Goal: Task Accomplishment & Management: Manage account settings

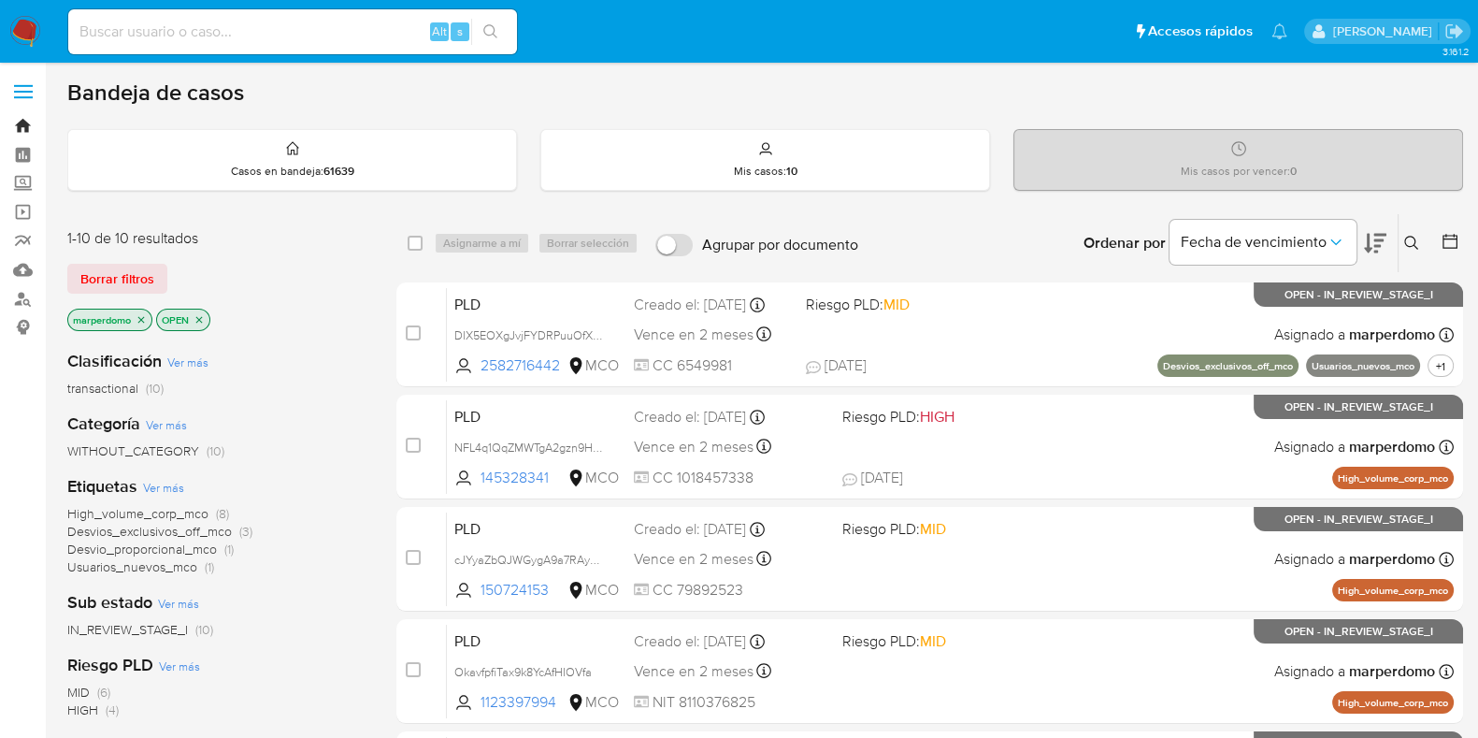
click at [20, 128] on link "Bandeja" at bounding box center [111, 125] width 222 height 29
click at [1413, 236] on icon at bounding box center [1411, 243] width 14 height 14
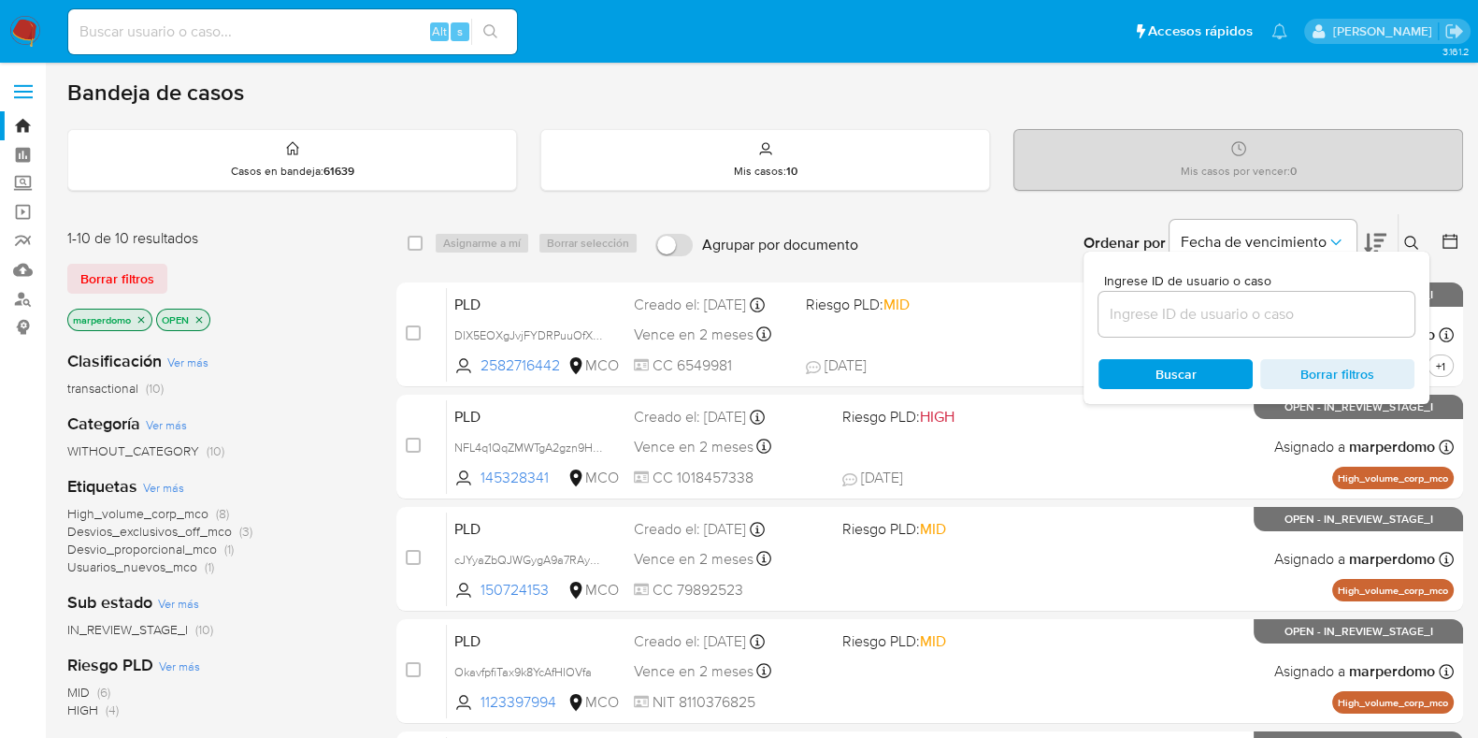
click at [1259, 311] on input at bounding box center [1256, 314] width 316 height 24
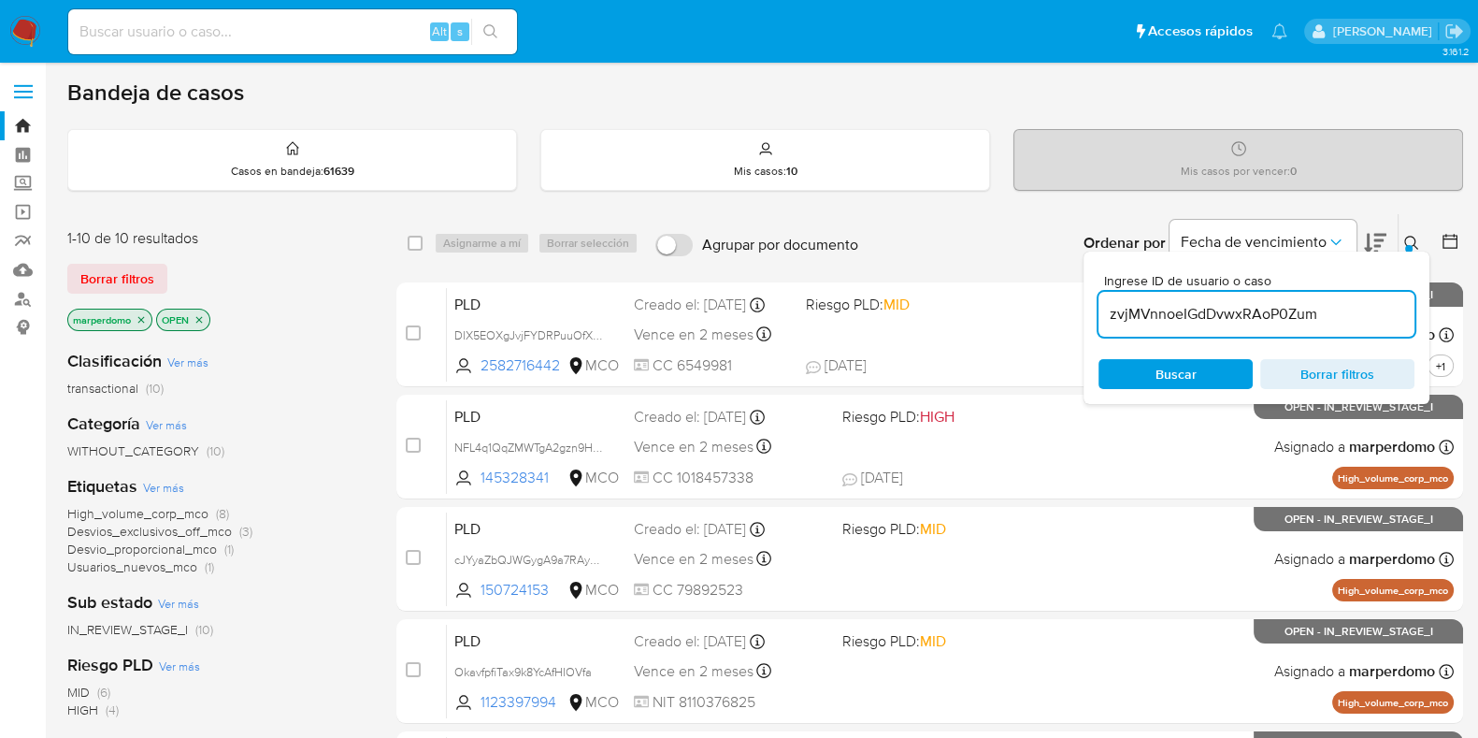
type input "zvjMVnnoeIGdDvwxRAoP0Zum"
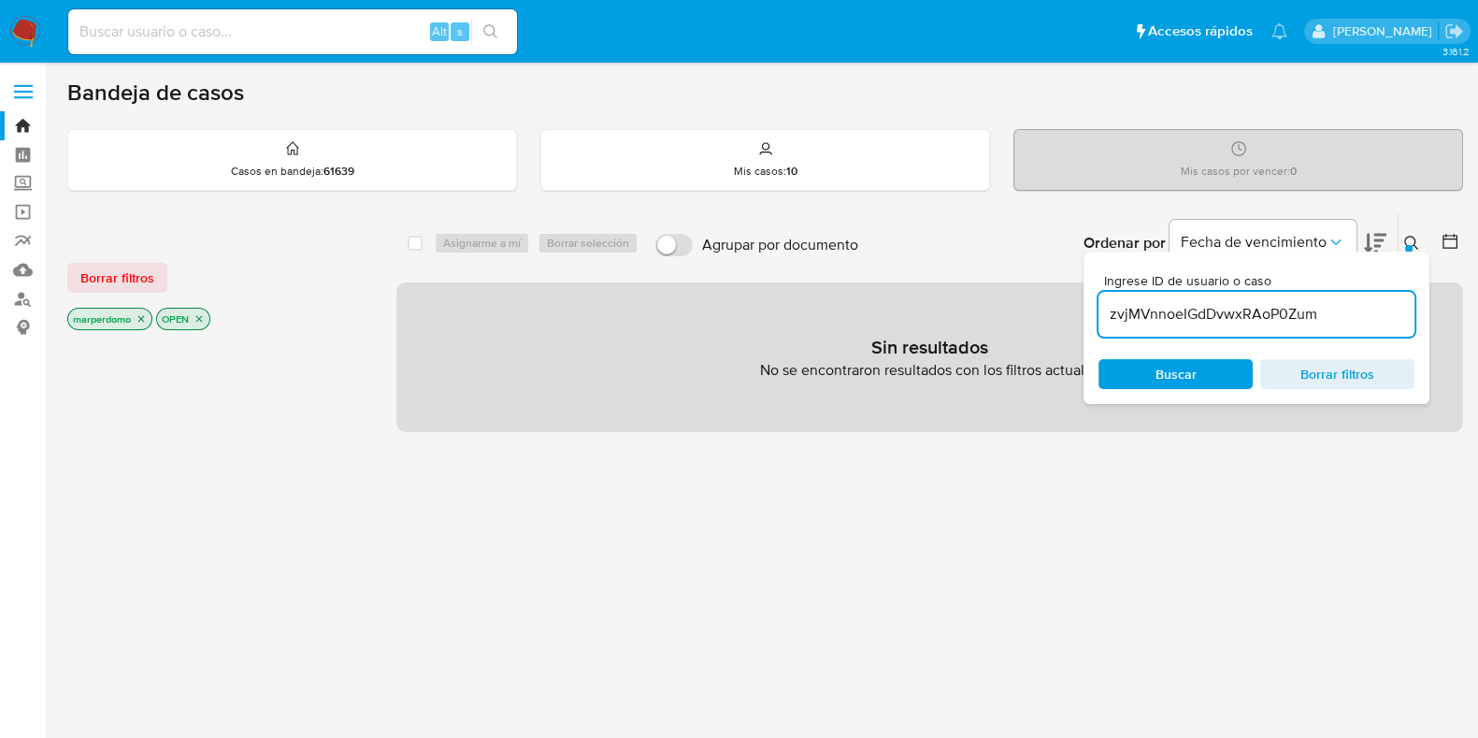
click at [140, 313] on icon "close-filter" at bounding box center [141, 318] width 11 height 11
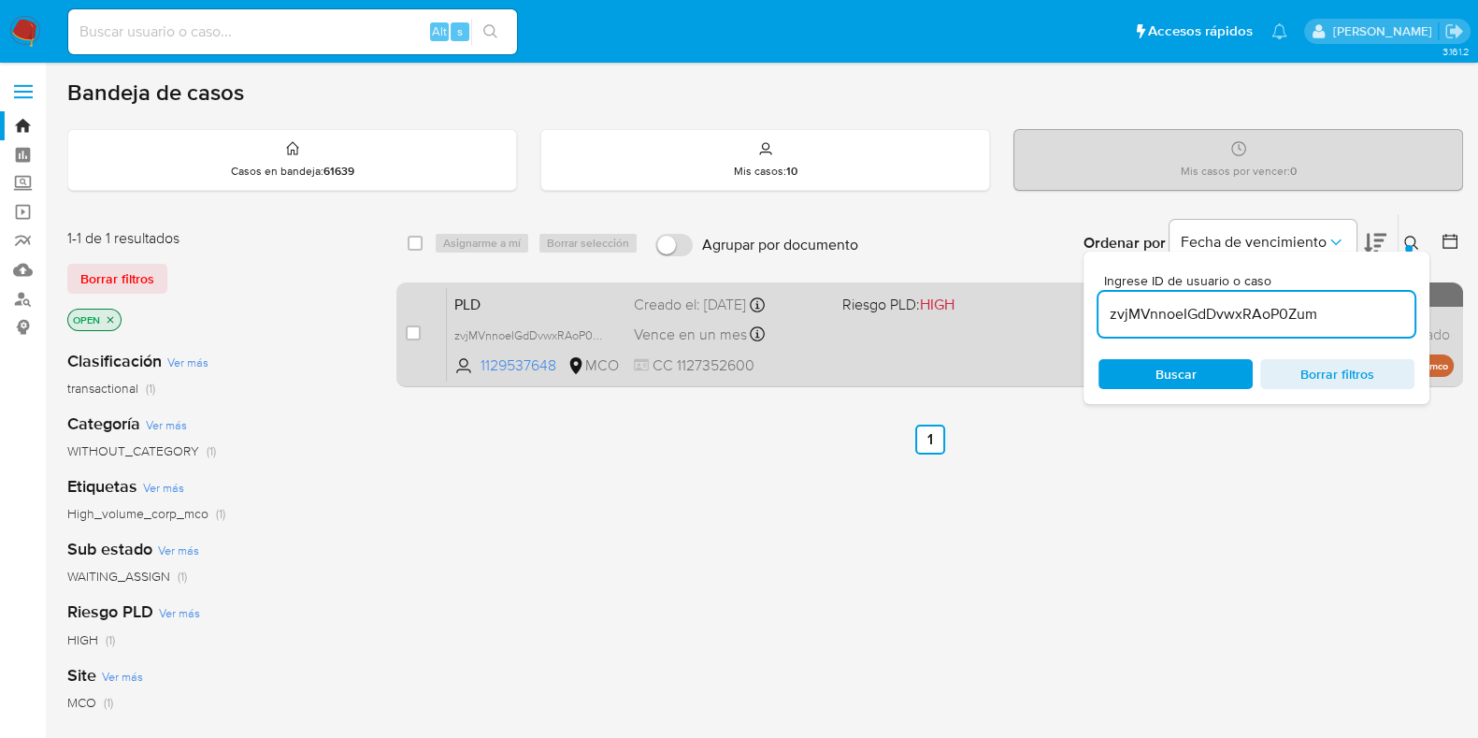
click at [828, 361] on div "PLD zvjMVnnoeIGdDvwxRAoP0Zum 1129537648 MCO Riesgo PLD: HIGH Creado el: 12/08/2…" at bounding box center [950, 334] width 1007 height 94
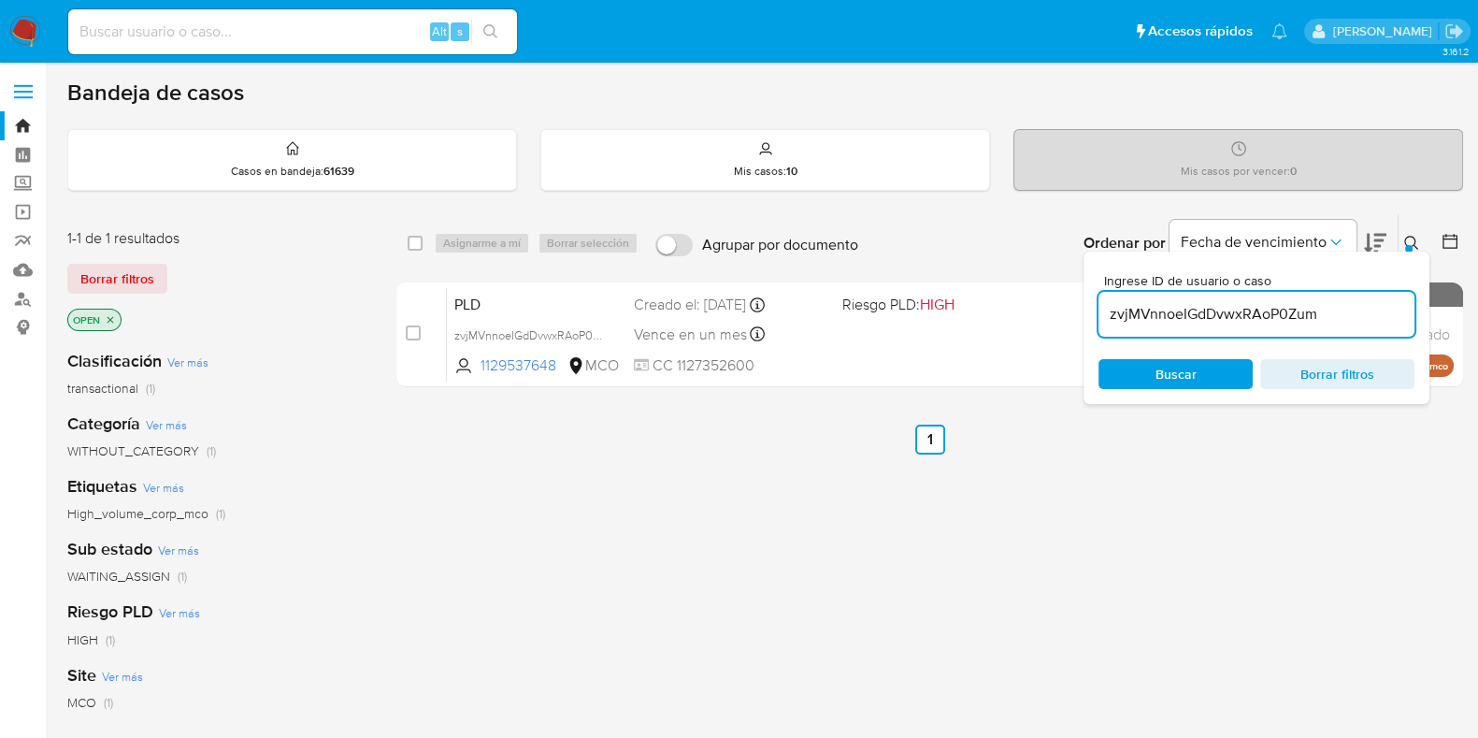
click at [1288, 322] on input "zvjMVnnoeIGdDvwxRAoP0Zum" at bounding box center [1256, 314] width 316 height 24
click at [1194, 367] on span "Buscar" at bounding box center [1175, 374] width 41 height 30
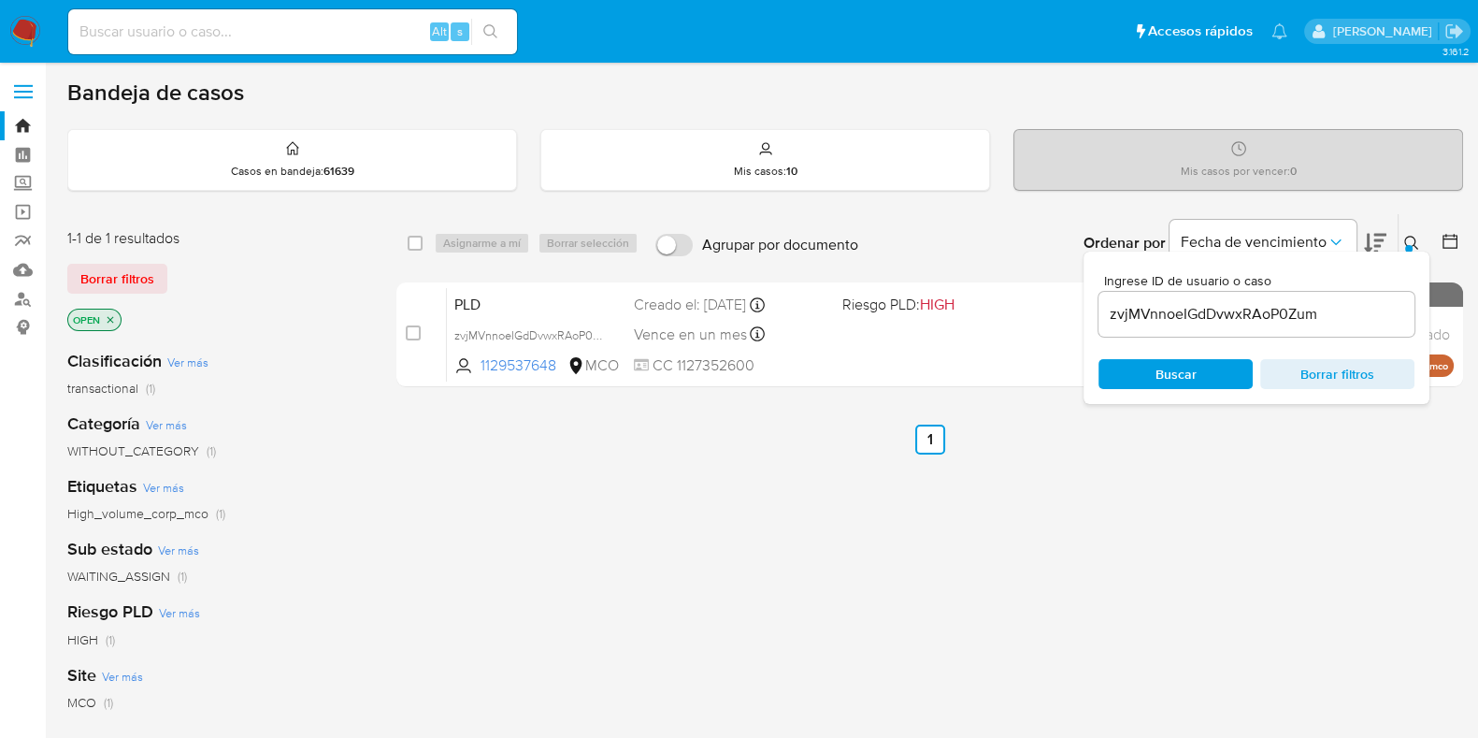
click at [1402, 235] on button at bounding box center [1413, 243] width 31 height 22
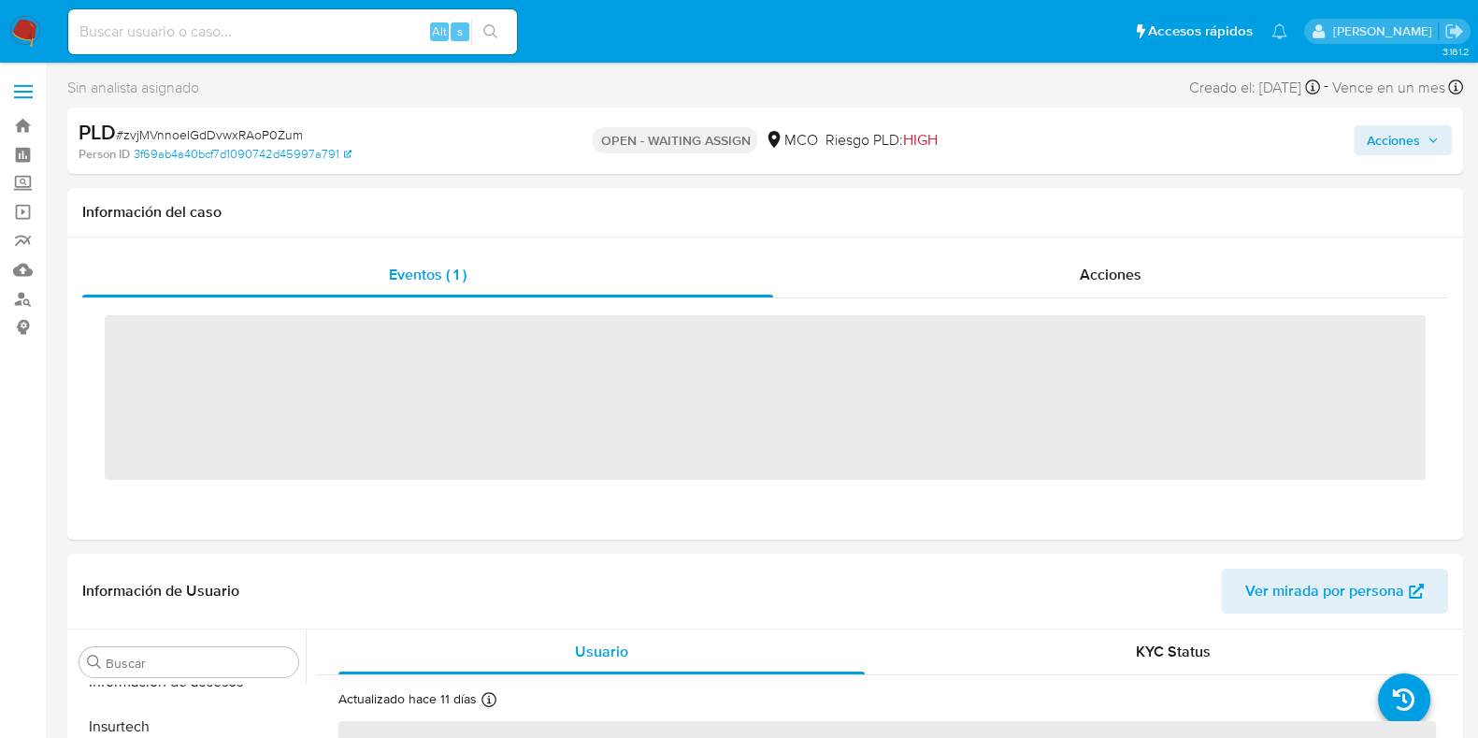
scroll to position [879, 0]
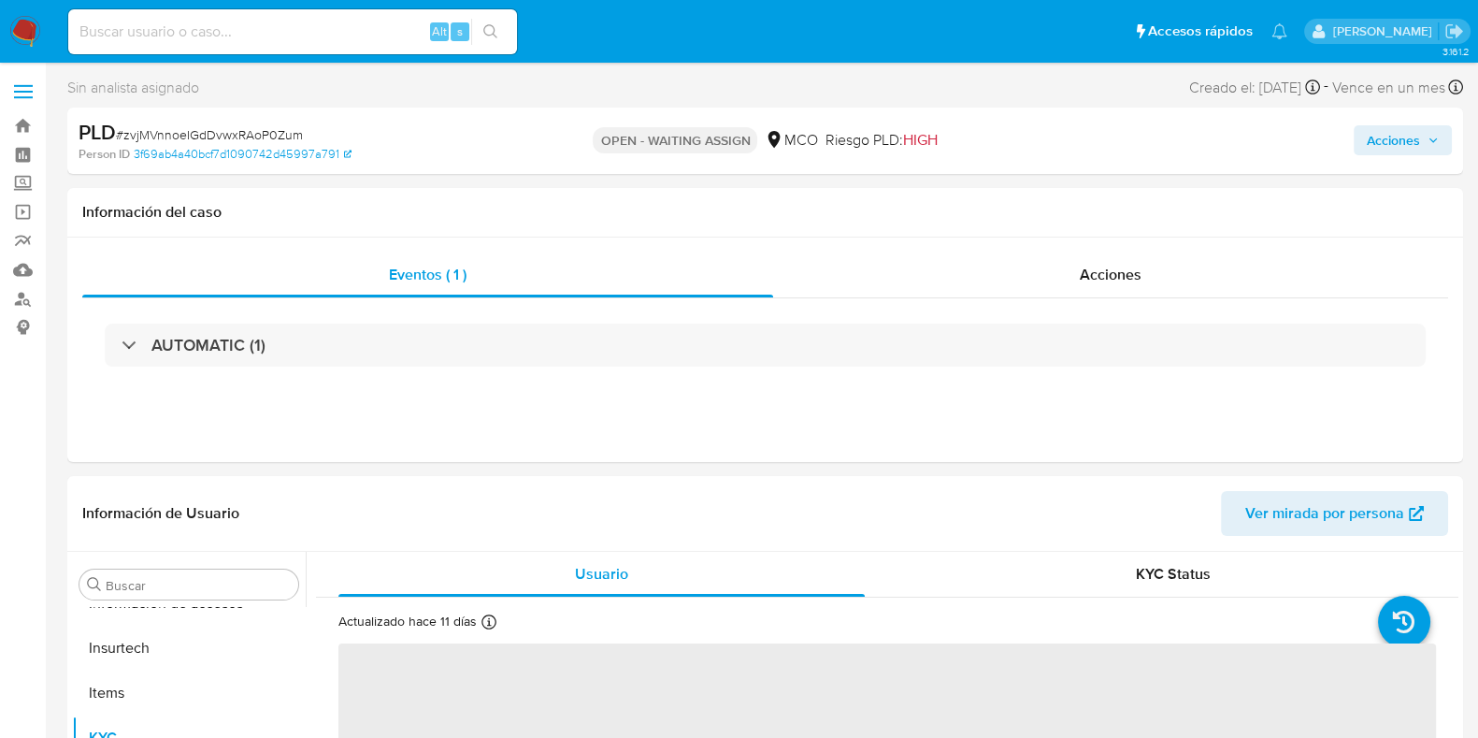
select select "10"
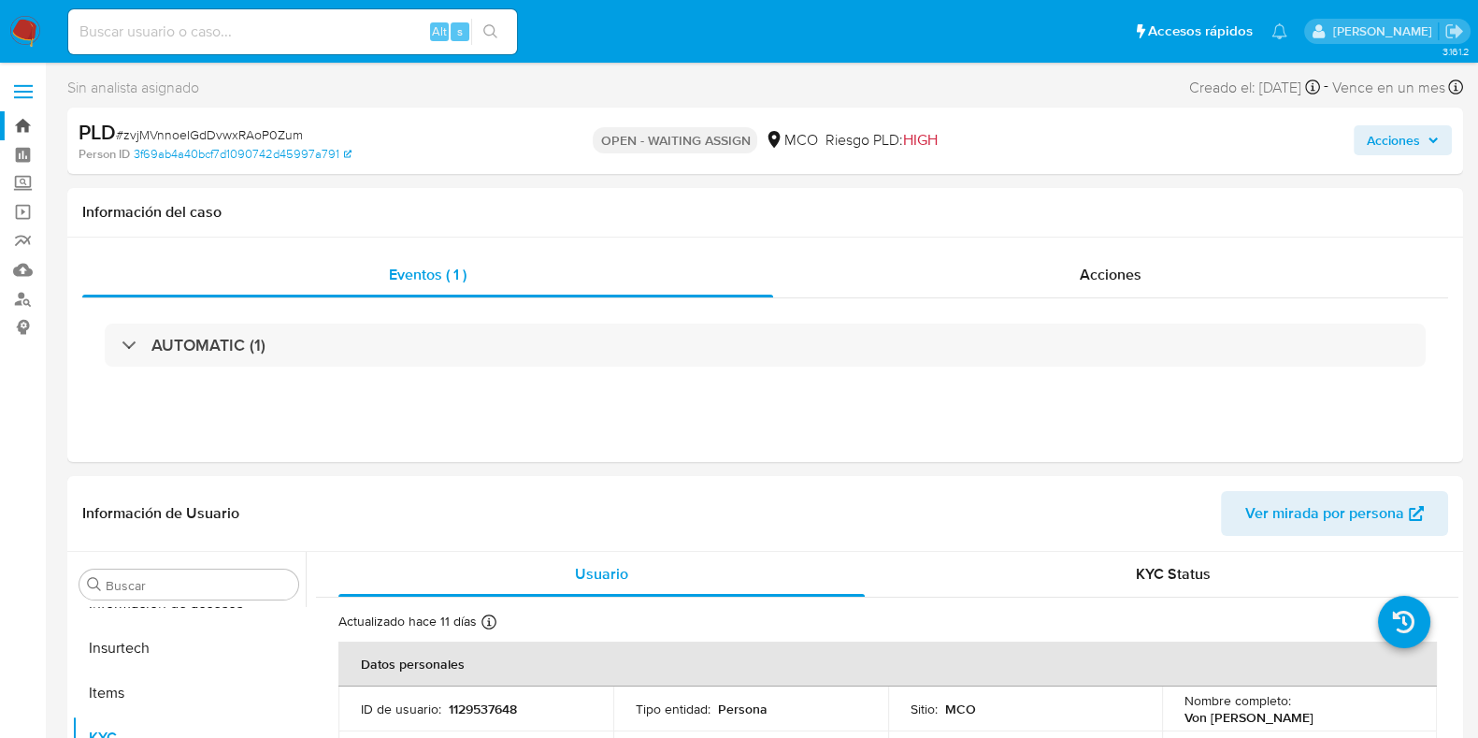
click at [36, 122] on link "Bandeja" at bounding box center [111, 125] width 222 height 29
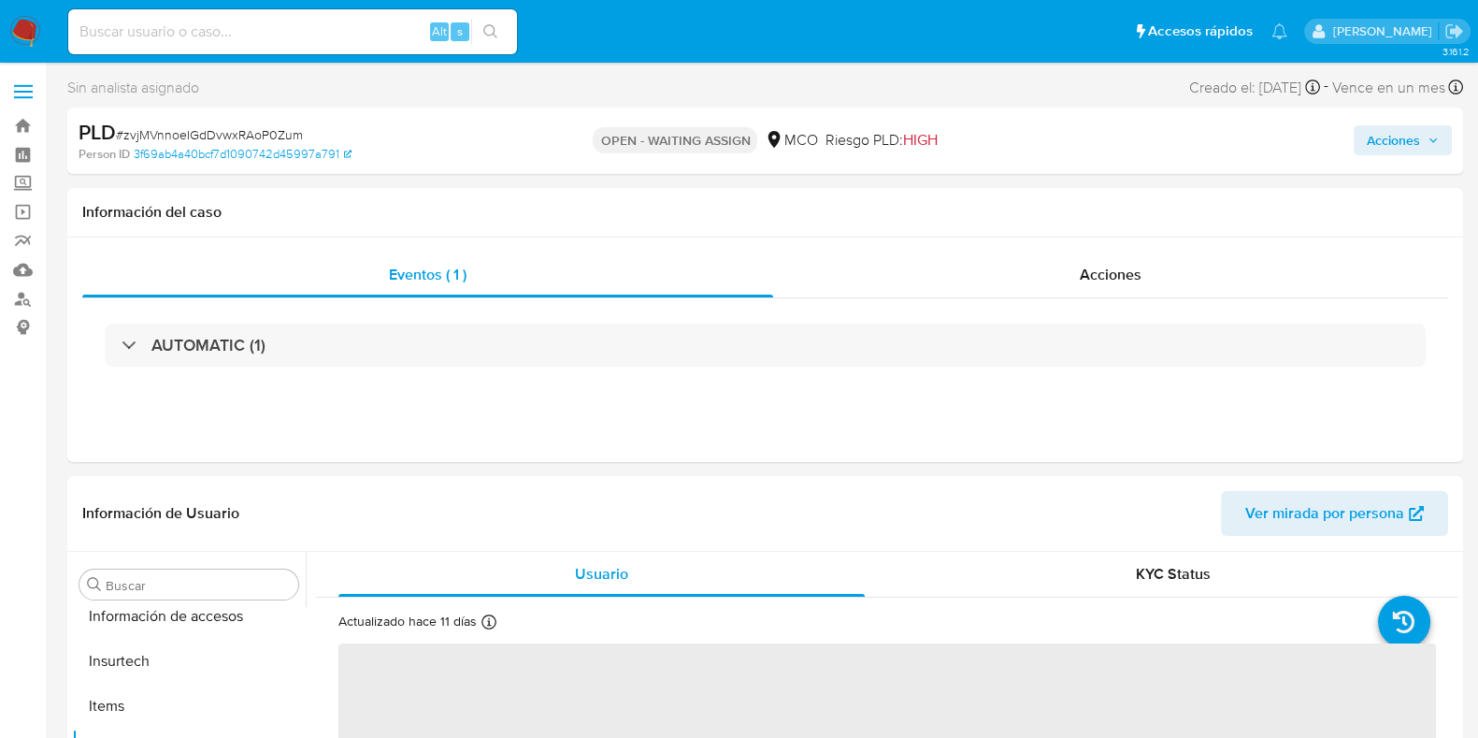
scroll to position [879, 0]
select select "10"
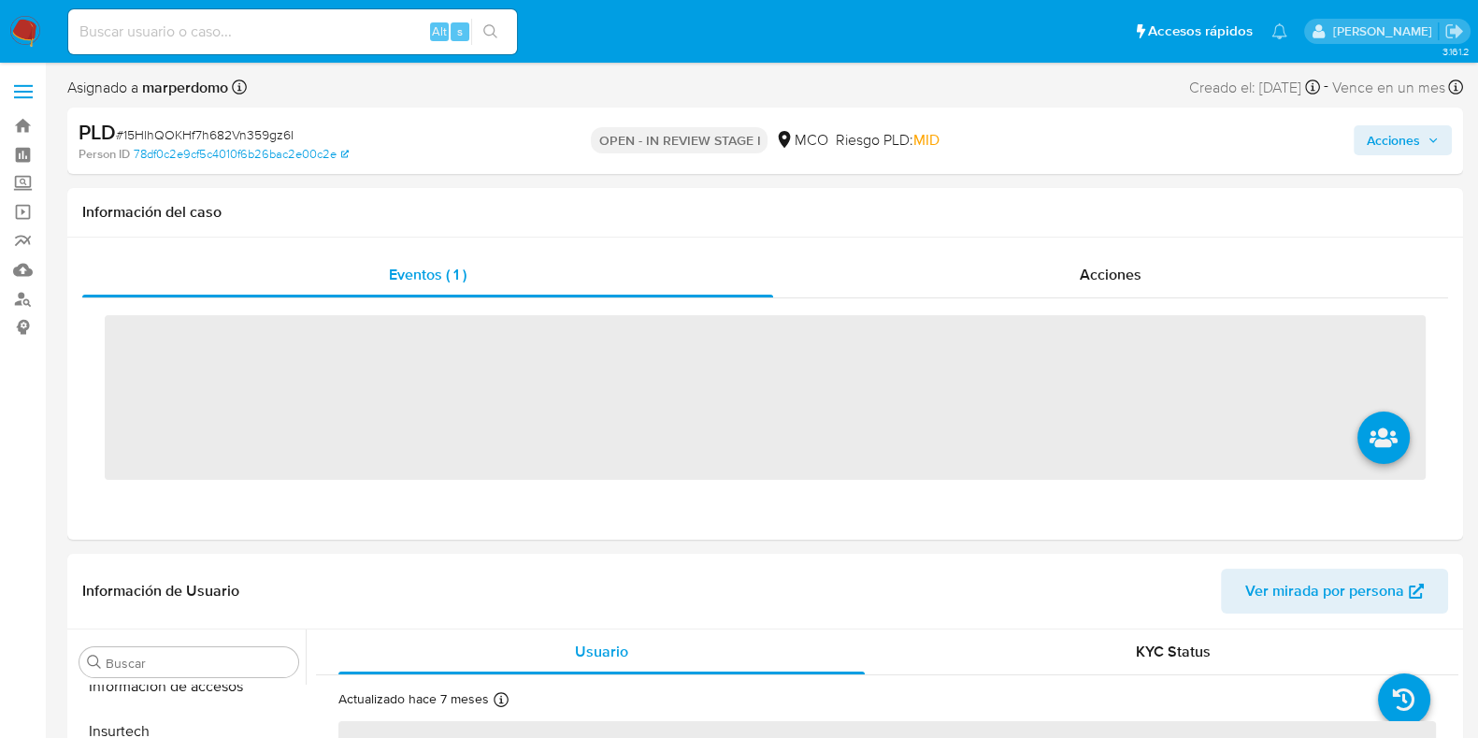
scroll to position [879, 0]
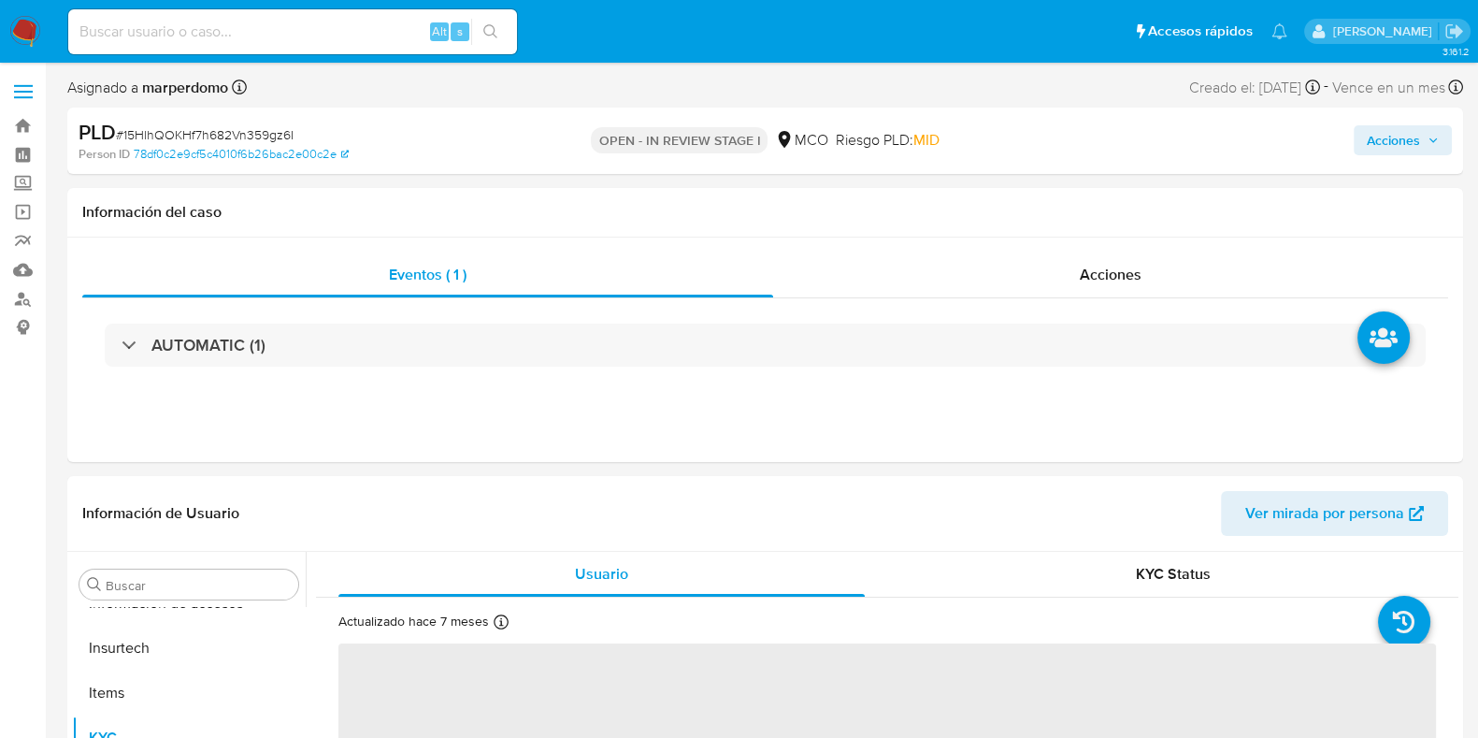
select select "10"
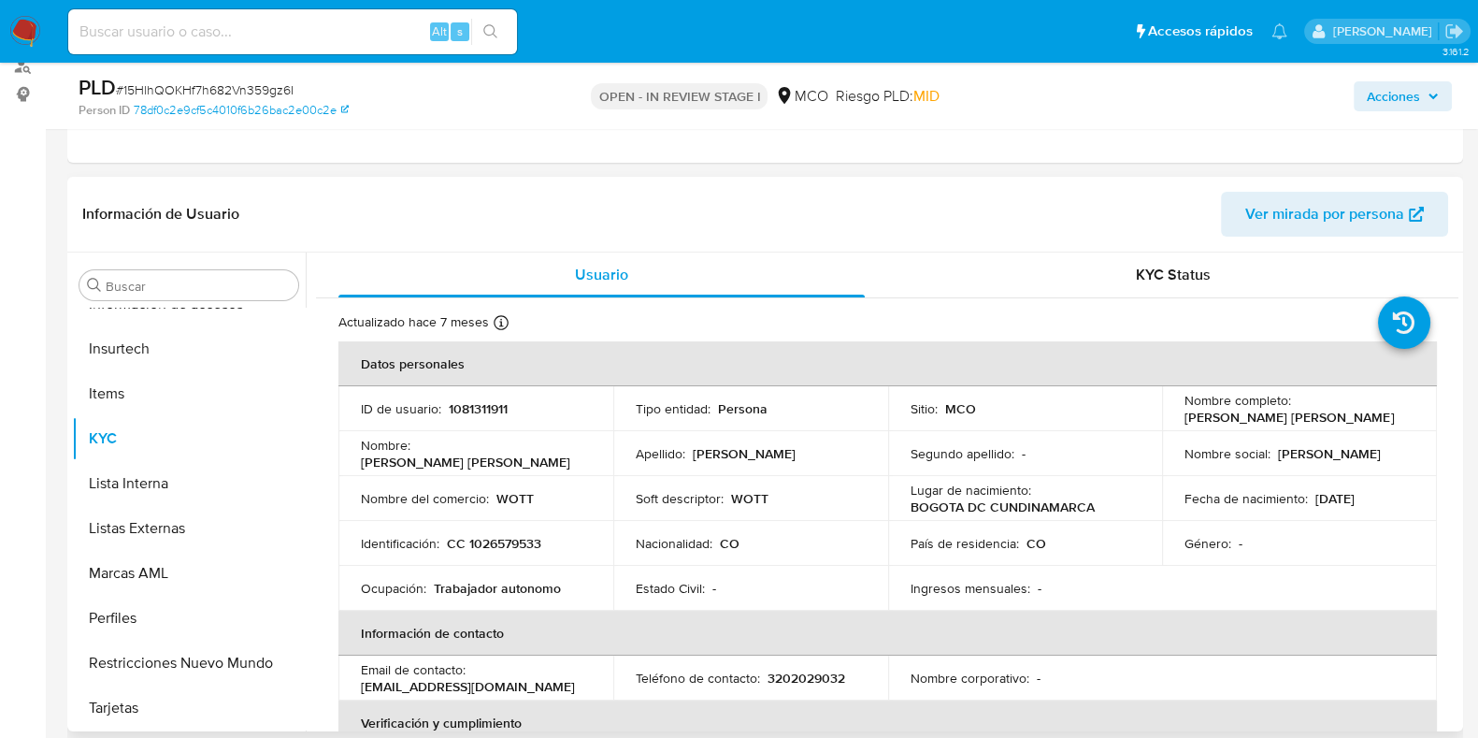
scroll to position [0, 0]
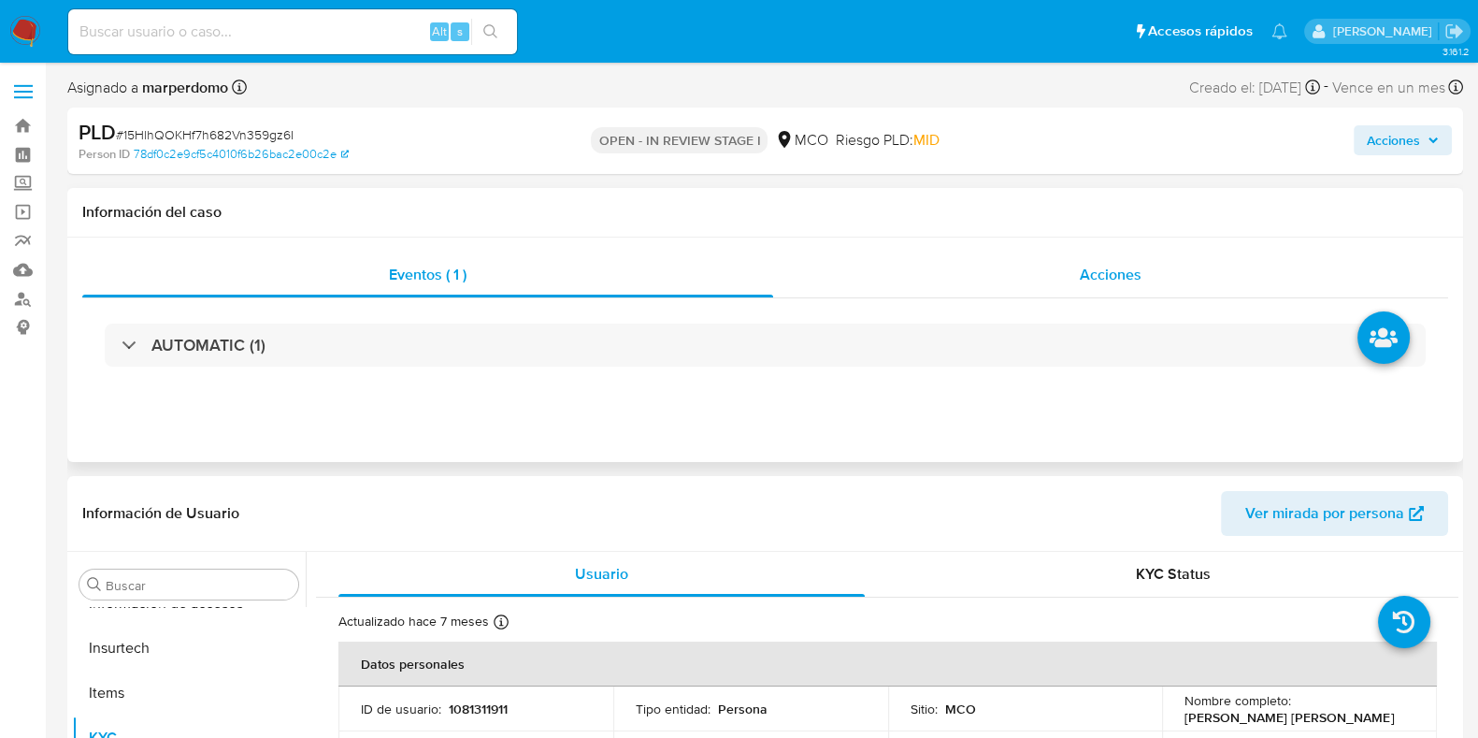
click at [1080, 277] on span "Acciones" at bounding box center [1111, 275] width 62 height 22
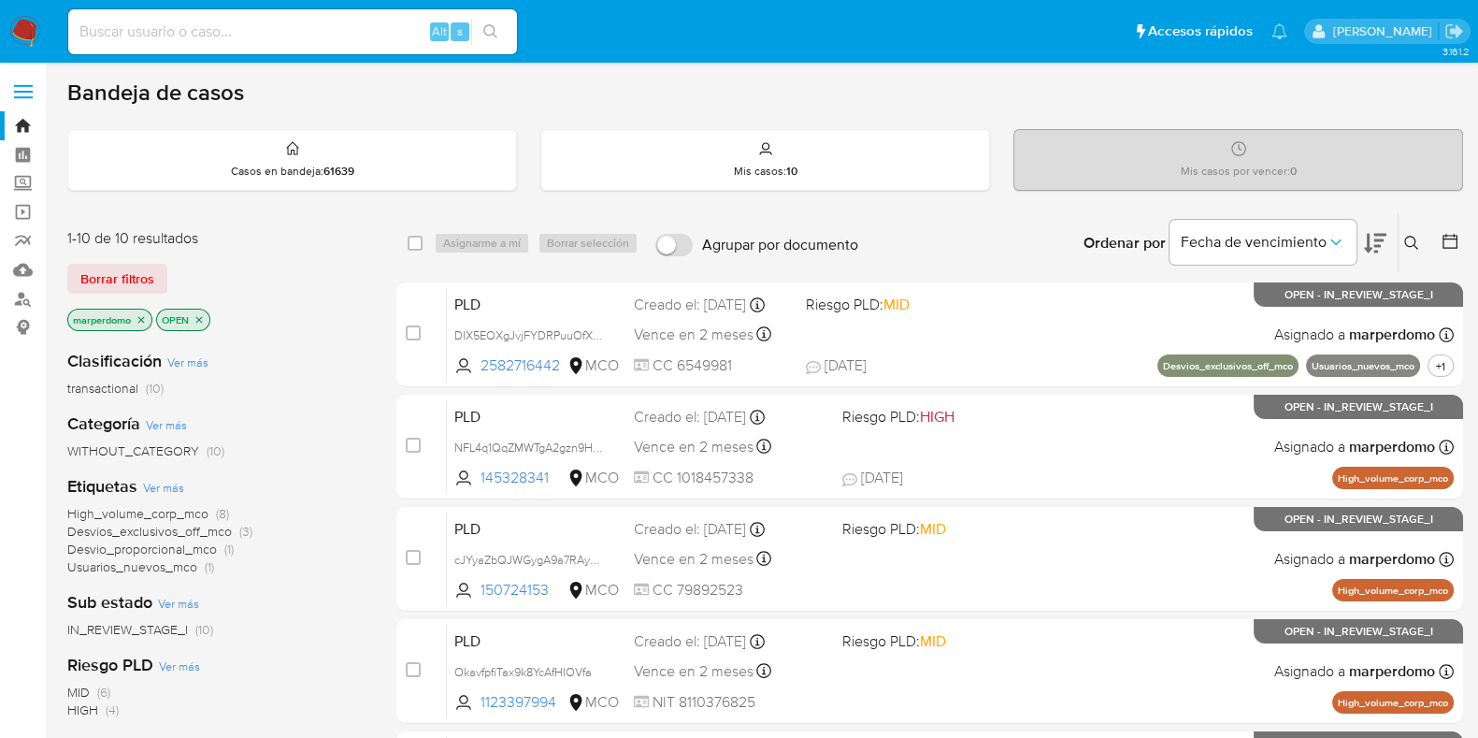
click at [1411, 236] on icon at bounding box center [1411, 243] width 14 height 14
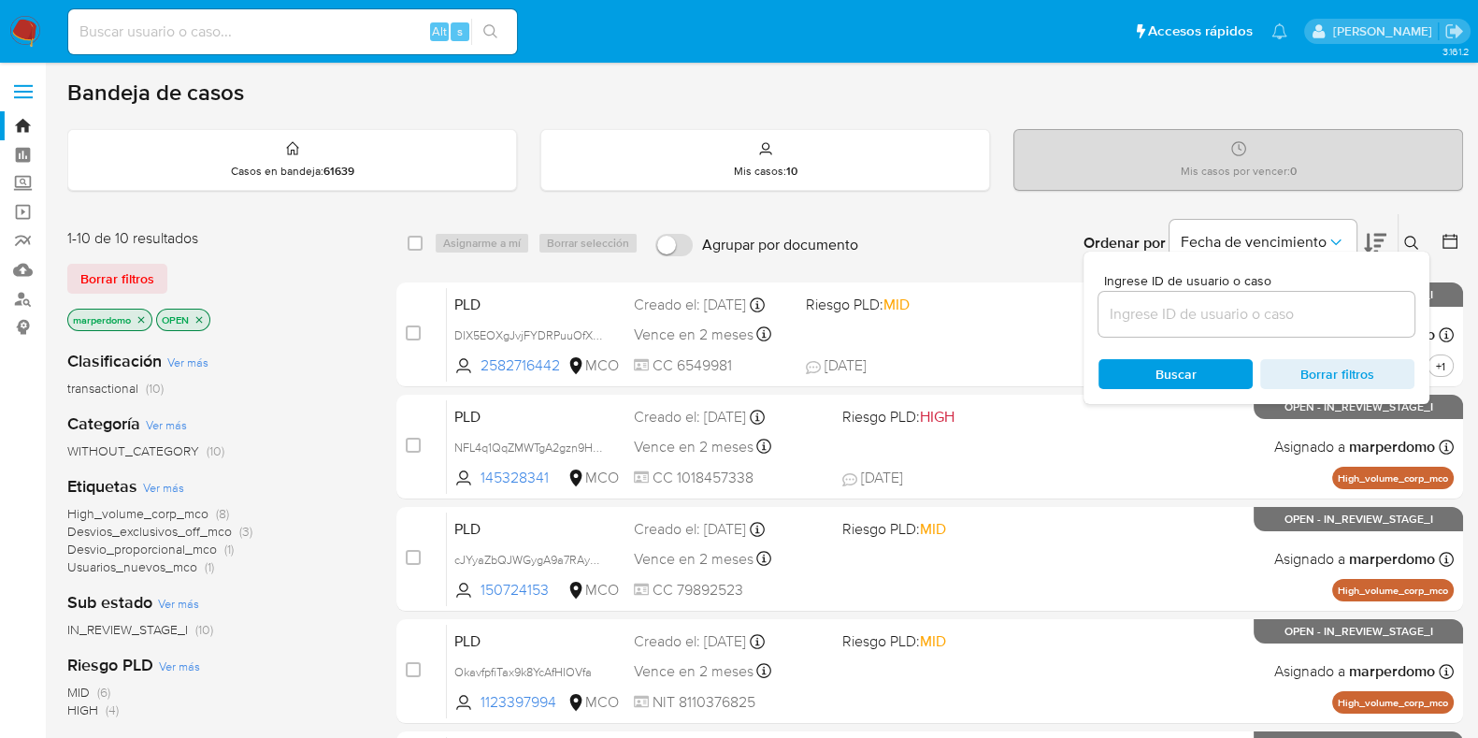
click at [1155, 311] on input at bounding box center [1256, 314] width 316 height 24
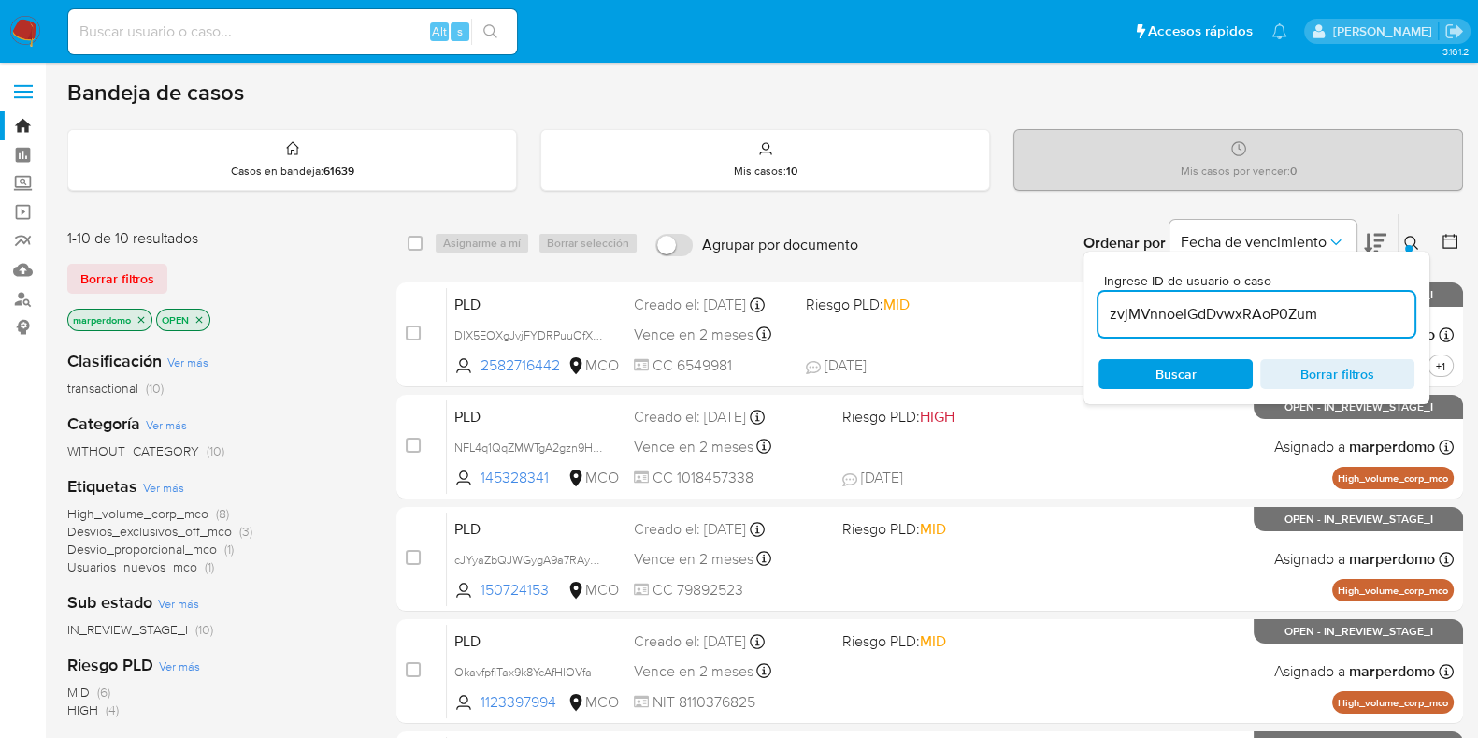
type input "zvjMVnnoeIGdDvwxRAoP0Zum"
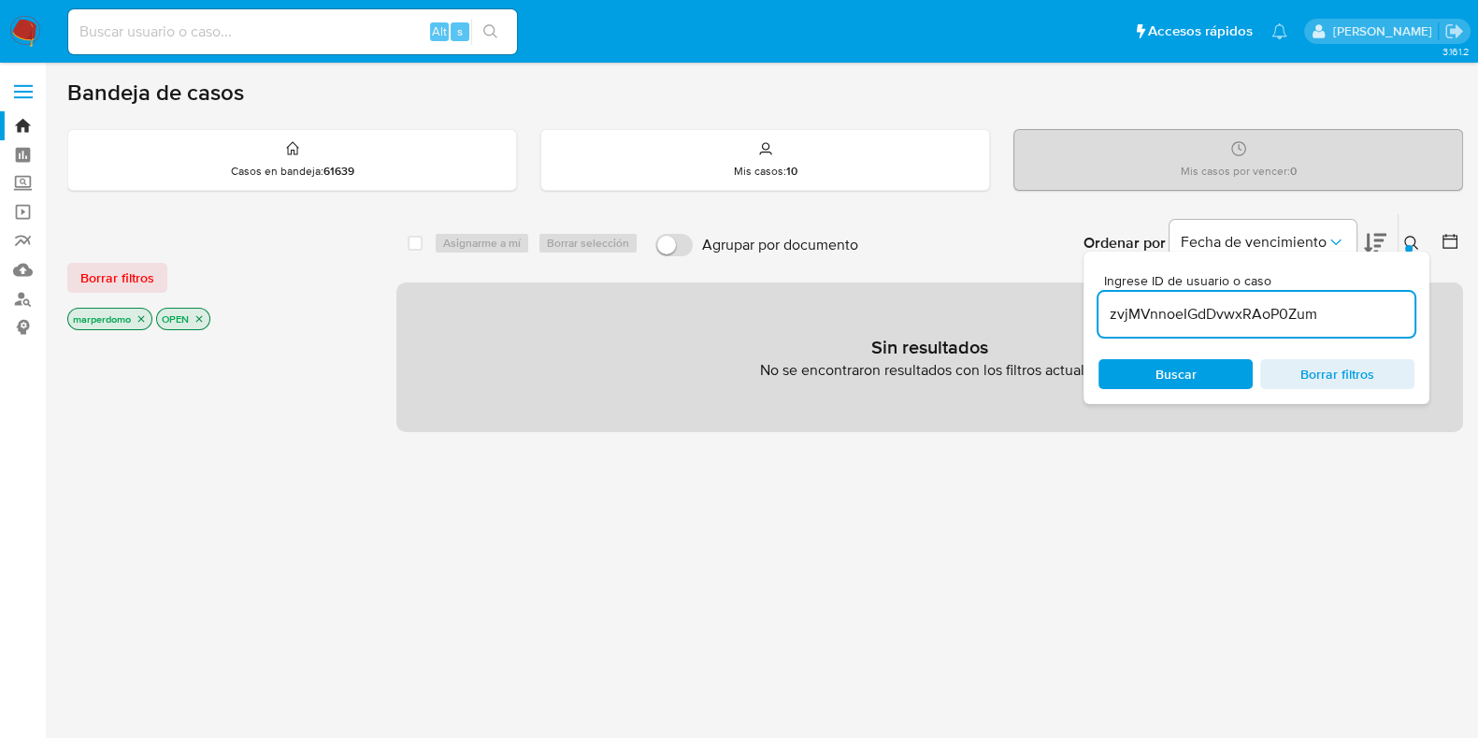
click at [141, 321] on icon "close-filter" at bounding box center [141, 318] width 11 height 11
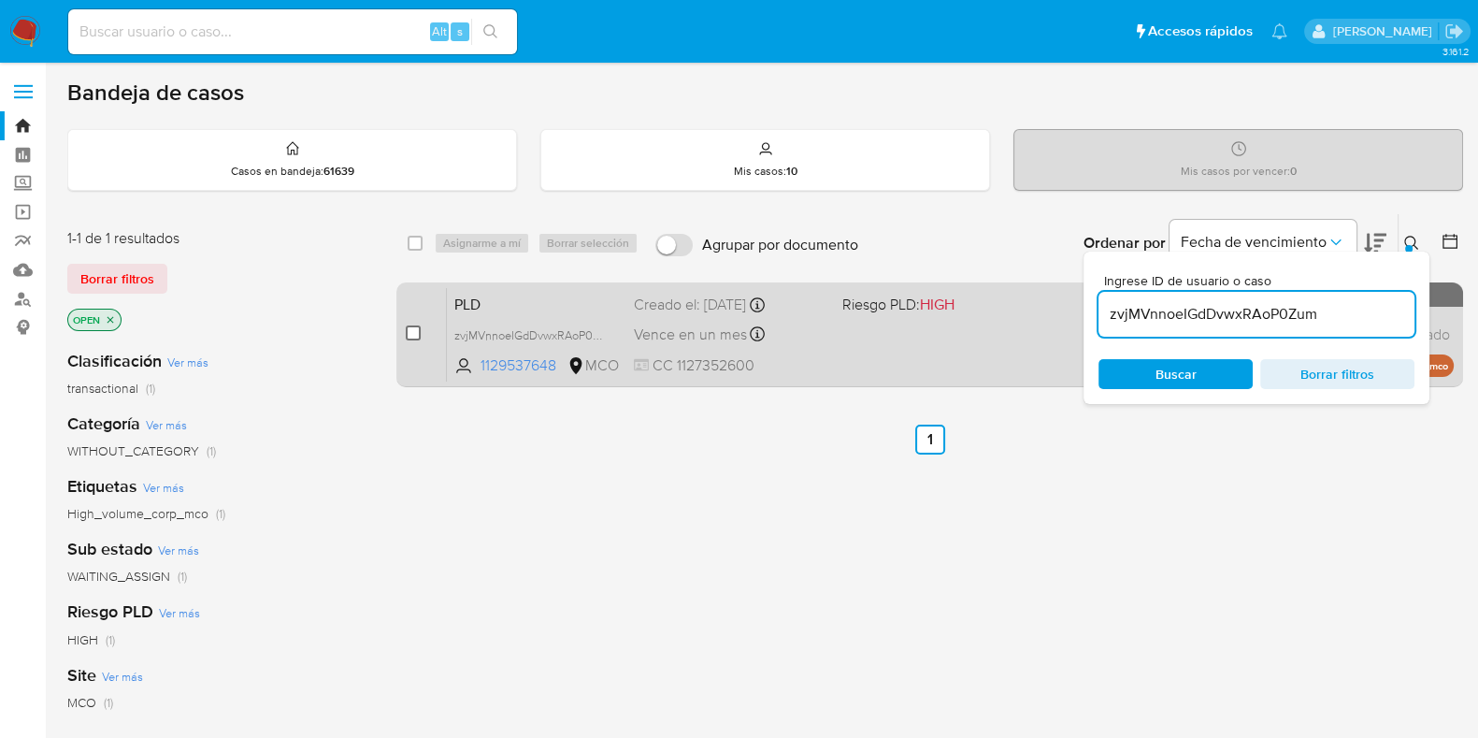
click at [417, 325] on input "checkbox" at bounding box center [413, 332] width 15 height 15
checkbox input "true"
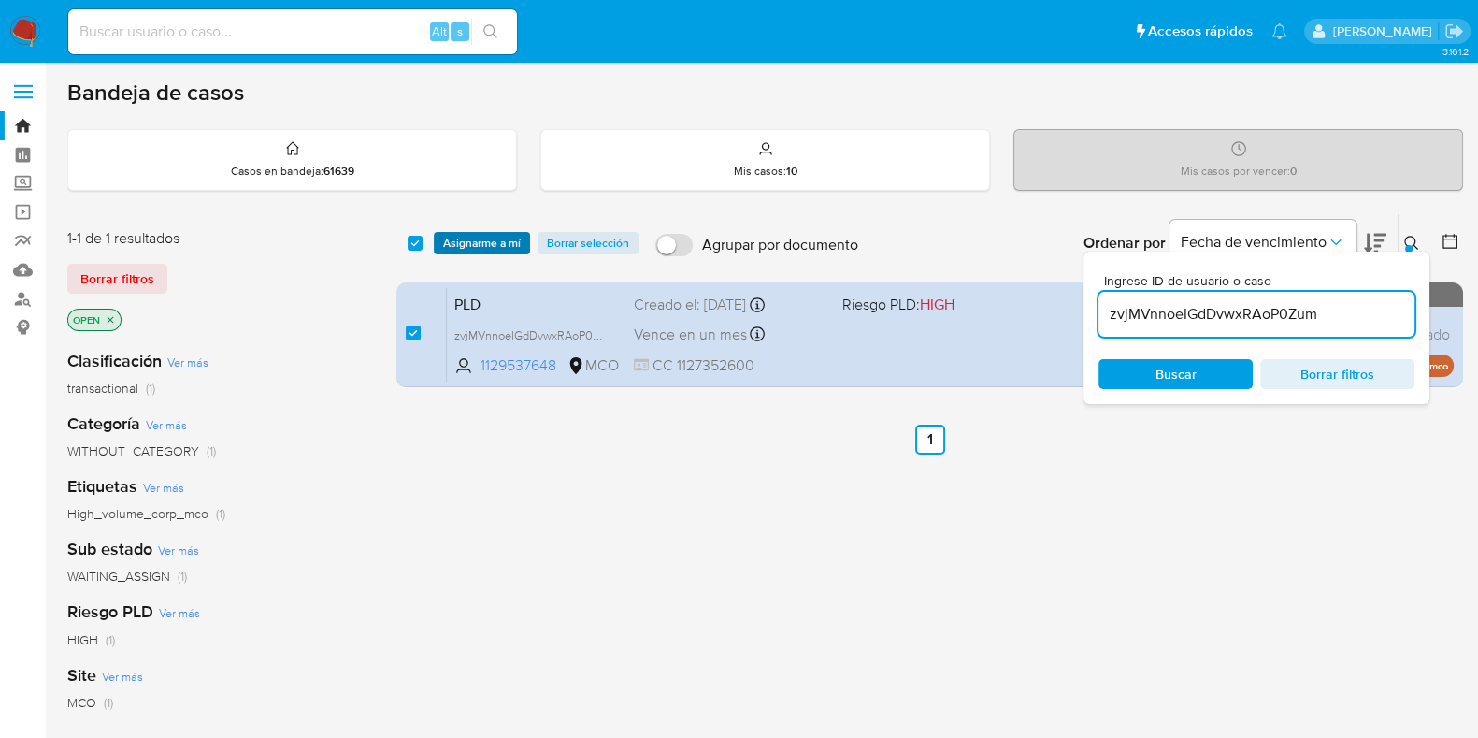
click at [495, 237] on span "Asignarme a mí" at bounding box center [482, 243] width 78 height 19
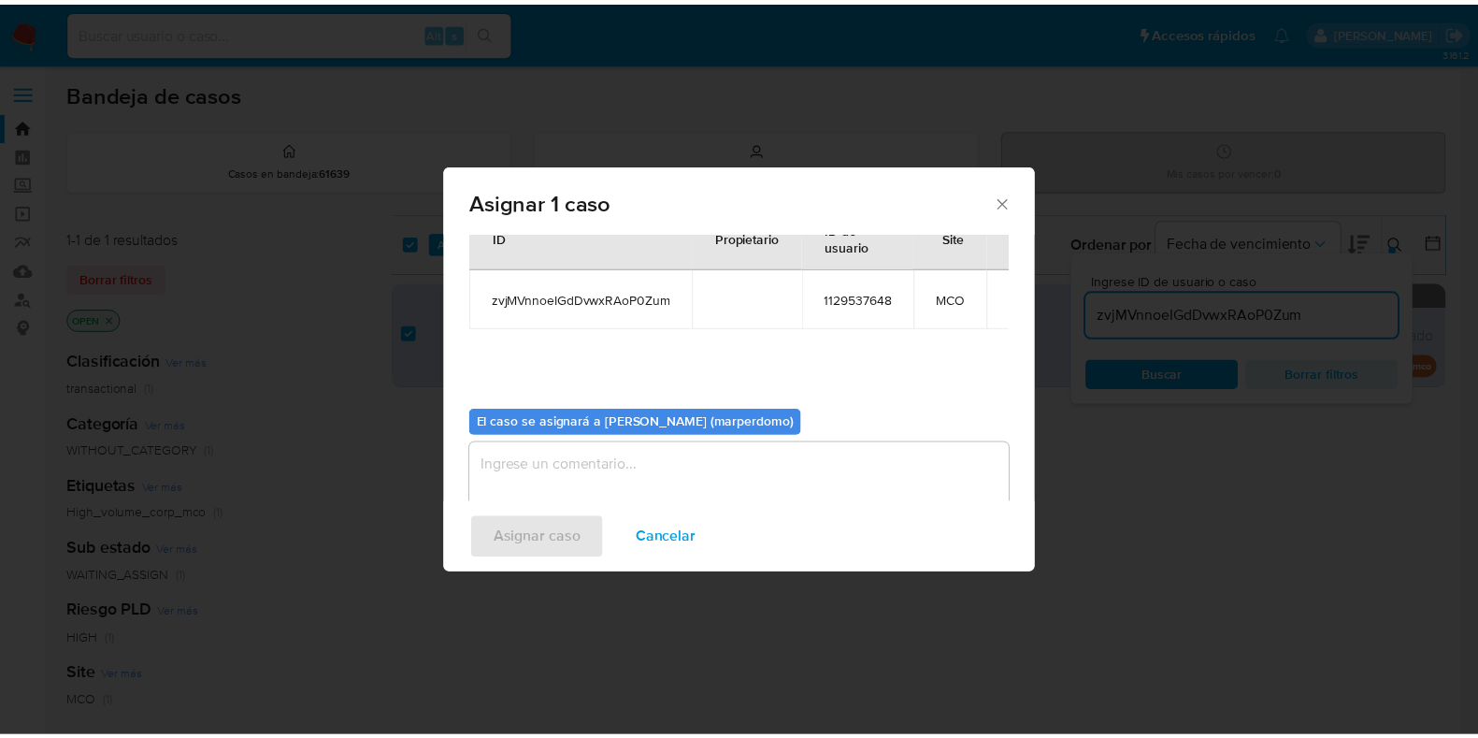
scroll to position [96, 0]
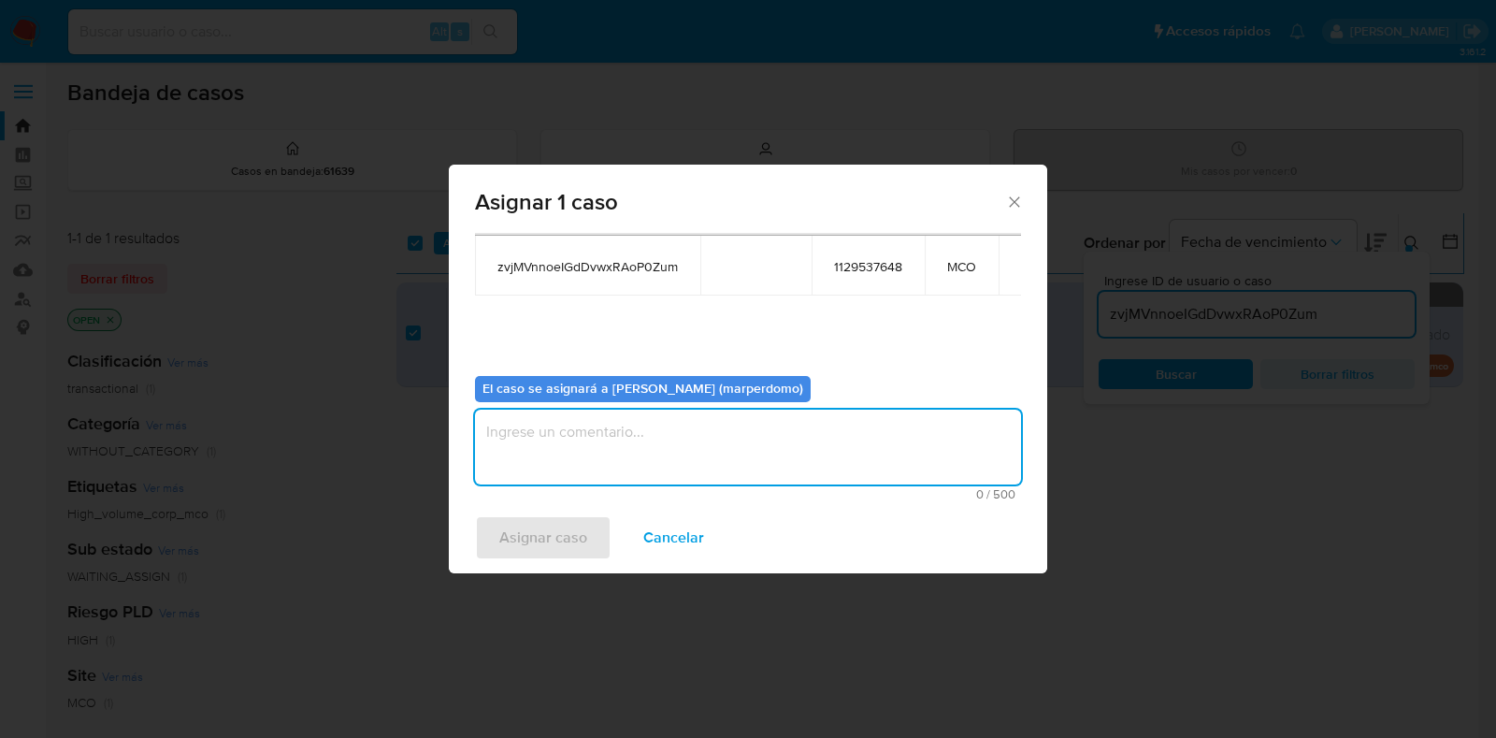
click at [699, 441] on textarea "assign-modal" at bounding box center [748, 446] width 546 height 75
type textarea "Asignación manual"
click at [515, 544] on span "Asignar caso" at bounding box center [543, 537] width 88 height 41
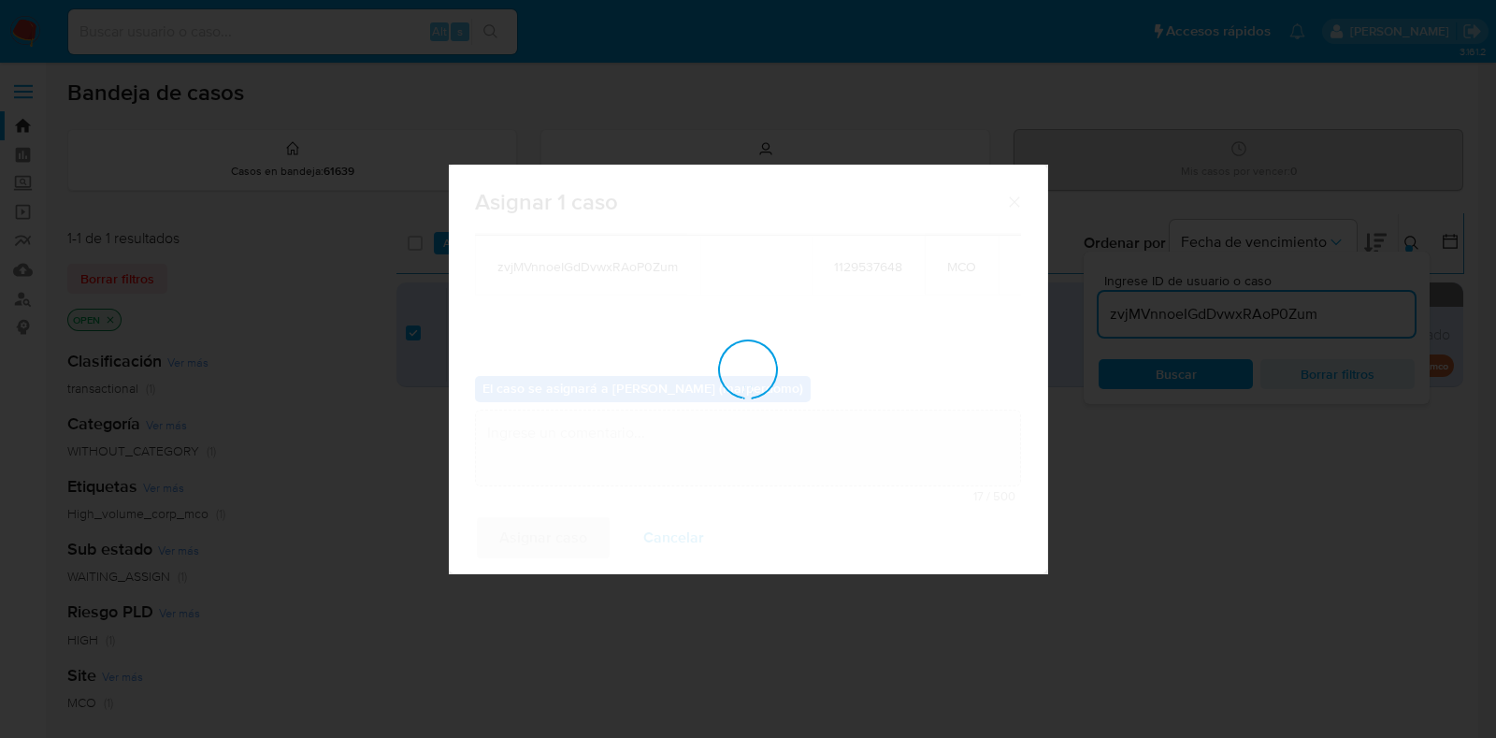
checkbox input "false"
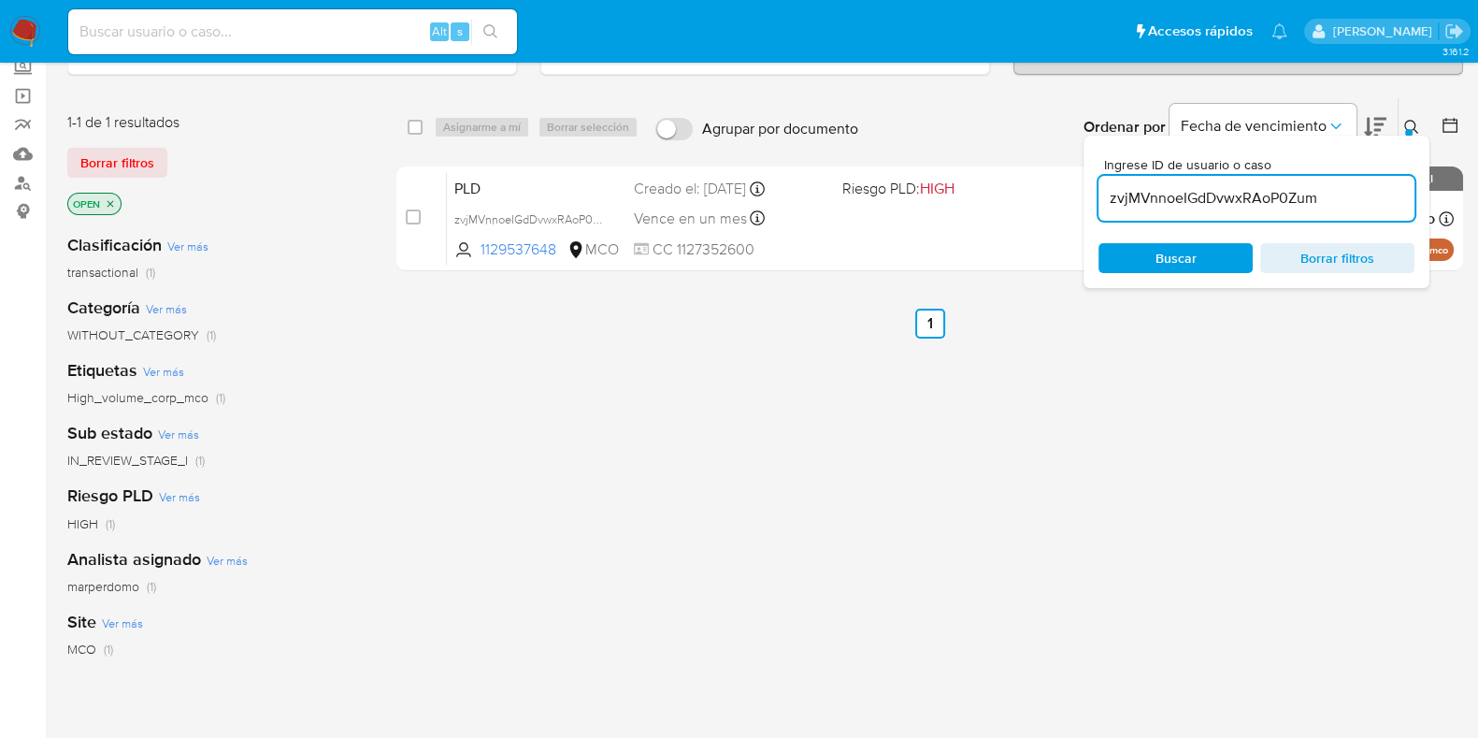
scroll to position [0, 0]
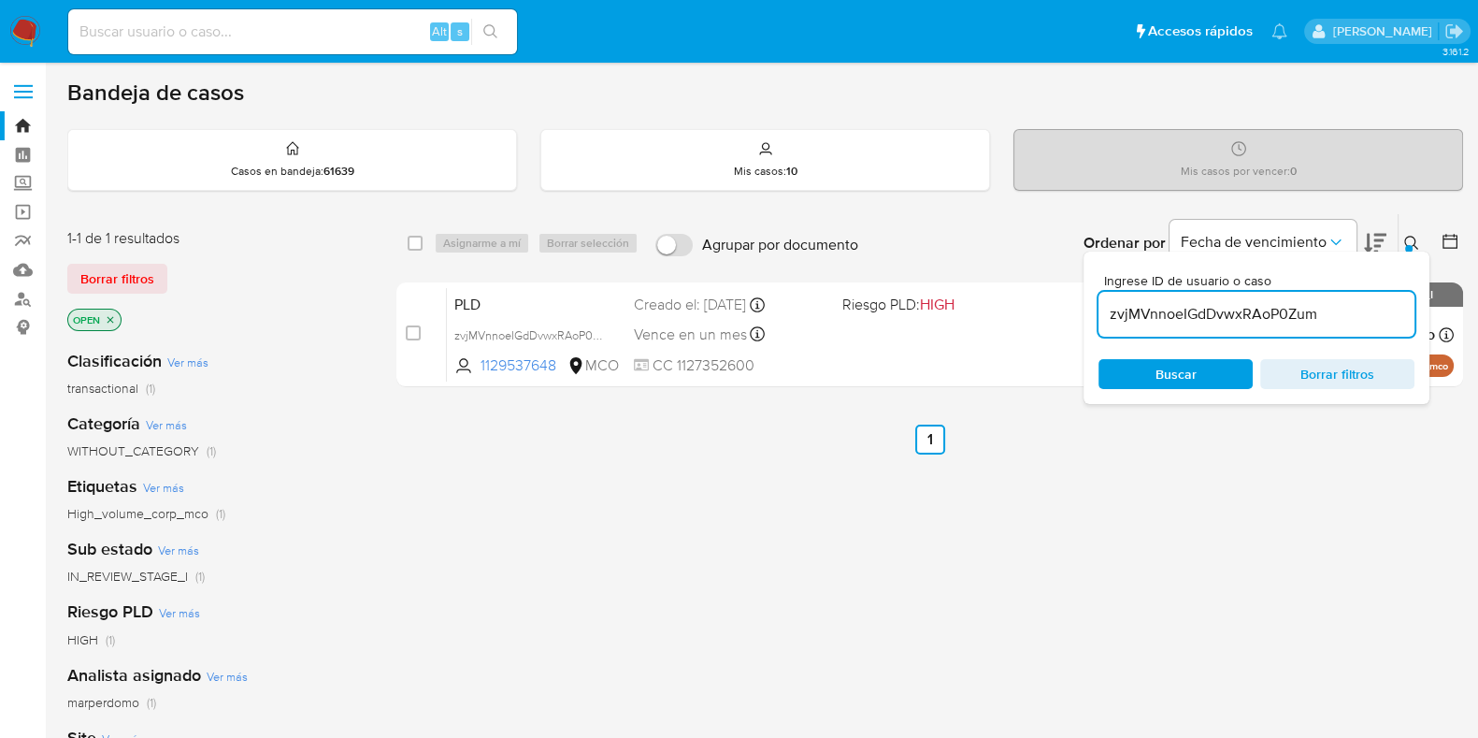
click at [1410, 238] on icon at bounding box center [1411, 243] width 15 height 15
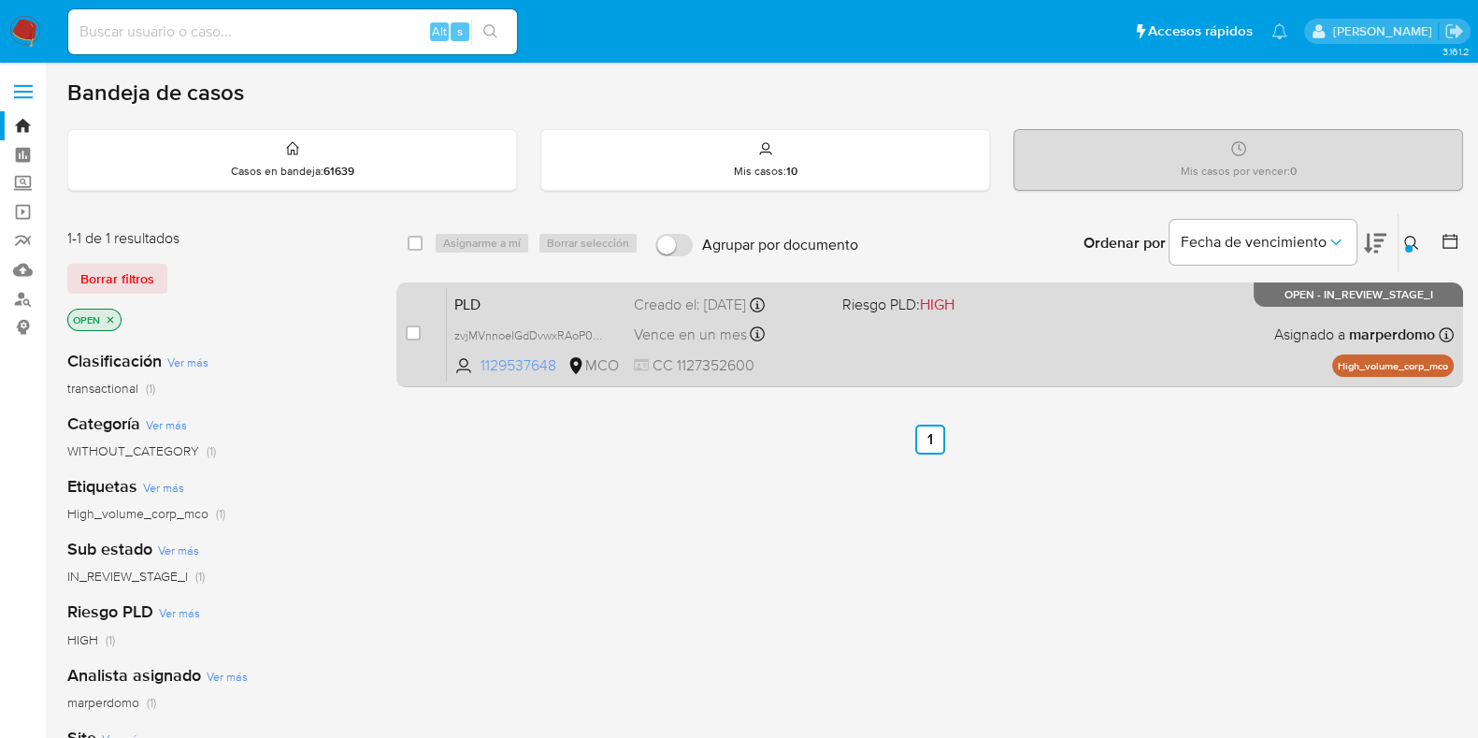
click at [505, 366] on span "1129537648" at bounding box center [521, 365] width 83 height 21
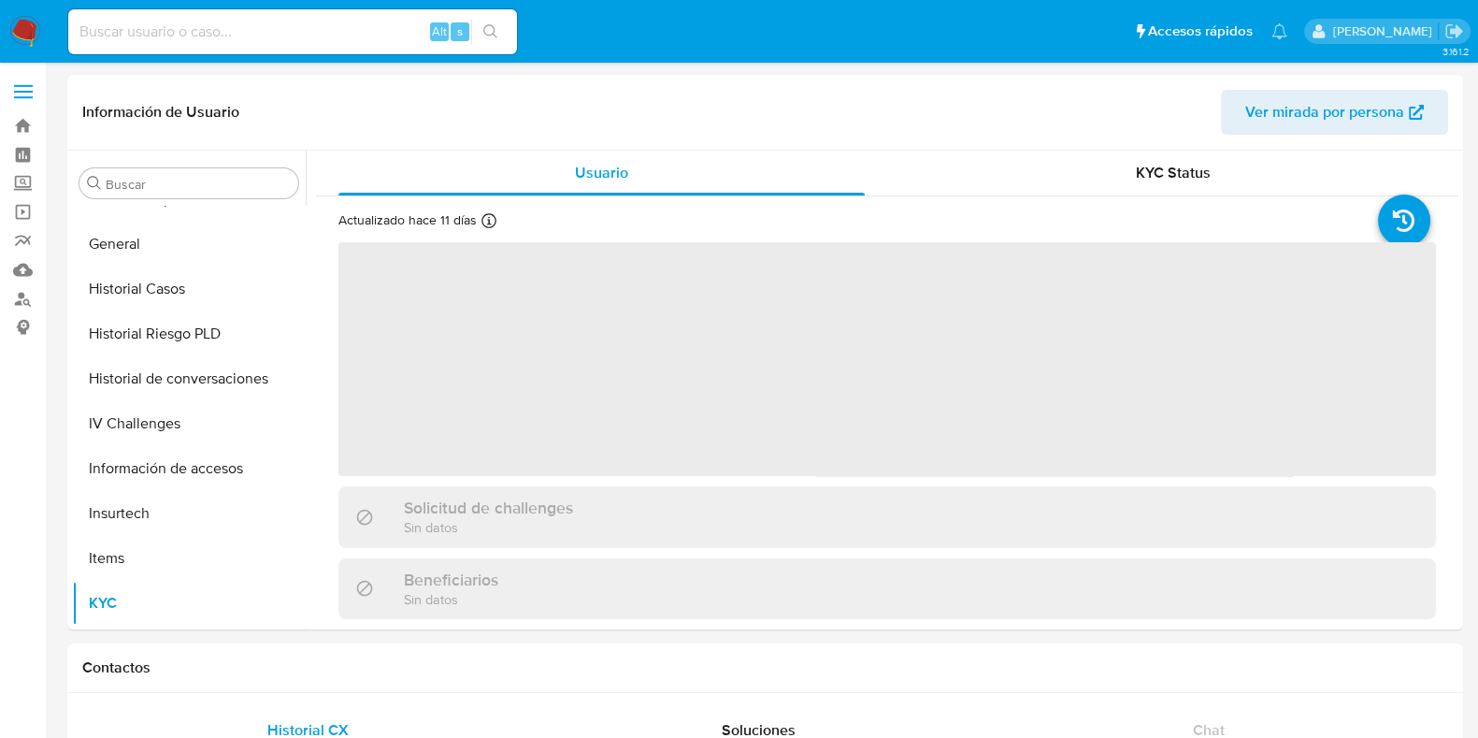
scroll to position [780, 0]
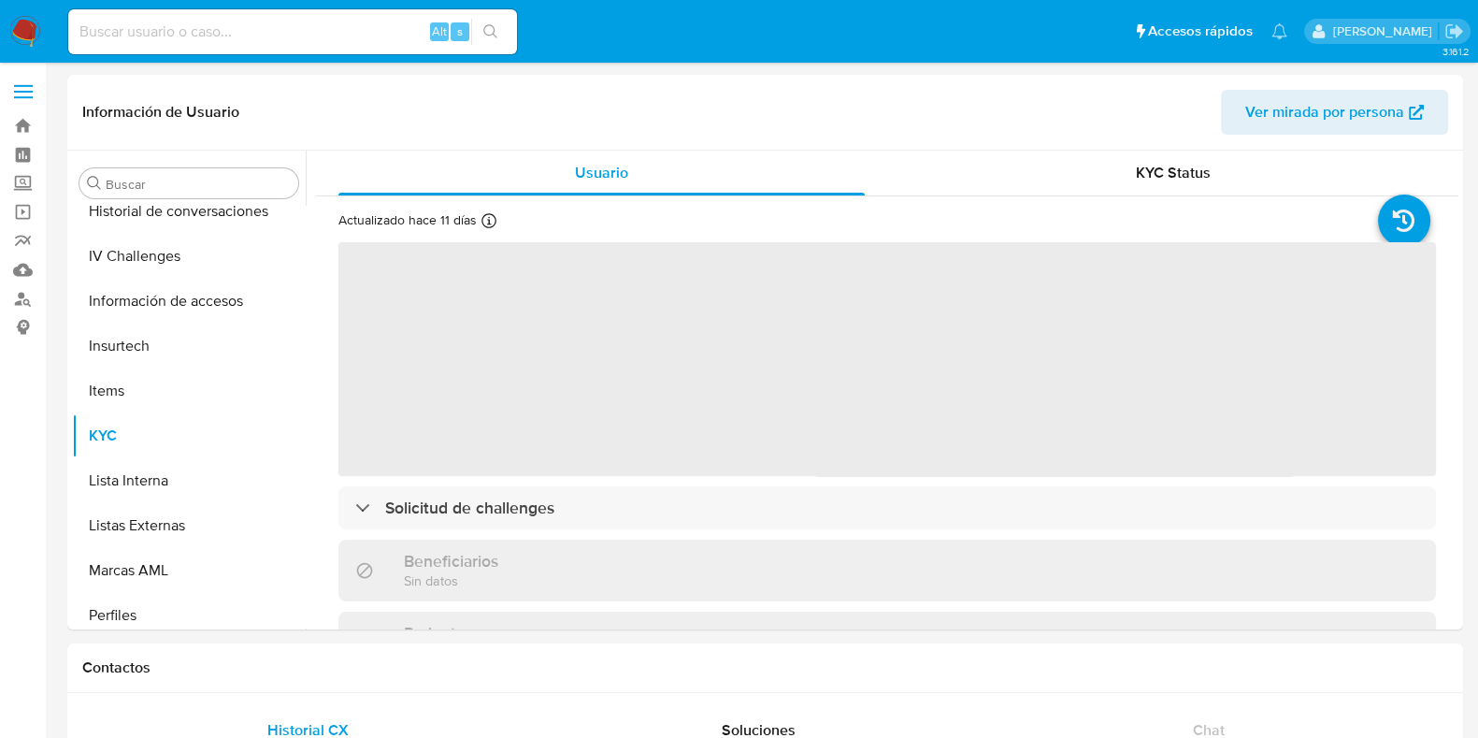
select select "10"
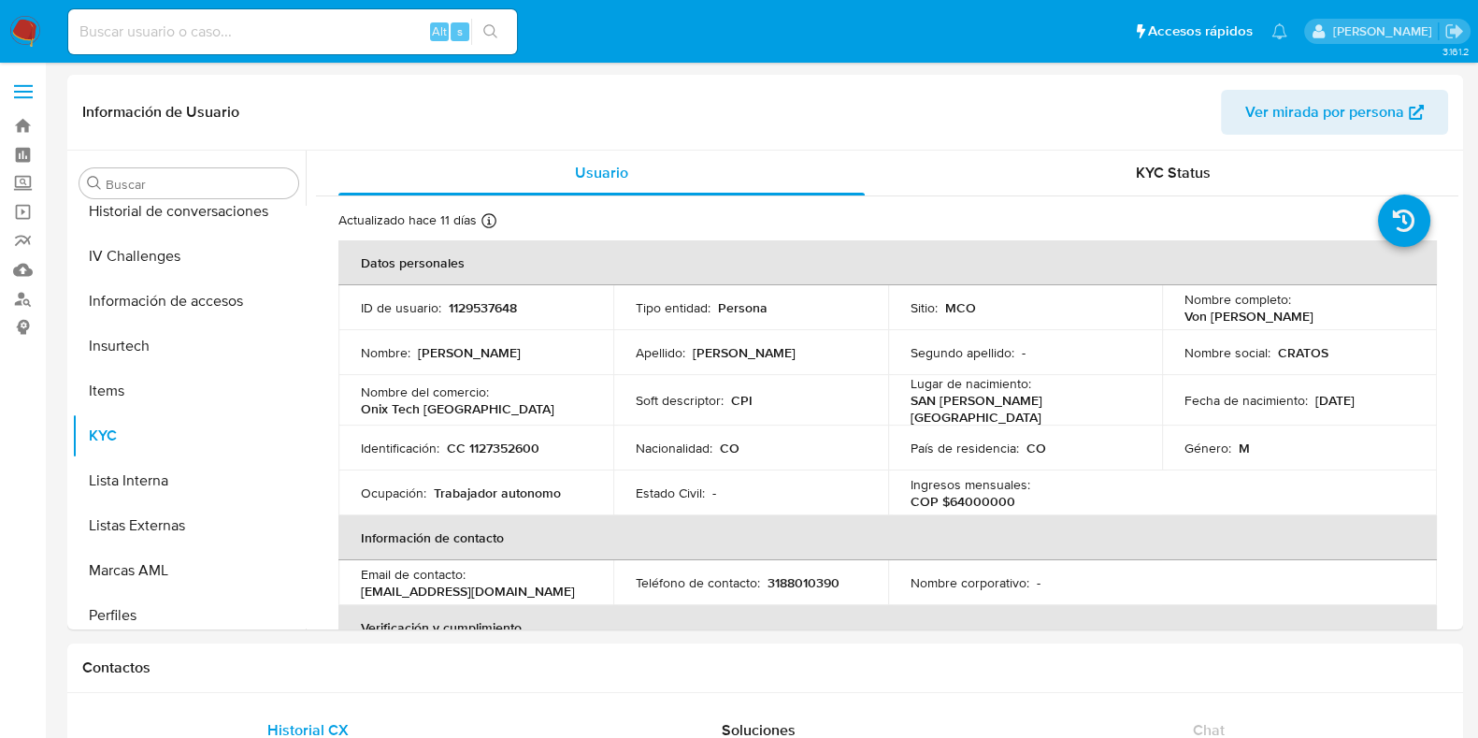
scroll to position [879, 0]
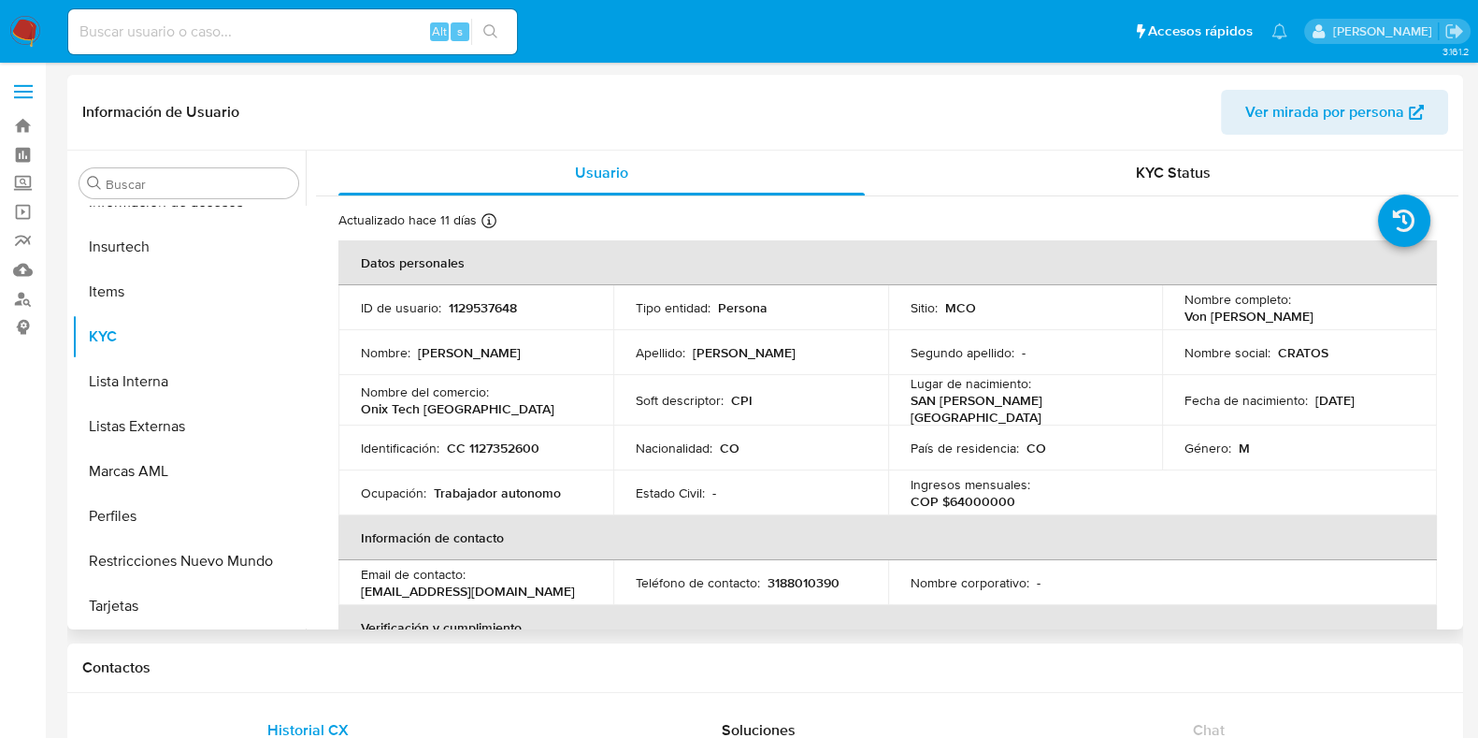
drag, startPoint x: 1187, startPoint y: 314, endPoint x: 1323, endPoint y: 290, distance: 137.7
click at [1346, 314] on div "Nombre completo : Von Carlos Gomez Bautista" at bounding box center [1299, 308] width 230 height 34
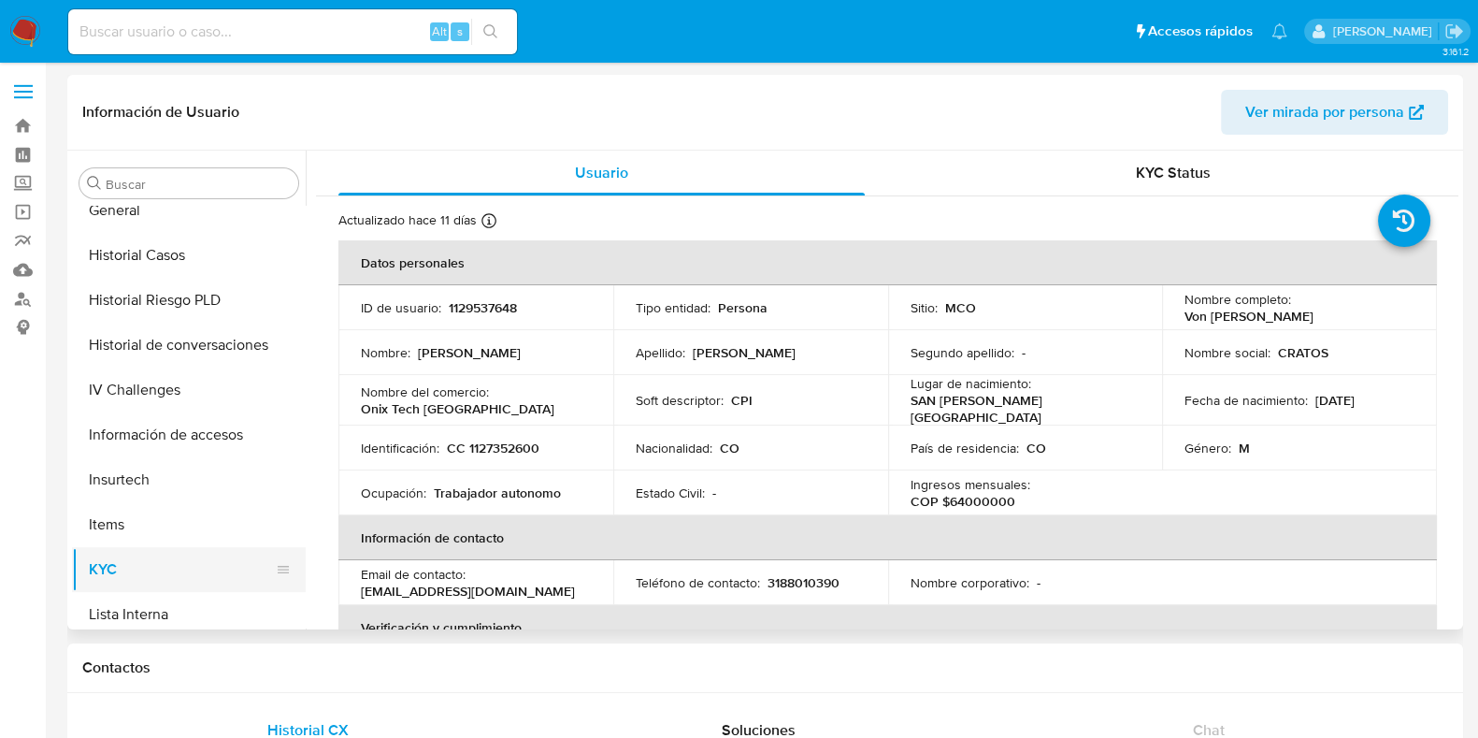
scroll to position [529, 0]
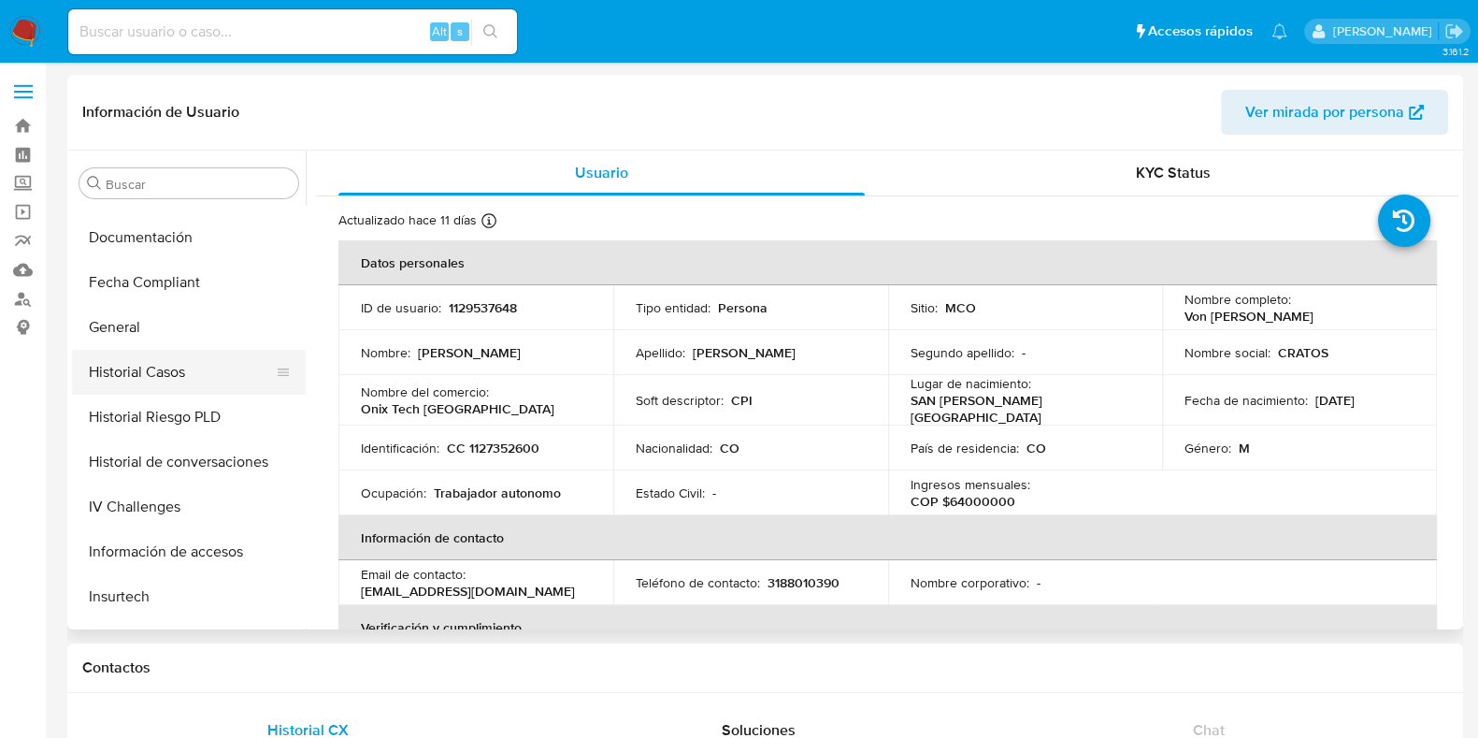
click at [184, 380] on button "Historial Casos" at bounding box center [181, 372] width 219 height 45
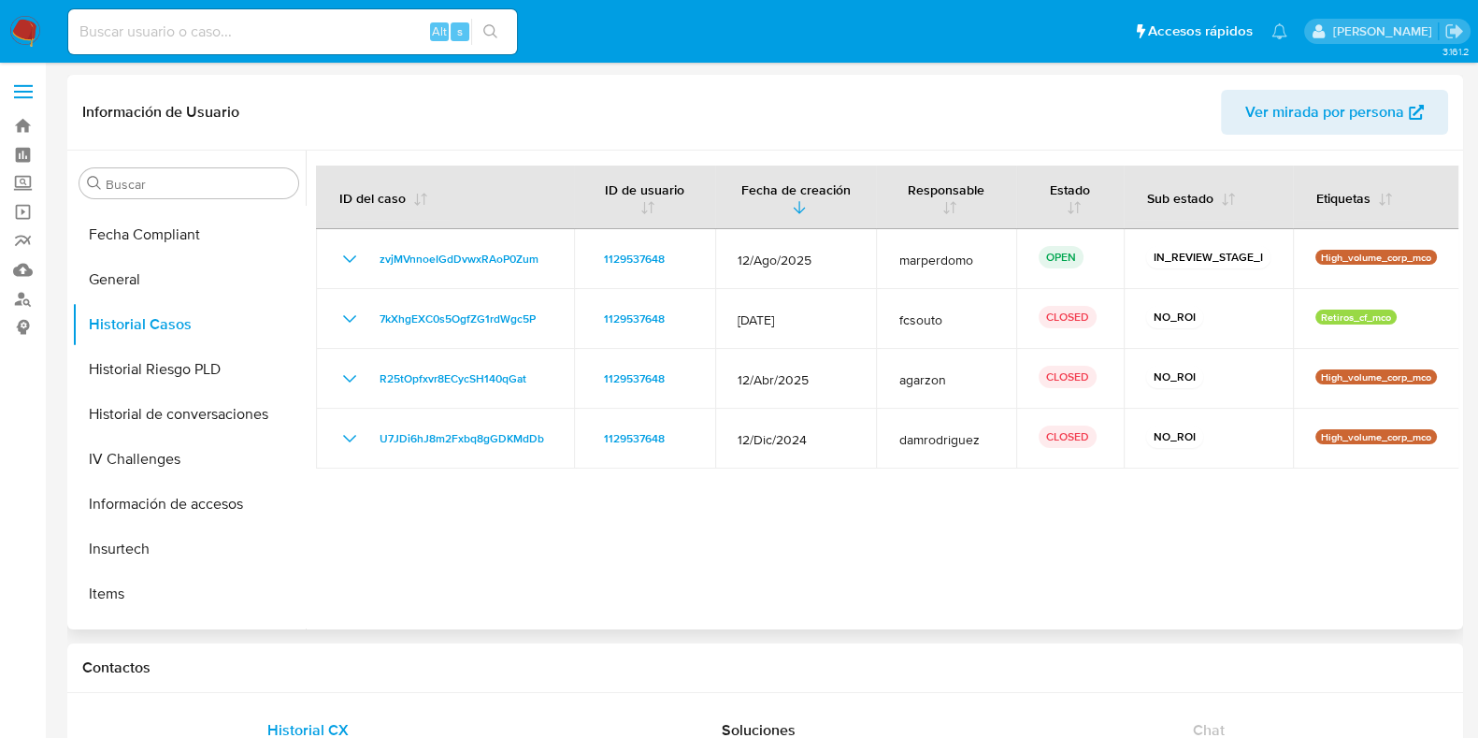
scroll to position [584, 0]
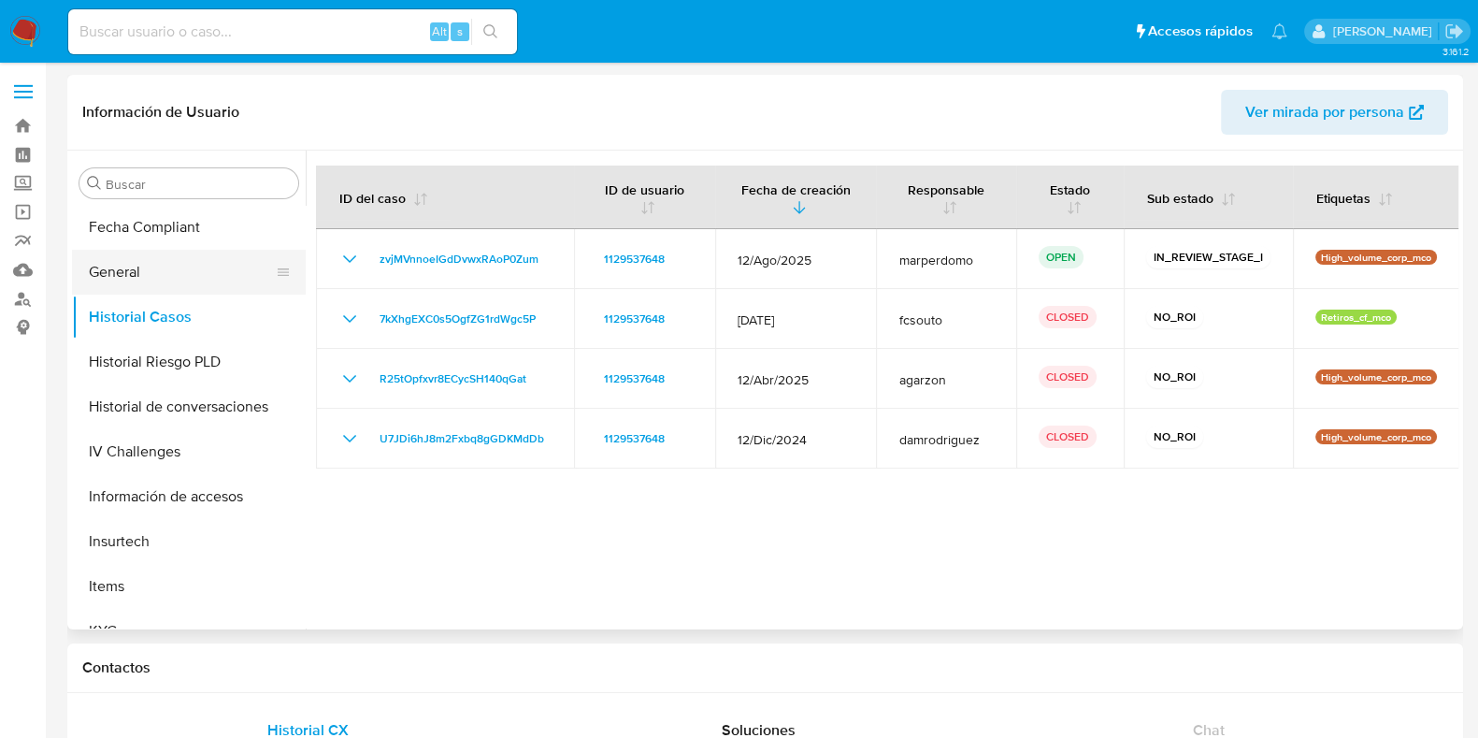
click at [125, 274] on button "General" at bounding box center [181, 272] width 219 height 45
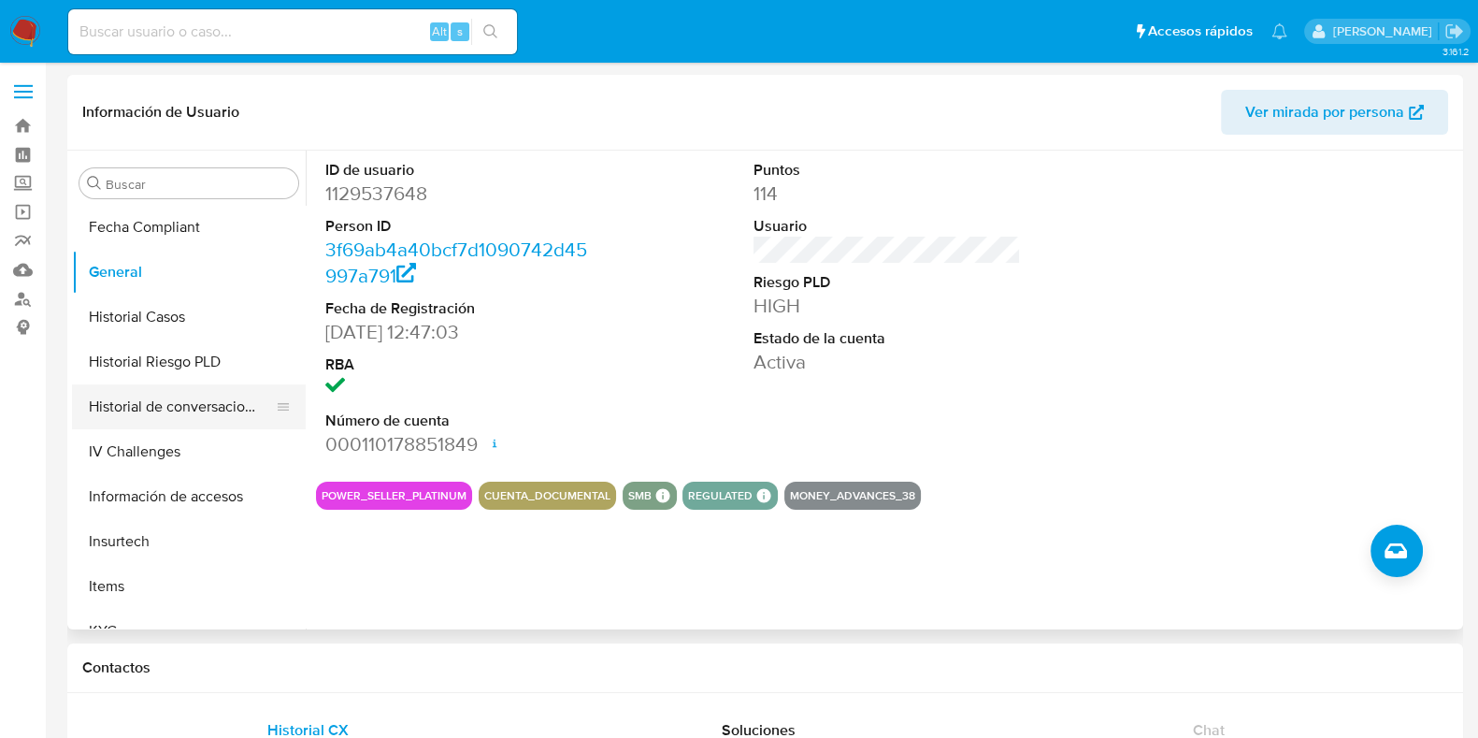
scroll to position [701, 0]
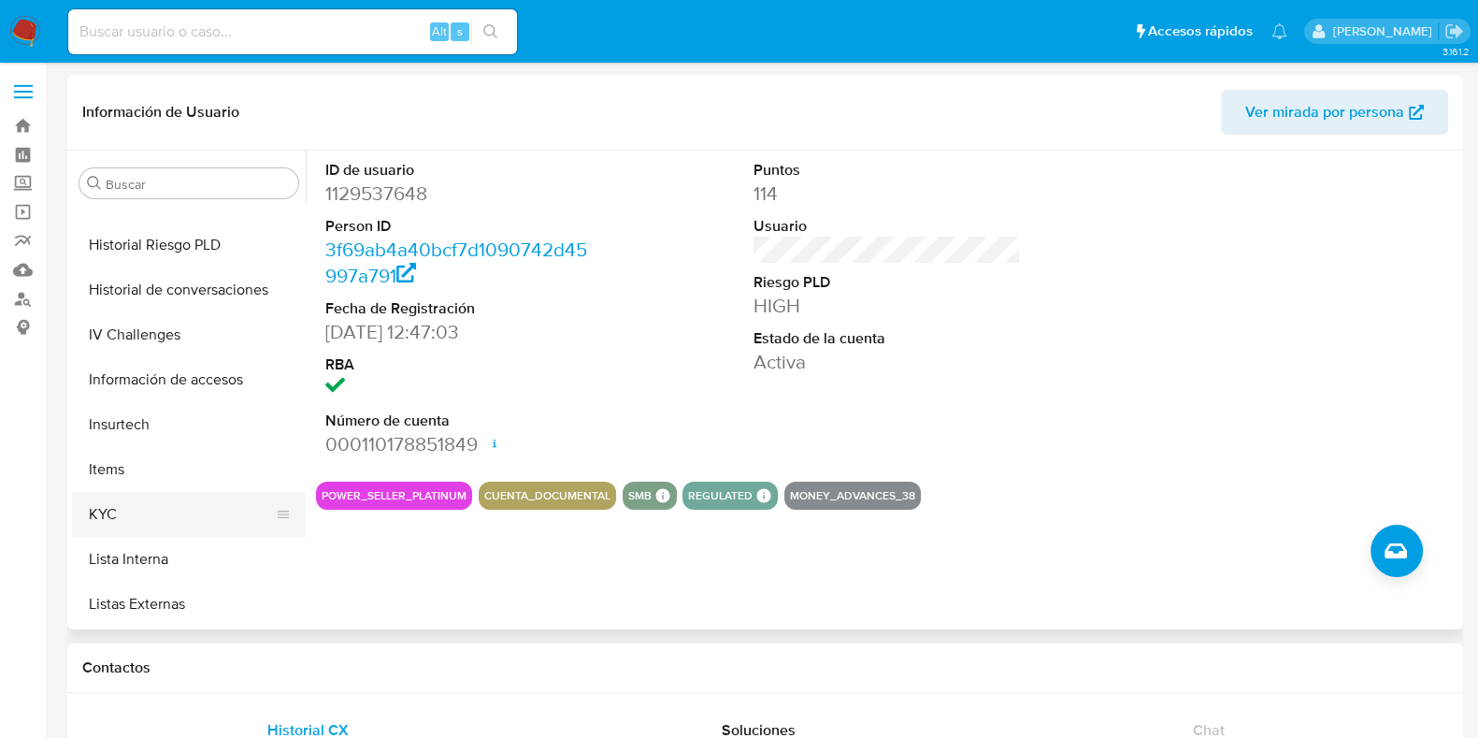
click at [123, 514] on button "KYC" at bounding box center [181, 514] width 219 height 45
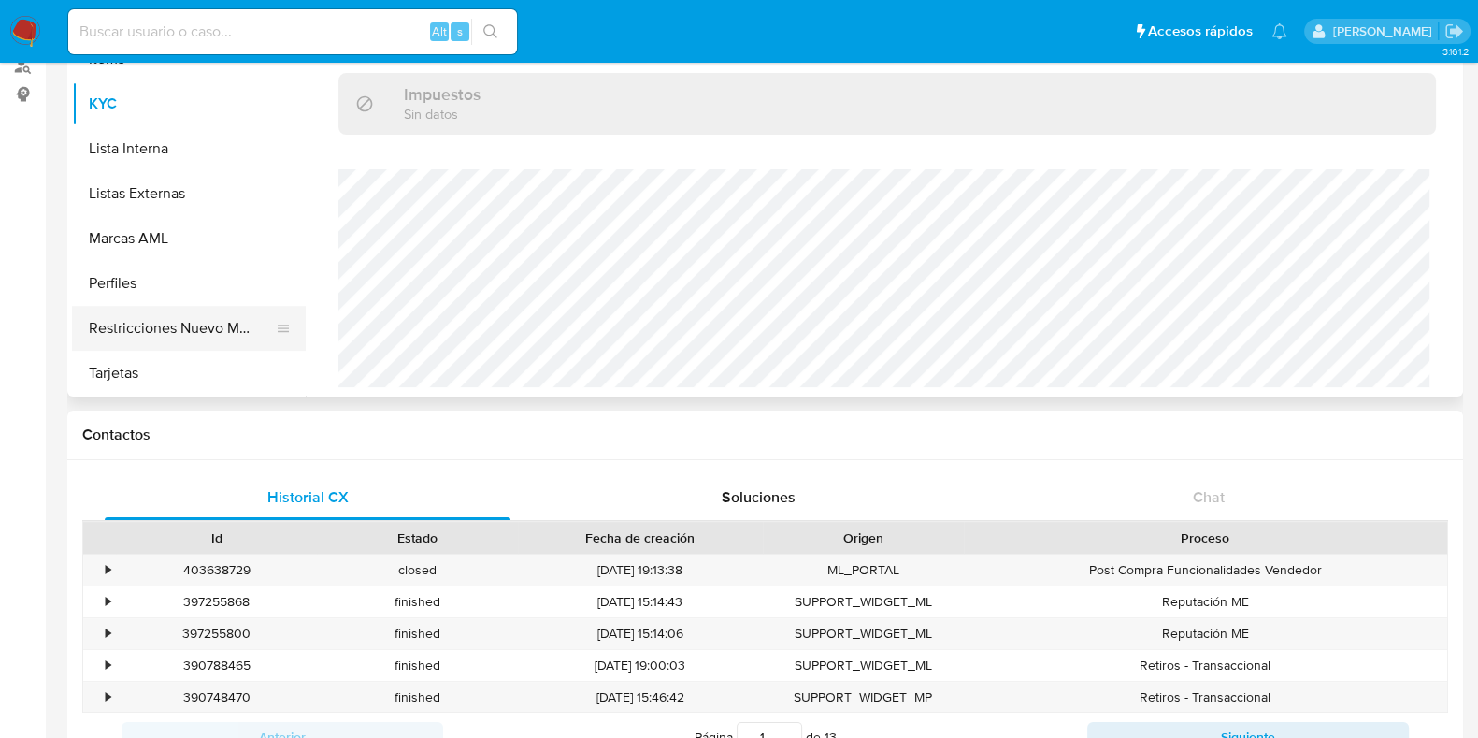
scroll to position [880, 0]
click at [151, 319] on button "Restricciones Nuevo Mundo" at bounding box center [181, 327] width 219 height 45
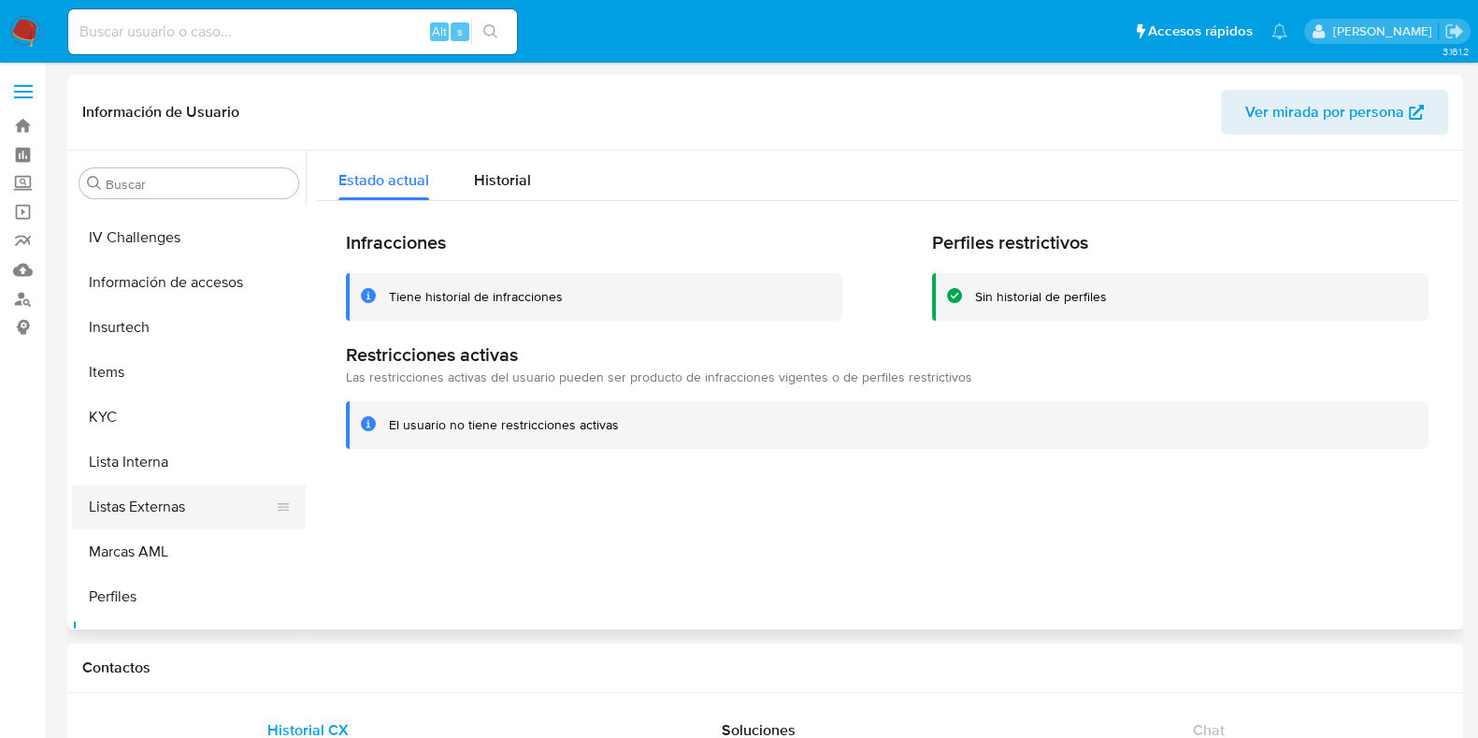
scroll to position [763, 0]
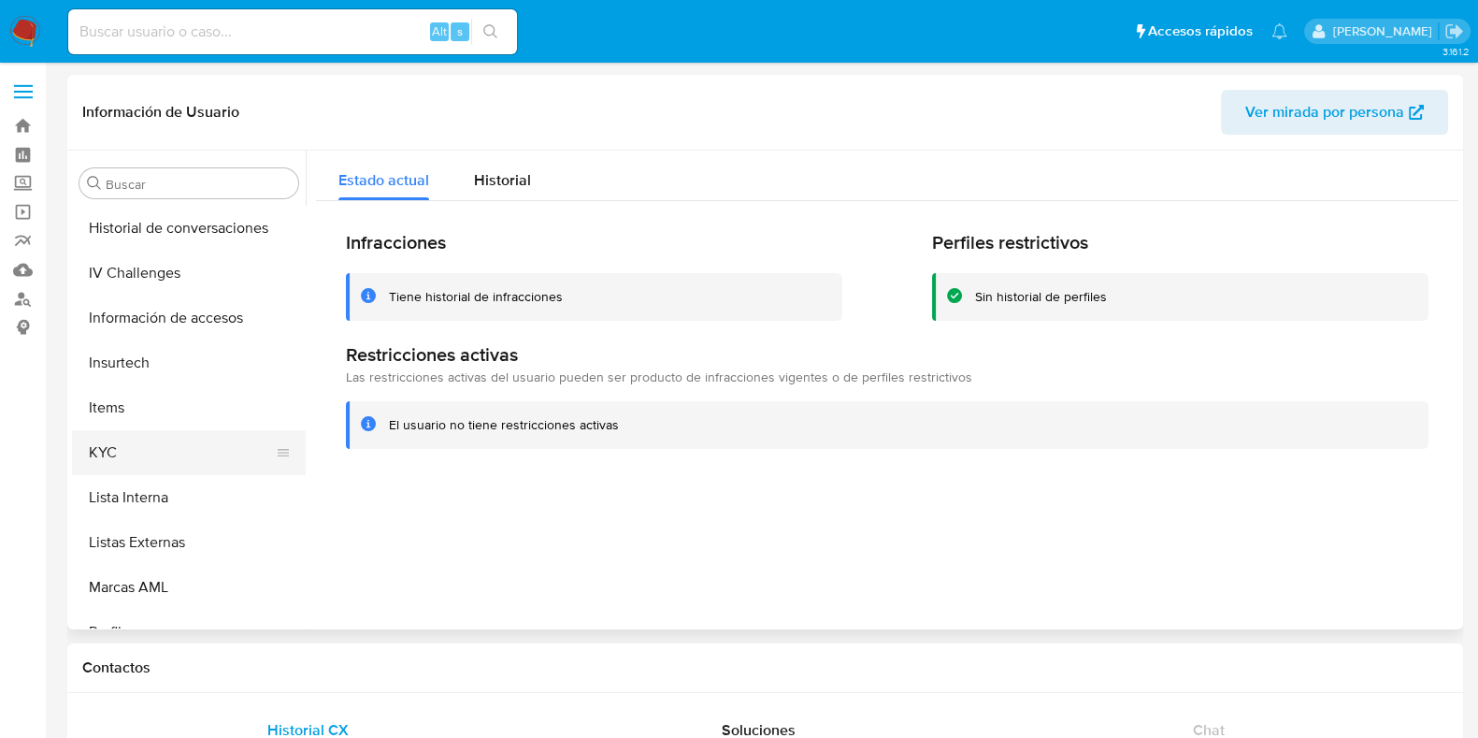
click at [136, 447] on button "KYC" at bounding box center [181, 452] width 219 height 45
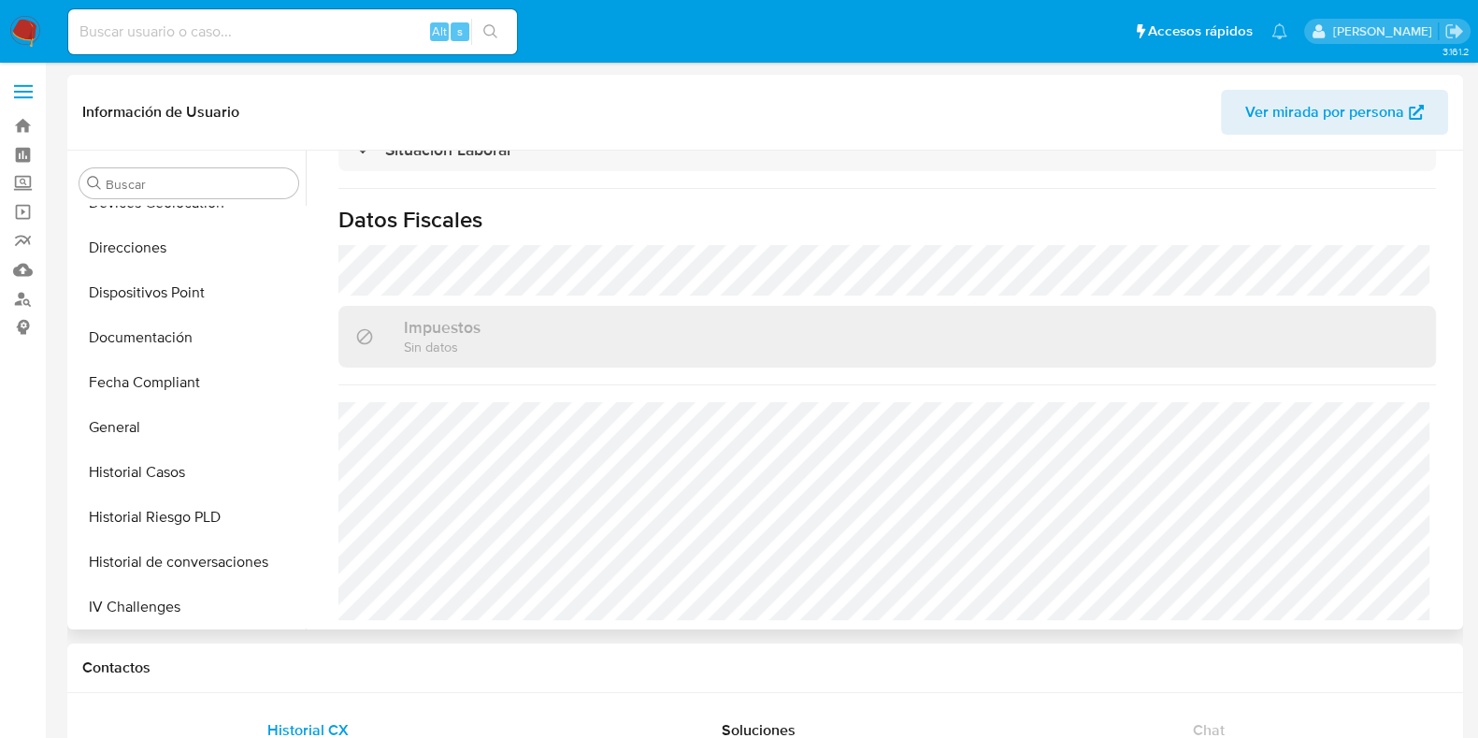
scroll to position [466, 0]
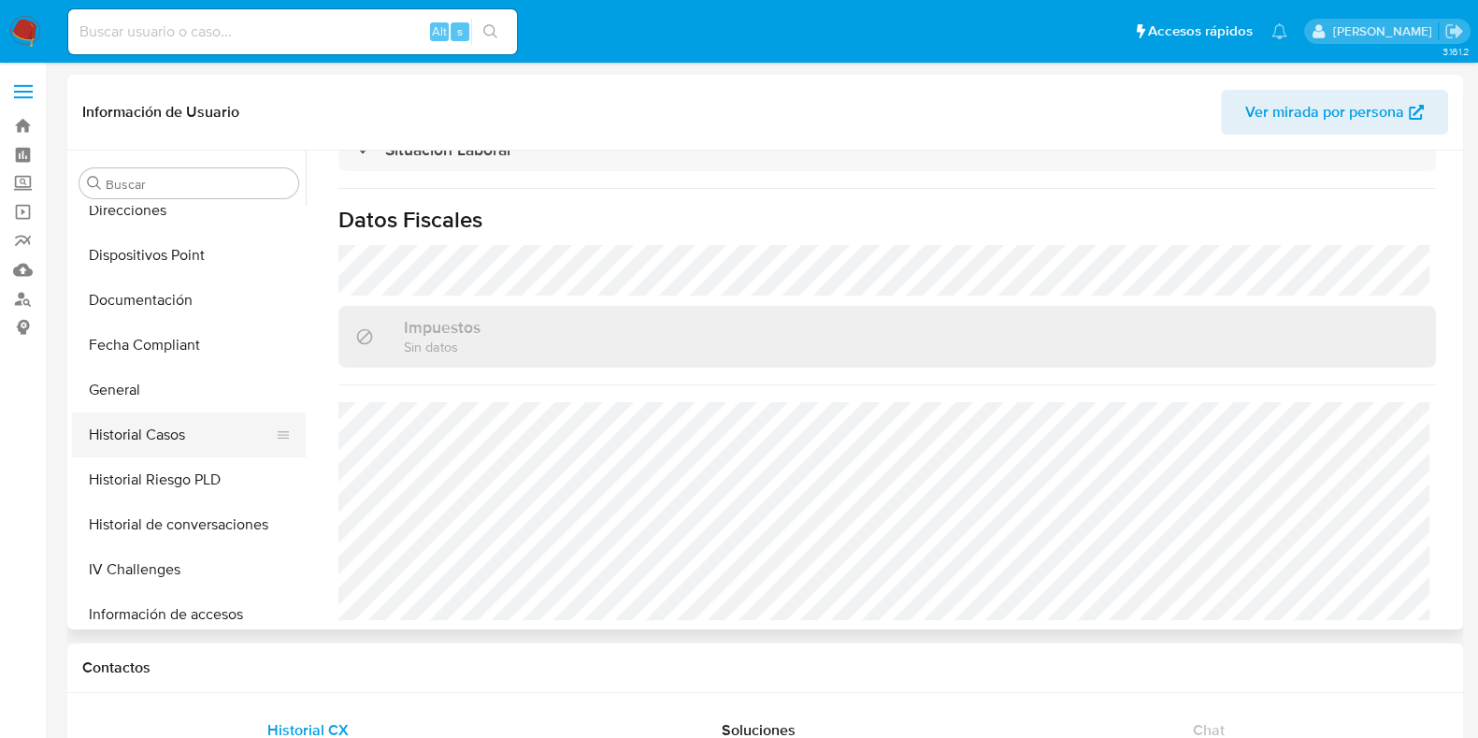
click at [171, 437] on button "Historial Casos" at bounding box center [181, 434] width 219 height 45
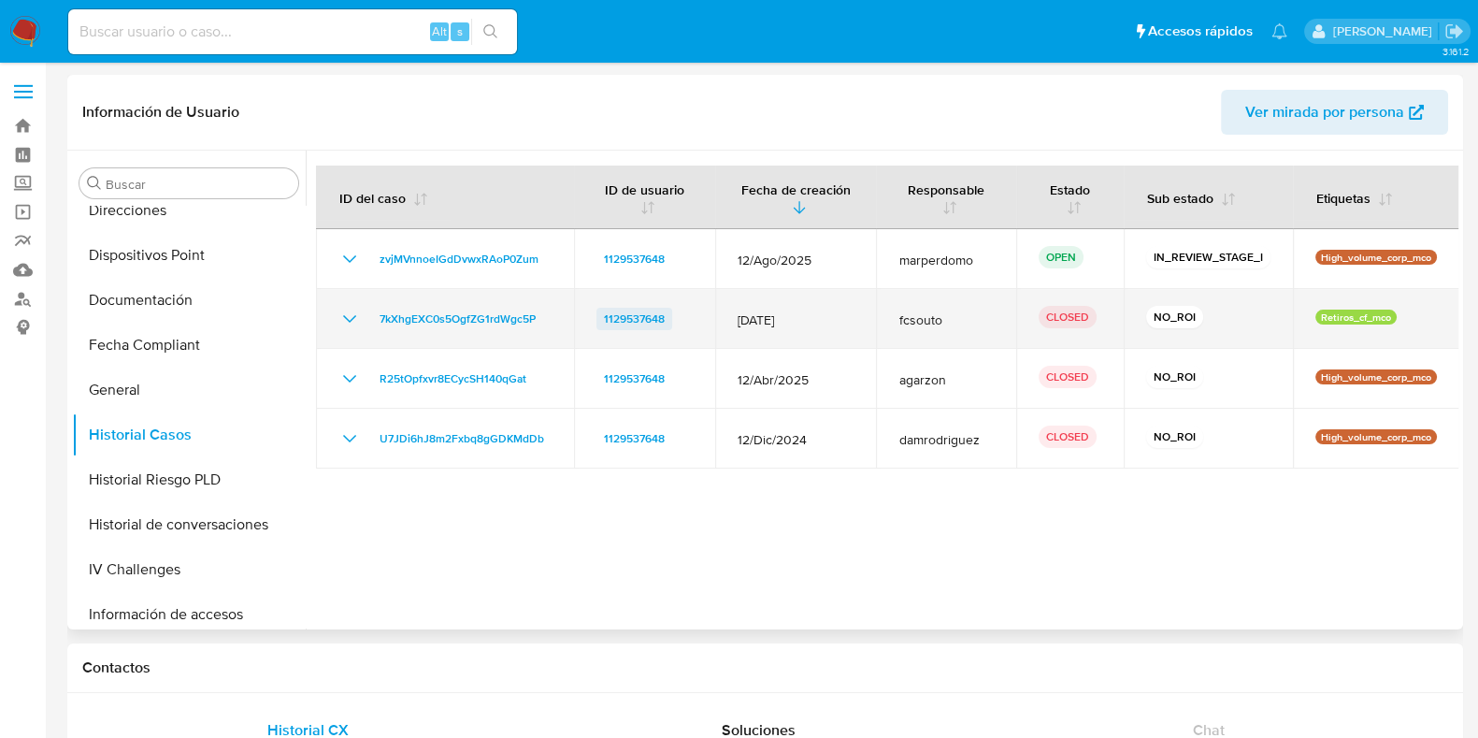
drag, startPoint x: 658, startPoint y: 322, endPoint x: 596, endPoint y: 324, distance: 61.8
click at [596, 324] on div "1129537648" at bounding box center [644, 319] width 96 height 22
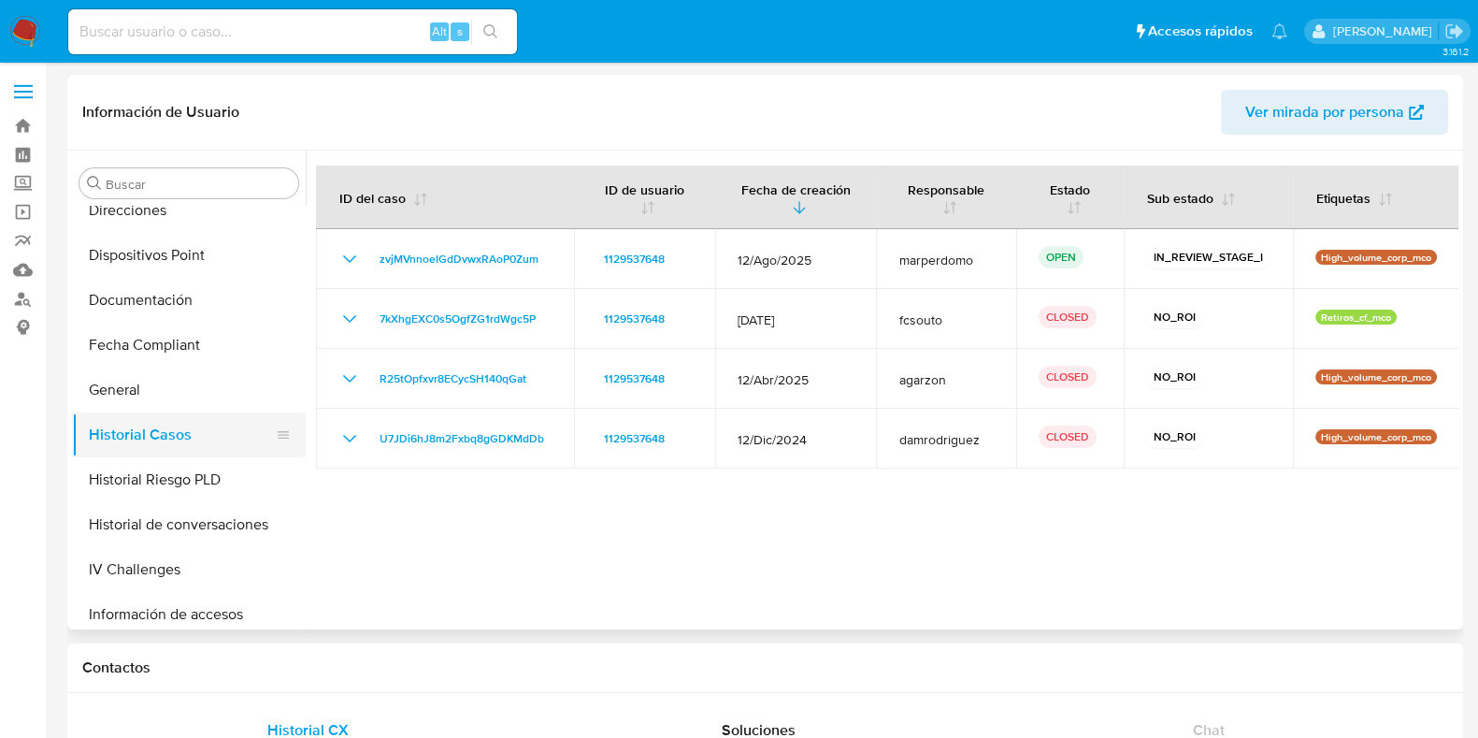
scroll to position [350, 0]
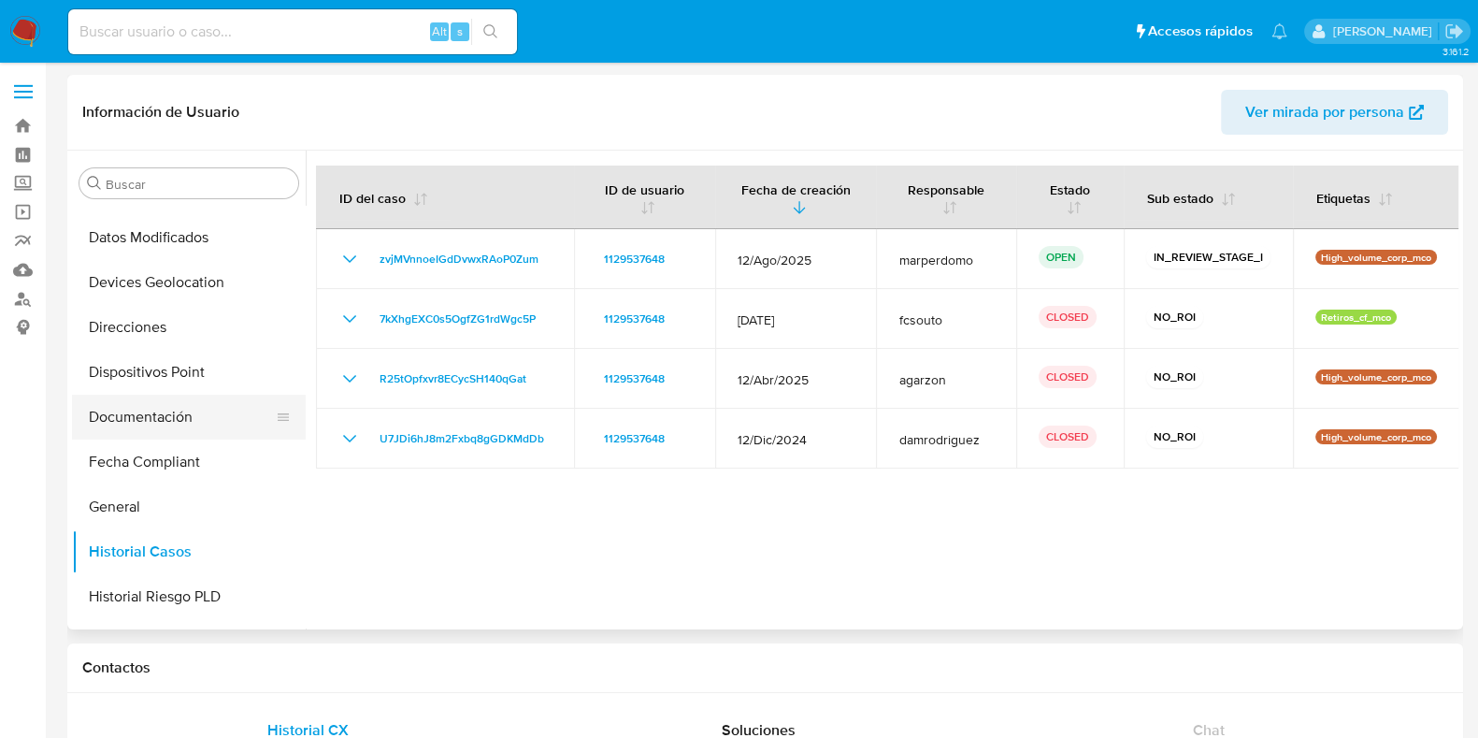
click at [149, 427] on button "Documentación" at bounding box center [181, 416] width 219 height 45
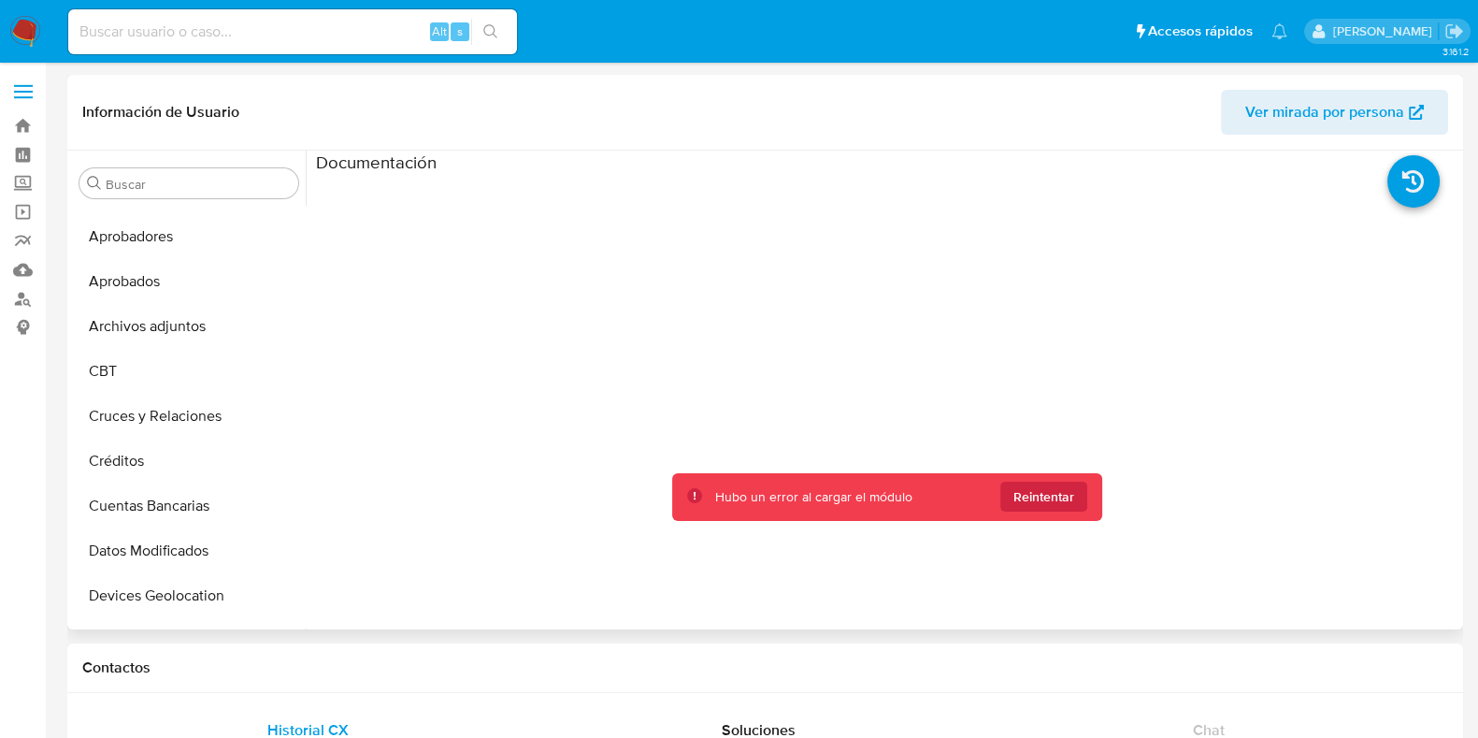
scroll to position [0, 0]
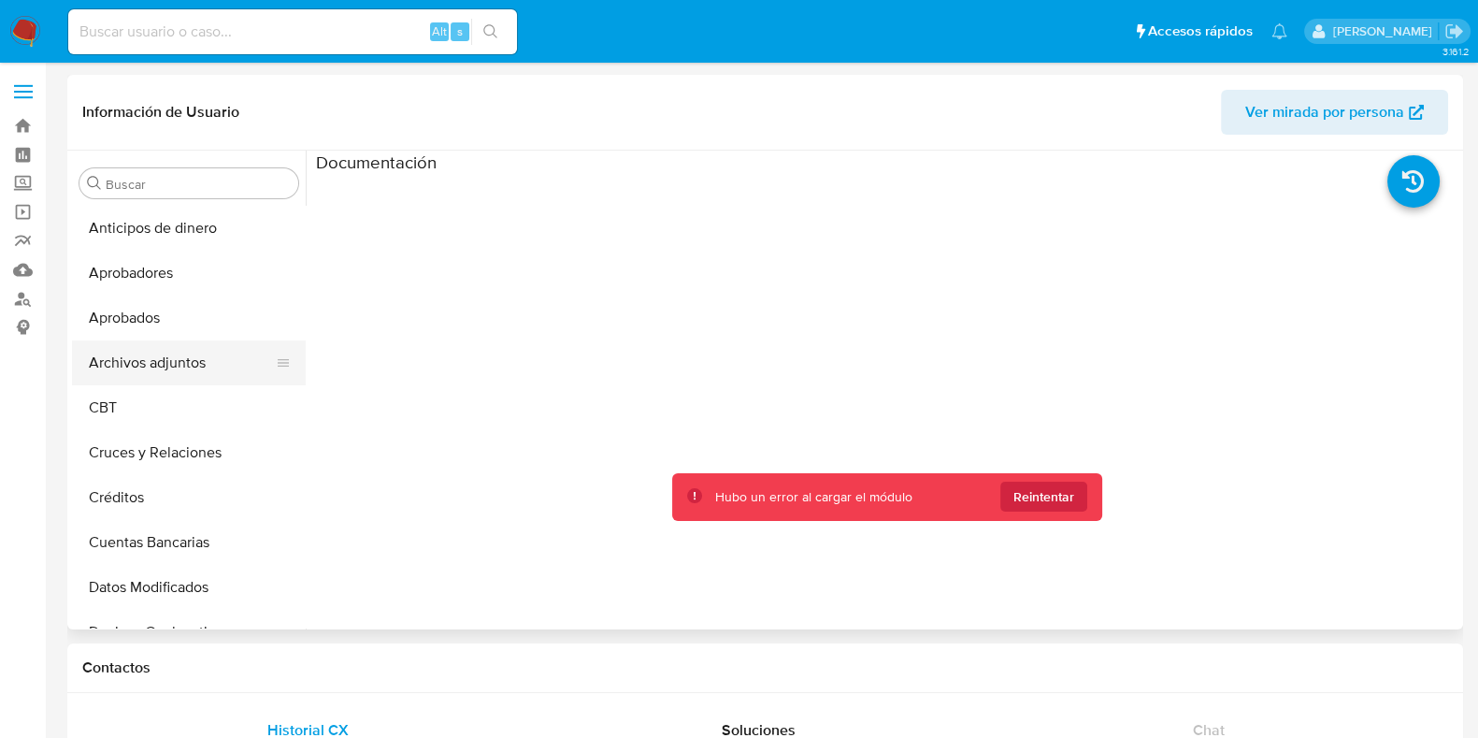
click at [165, 366] on button "Archivos adjuntos" at bounding box center [181, 362] width 219 height 45
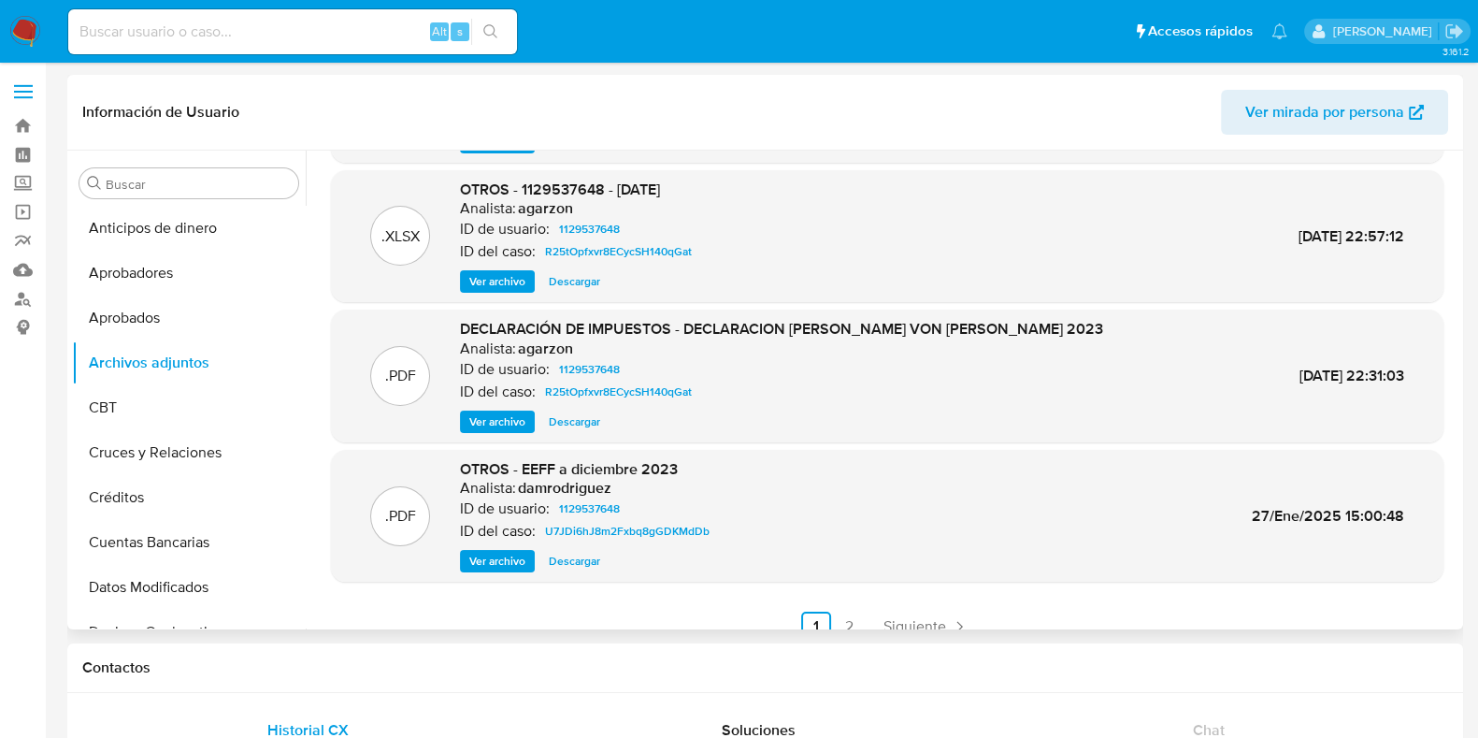
scroll to position [157, 0]
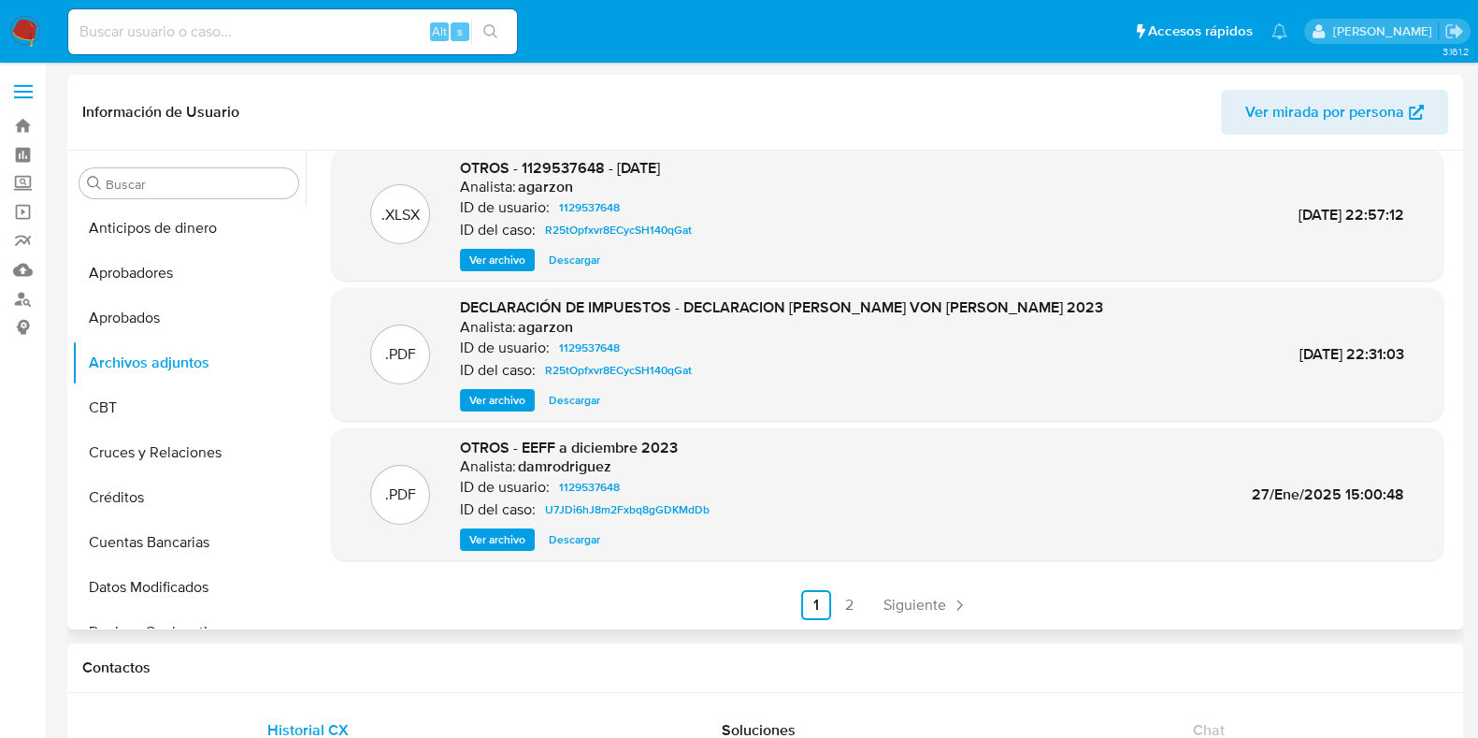
click at [492, 403] on span "Ver archivo" at bounding box center [497, 400] width 56 height 19
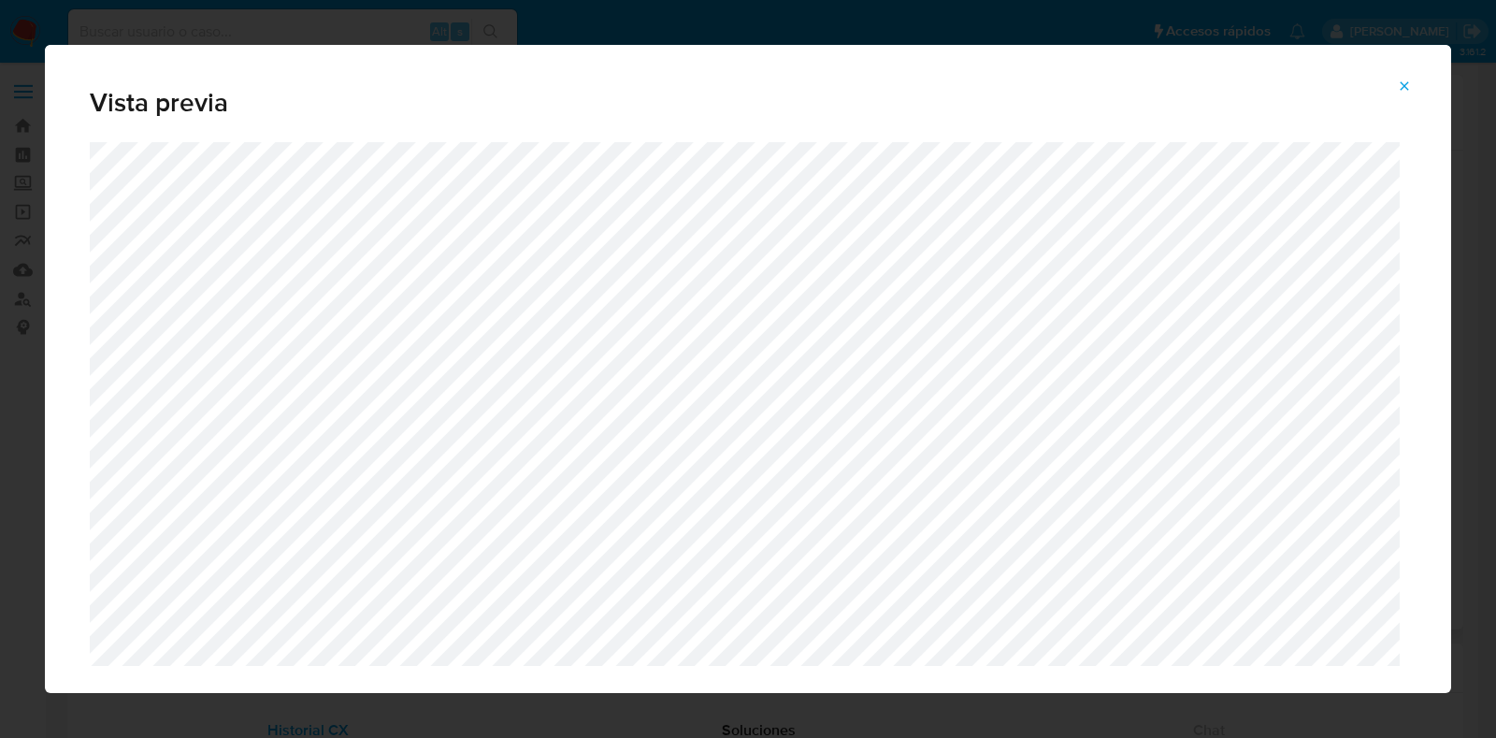
click at [1403, 83] on icon "Attachment preview" at bounding box center [1404, 86] width 15 height 15
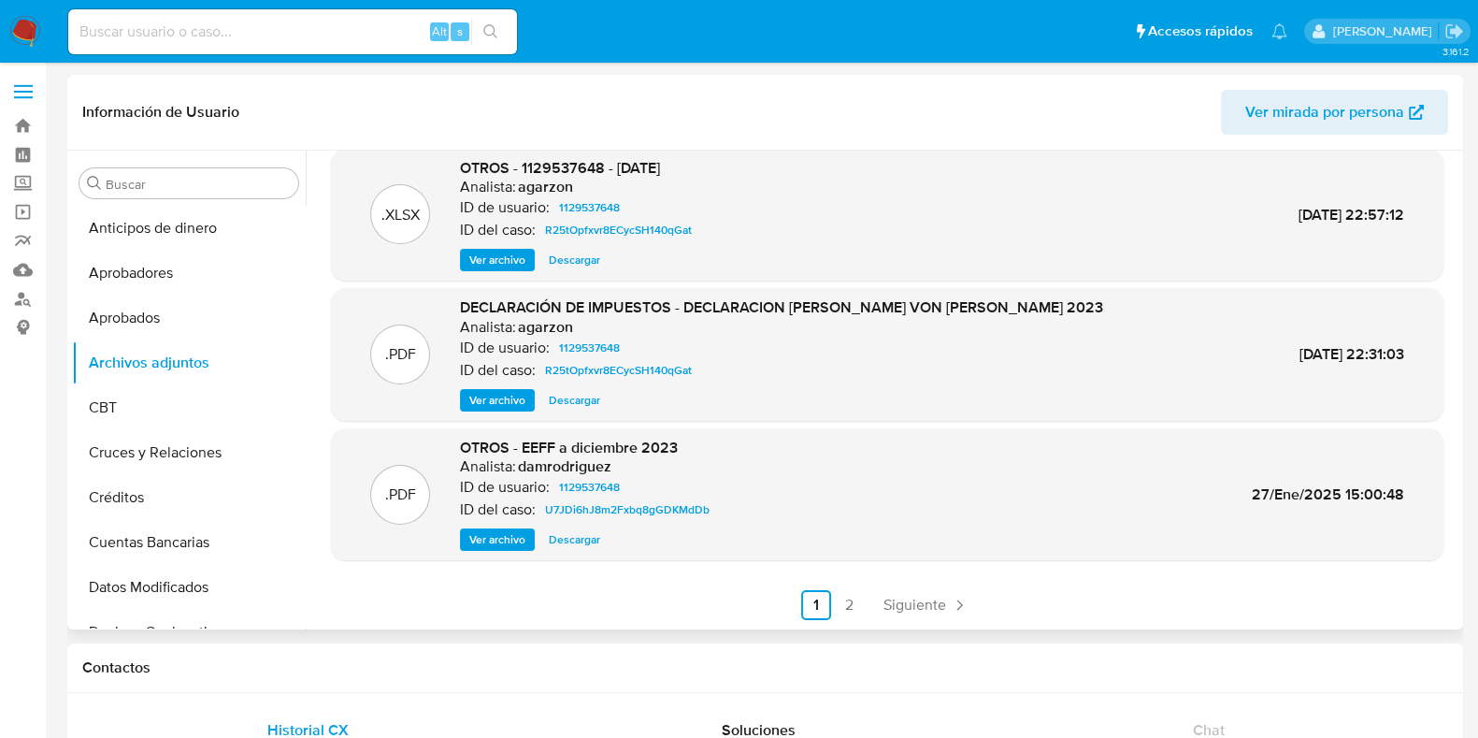
scroll to position [116, 0]
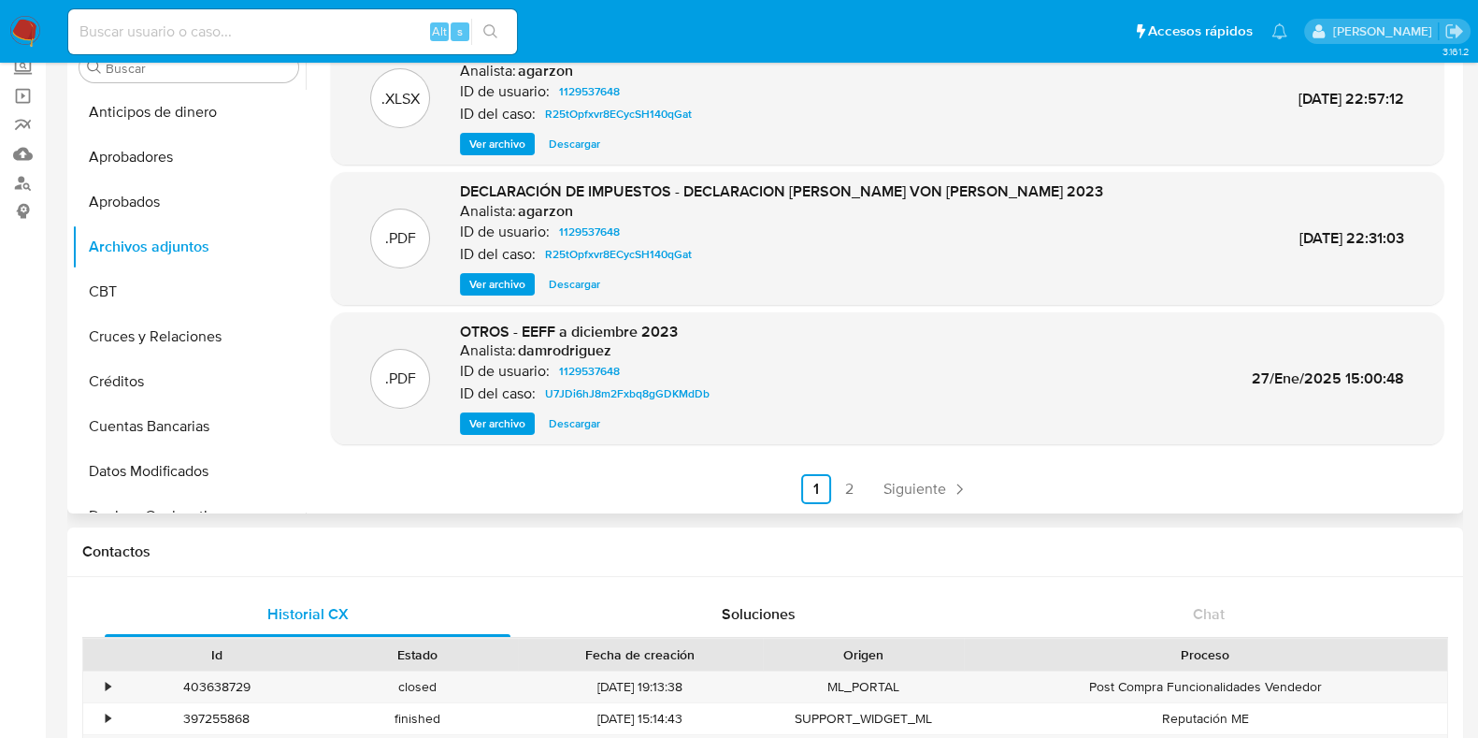
click at [500, 422] on span "Ver archivo" at bounding box center [497, 423] width 56 height 19
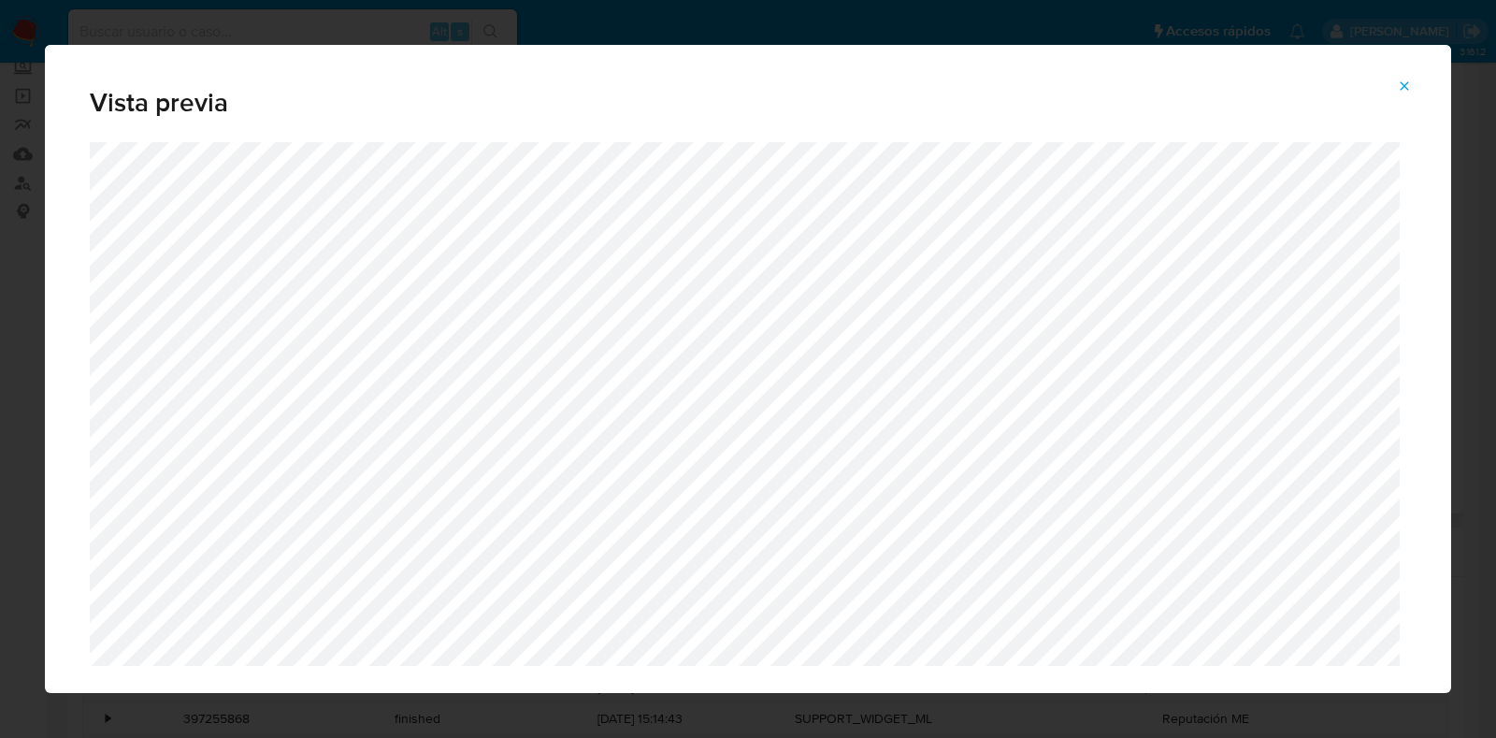
click at [1404, 88] on icon "Attachment preview" at bounding box center [1404, 86] width 15 height 15
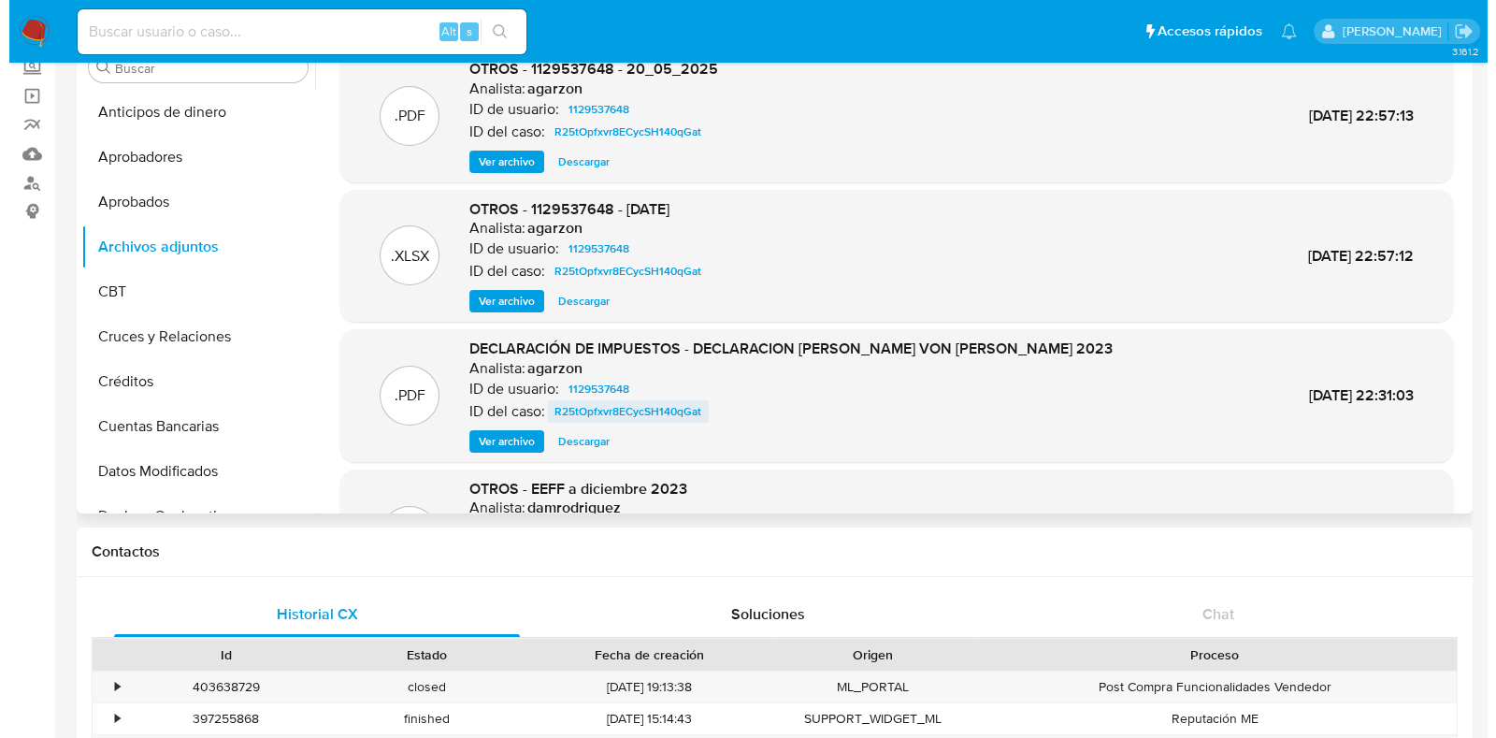
scroll to position [0, 0]
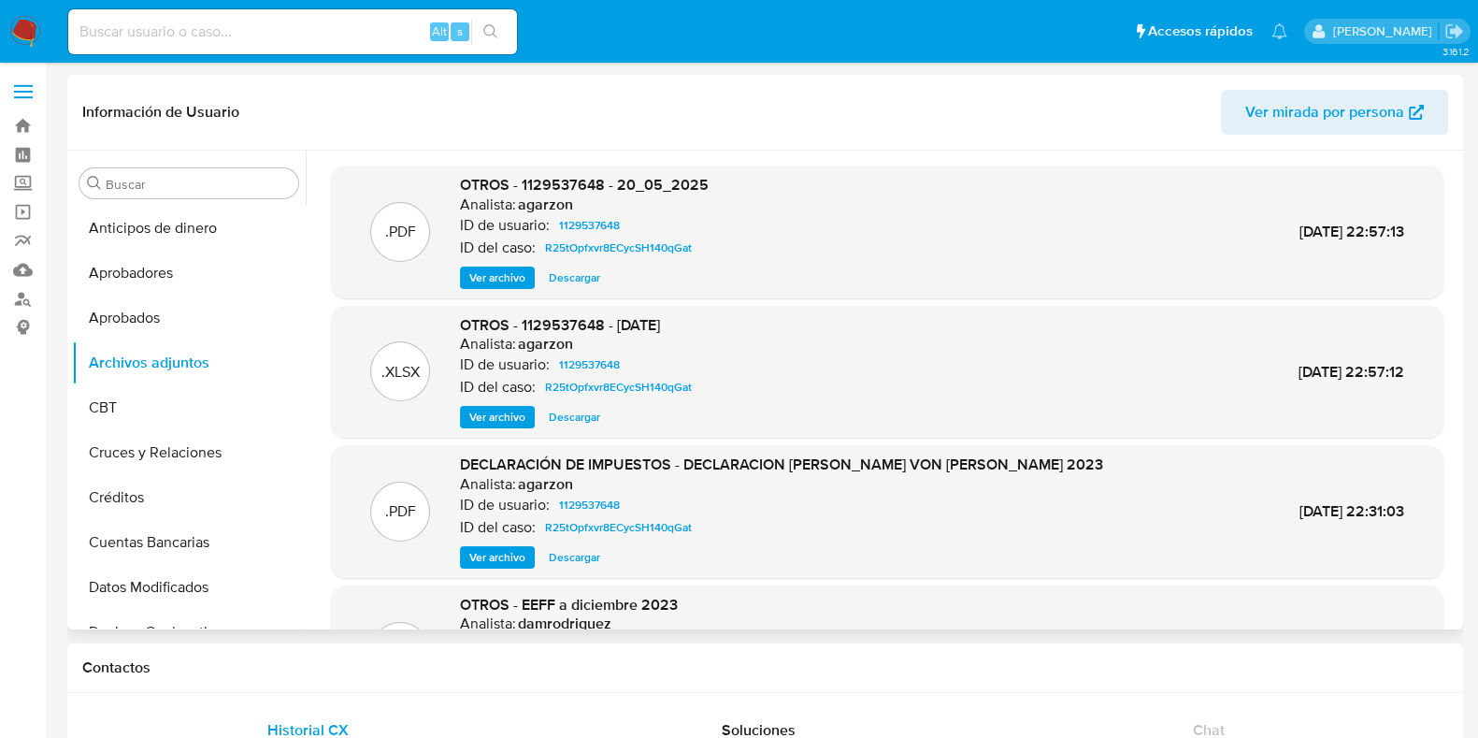
click at [499, 411] on span "Ver archivo" at bounding box center [497, 417] width 56 height 19
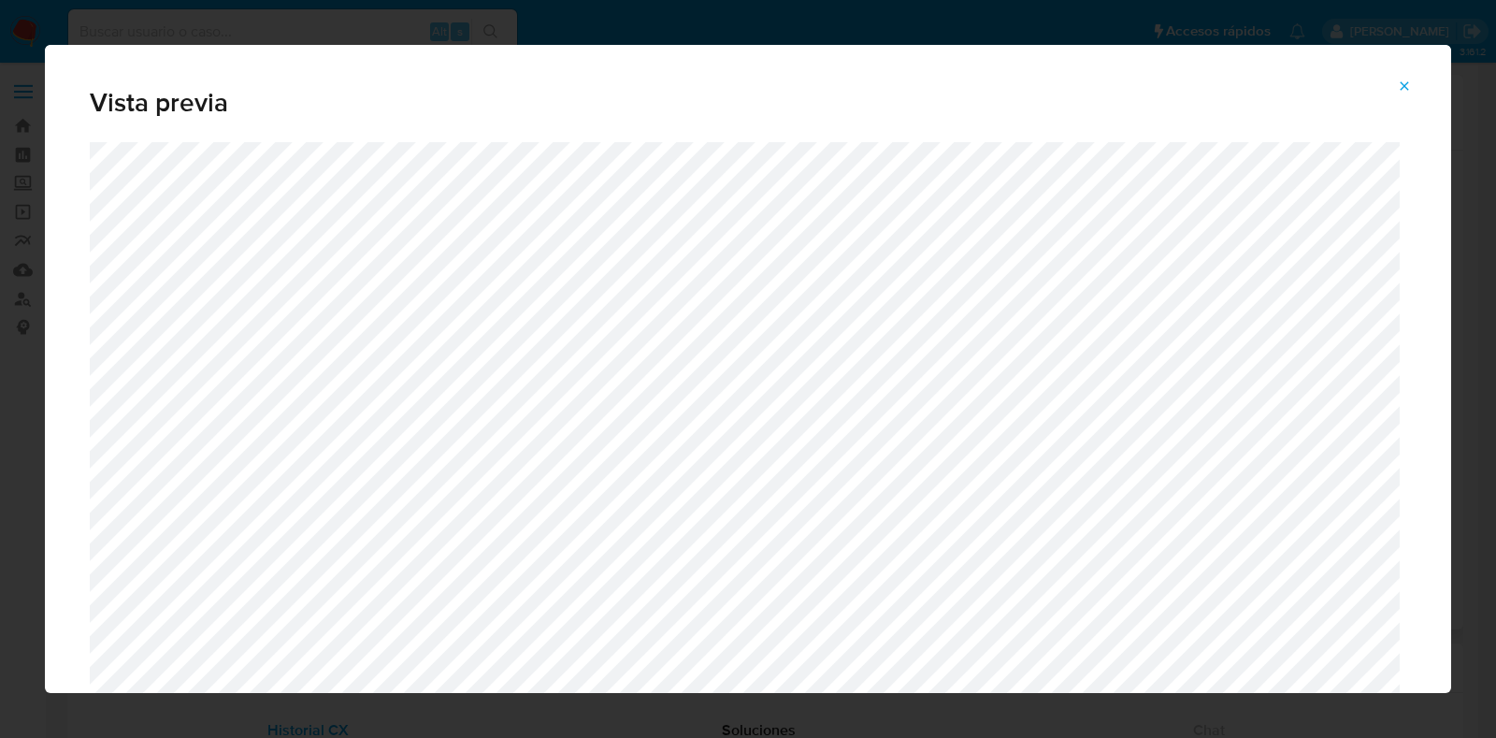
click at [1398, 80] on icon "Attachment preview" at bounding box center [1404, 86] width 15 height 15
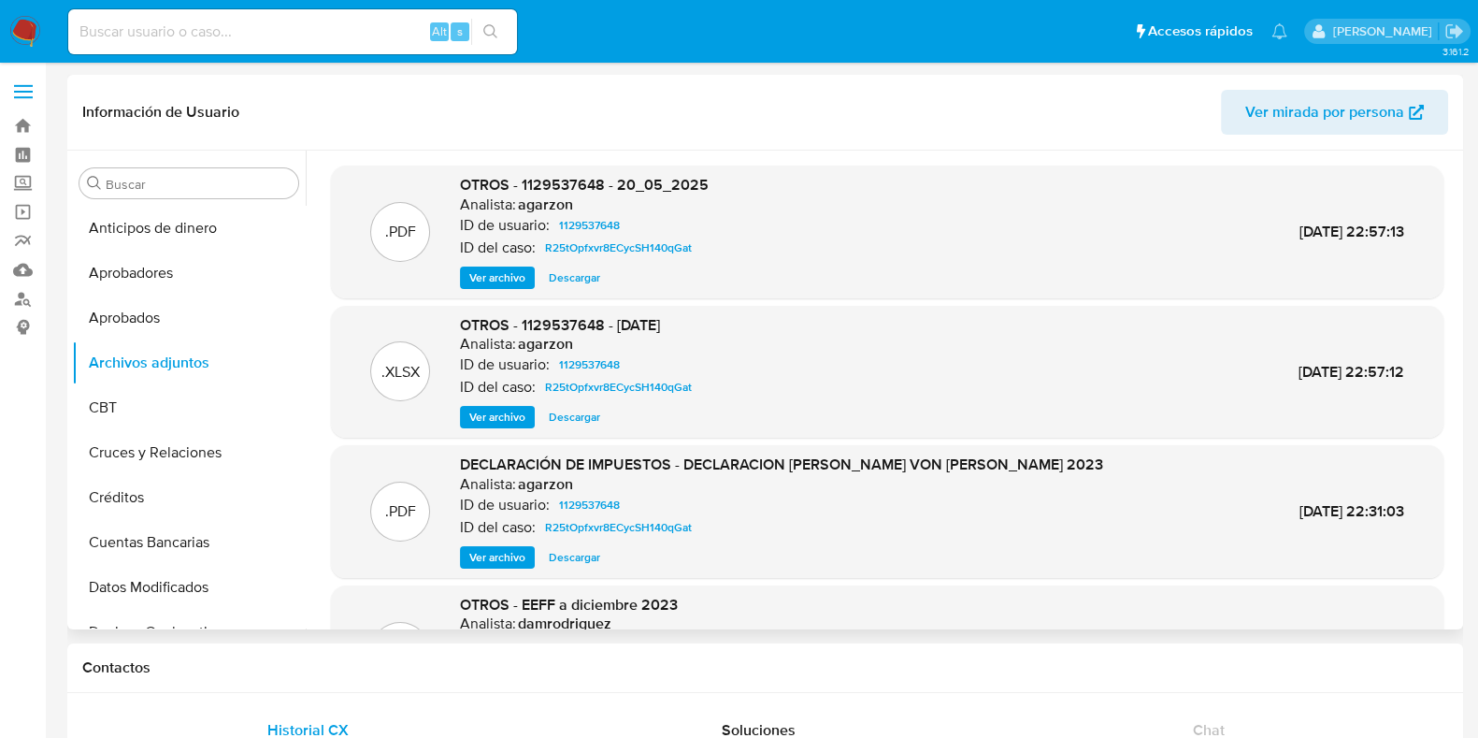
click at [500, 274] on span "Ver archivo" at bounding box center [497, 277] width 56 height 19
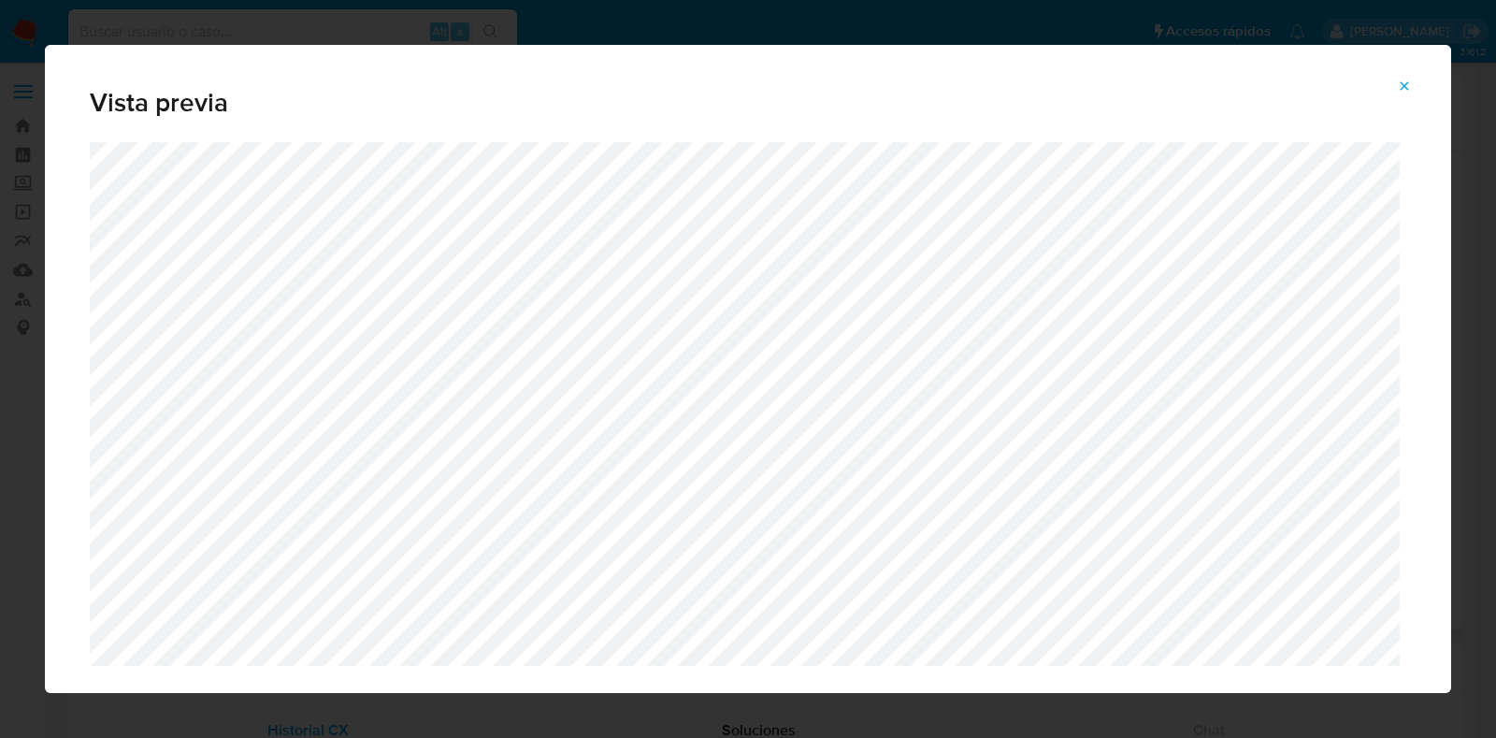
click at [1402, 82] on icon "Attachment preview" at bounding box center [1404, 86] width 15 height 15
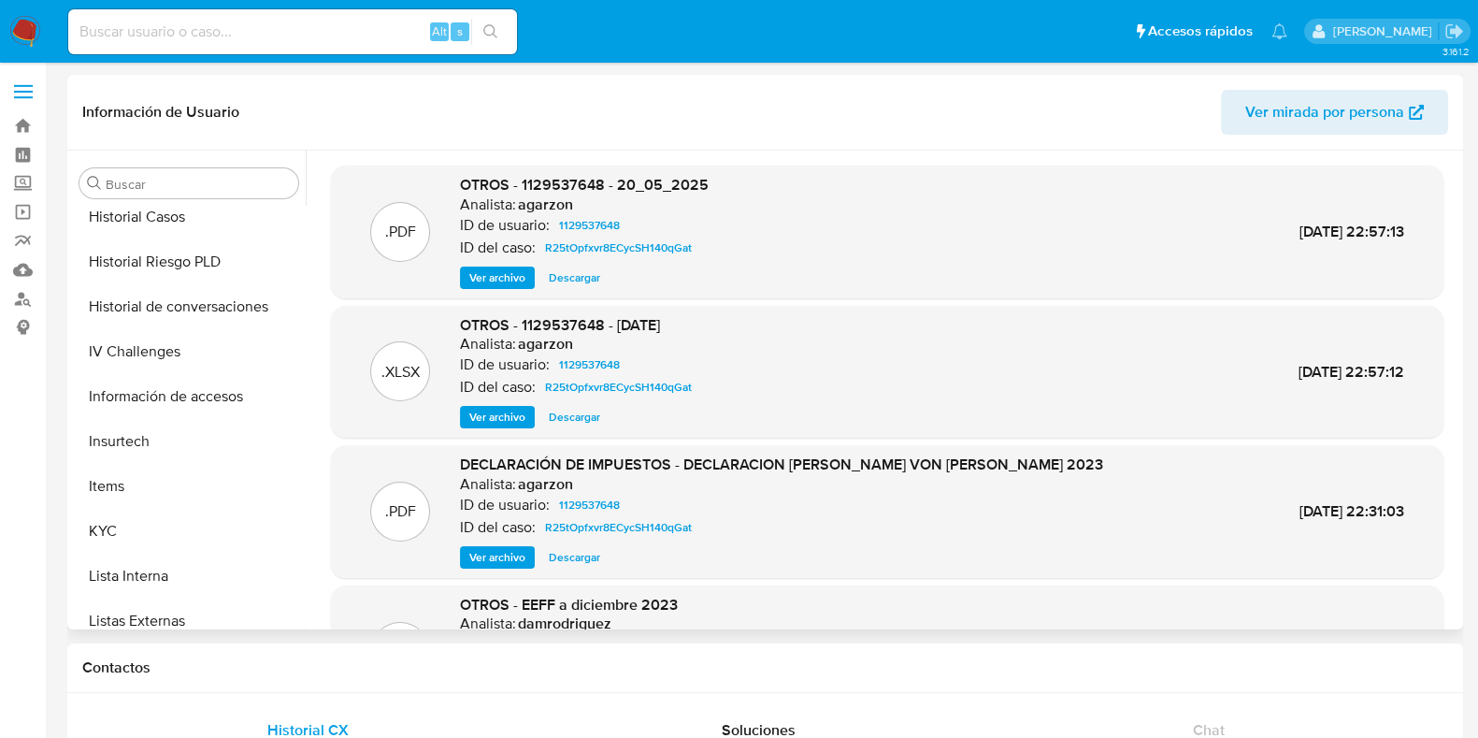
scroll to position [701, 0]
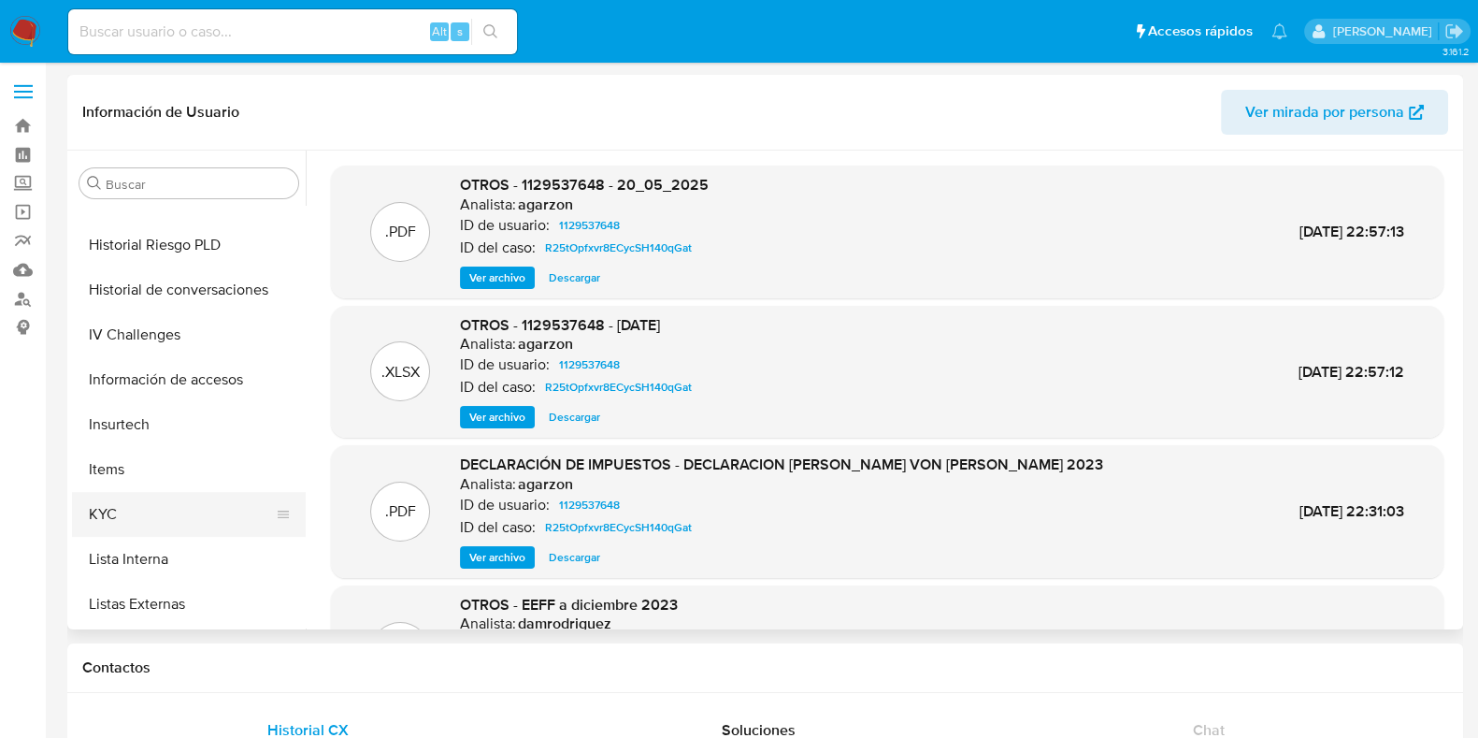
click at [108, 510] on button "KYC" at bounding box center [181, 514] width 219 height 45
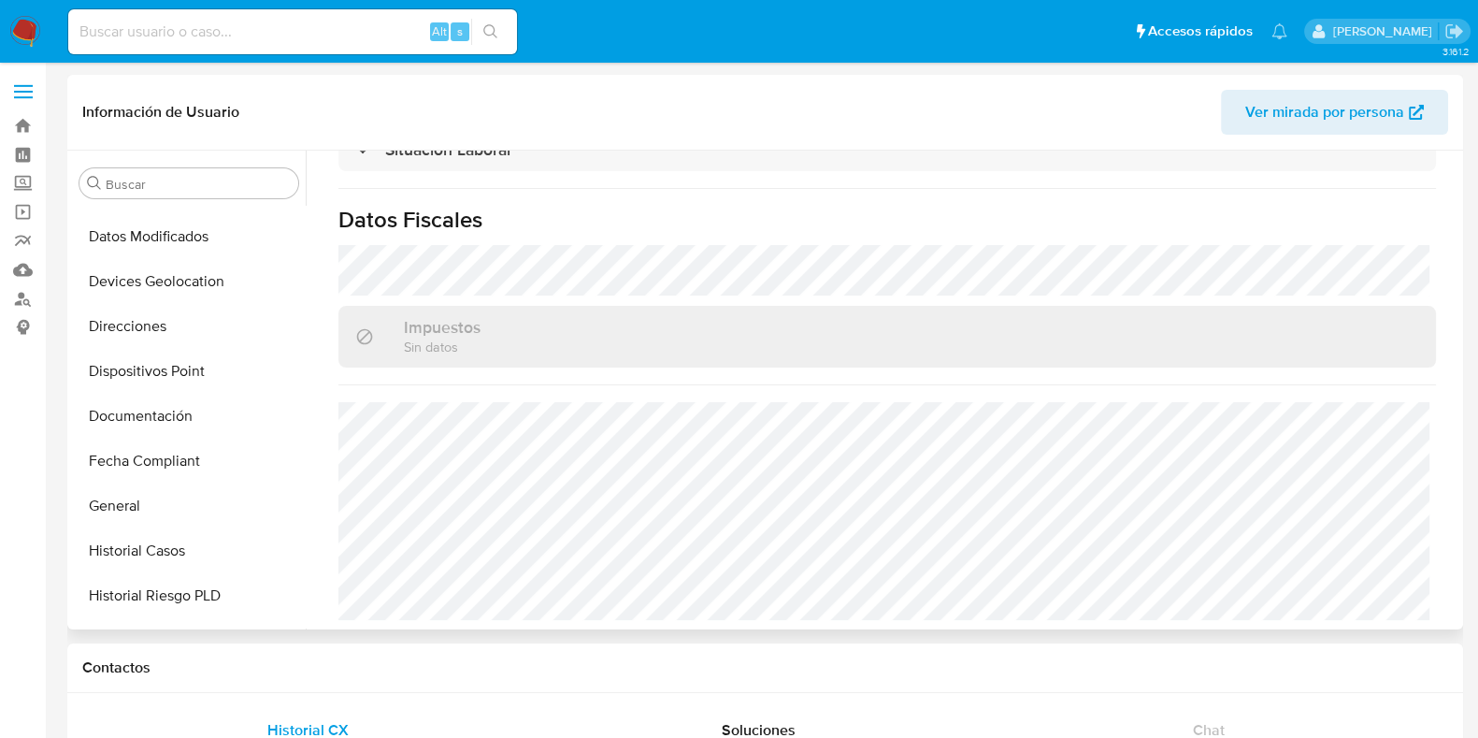
scroll to position [233, 0]
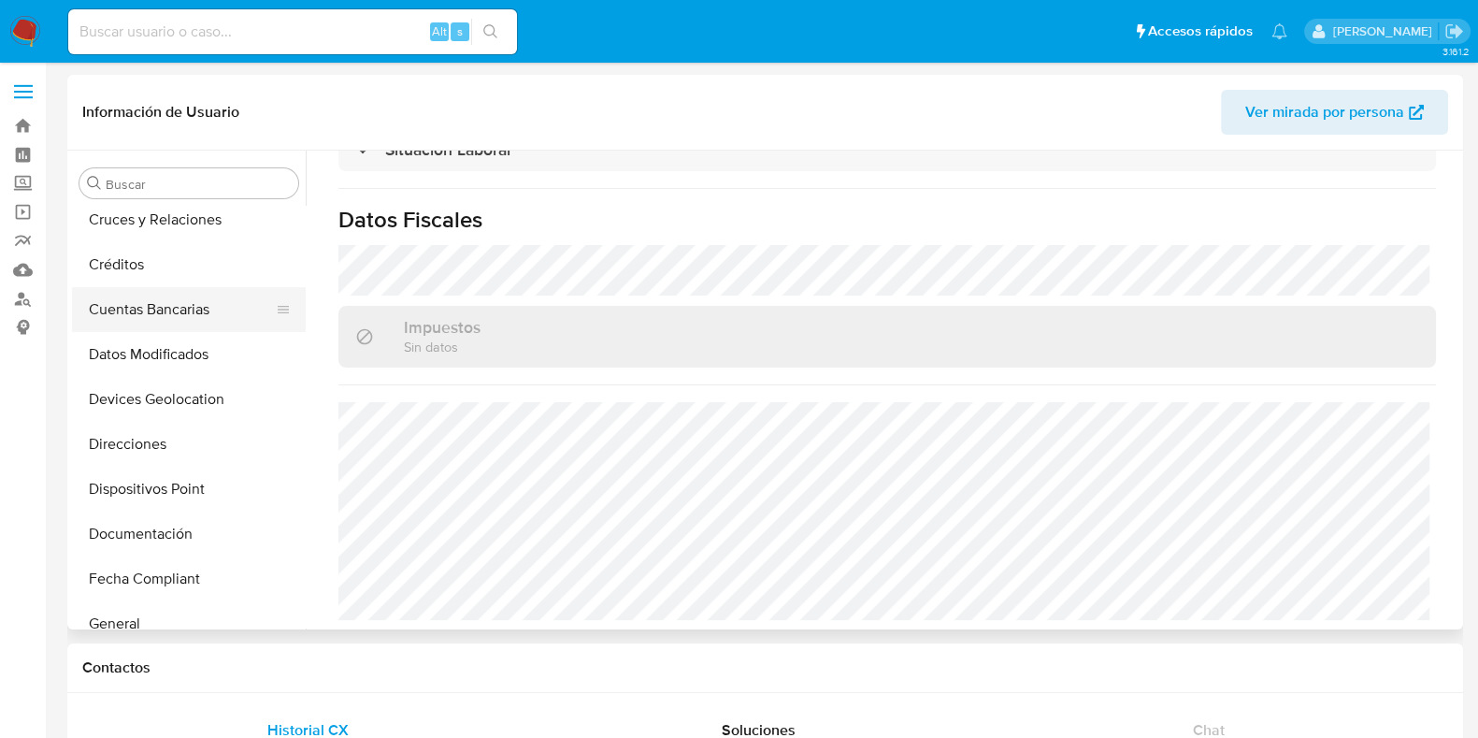
click at [168, 309] on button "Cuentas Bancarias" at bounding box center [181, 309] width 219 height 45
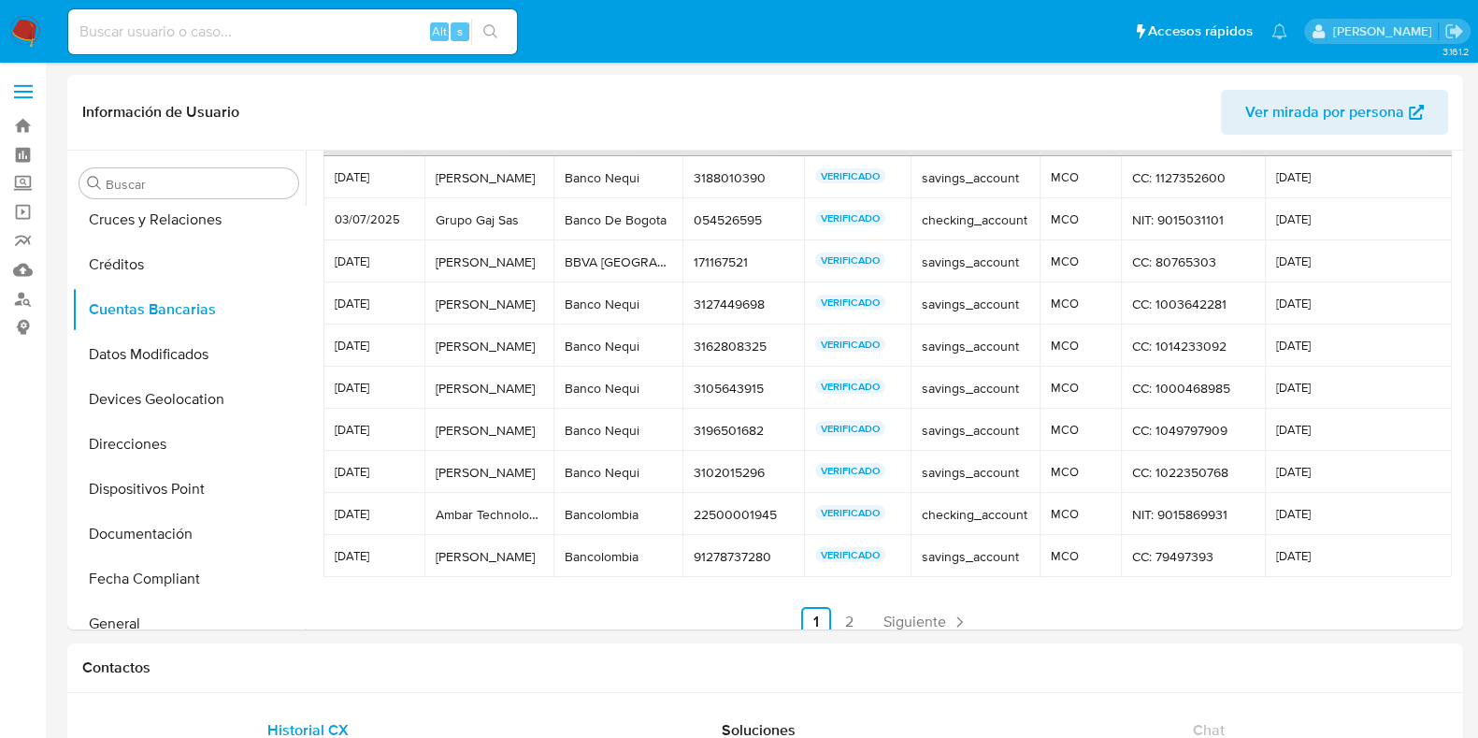
scroll to position [88, 0]
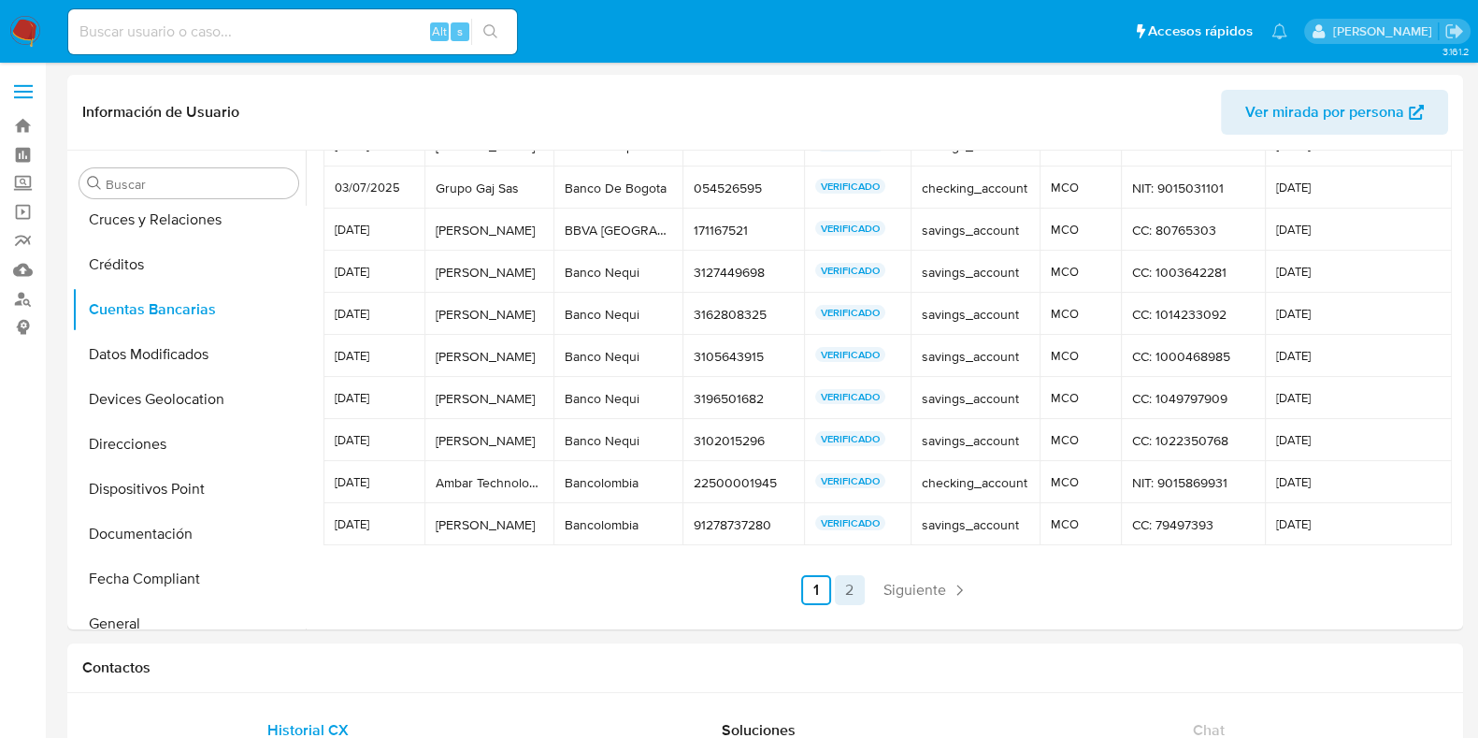
click at [853, 582] on link "2" at bounding box center [850, 590] width 30 height 30
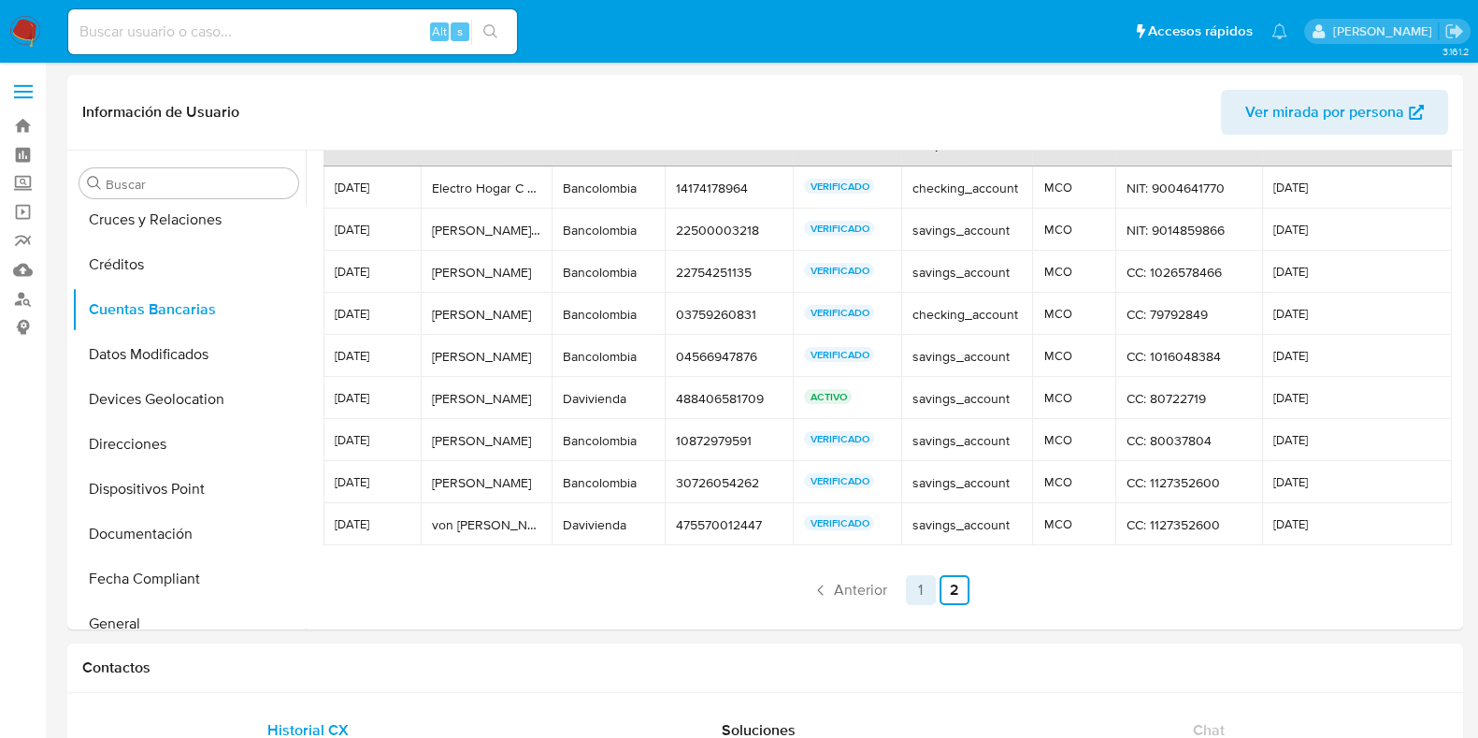
click at [911, 581] on link "1" at bounding box center [921, 590] width 30 height 30
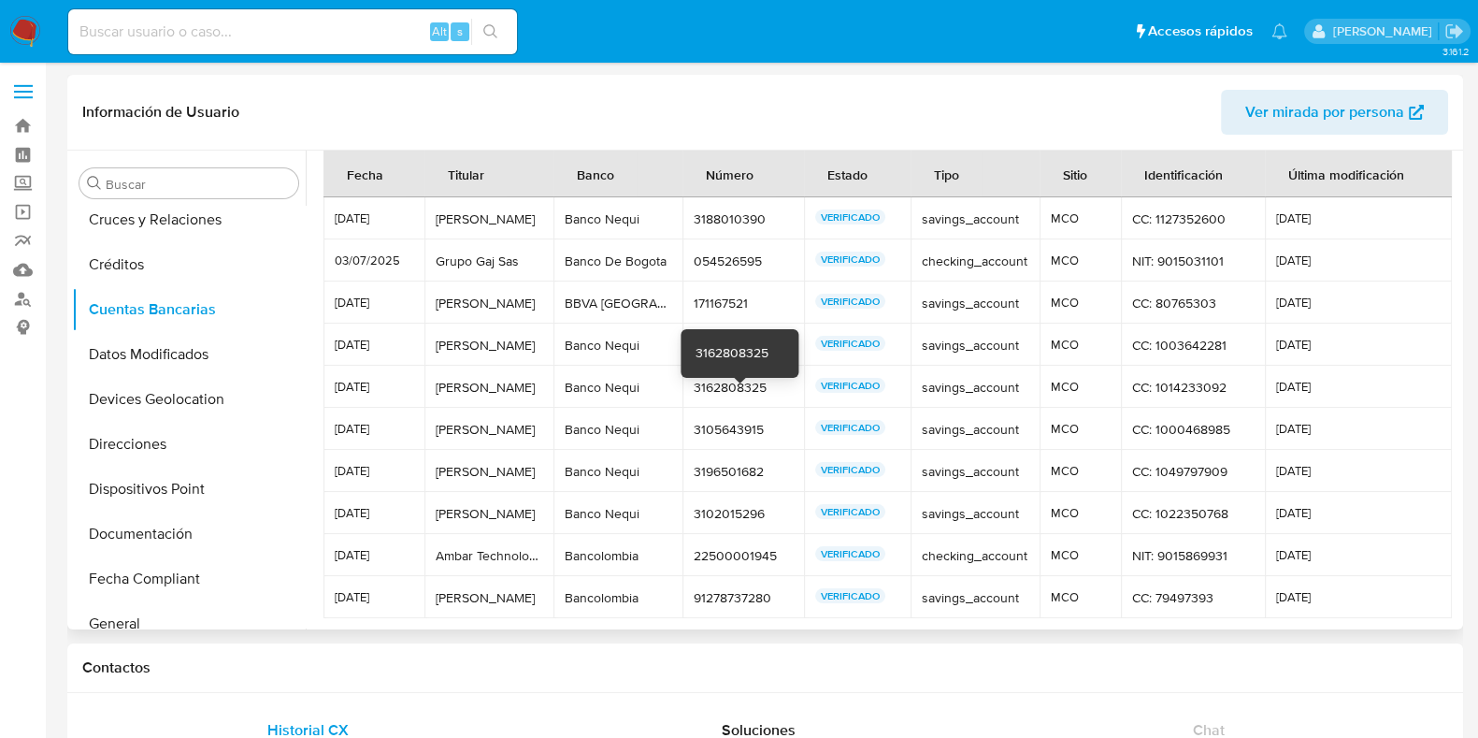
scroll to position [0, 0]
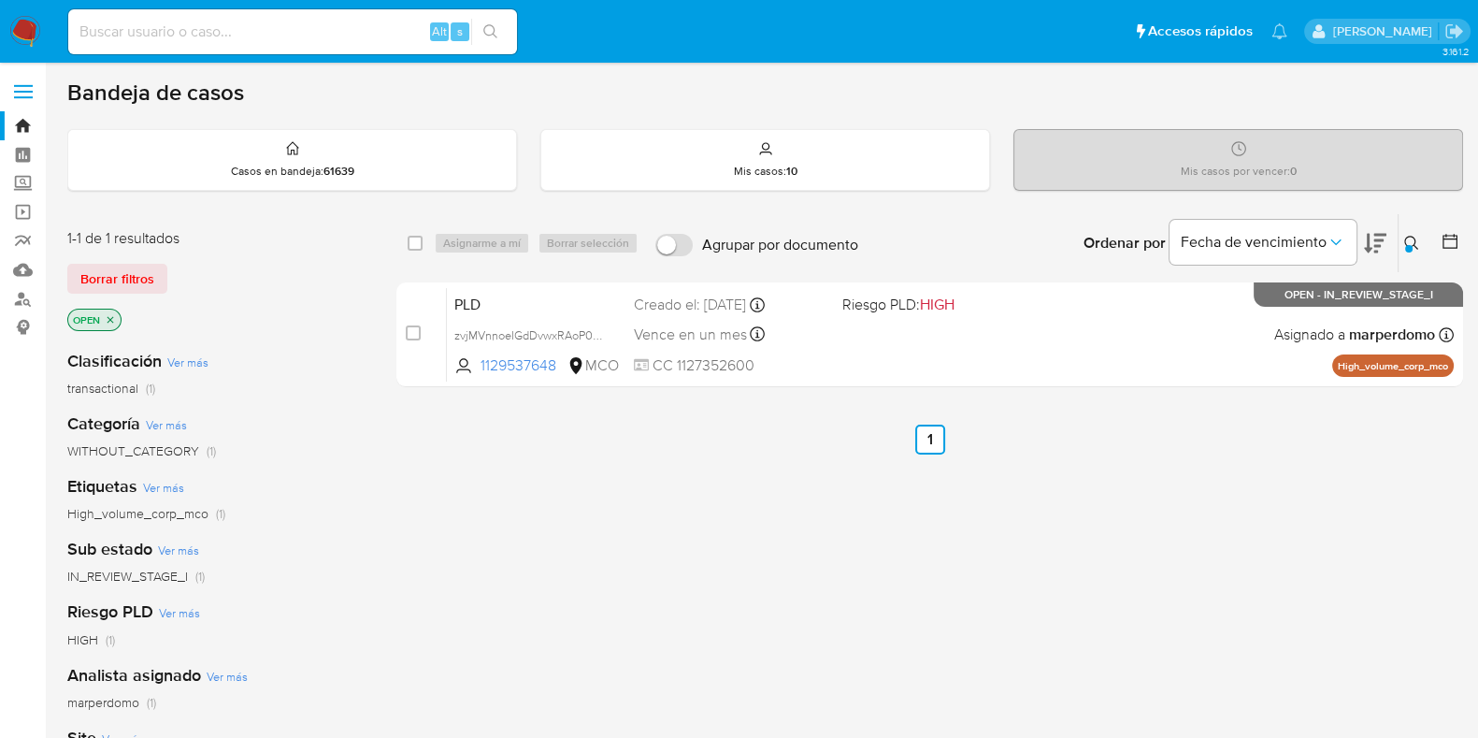
click at [1407, 236] on icon at bounding box center [1411, 243] width 15 height 15
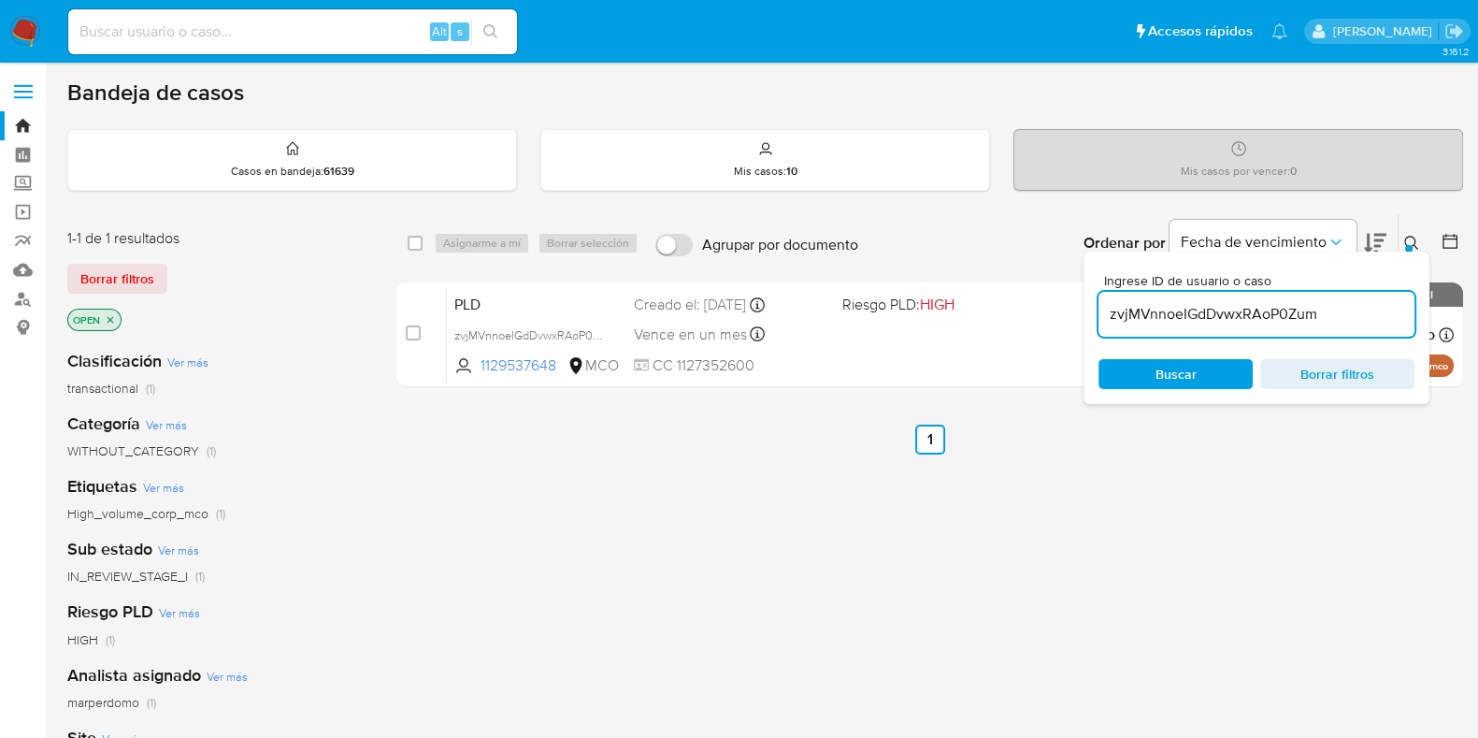
click at [1261, 305] on input "zvjMVnnoeIGdDvwxRAoP0Zum" at bounding box center [1256, 314] width 316 height 24
type input "coRReV0c01KwTWRq53yXeV10"
click at [1406, 247] on div at bounding box center [1408, 248] width 7 height 7
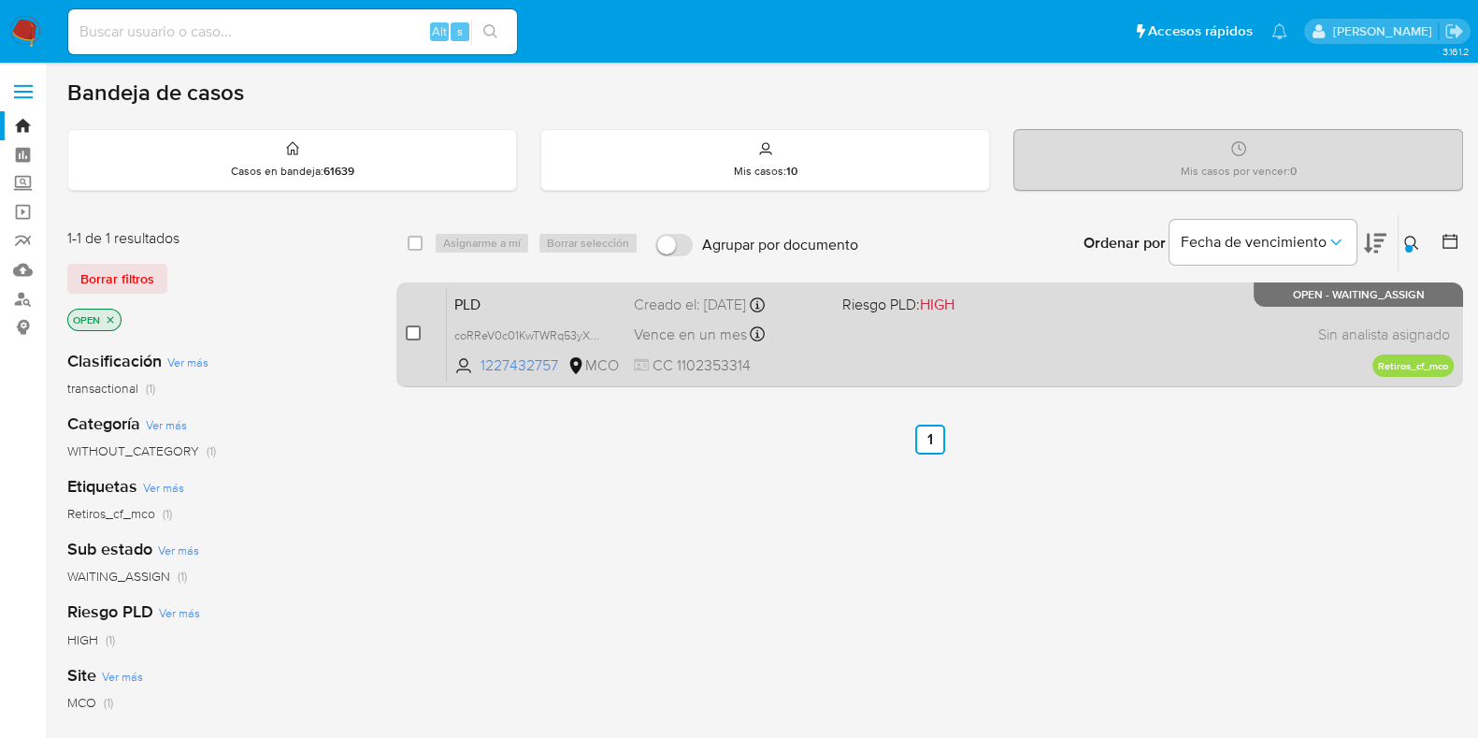
click at [407, 328] on input "checkbox" at bounding box center [413, 332] width 15 height 15
checkbox input "true"
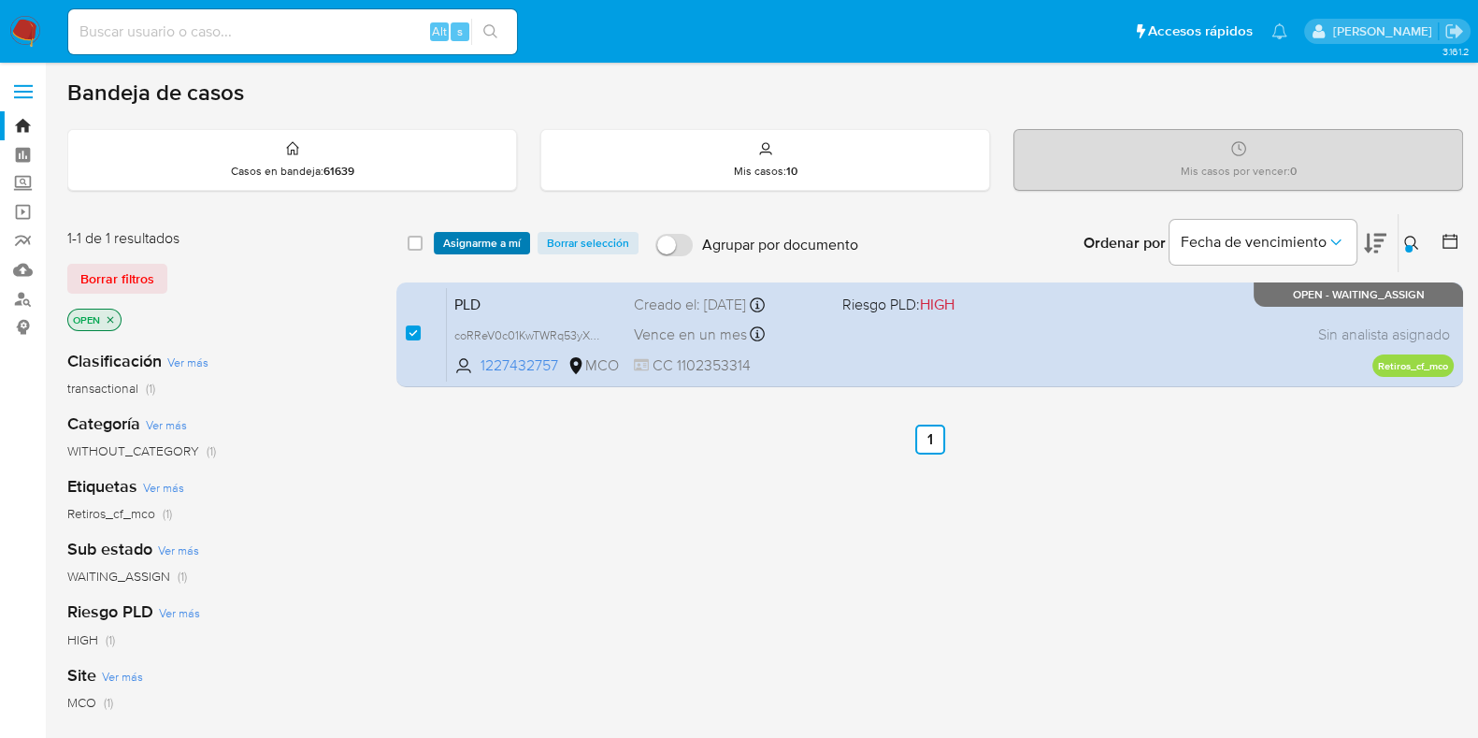
click at [483, 239] on span "Asignarme a mí" at bounding box center [482, 243] width 78 height 19
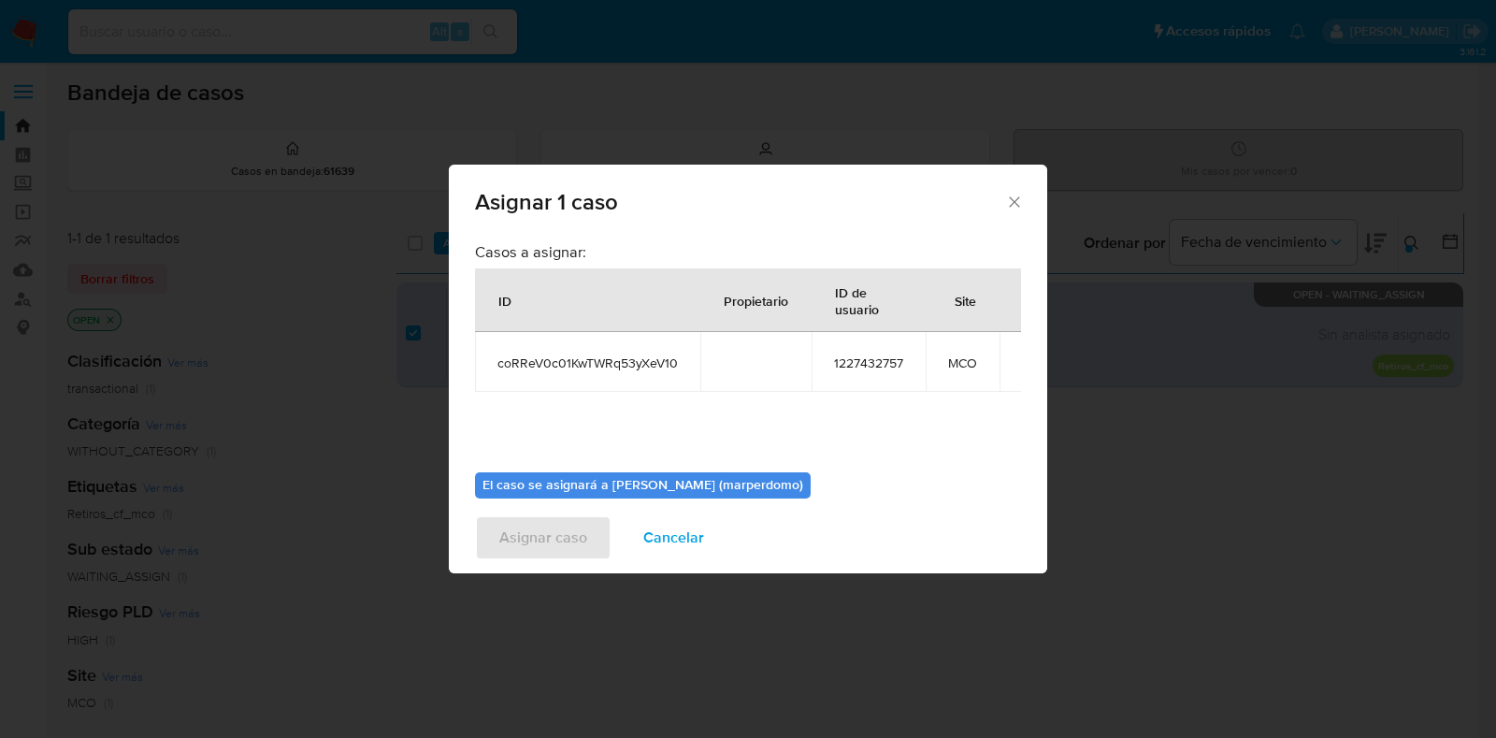
scroll to position [96, 0]
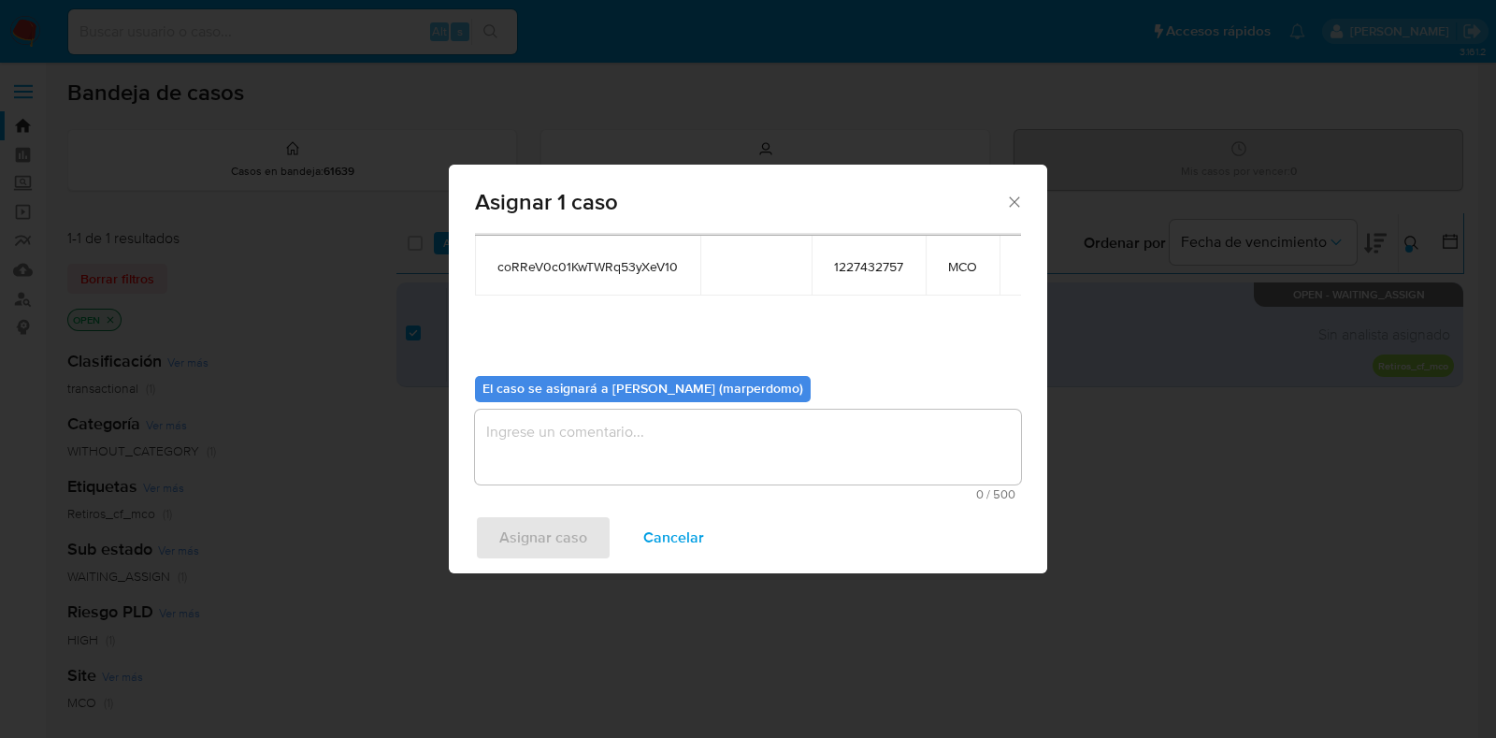
click at [650, 429] on textarea "assign-modal" at bounding box center [748, 446] width 546 height 75
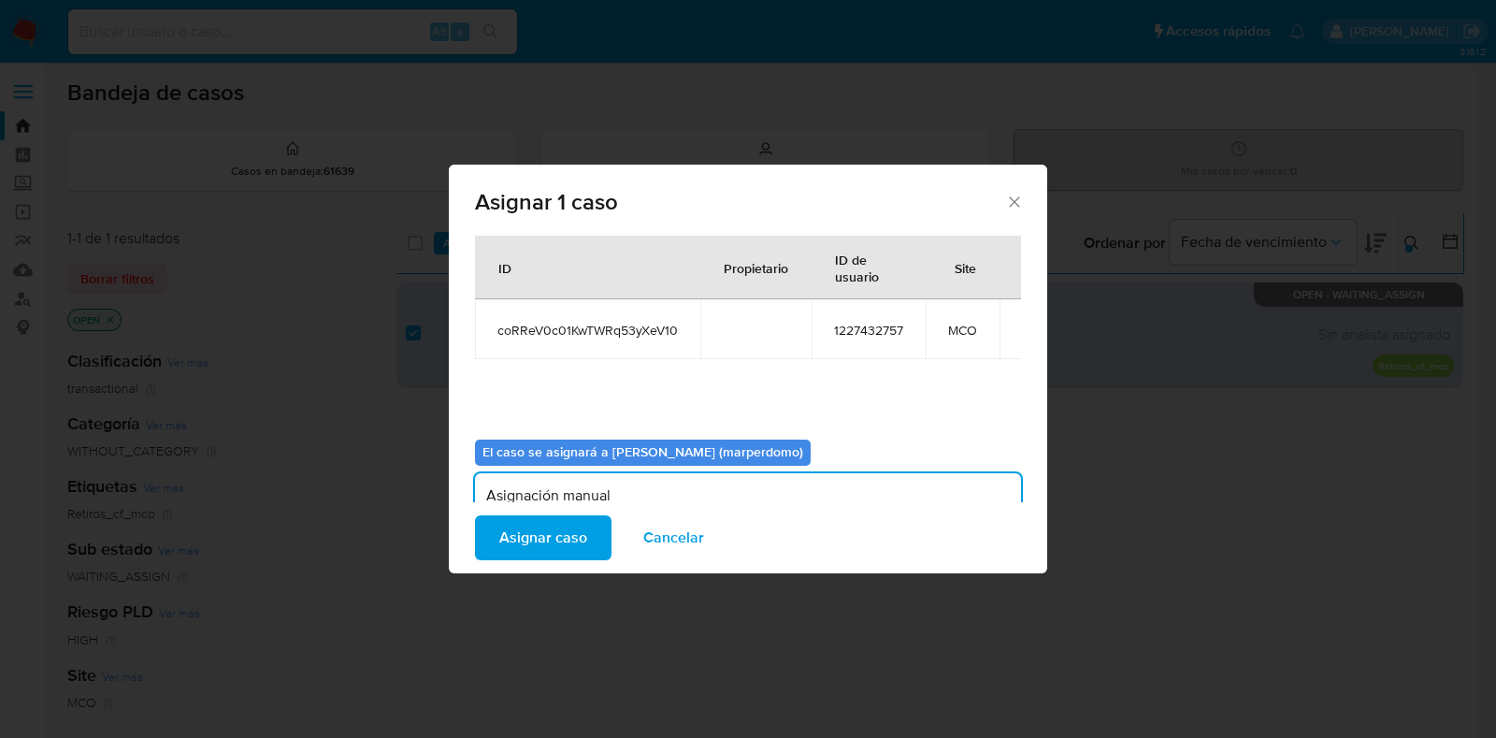
scroll to position [0, 0]
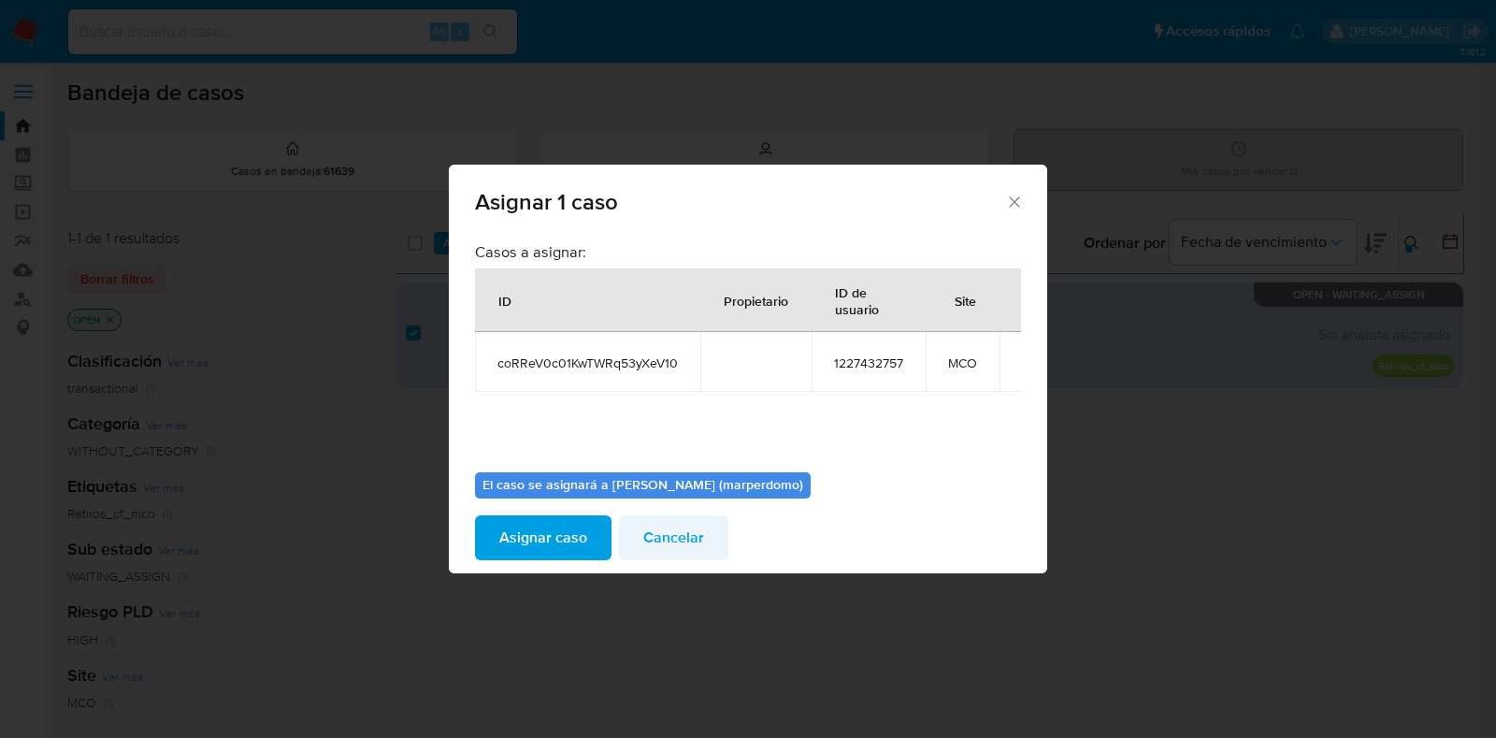
type textarea "Asignación manual"
click at [658, 536] on span "Cancelar" at bounding box center [673, 537] width 61 height 41
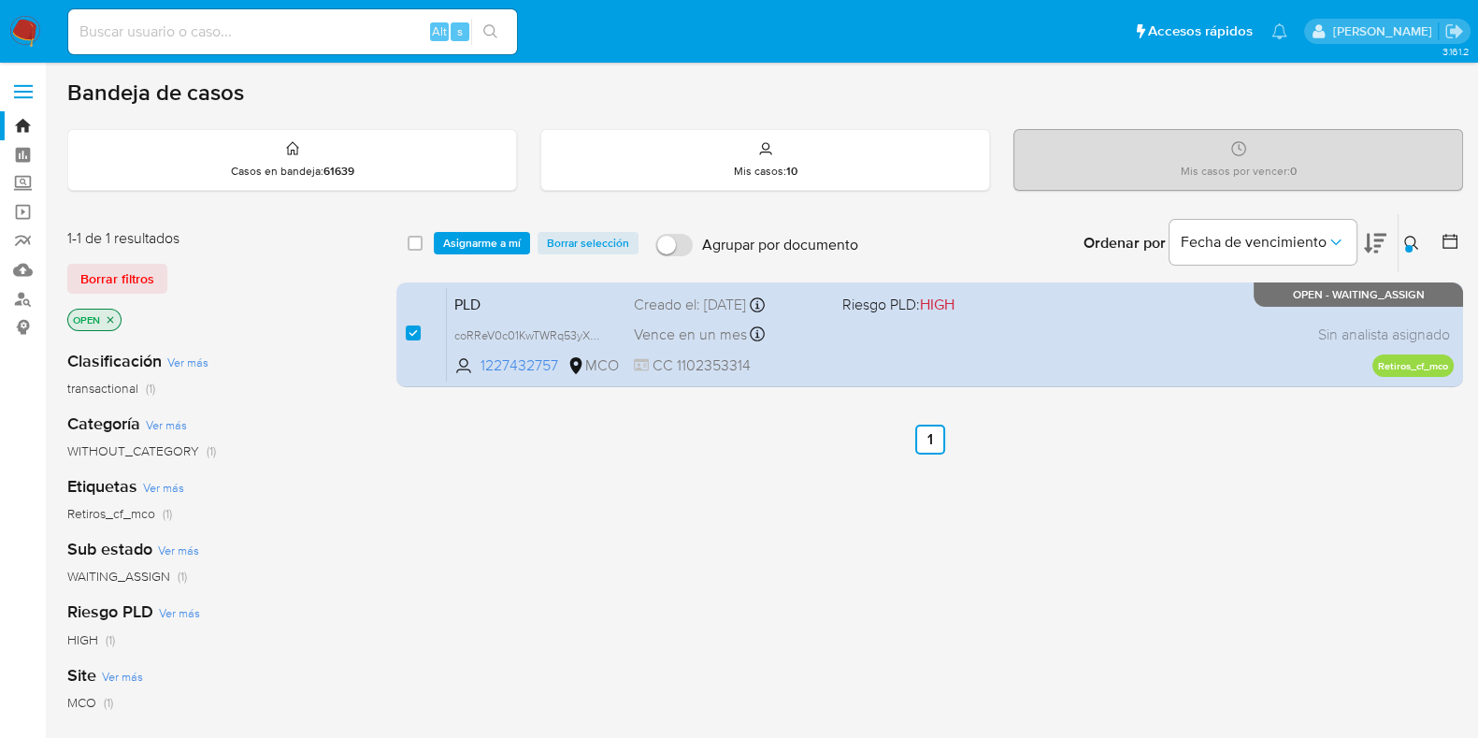
click at [487, 236] on span "Asignarme a mí" at bounding box center [482, 243] width 78 height 19
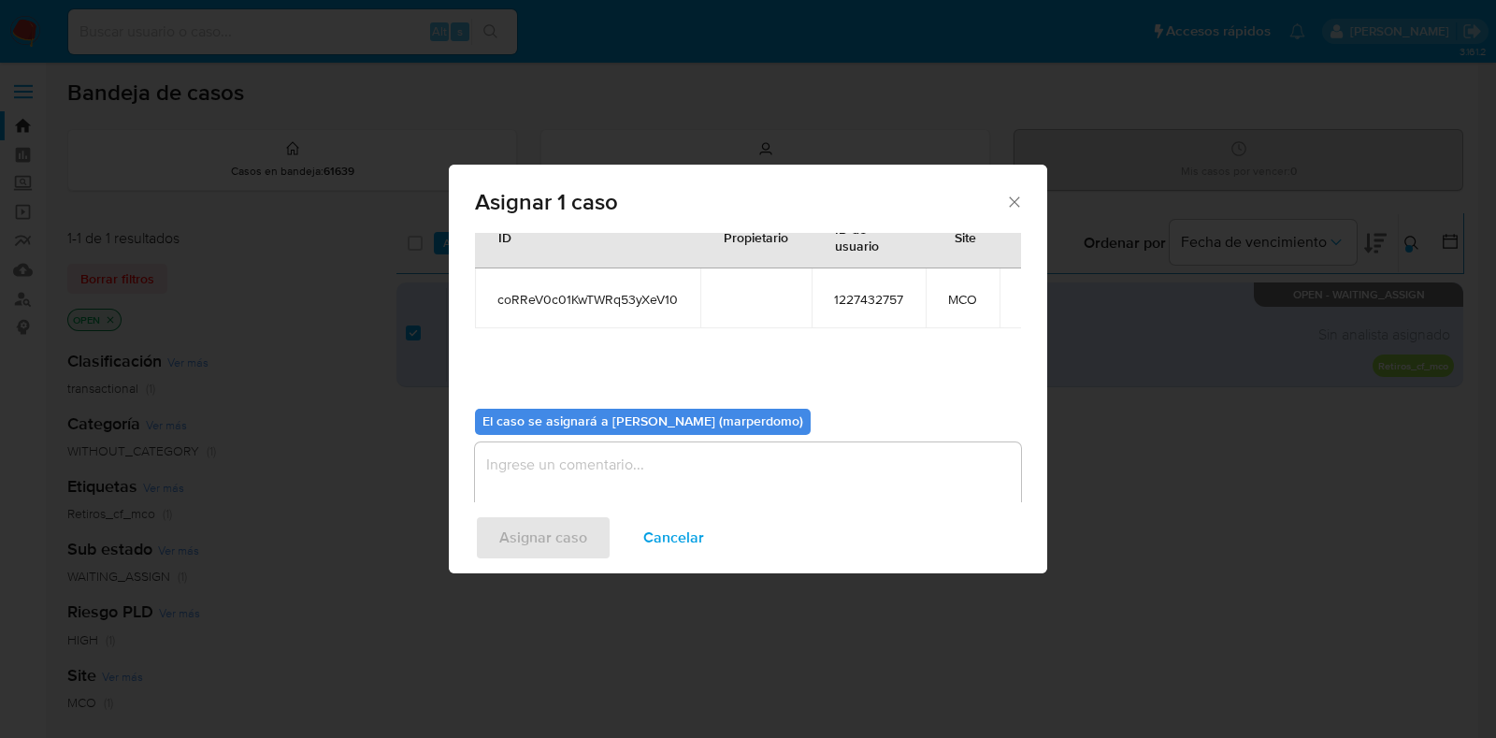
scroll to position [96, 0]
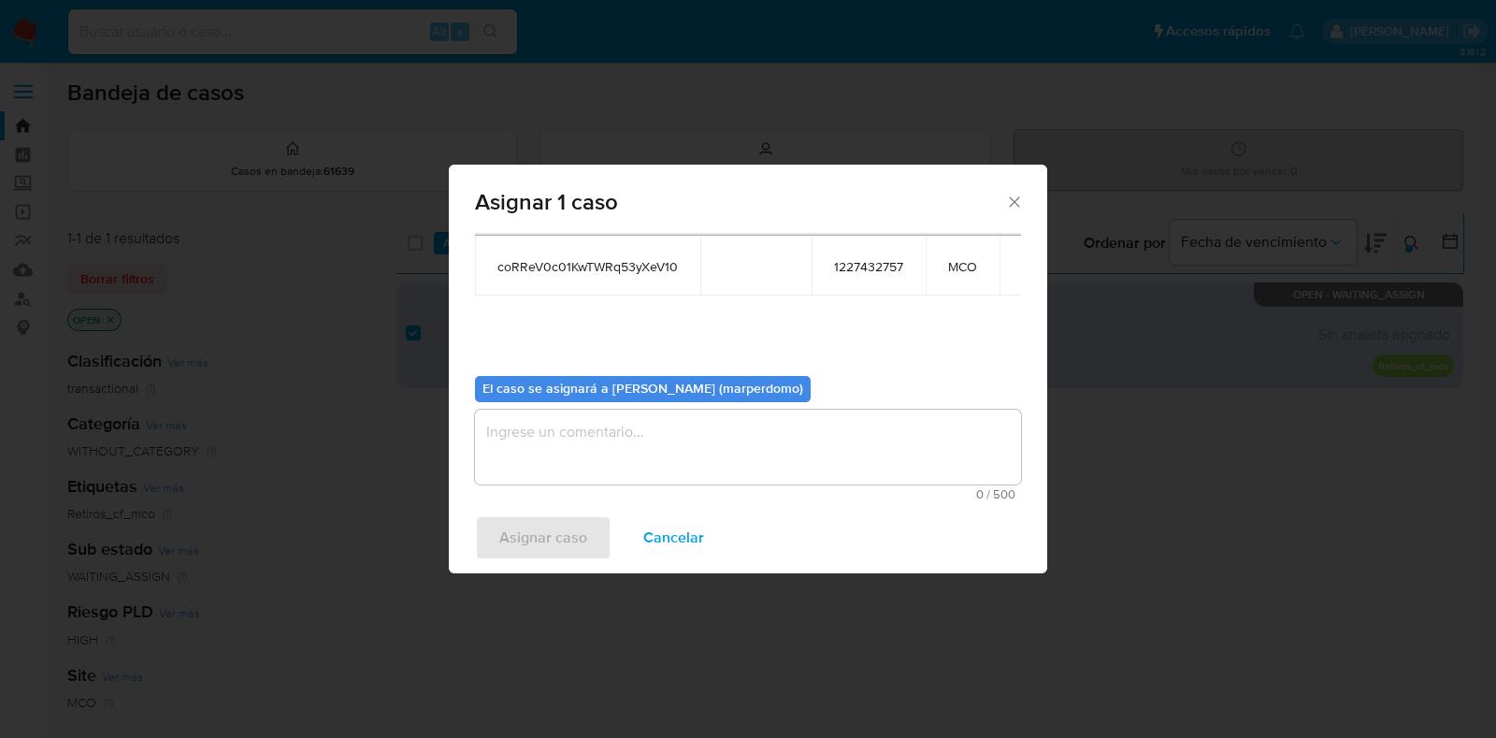
click at [626, 454] on textarea "assign-modal" at bounding box center [748, 446] width 546 height 75
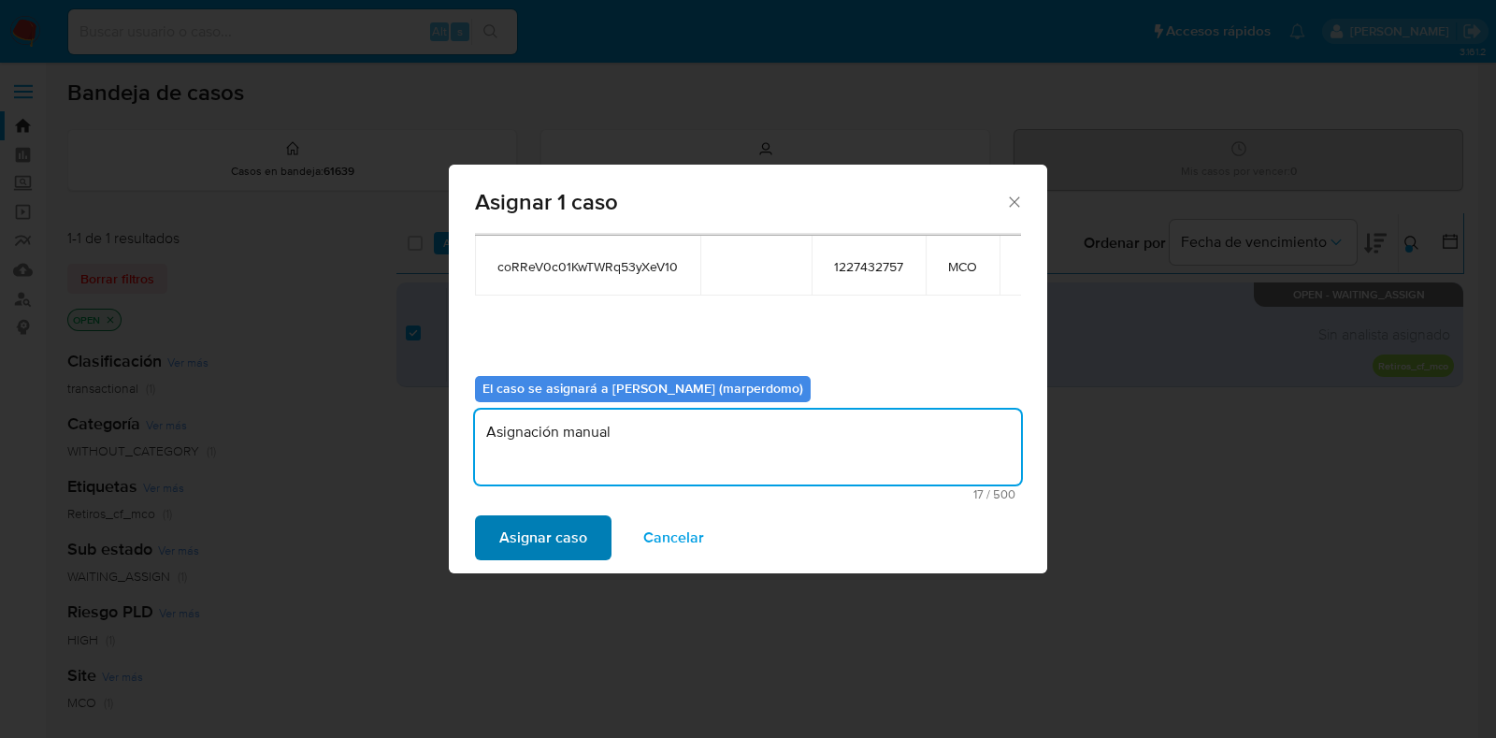
type textarea "Asignación manual"
click at [556, 538] on span "Asignar caso" at bounding box center [543, 537] width 88 height 41
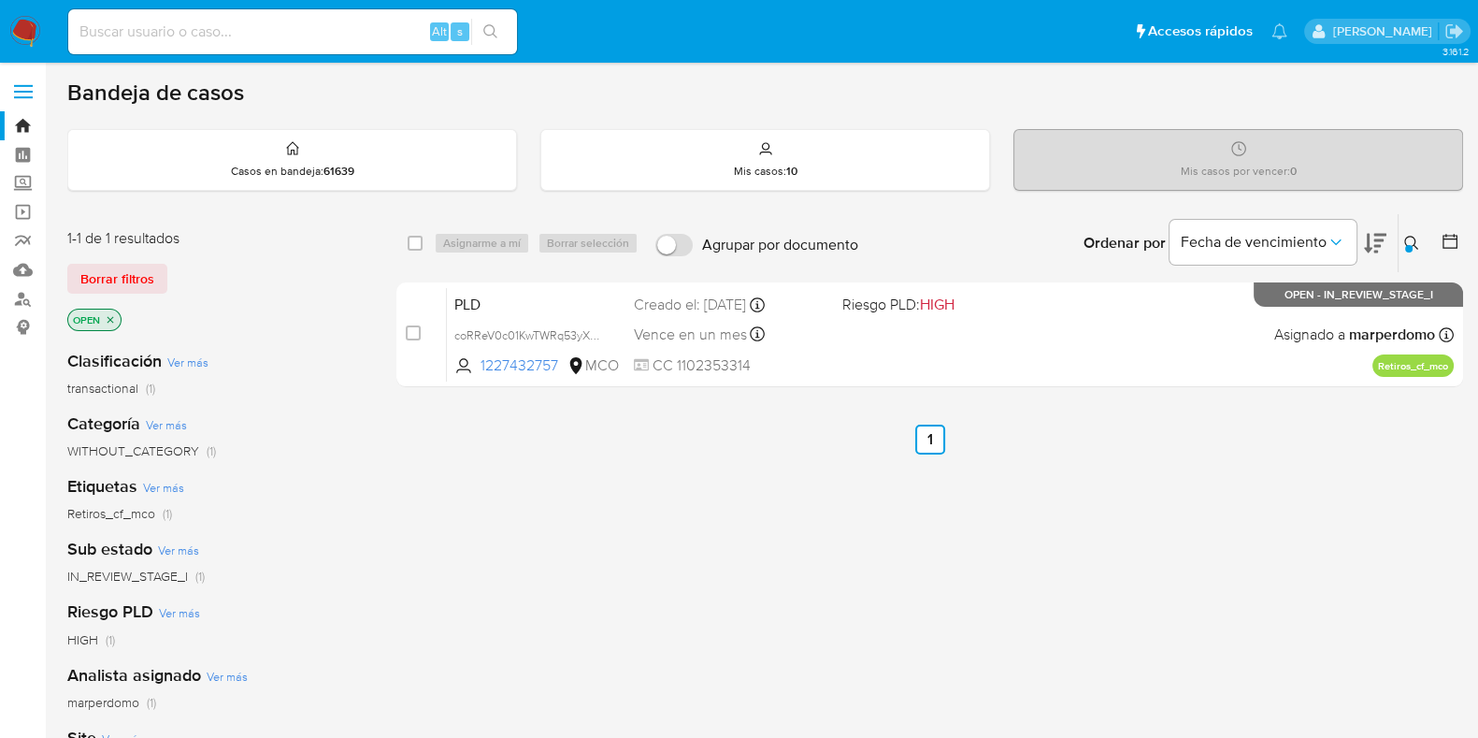
click at [1404, 236] on icon at bounding box center [1411, 243] width 15 height 15
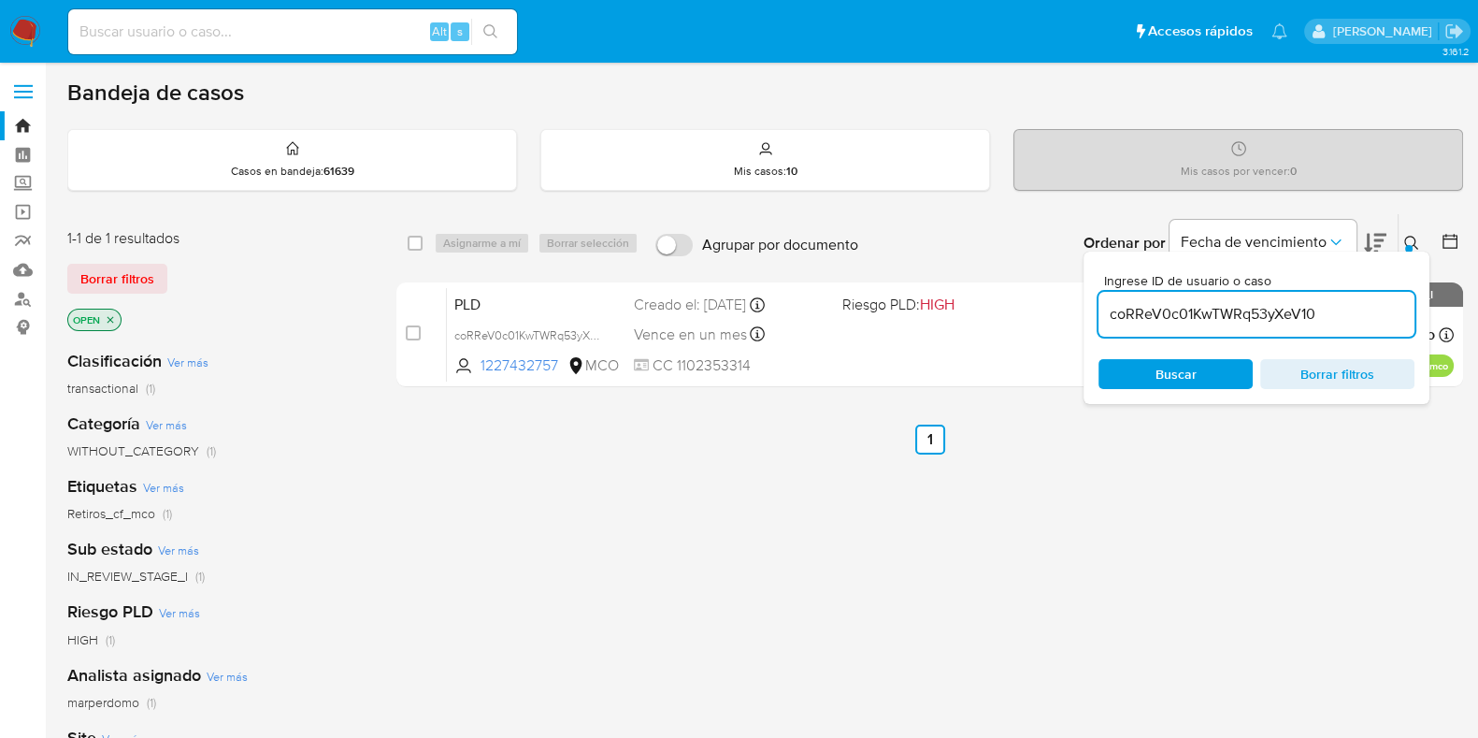
click at [1243, 316] on input "coRReV0c01KwTWRq53yXeV10" at bounding box center [1256, 314] width 316 height 24
type input "s9mC5hDr9BZ7kdV0BQaRAd2D"
click at [1402, 236] on button at bounding box center [1413, 243] width 31 height 22
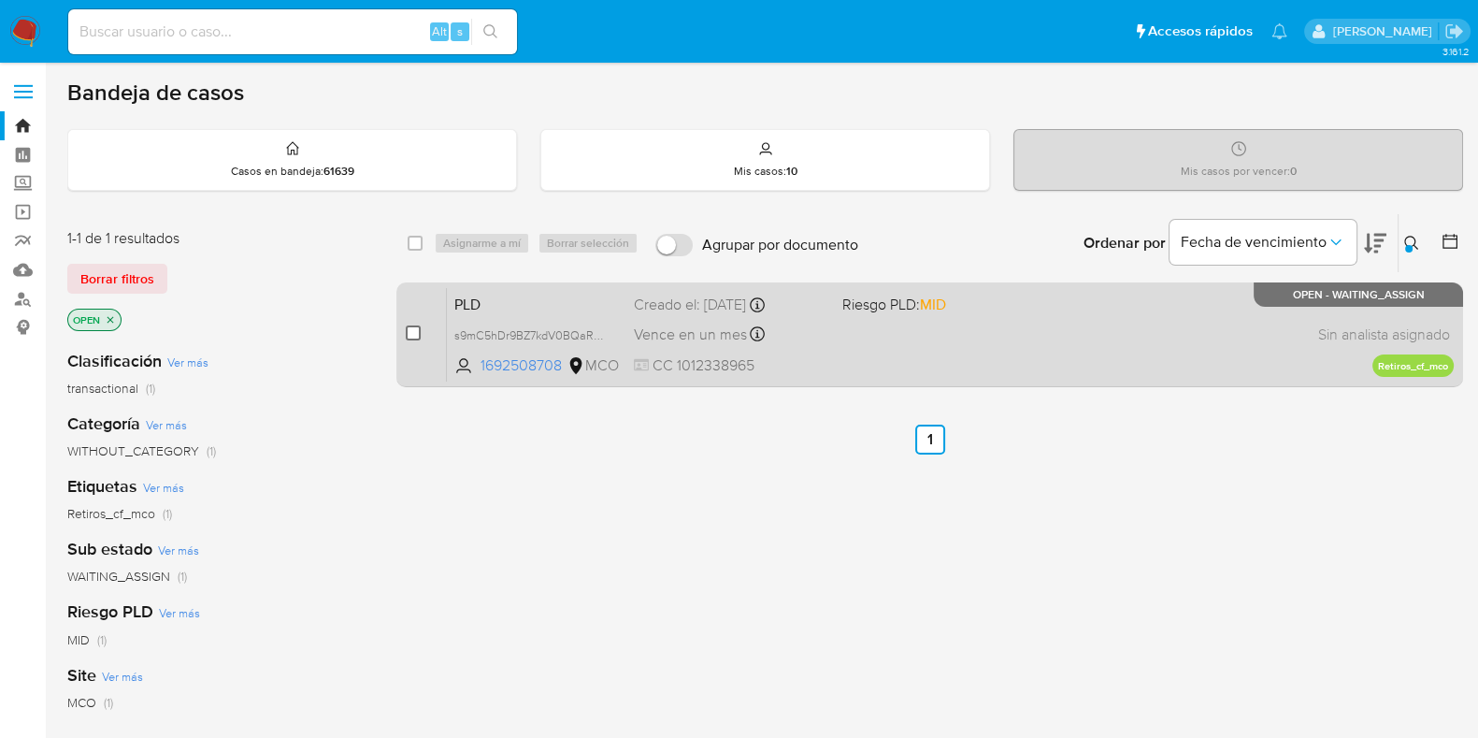
click at [411, 329] on input "checkbox" at bounding box center [413, 332] width 15 height 15
checkbox input "true"
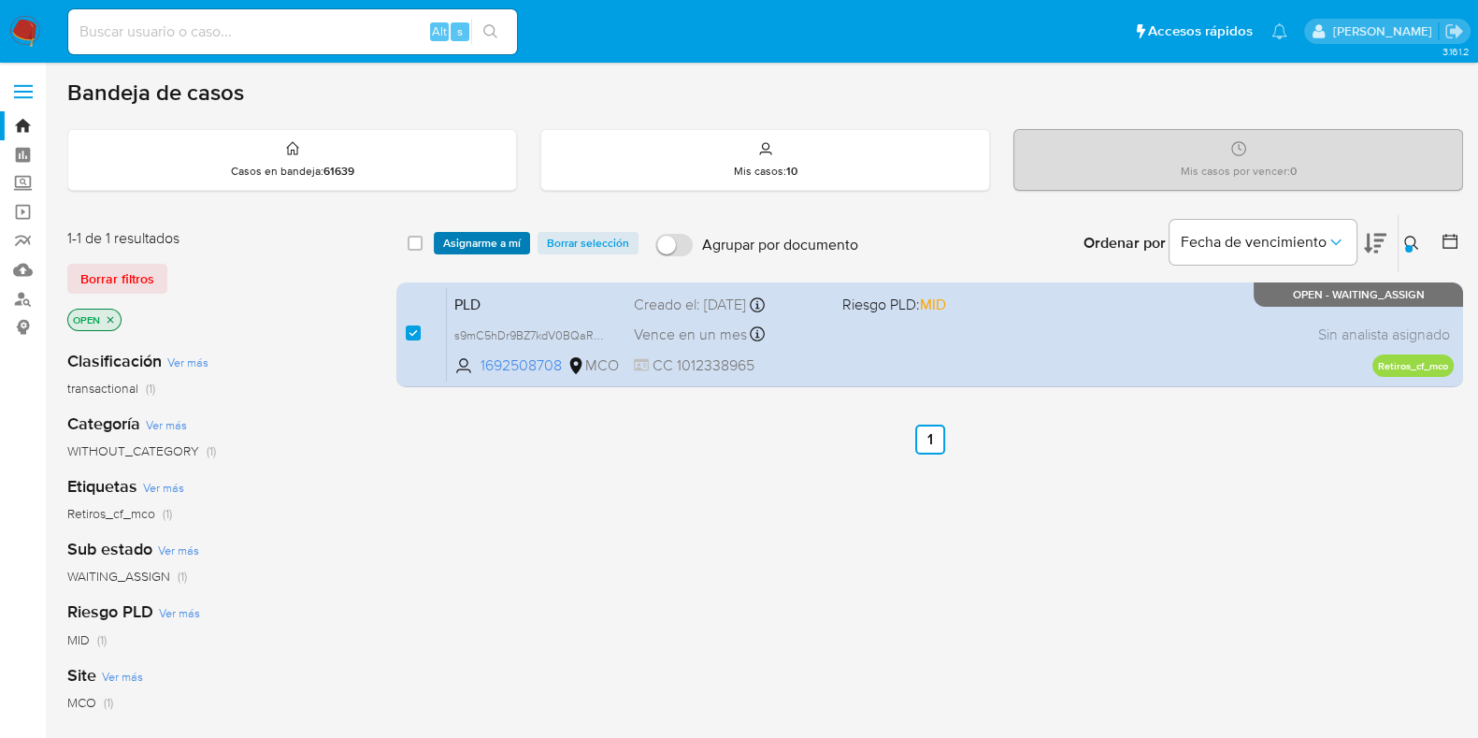
click at [484, 236] on span "Asignarme a mí" at bounding box center [482, 243] width 78 height 19
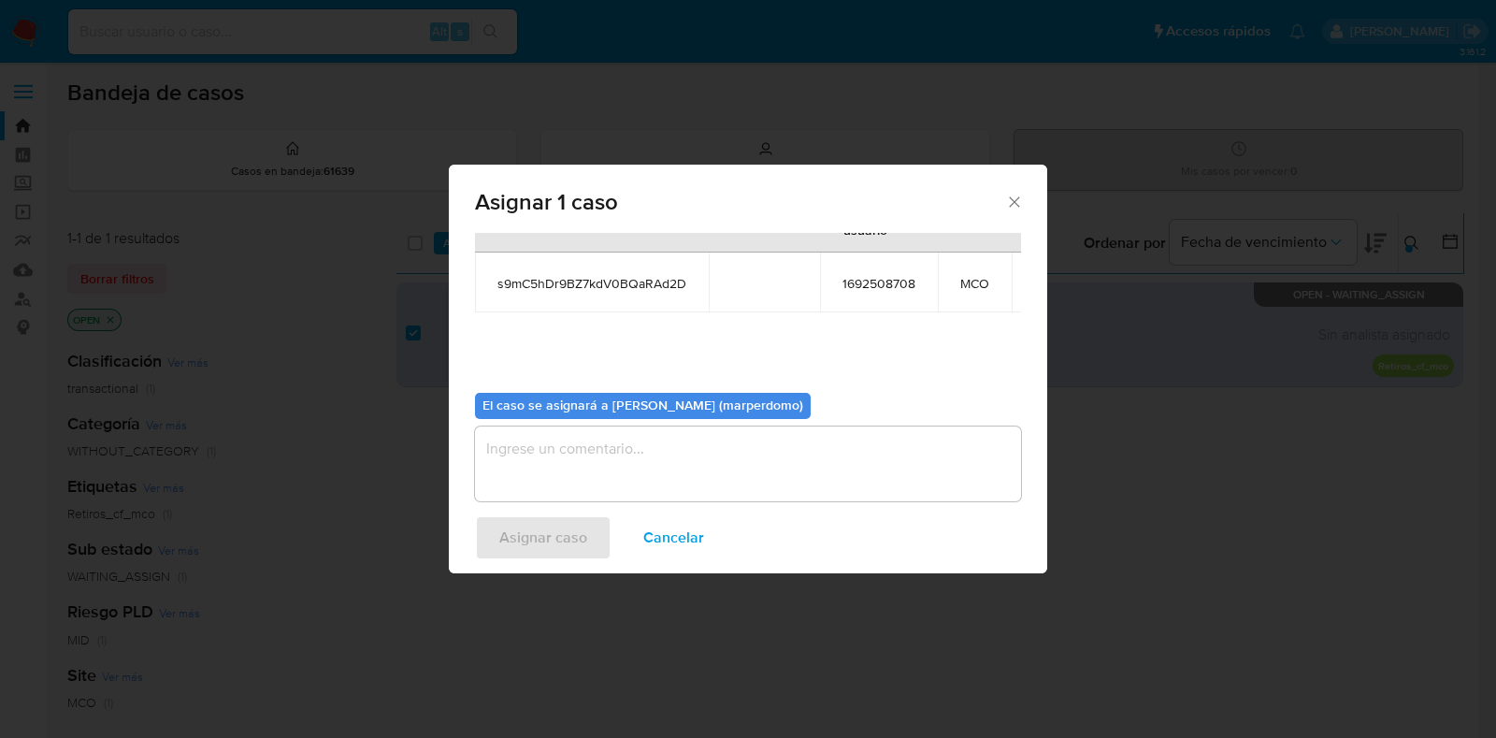
scroll to position [114, 0]
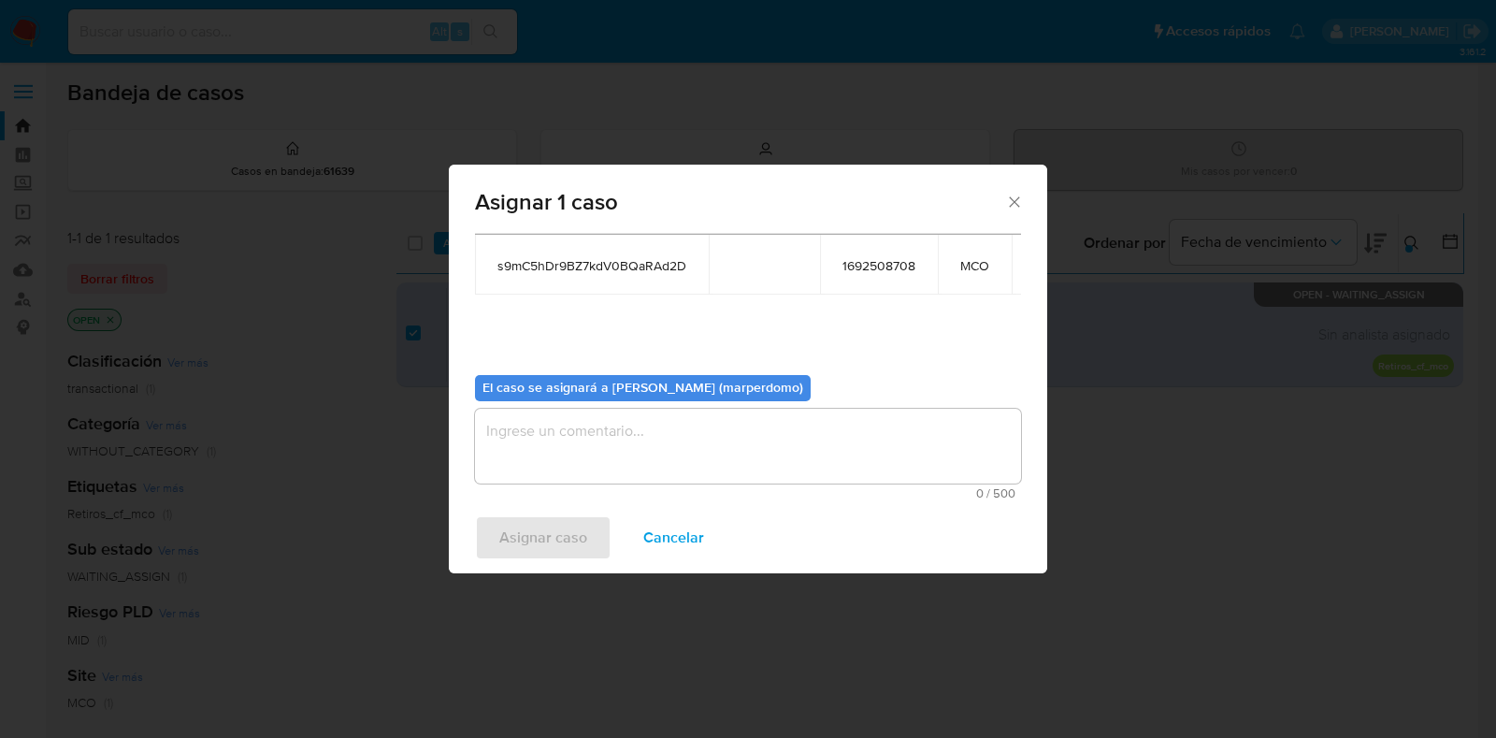
click at [625, 421] on textarea "assign-modal" at bounding box center [748, 446] width 546 height 75
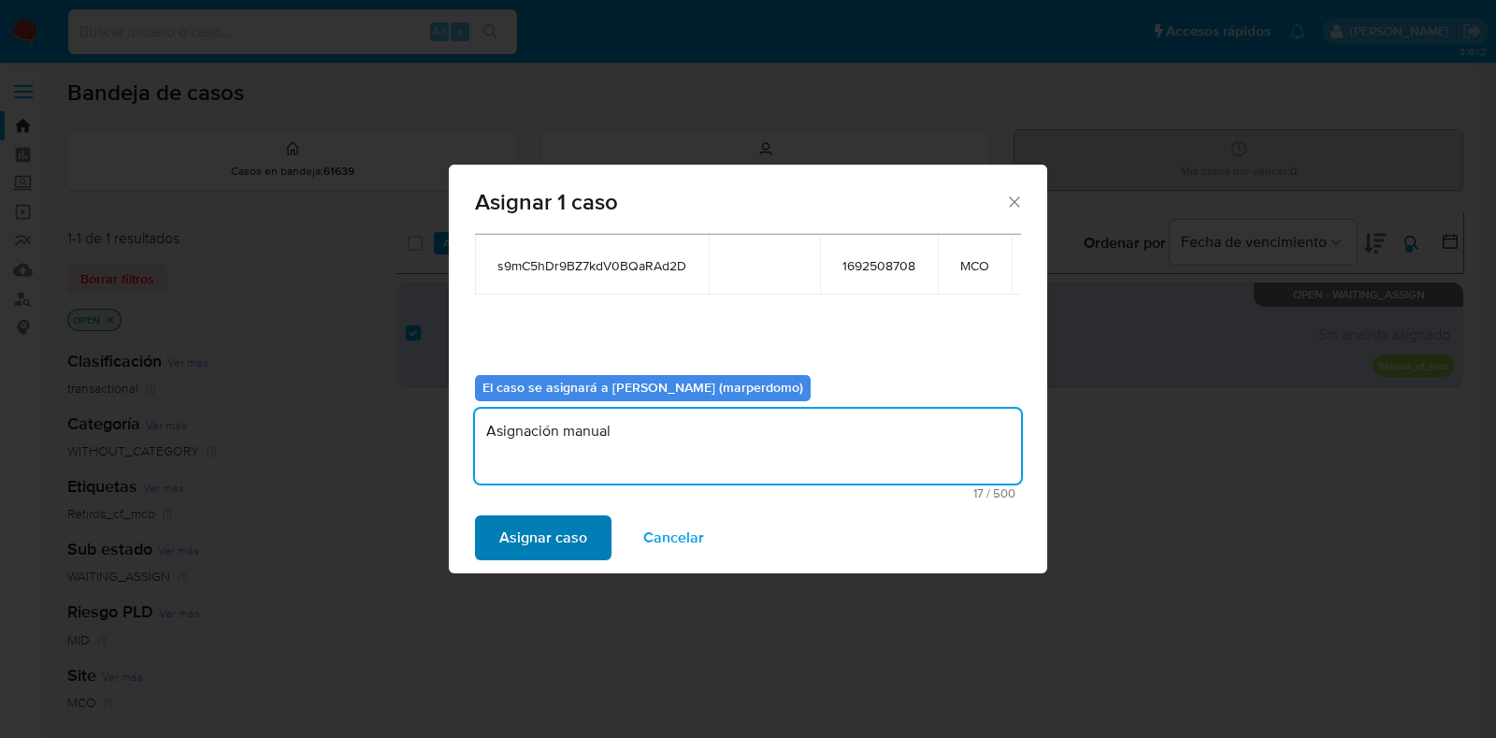
type textarea "Asignación manual"
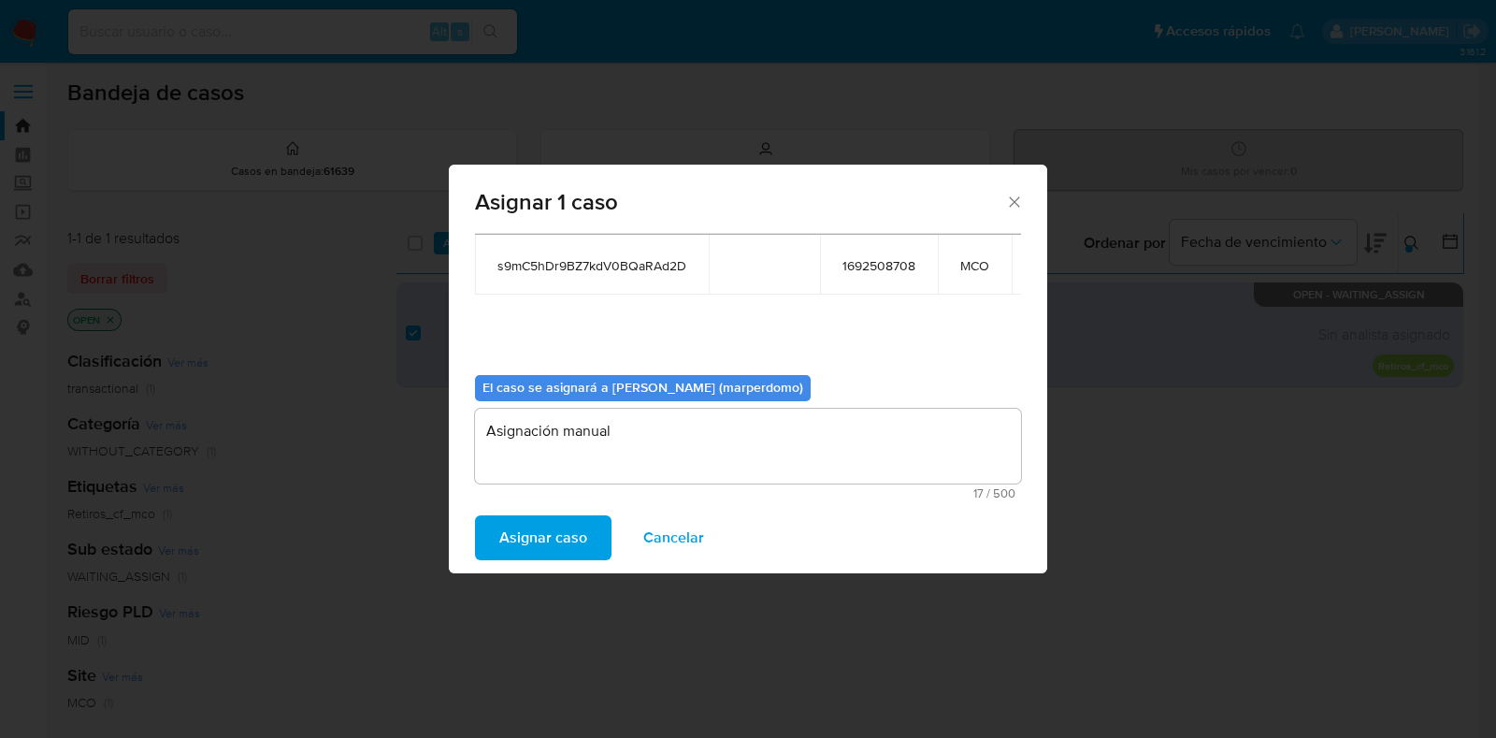
click at [500, 535] on span "Asignar caso" at bounding box center [543, 537] width 88 height 41
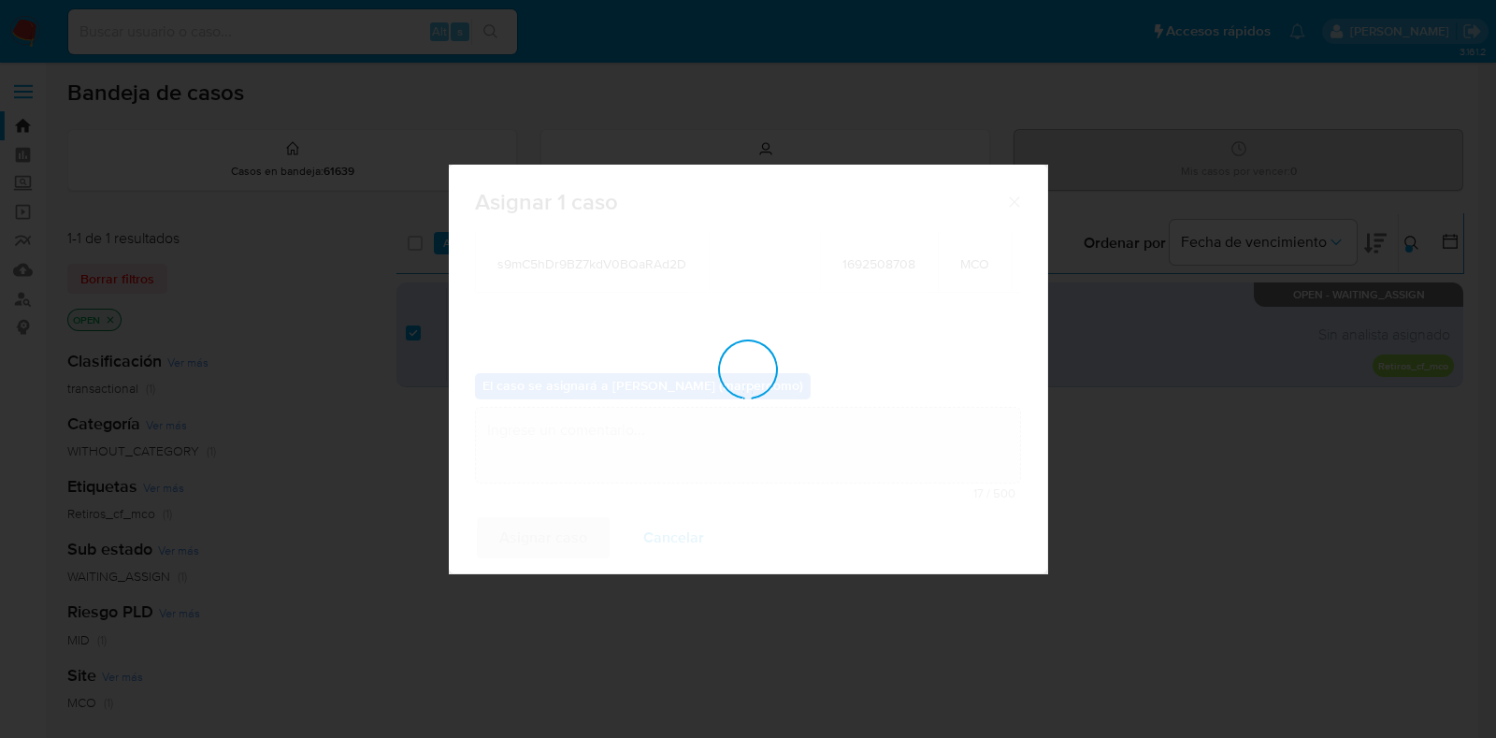
scroll to position [111, 0]
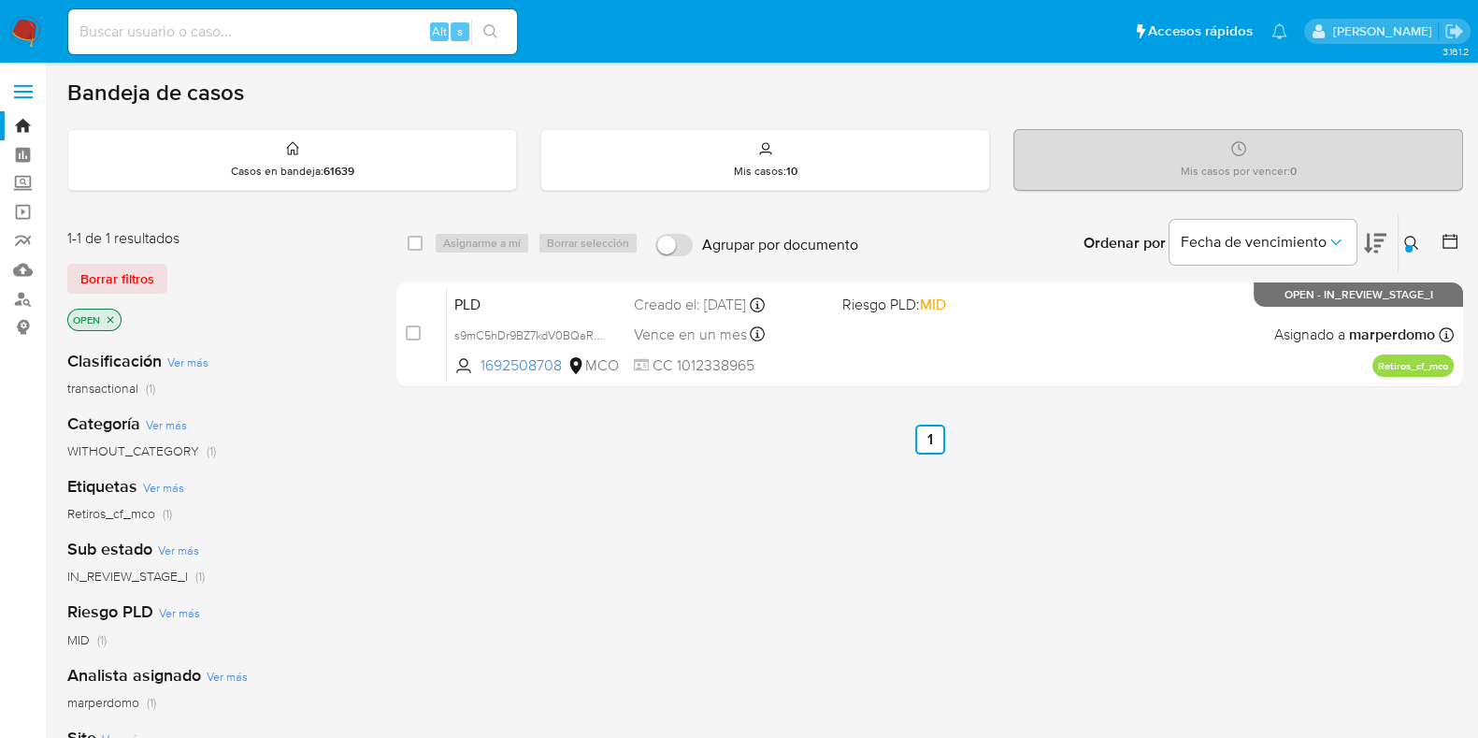
click at [1412, 233] on button at bounding box center [1413, 243] width 31 height 22
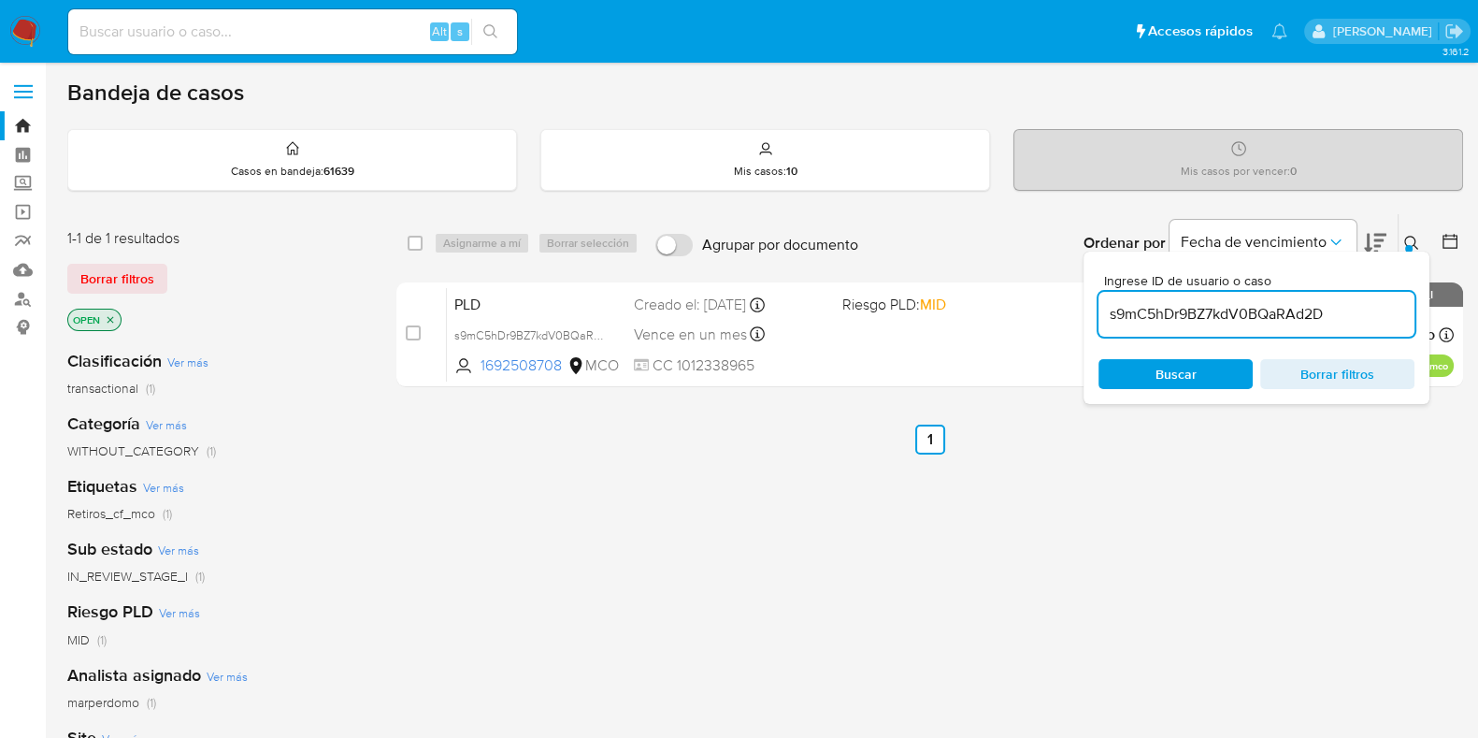
click at [1254, 294] on div "s9mC5hDr9BZ7kdV0BQaRAd2D" at bounding box center [1256, 314] width 316 height 45
click at [1243, 309] on input "s9mC5hDr9BZ7kdV0BQaRAd2D" at bounding box center [1256, 314] width 316 height 24
paste input "cGfZZ8LfSUDVs30SM66Nsgao"
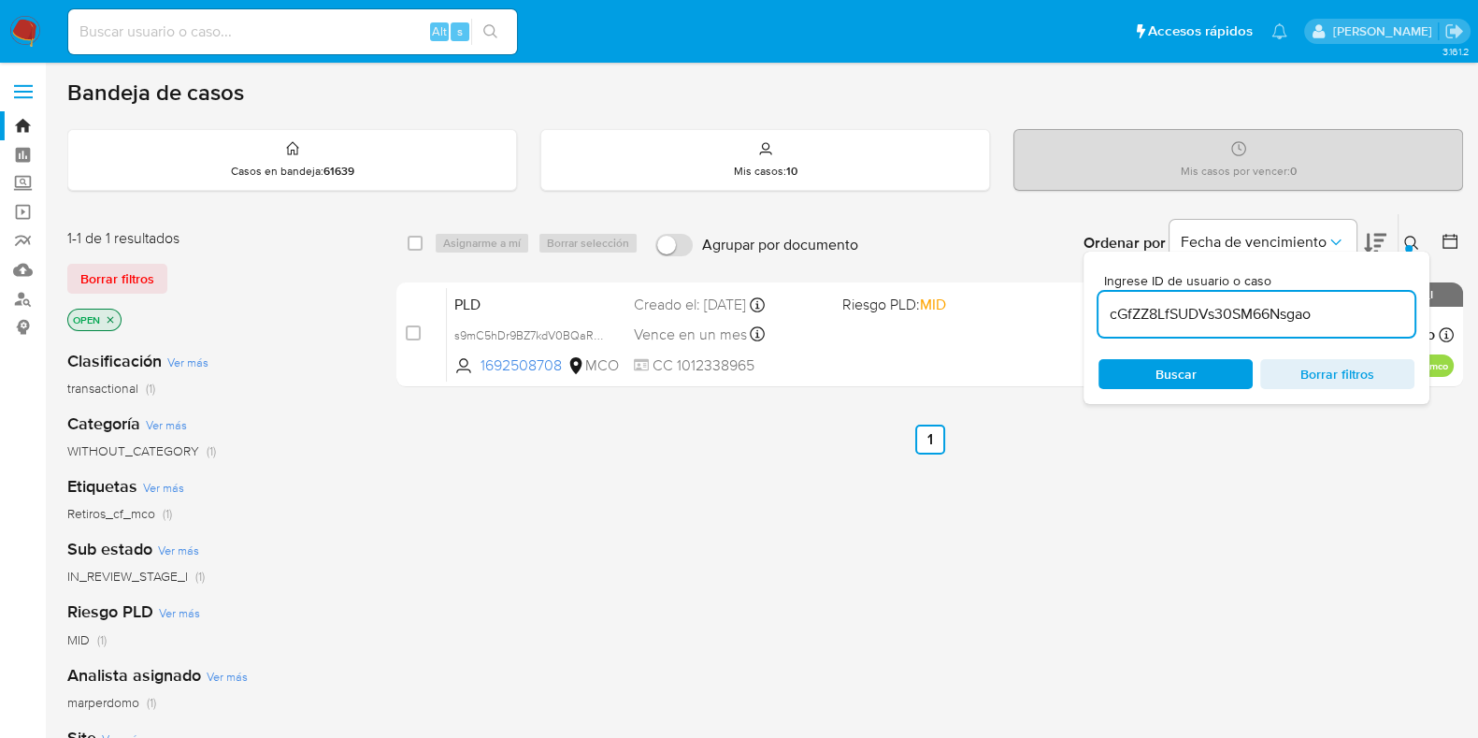
type input "cGfZZ8LfSUDVs30SM66Nsgao"
click at [1409, 240] on icon at bounding box center [1411, 243] width 15 height 15
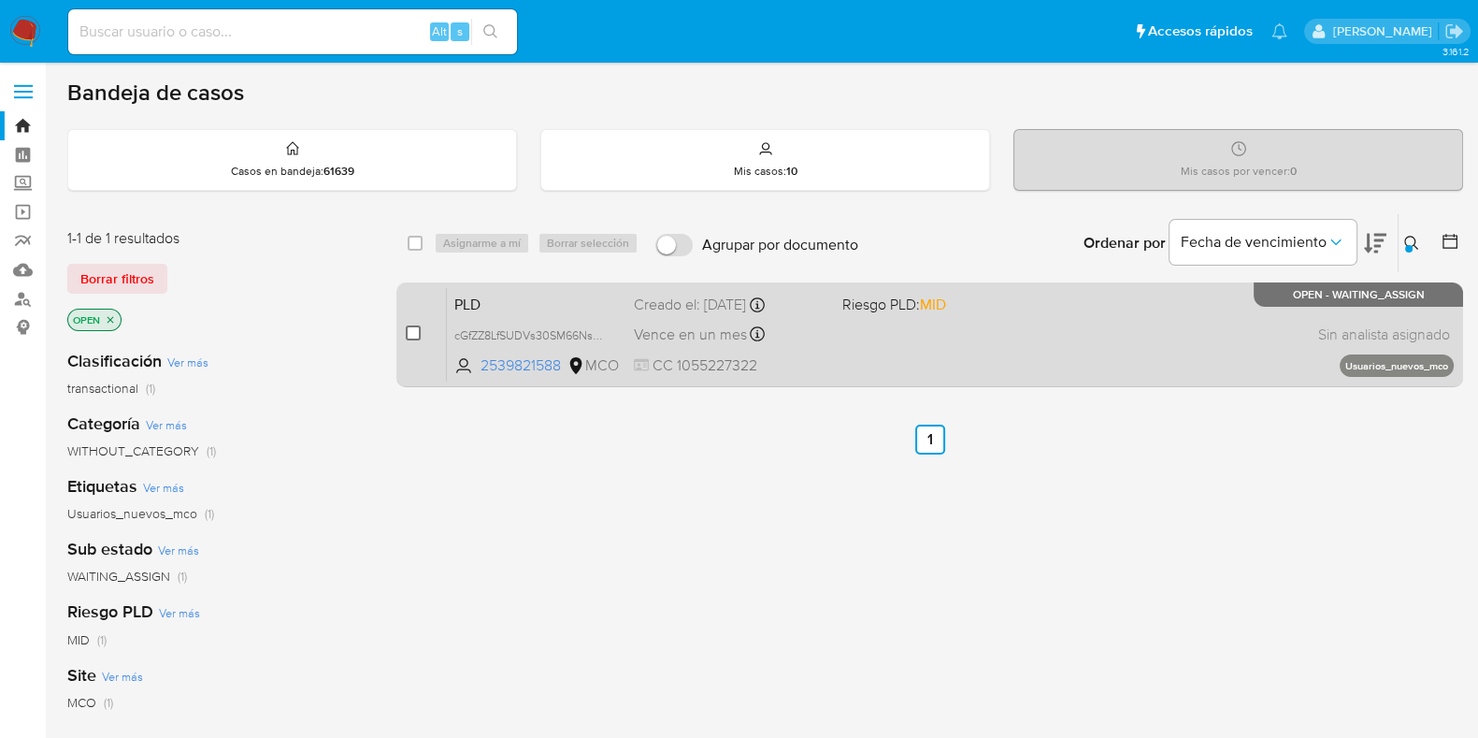
click at [416, 327] on input "checkbox" at bounding box center [413, 332] width 15 height 15
checkbox input "true"
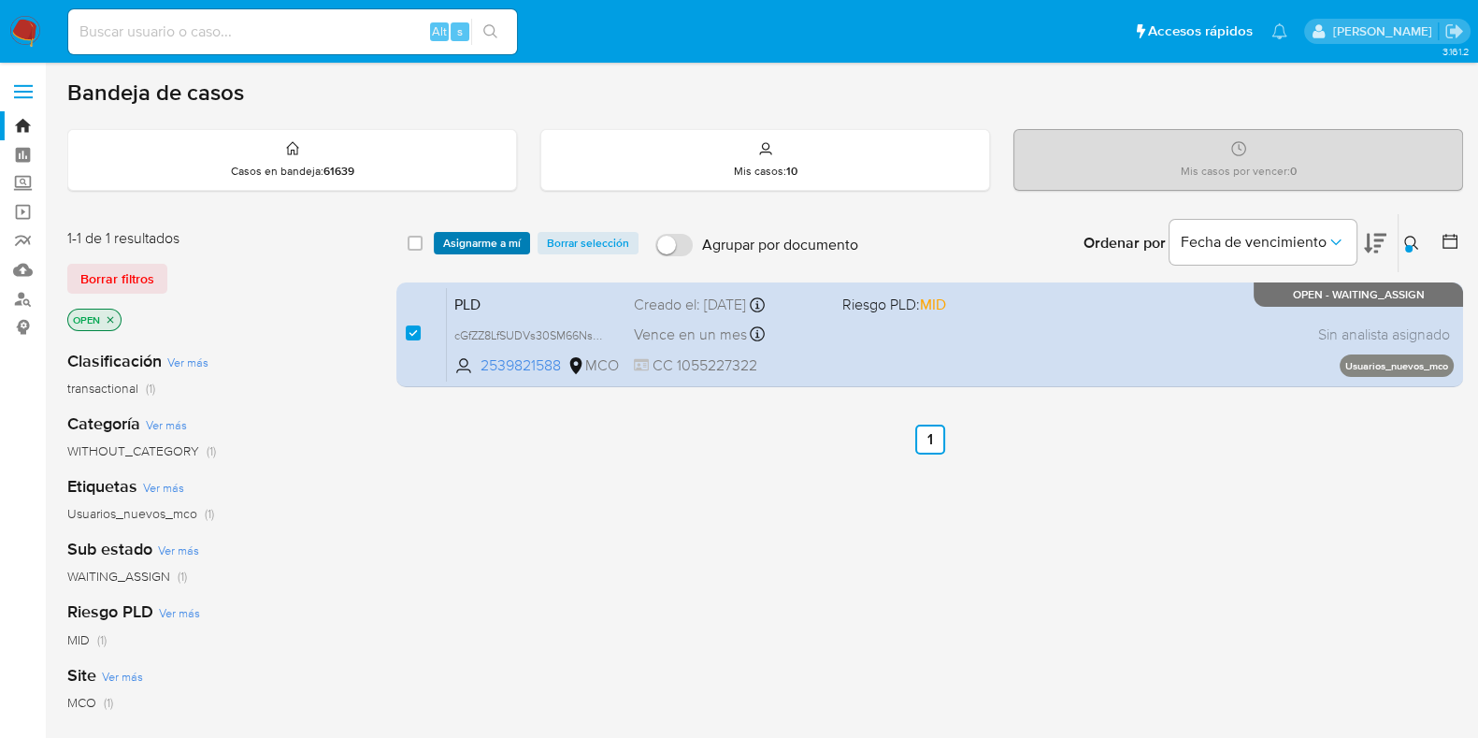
click at [472, 236] on span "Asignarme a mí" at bounding box center [482, 243] width 78 height 19
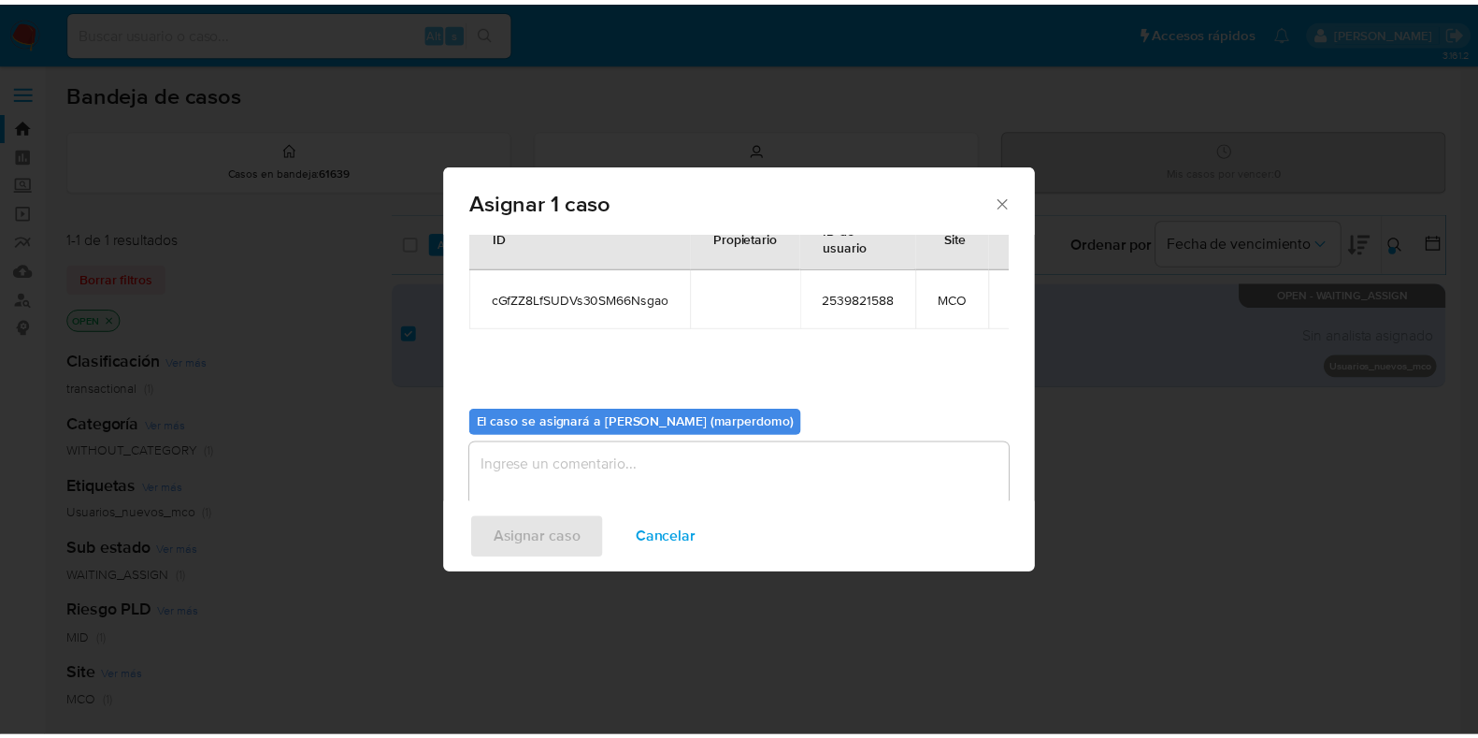
scroll to position [96, 0]
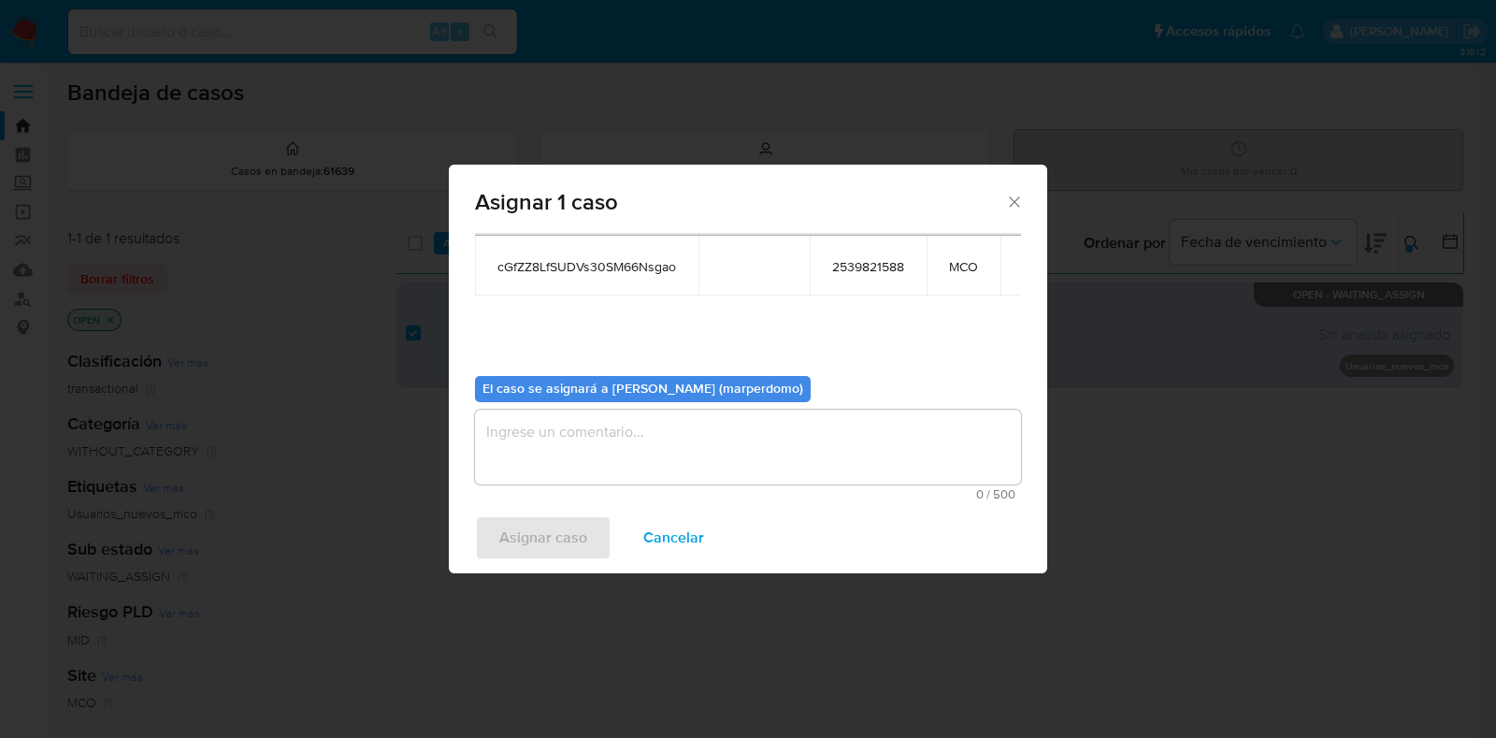
click at [641, 432] on textarea "assign-modal" at bounding box center [748, 446] width 546 height 75
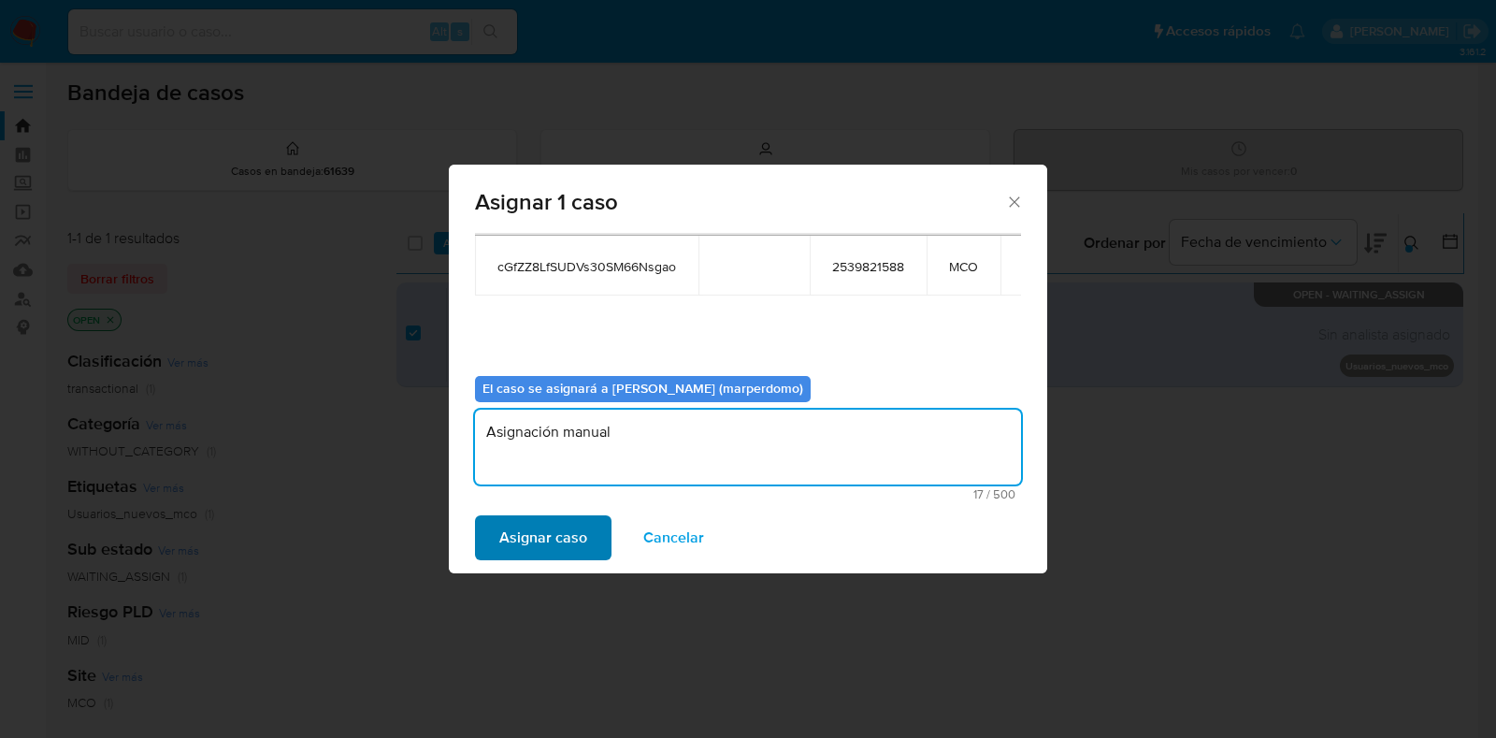
type textarea "Asignación manual"
click at [564, 543] on span "Asignar caso" at bounding box center [543, 537] width 88 height 41
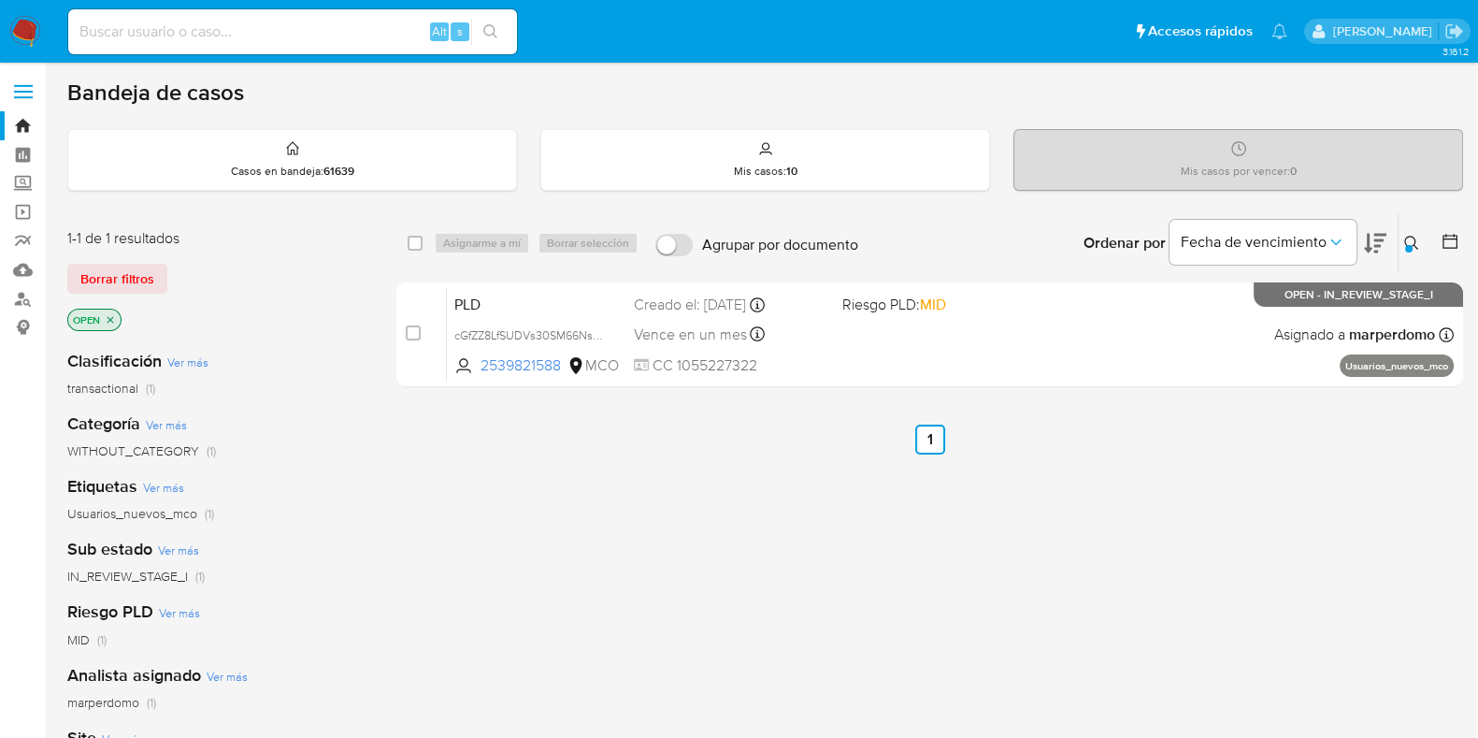
click at [1416, 237] on icon at bounding box center [1411, 243] width 15 height 15
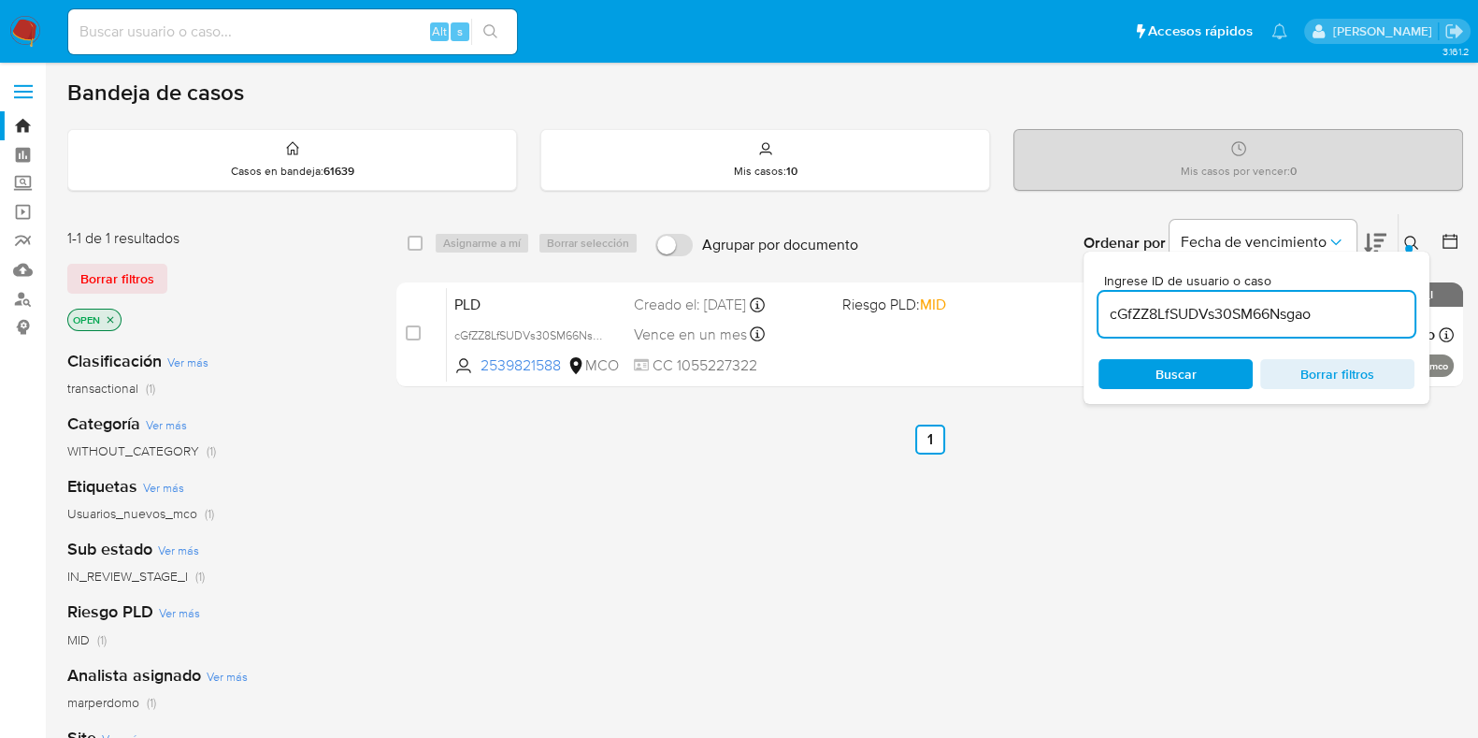
click at [1302, 304] on input "cGfZZ8LfSUDVs30SM66Nsgao" at bounding box center [1256, 314] width 316 height 24
click at [1299, 308] on input "cGfZZ8LfSUDVs30SM66Nsgao" at bounding box center [1256, 314] width 316 height 24
type input "coRReV0c01KwTWRq53yXeV10"
click at [1170, 509] on div "select-all-cases-checkbox Asignarme a mí Borrar selección Agrupar por documento…" at bounding box center [929, 636] width 1067 height 847
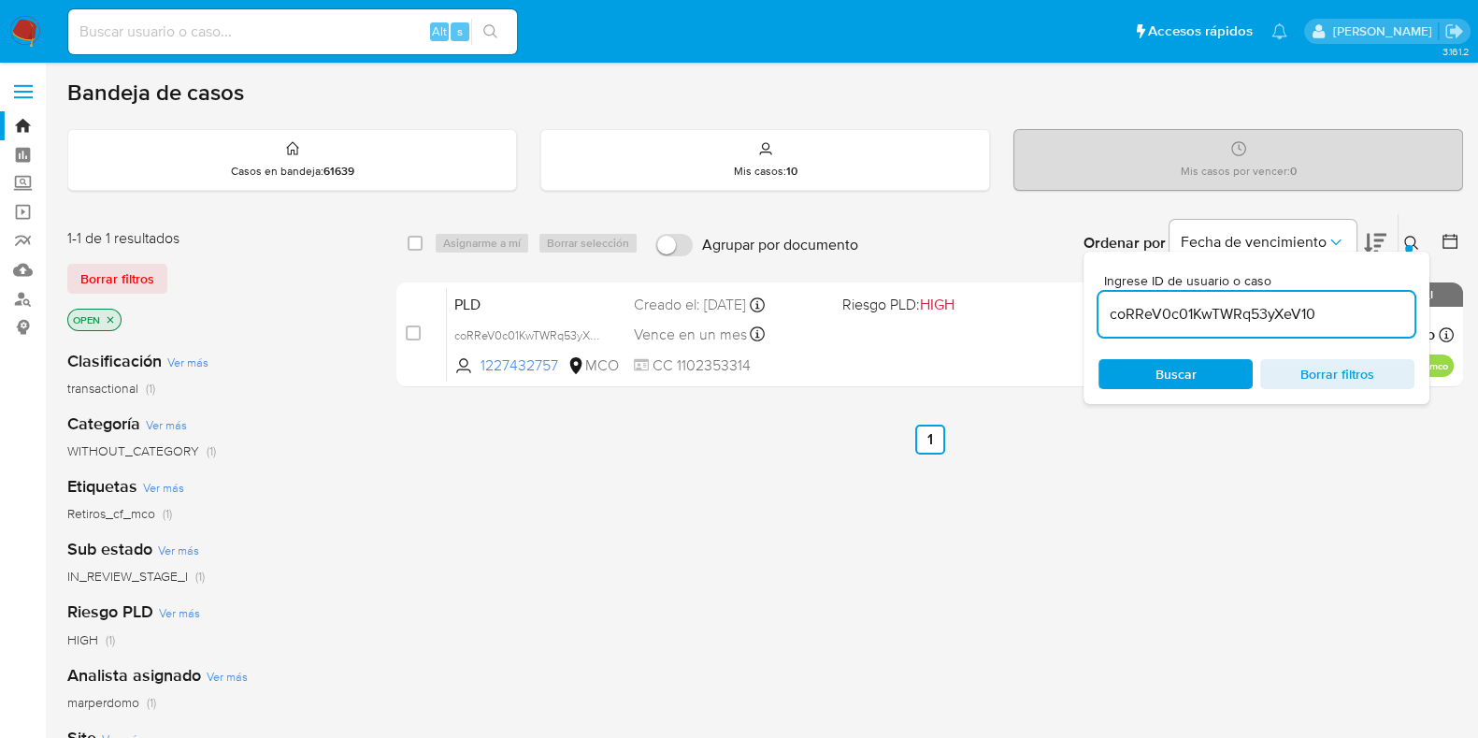
click at [1411, 245] on div at bounding box center [1408, 248] width 7 height 7
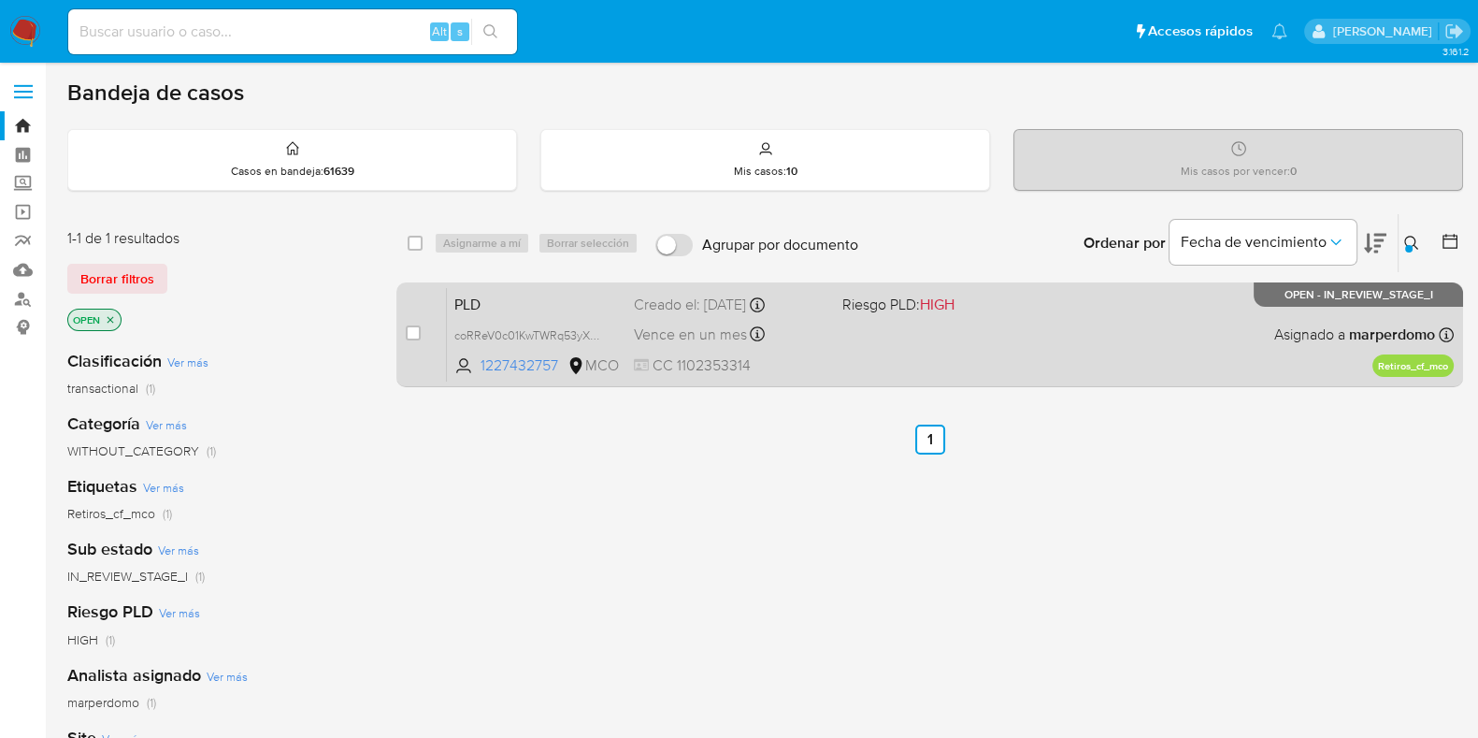
click at [519, 352] on div "PLD coRReV0c01KwTWRq53yXeV10 1227432757 MCO Riesgo PLD: HIGH Creado el: 12/08/2…" at bounding box center [950, 334] width 1007 height 94
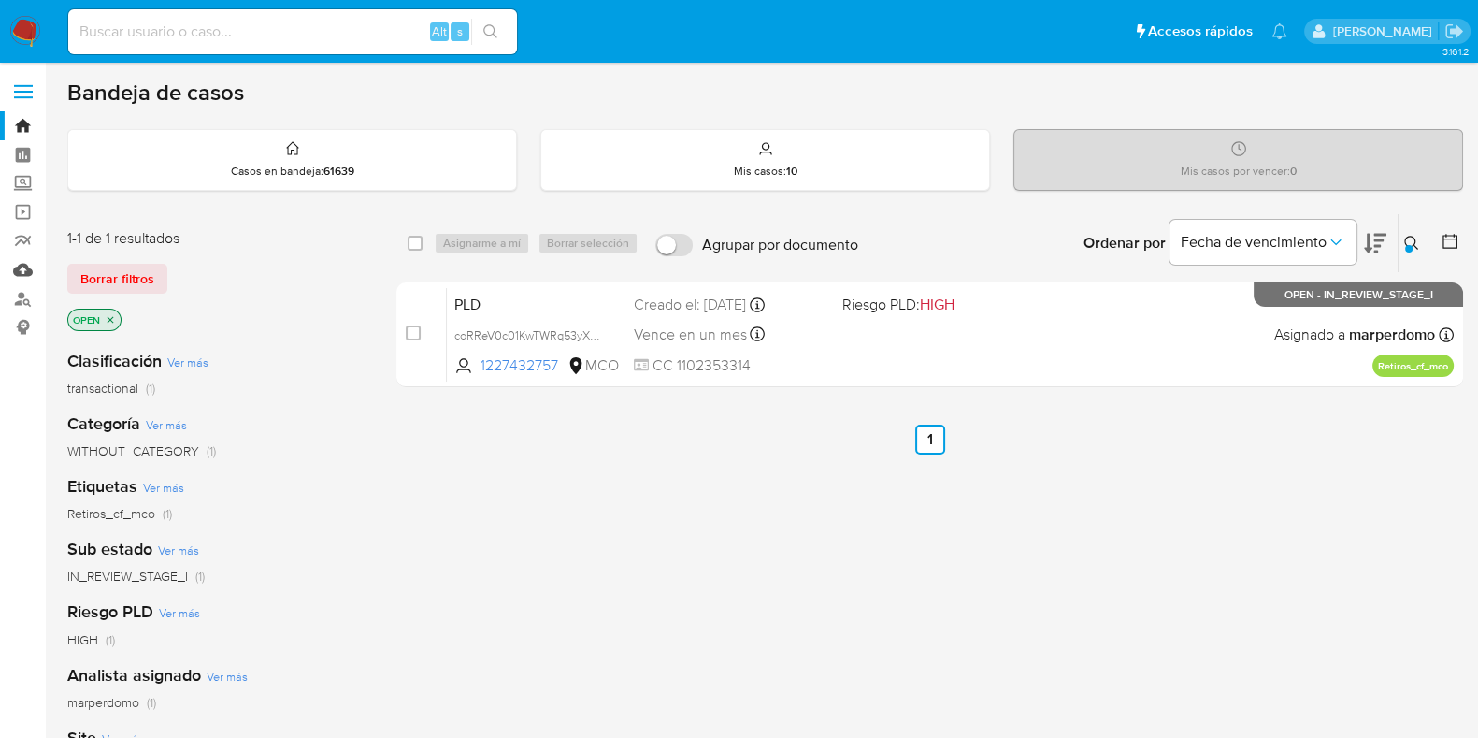
click at [28, 278] on link "Mulan" at bounding box center [111, 269] width 222 height 29
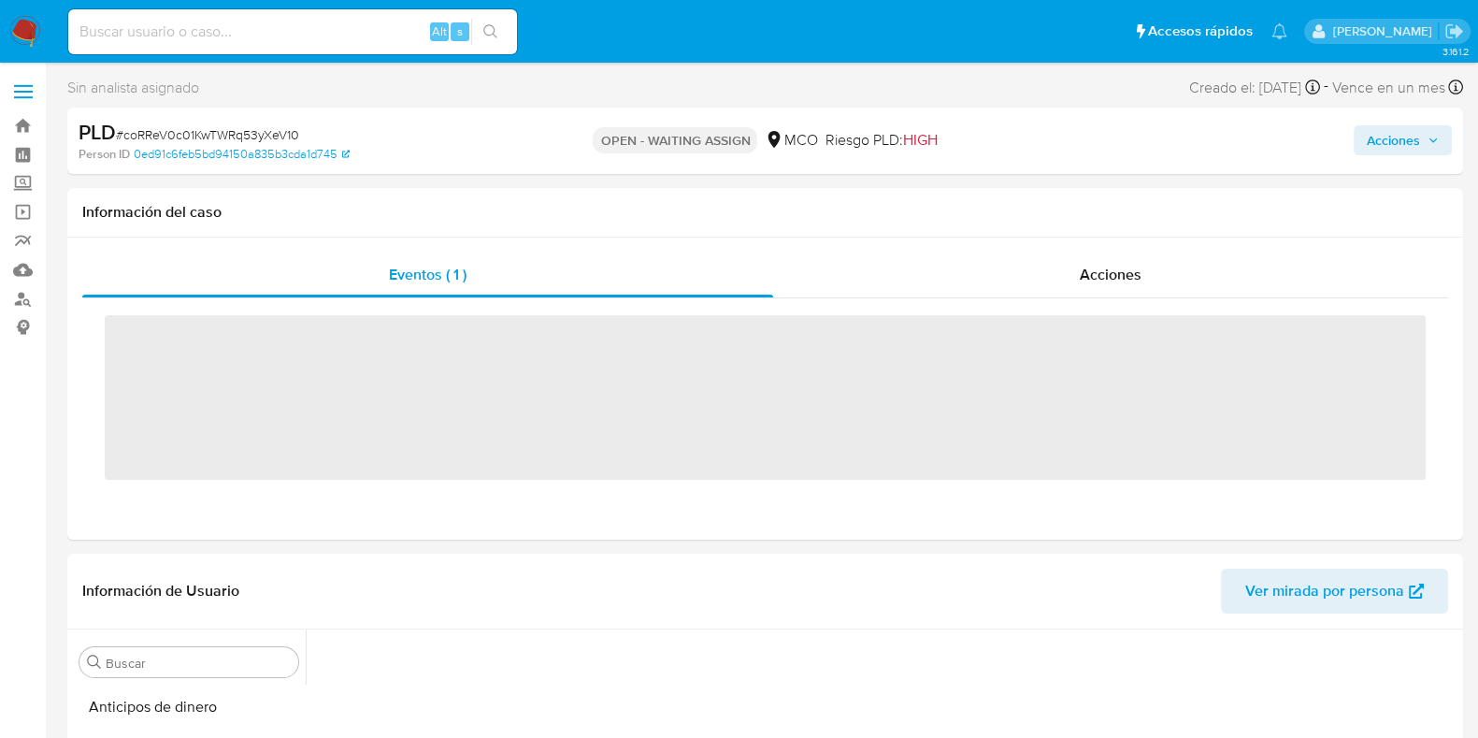
scroll to position [39, 0]
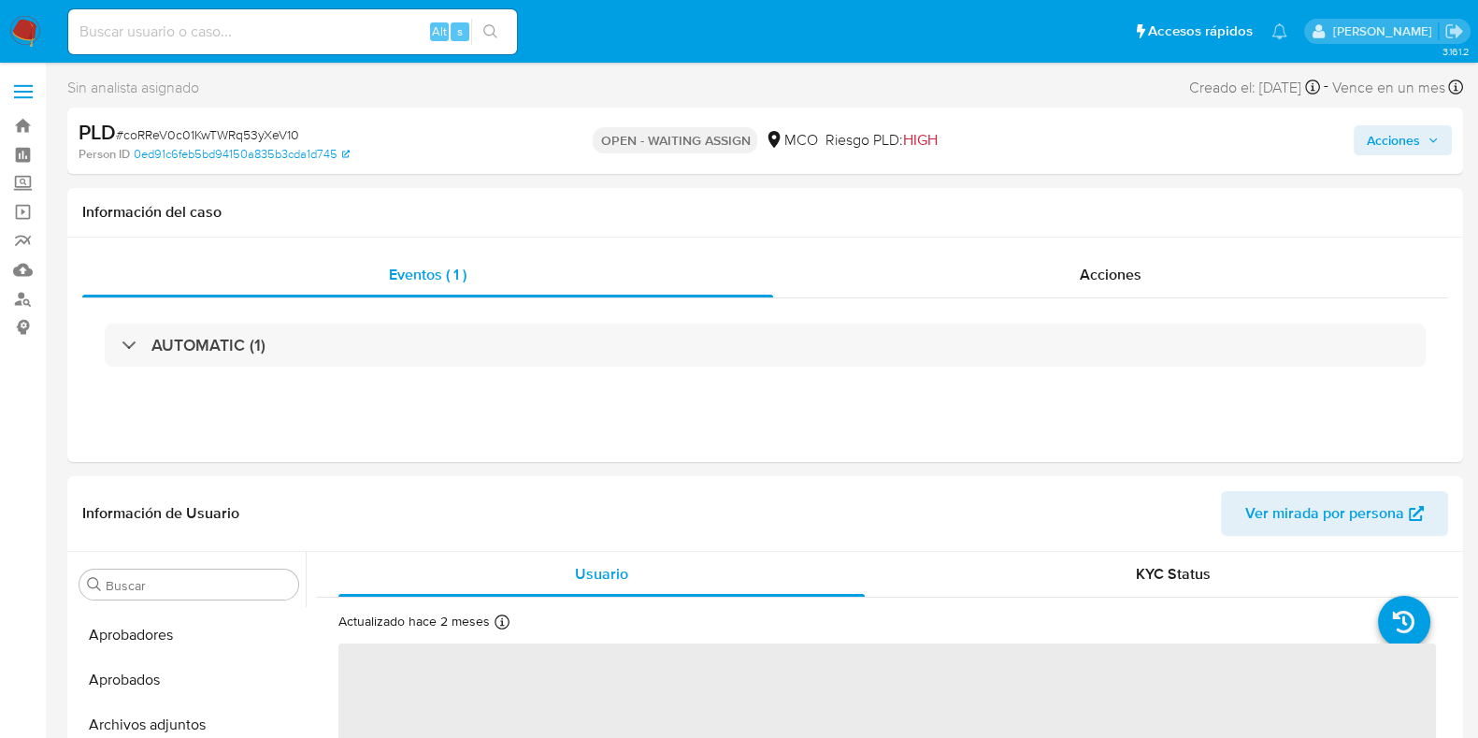
select select "10"
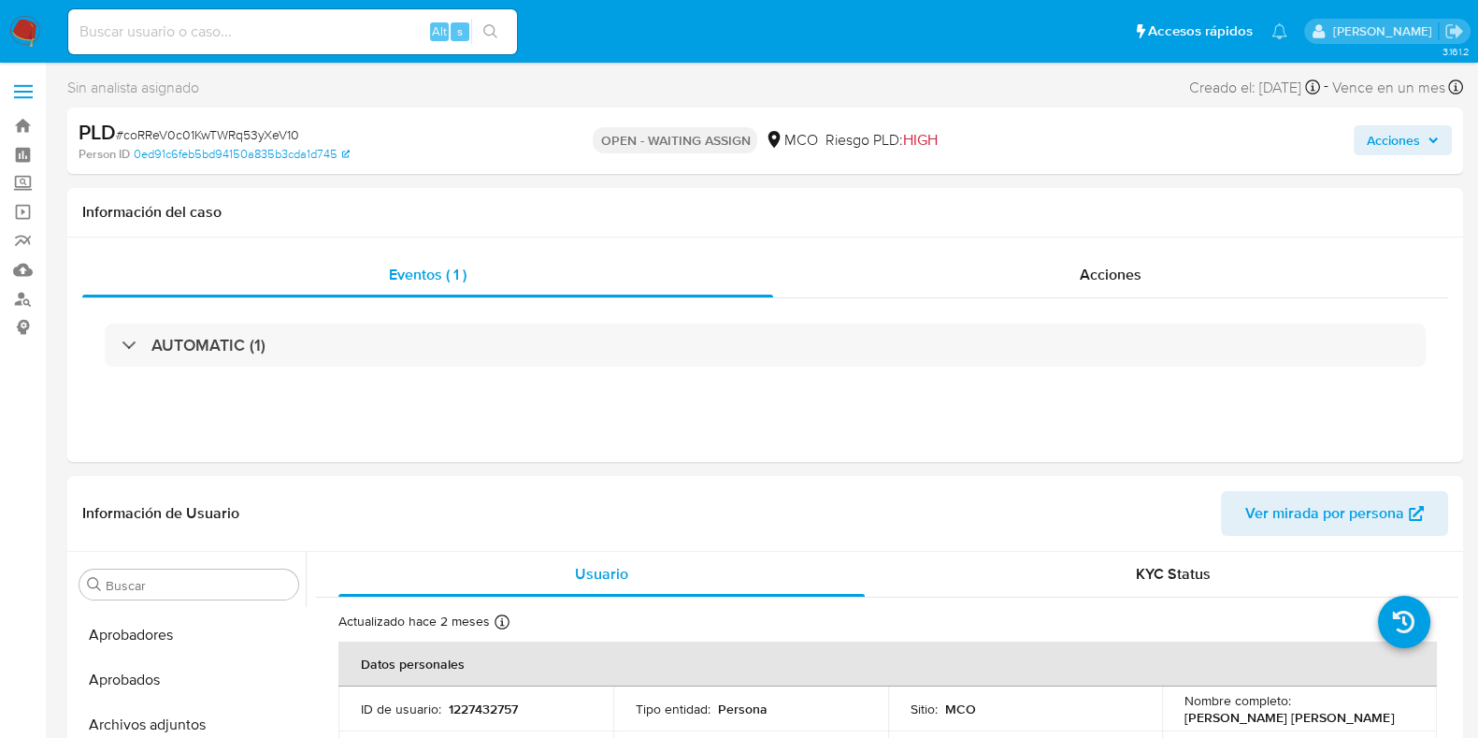
scroll to position [879, 0]
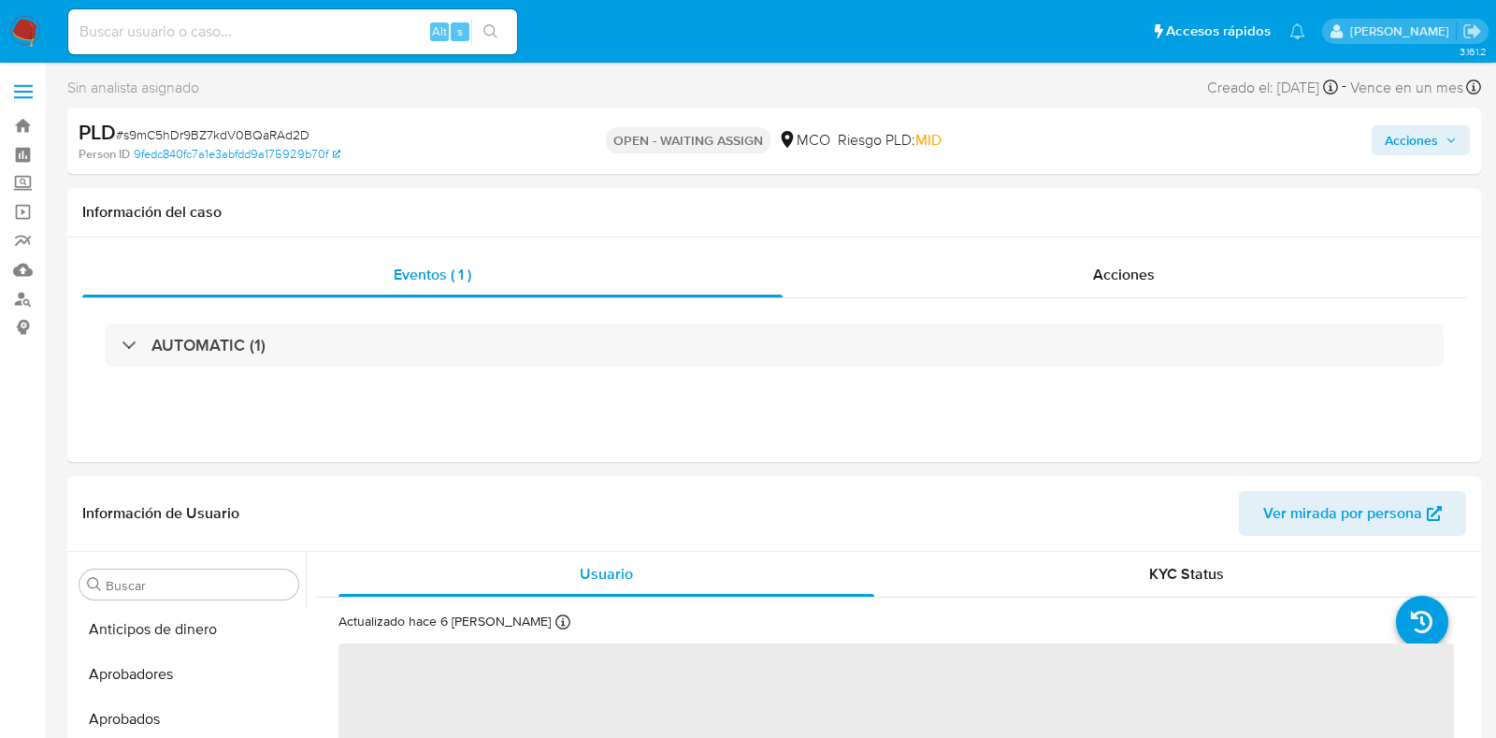
select select "10"
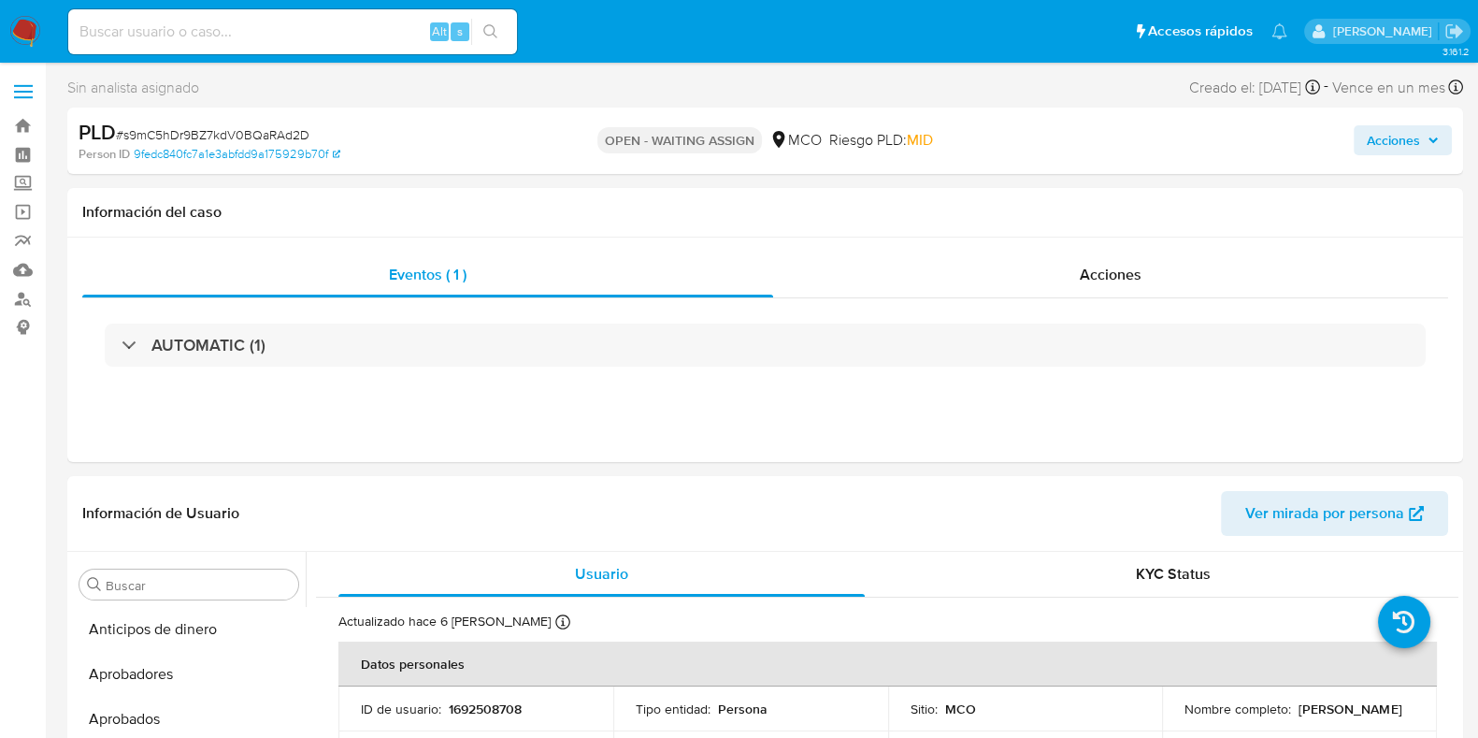
scroll to position [879, 0]
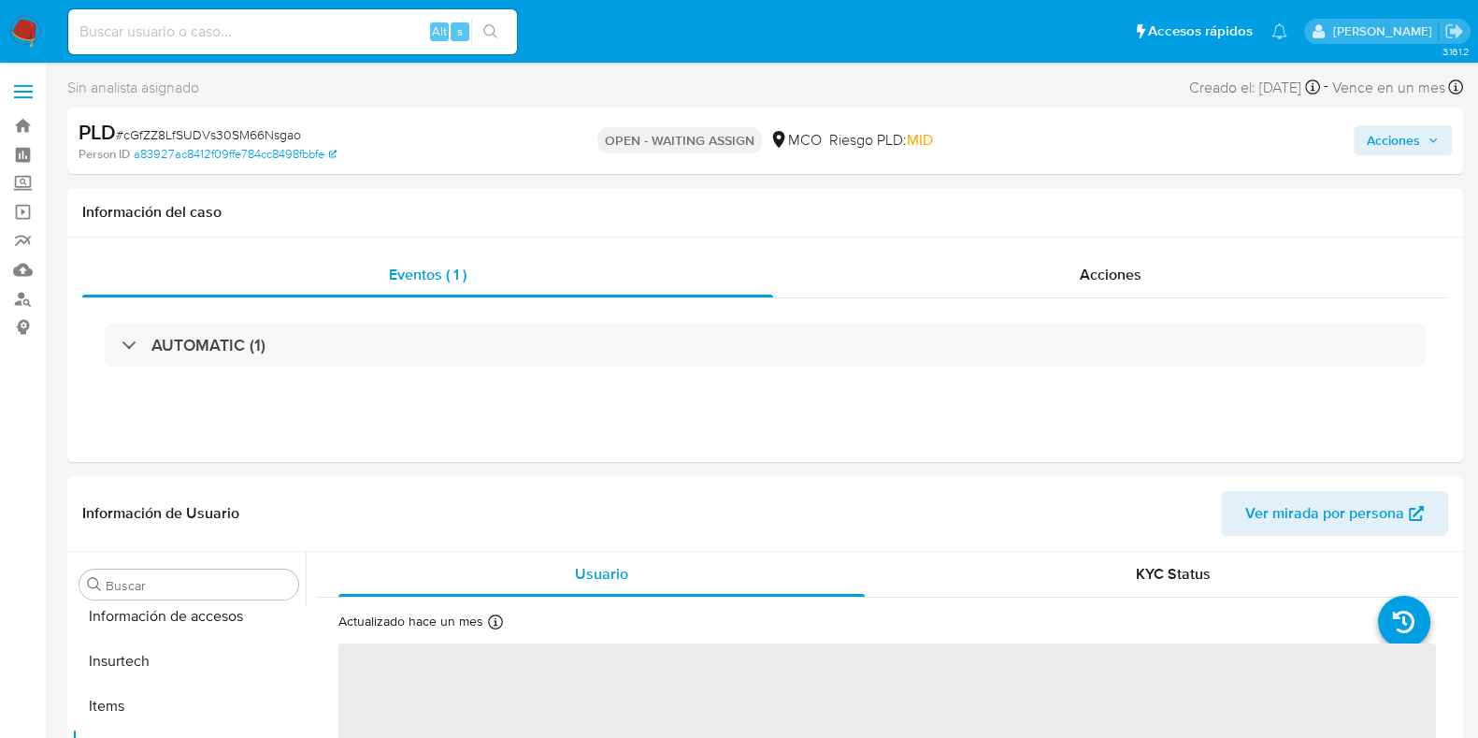
scroll to position [879, 0]
select select "10"
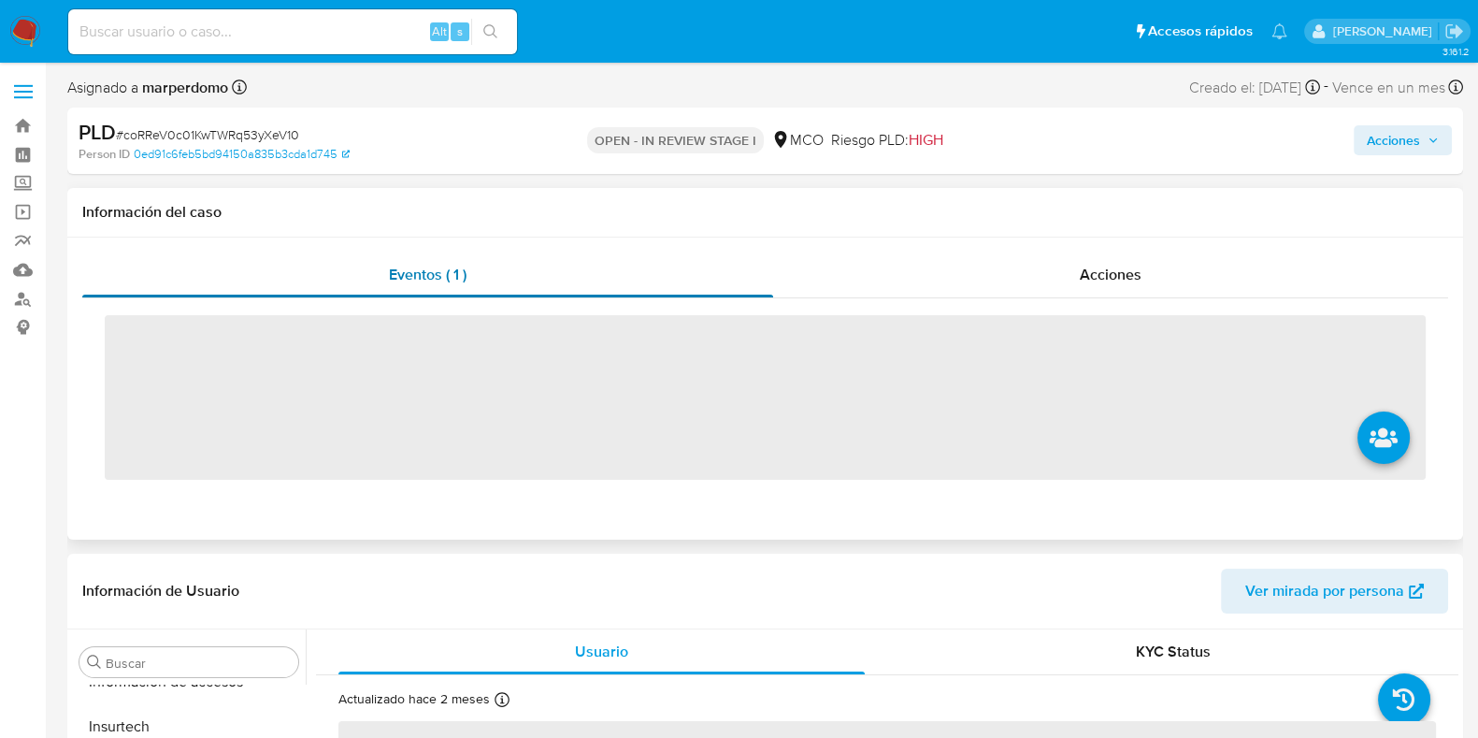
scroll to position [879, 0]
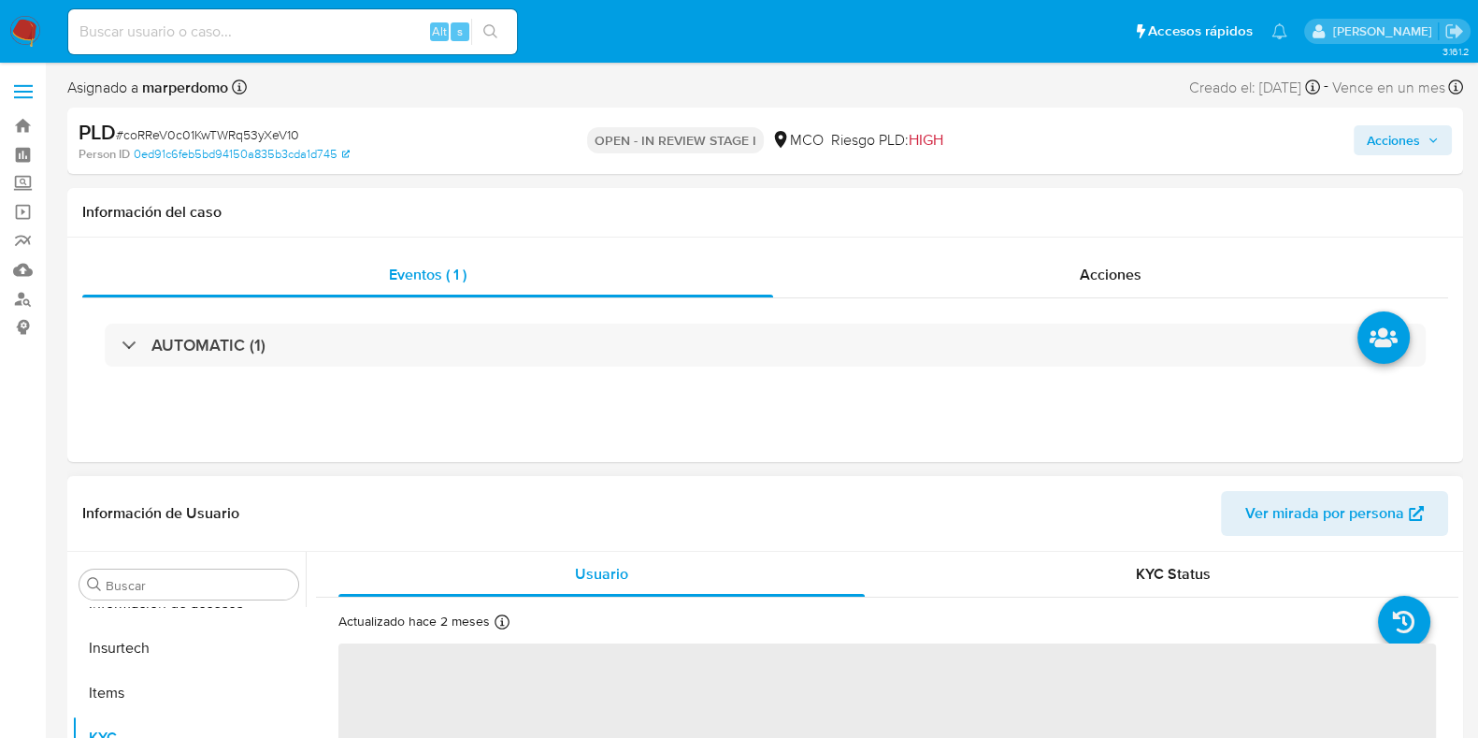
select select "10"
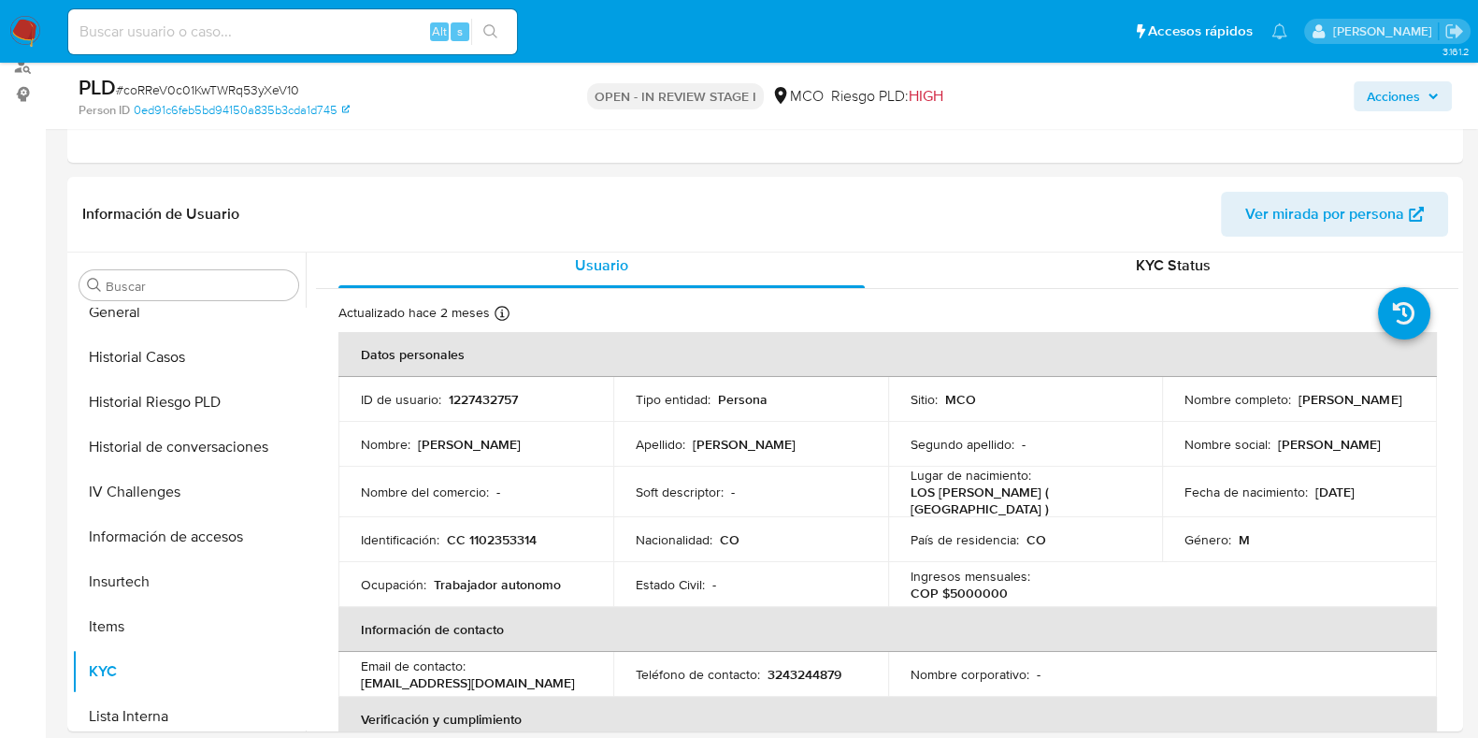
scroll to position [0, 0]
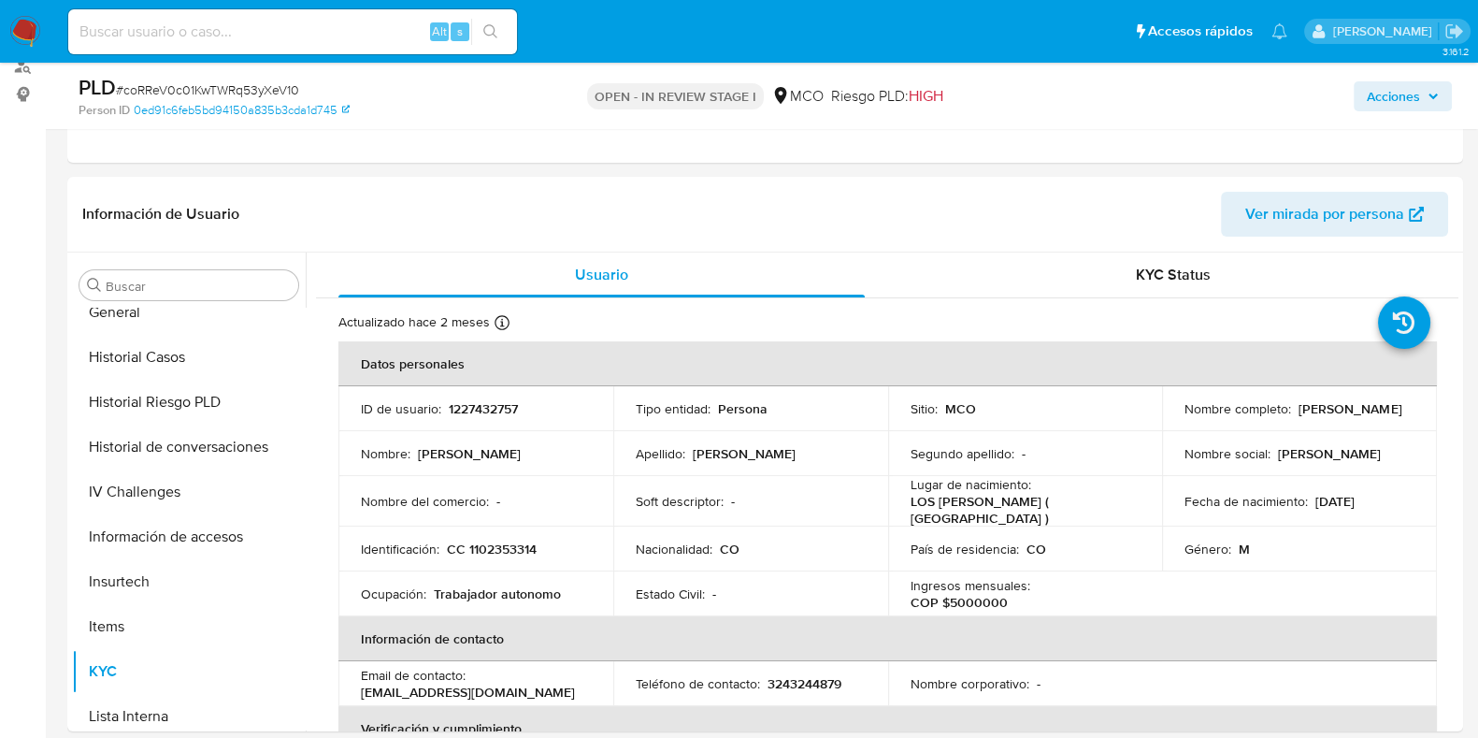
click at [484, 405] on p "1227432757" at bounding box center [483, 408] width 69 height 17
copy p "1227432757"
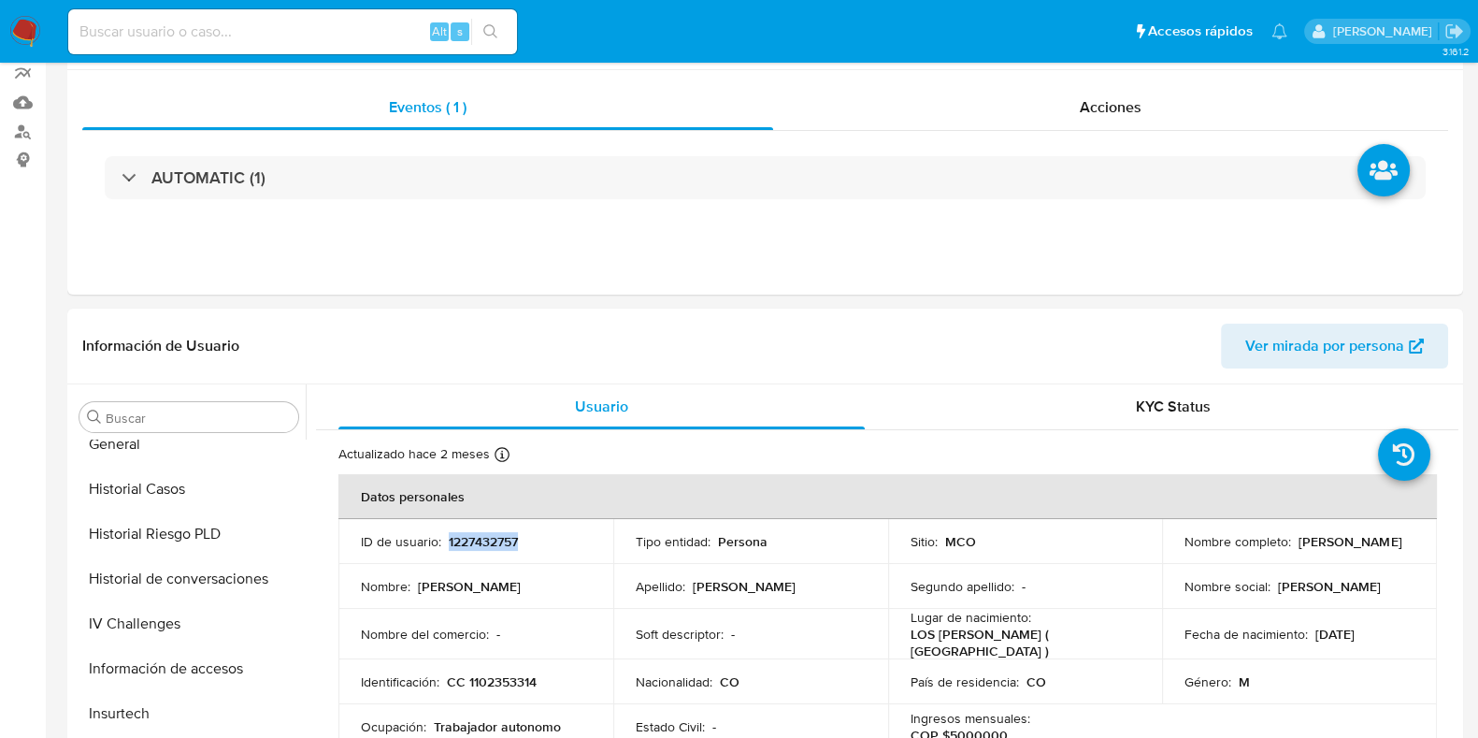
scroll to position [233, 0]
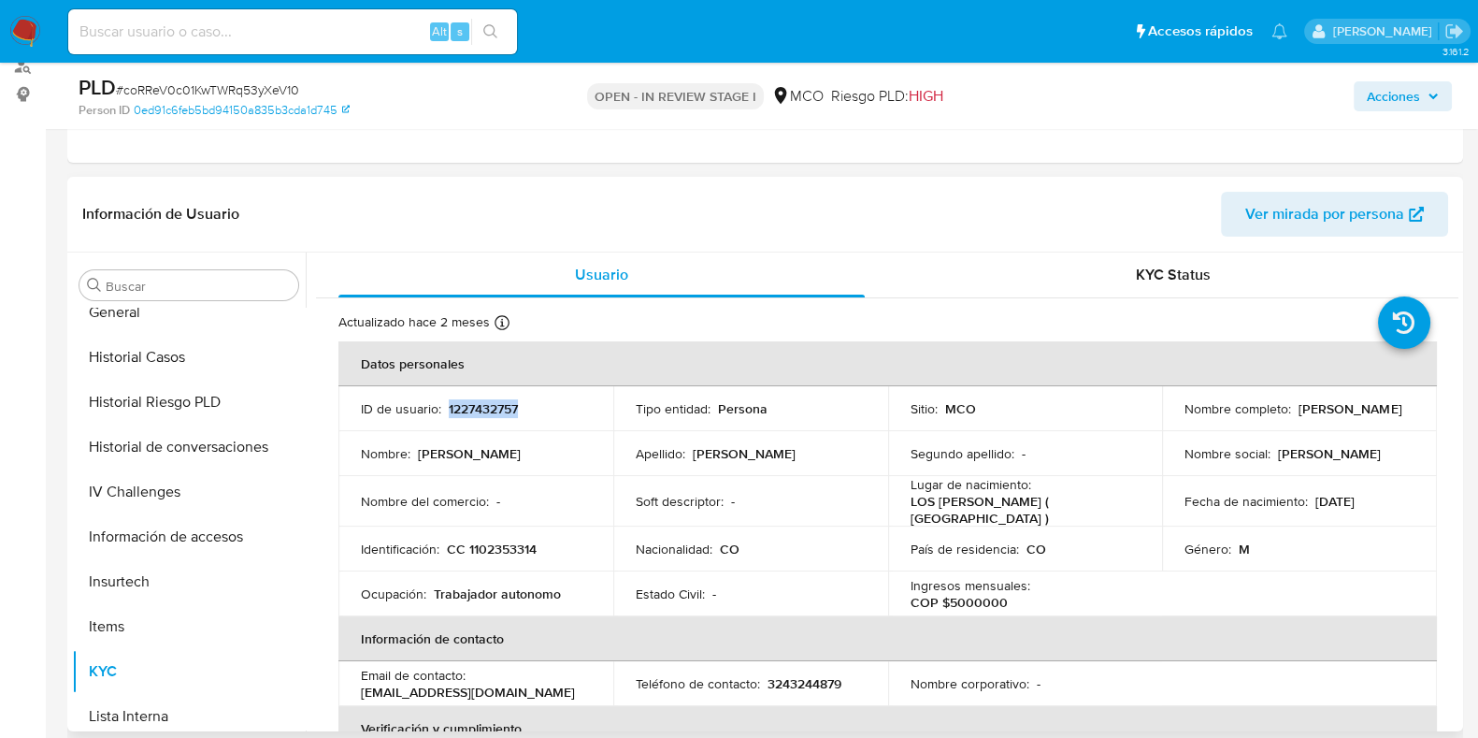
click at [491, 409] on p "1227432757" at bounding box center [483, 408] width 69 height 17
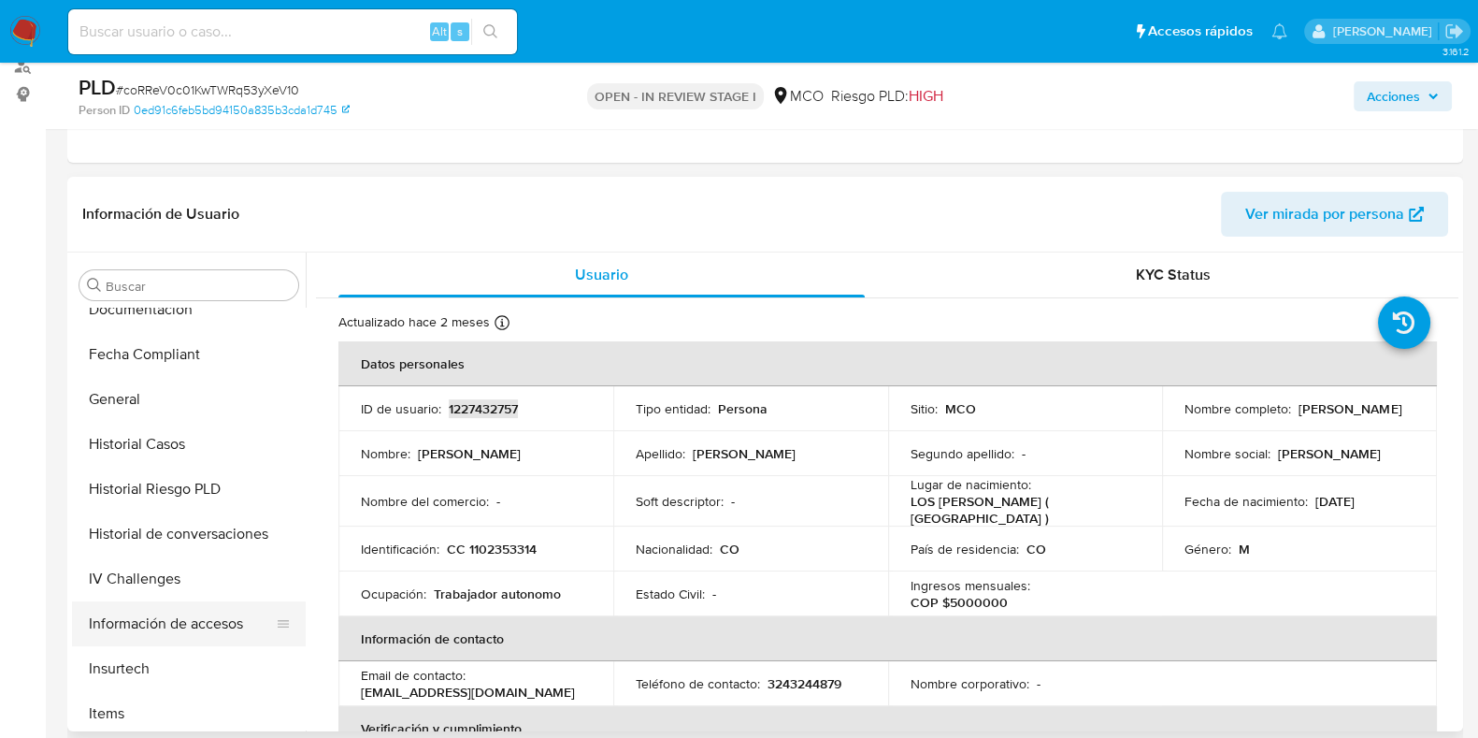
scroll to position [529, 0]
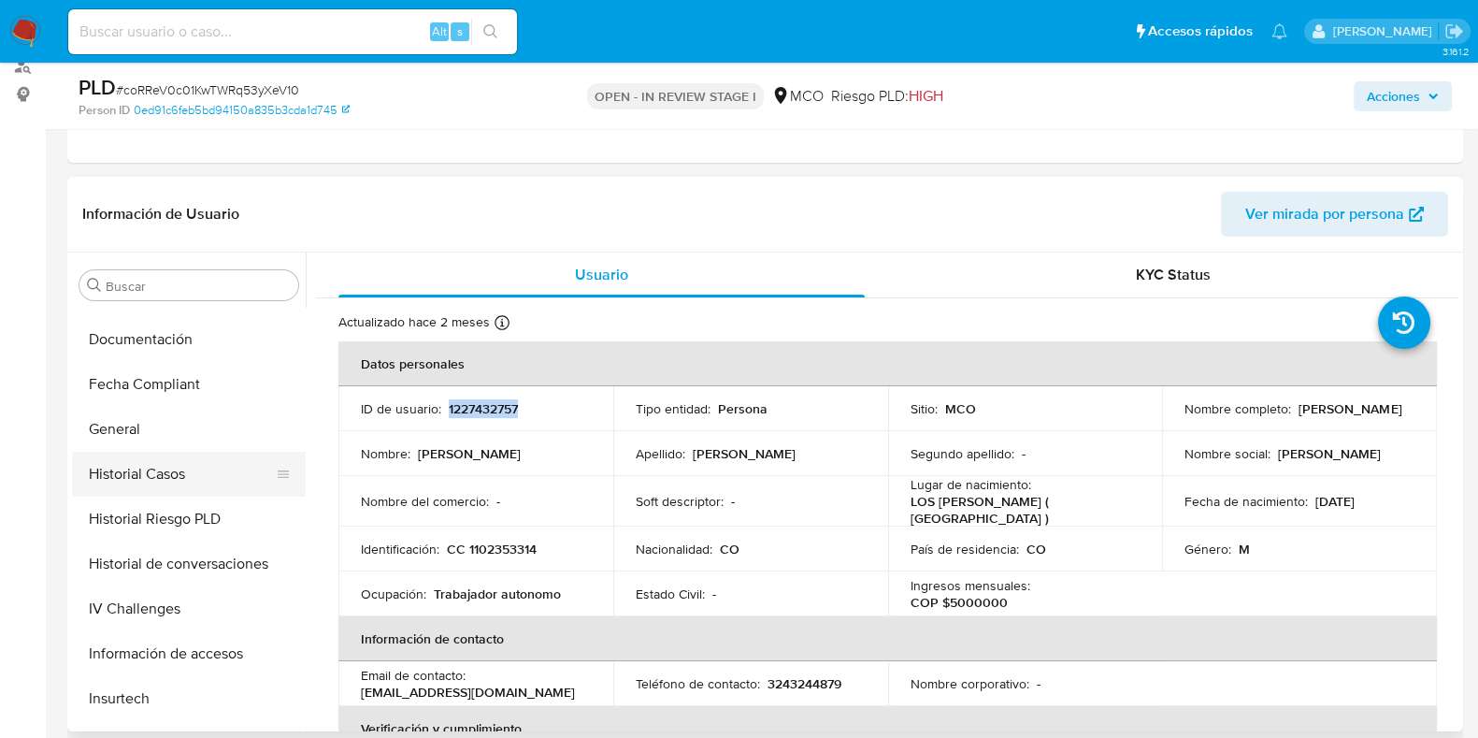
click at [157, 464] on button "Historial Casos" at bounding box center [181, 474] width 219 height 45
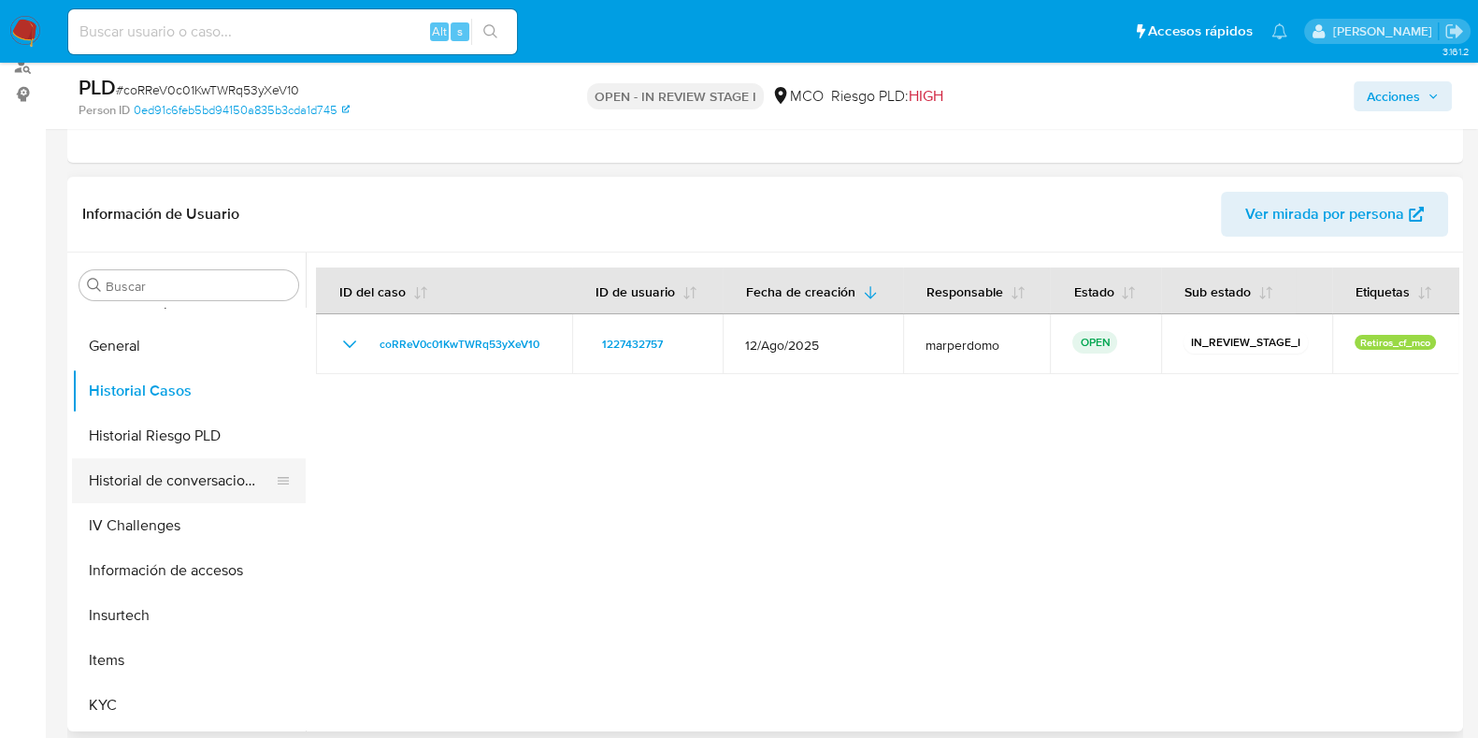
scroll to position [763, 0]
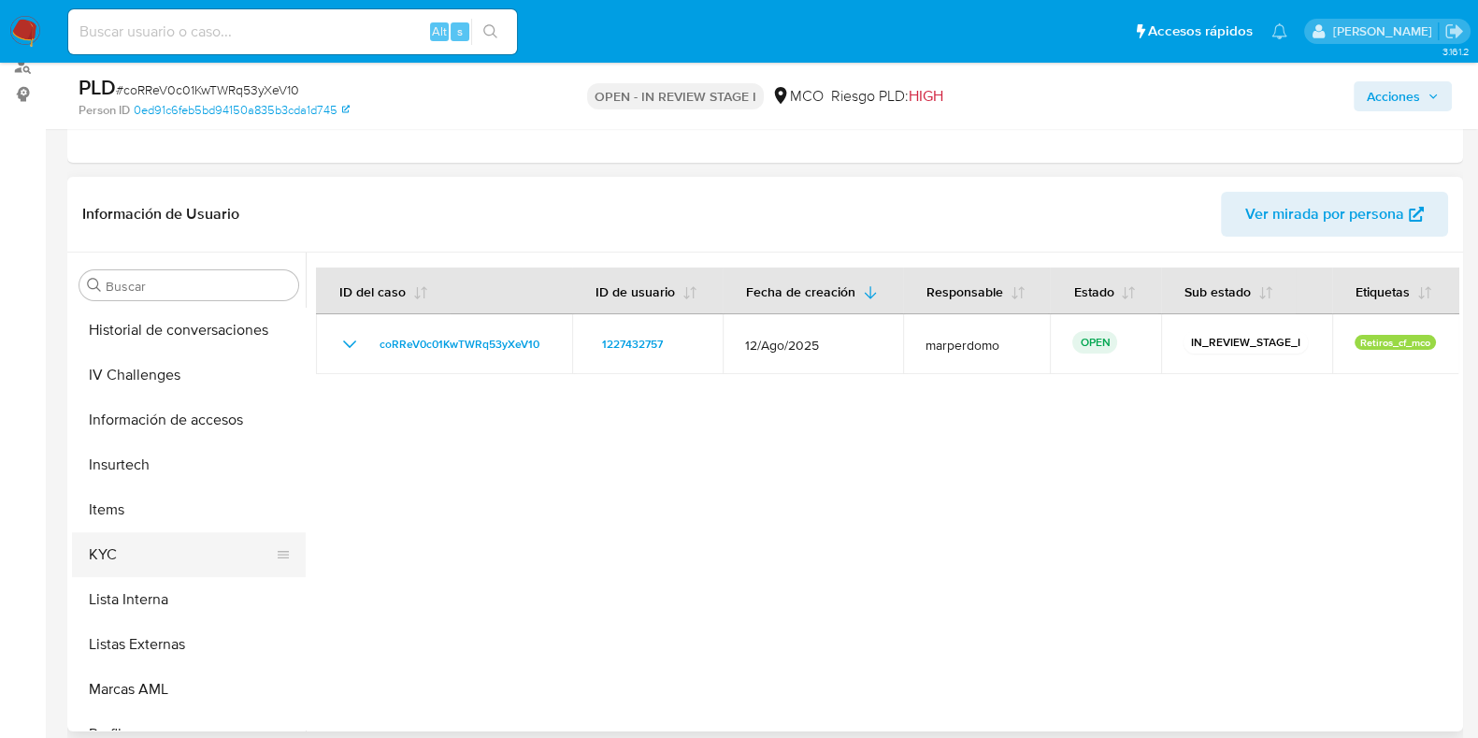
click at [122, 550] on button "KYC" at bounding box center [181, 554] width 219 height 45
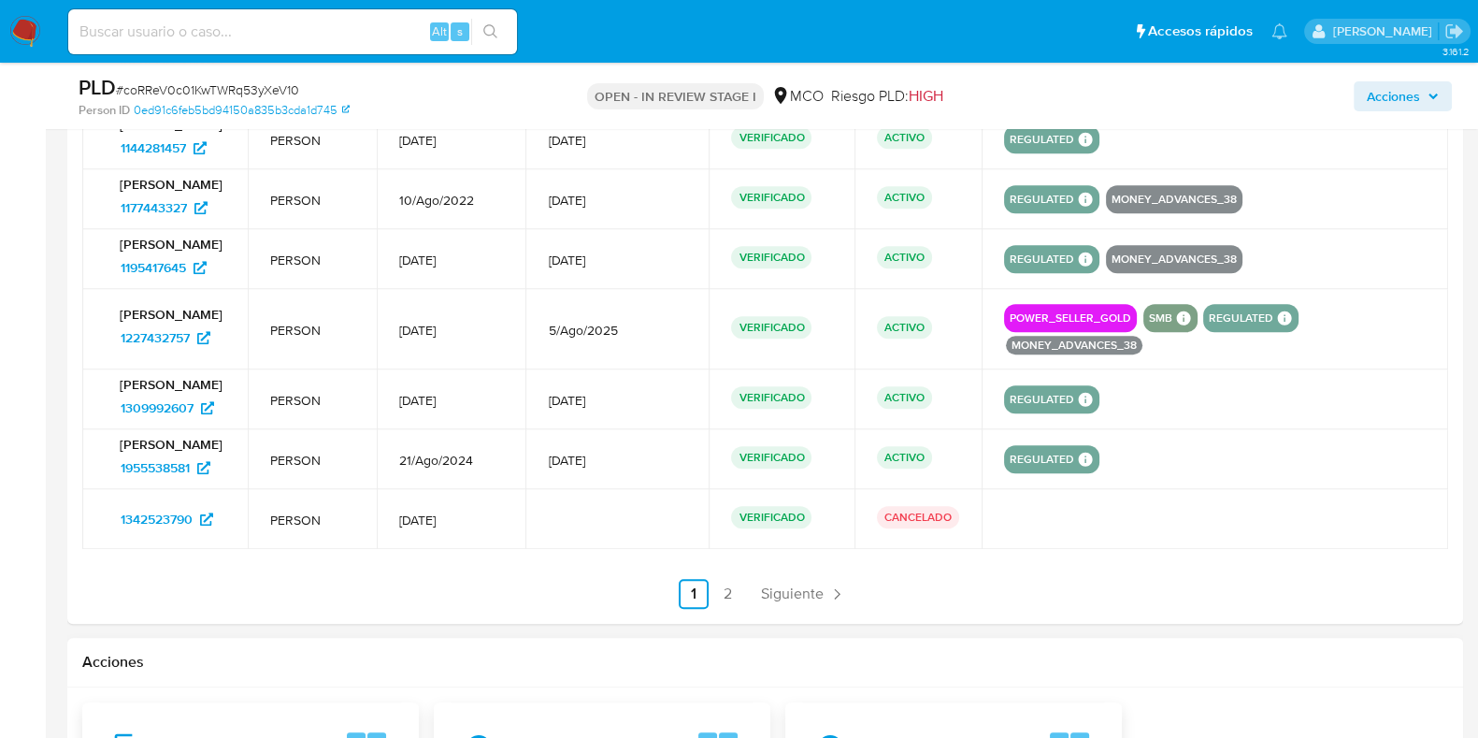
scroll to position [2220, 0]
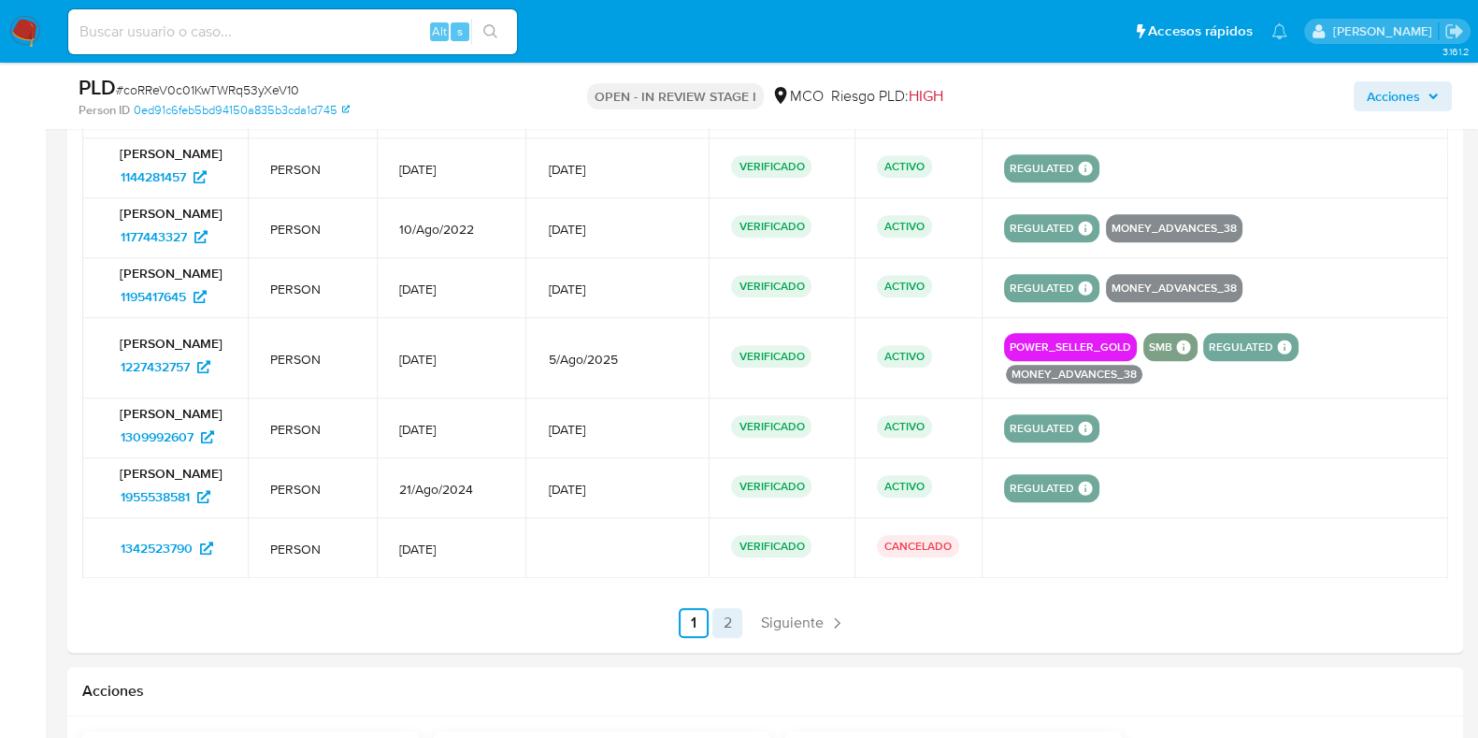
click at [736, 638] on link "2" at bounding box center [727, 623] width 30 height 30
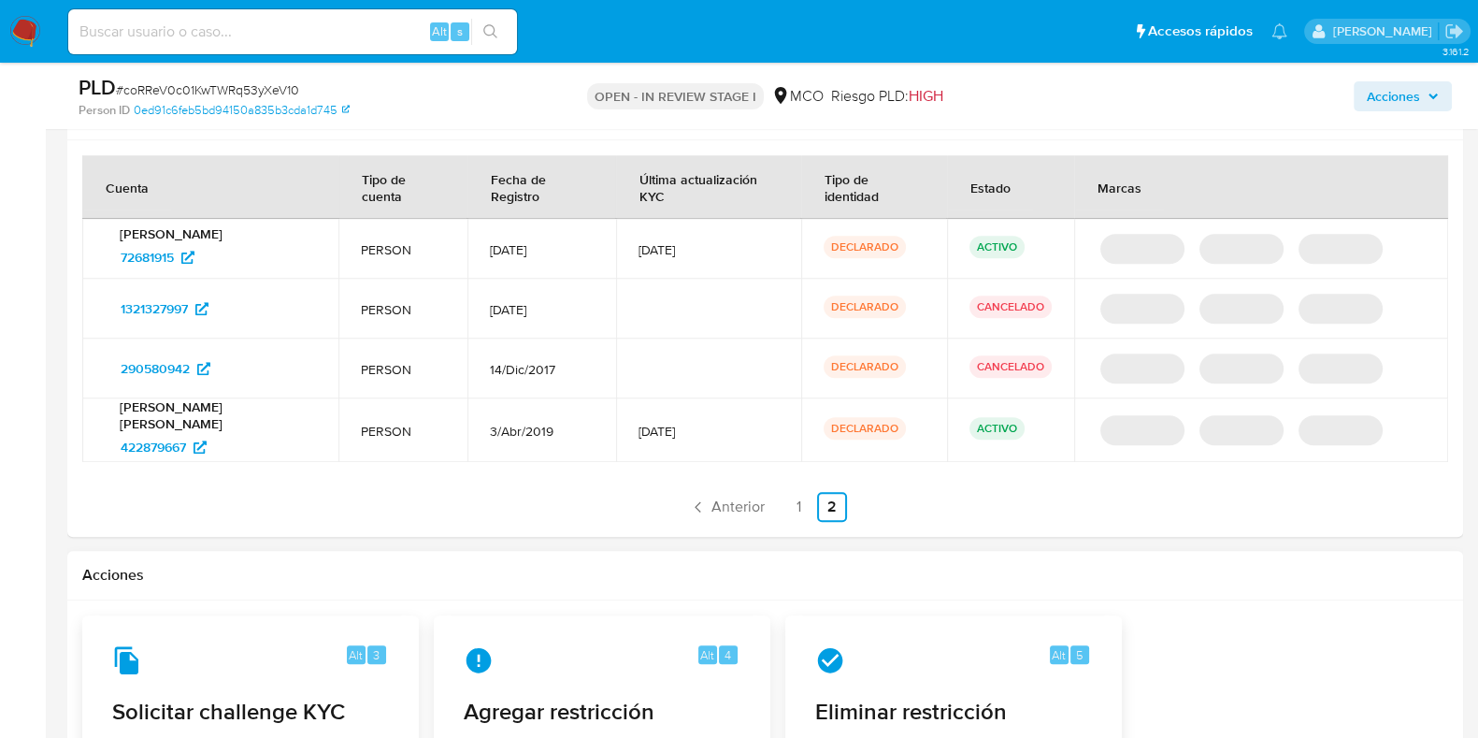
scroll to position [1752, 0]
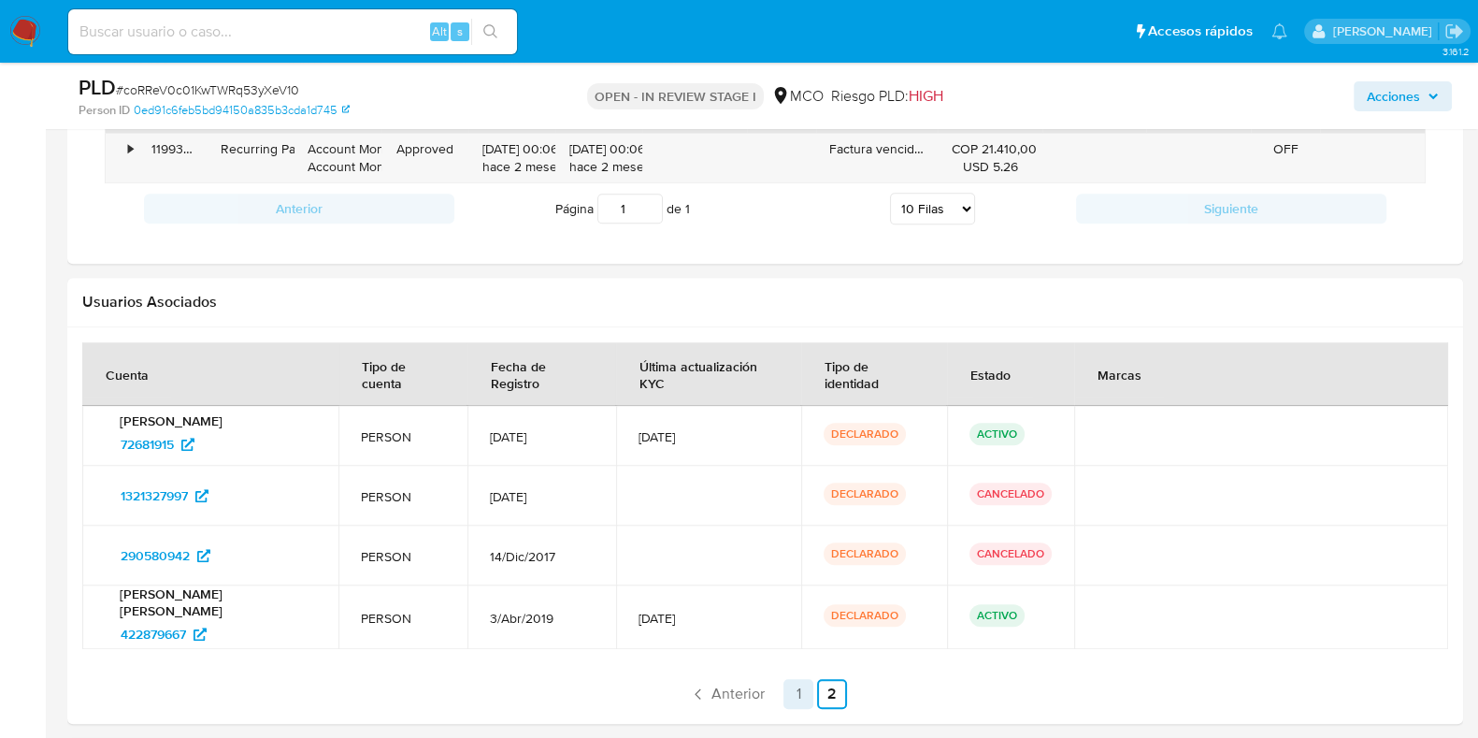
click at [795, 679] on link "1" at bounding box center [798, 694] width 30 height 30
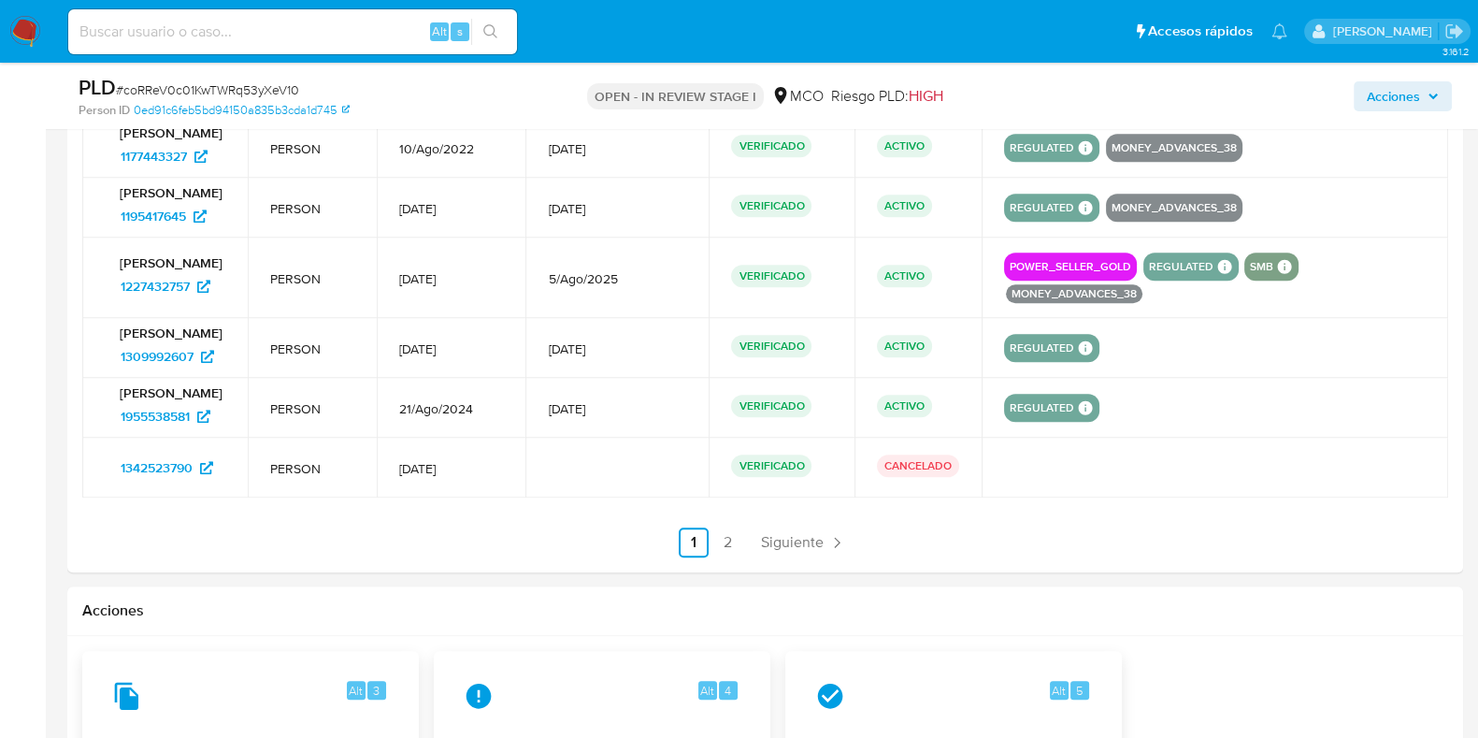
scroll to position [2337, 0]
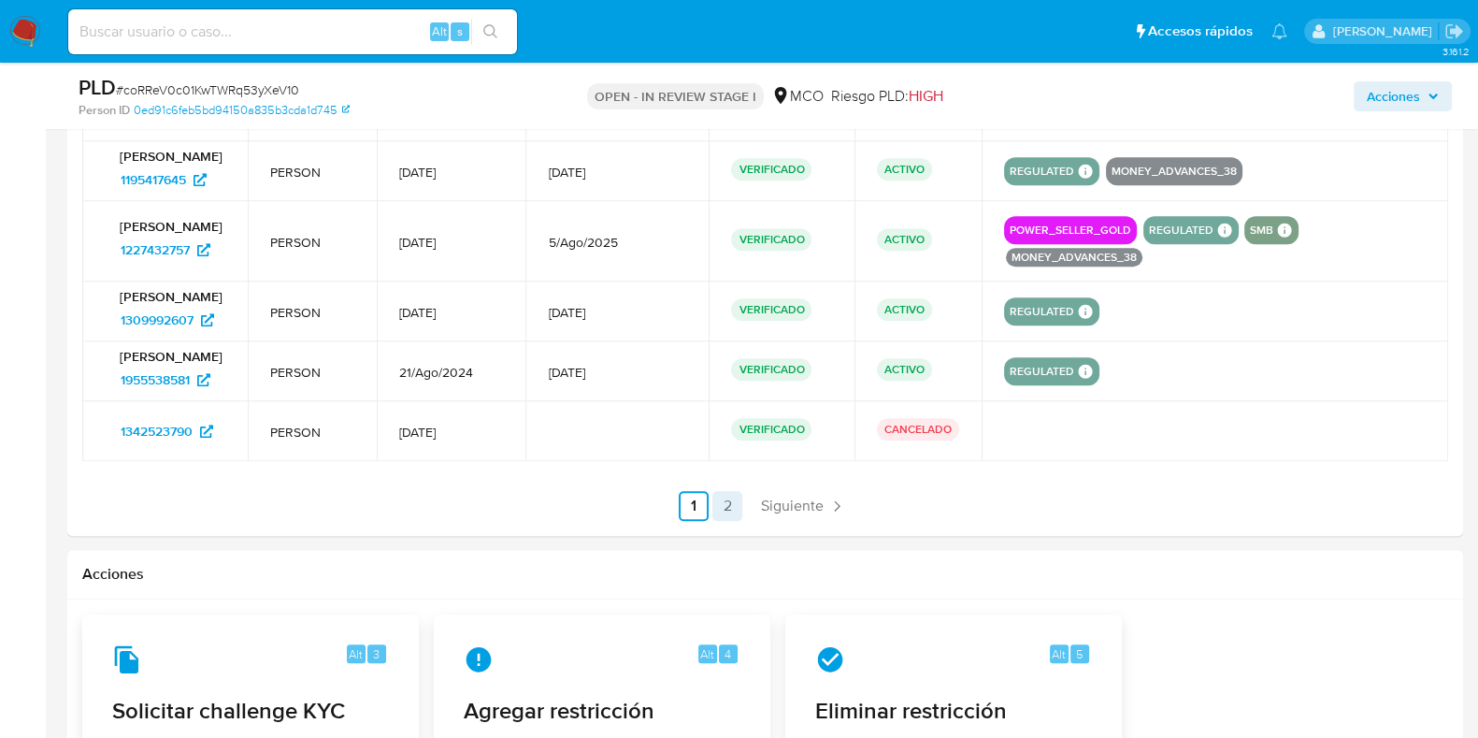
click at [724, 521] on link "2" at bounding box center [727, 506] width 30 height 30
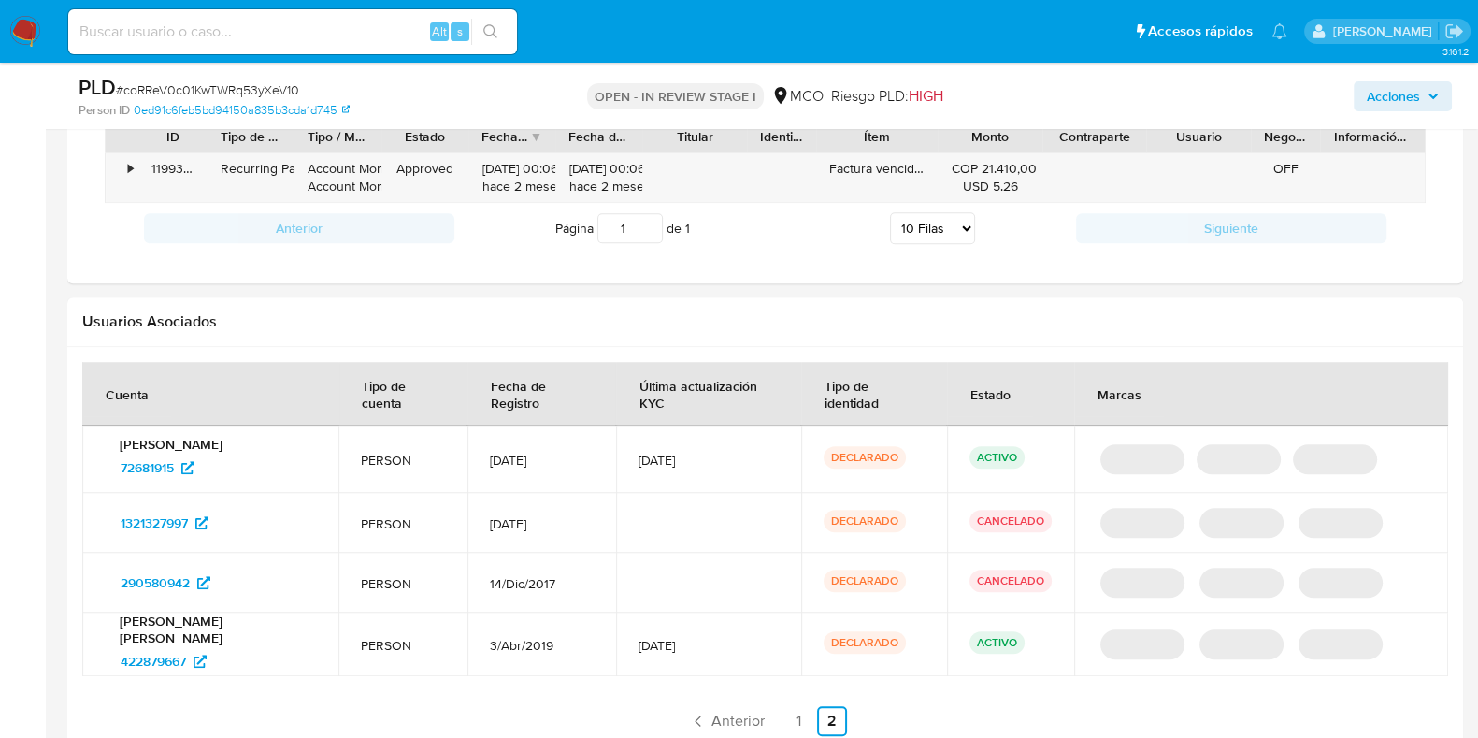
scroll to position [1699, 0]
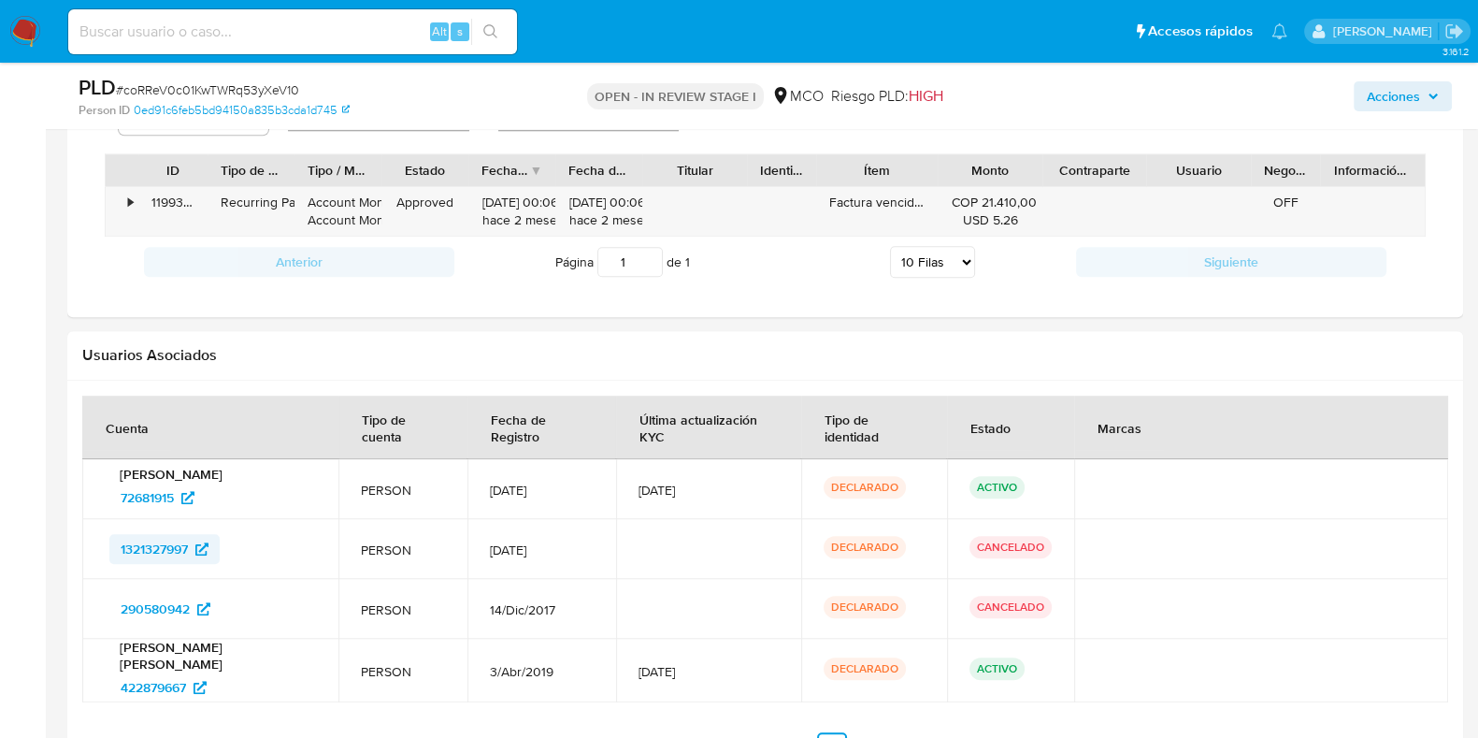
click at [173, 534] on span "1321327997" at bounding box center [154, 549] width 67 height 30
click at [167, 594] on span "290580942" at bounding box center [155, 609] width 69 height 30
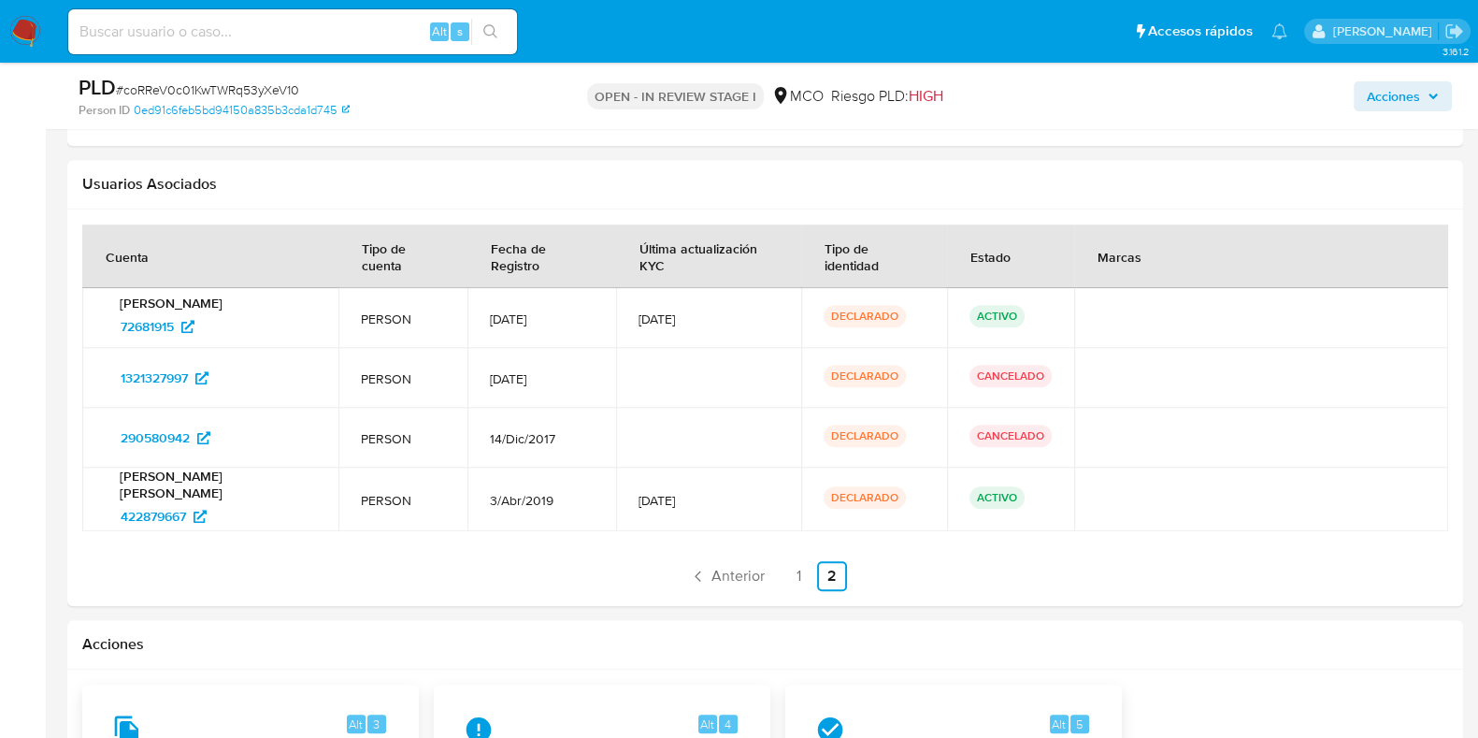
scroll to position [2049, 0]
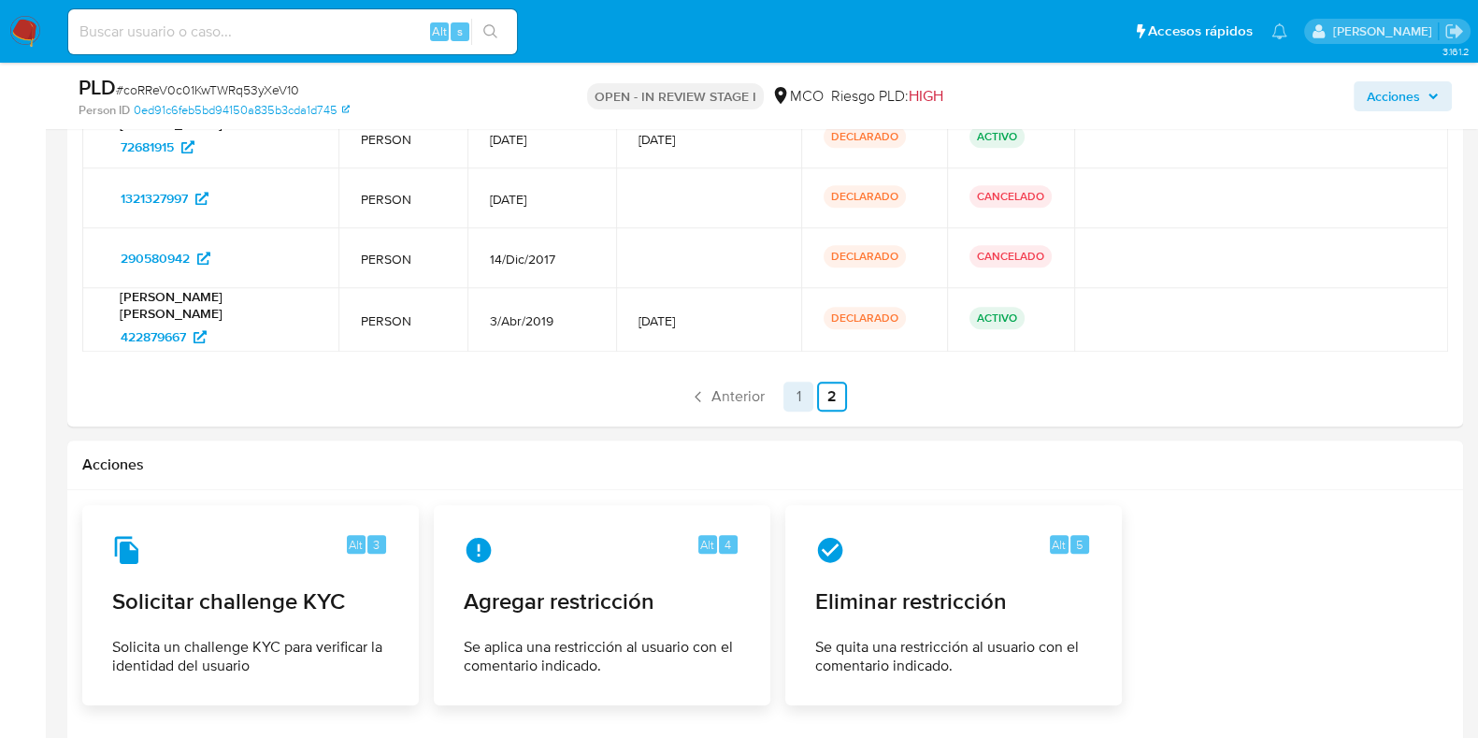
click at [805, 381] on link "1" at bounding box center [798, 396] width 30 height 30
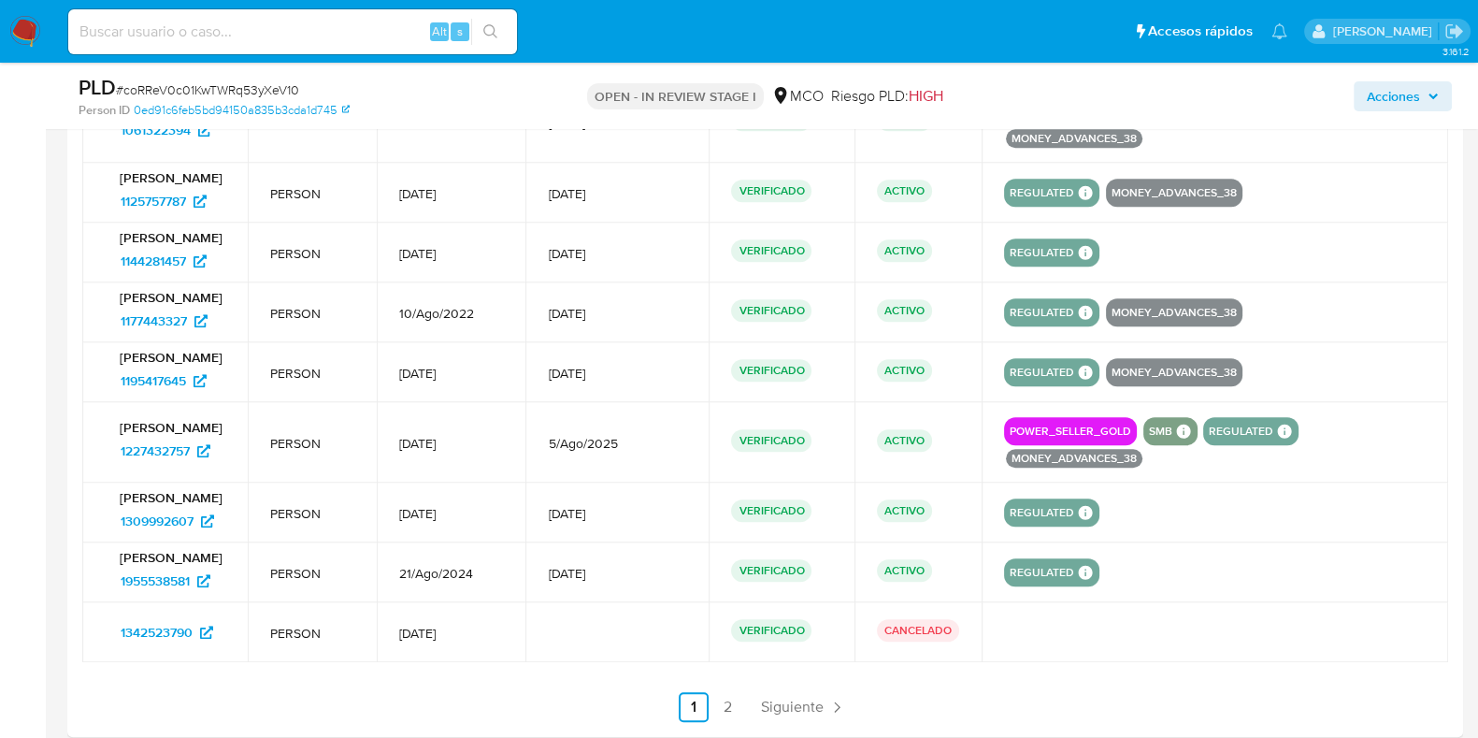
scroll to position [2166, 0]
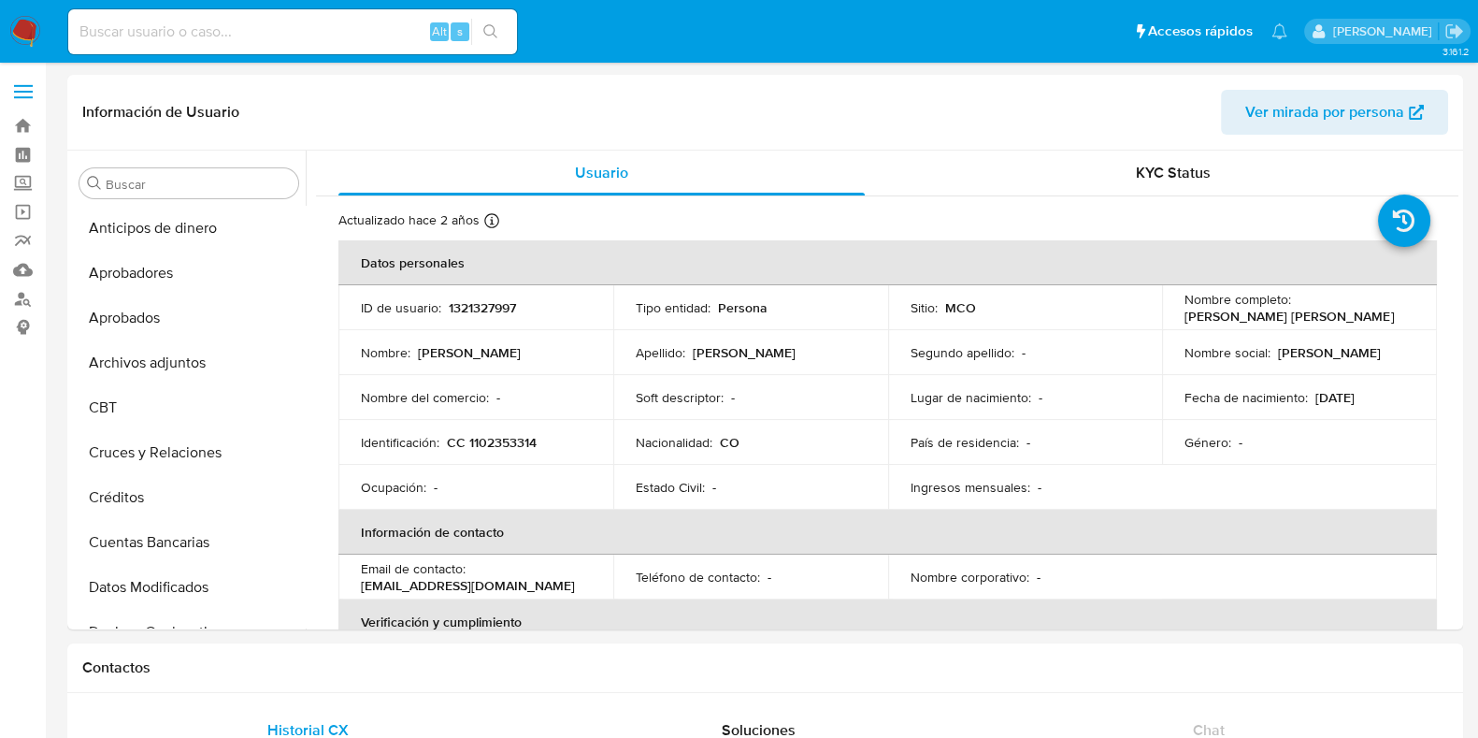
select select "10"
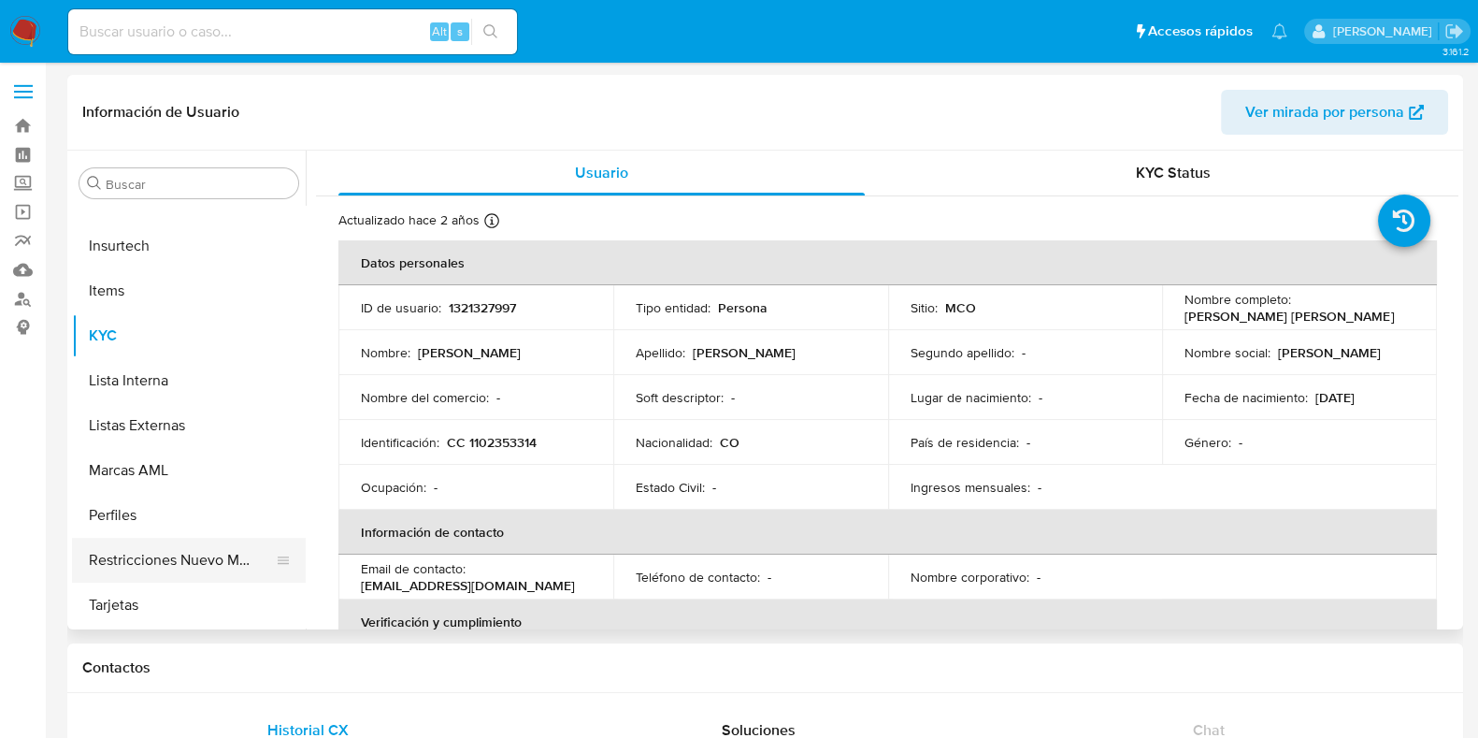
click at [206, 549] on button "Restricciones Nuevo Mundo" at bounding box center [181, 560] width 219 height 45
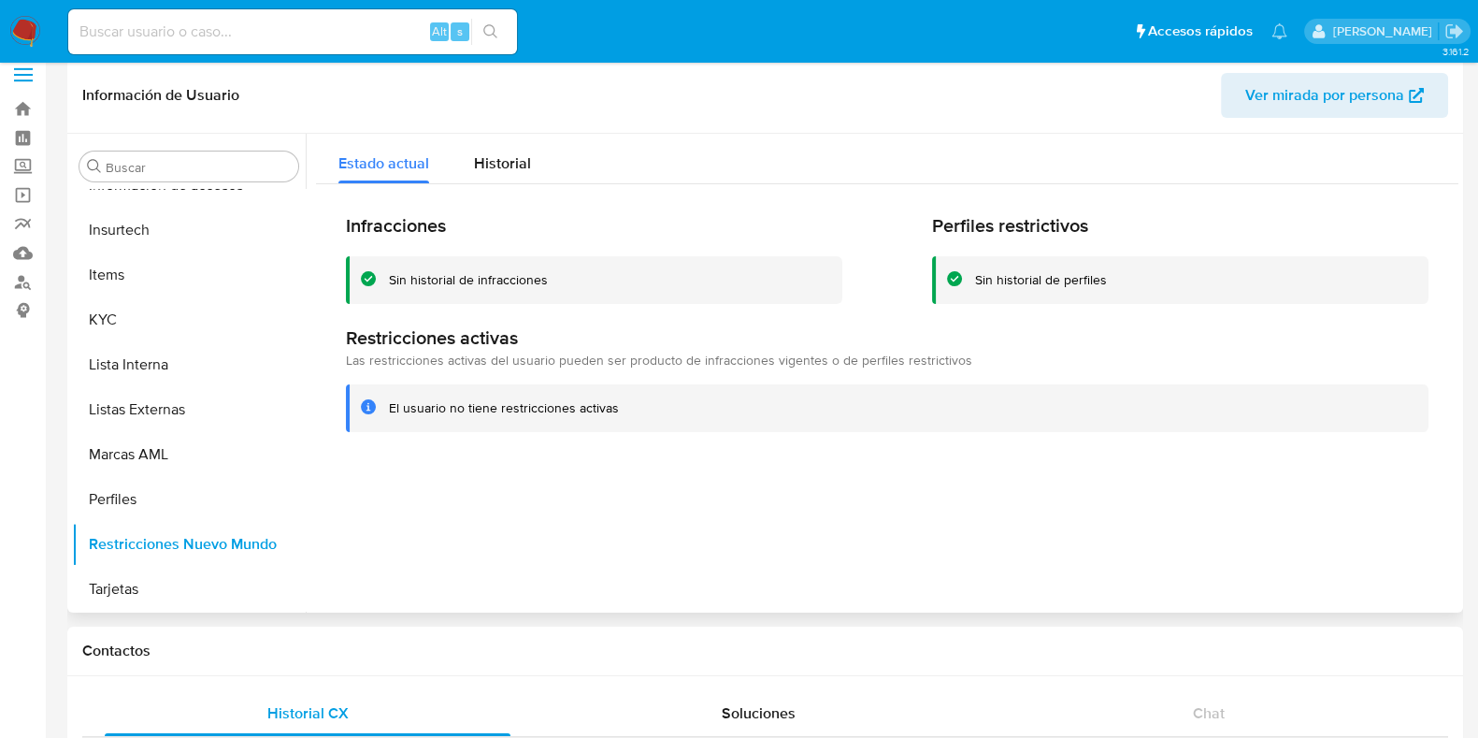
scroll to position [116, 0]
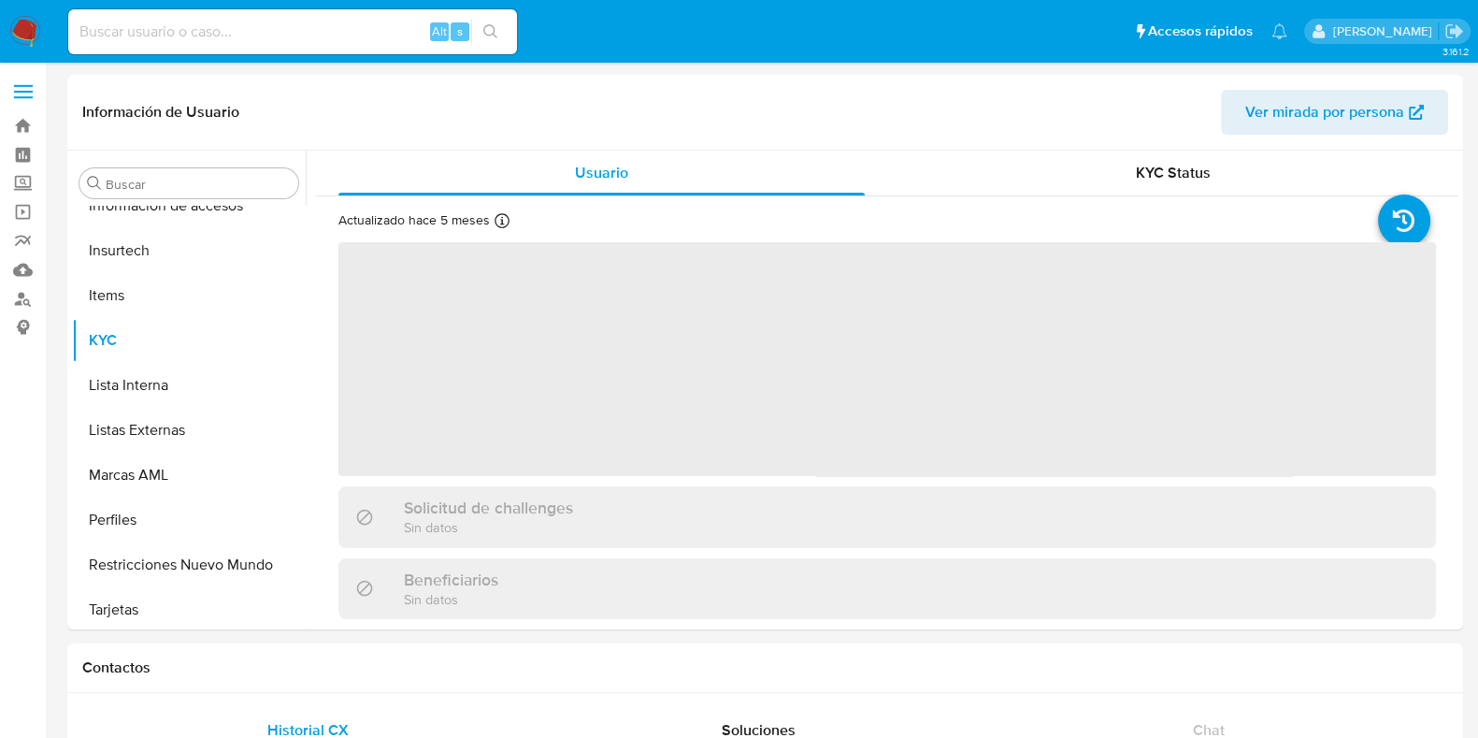
scroll to position [879, 0]
select select "10"
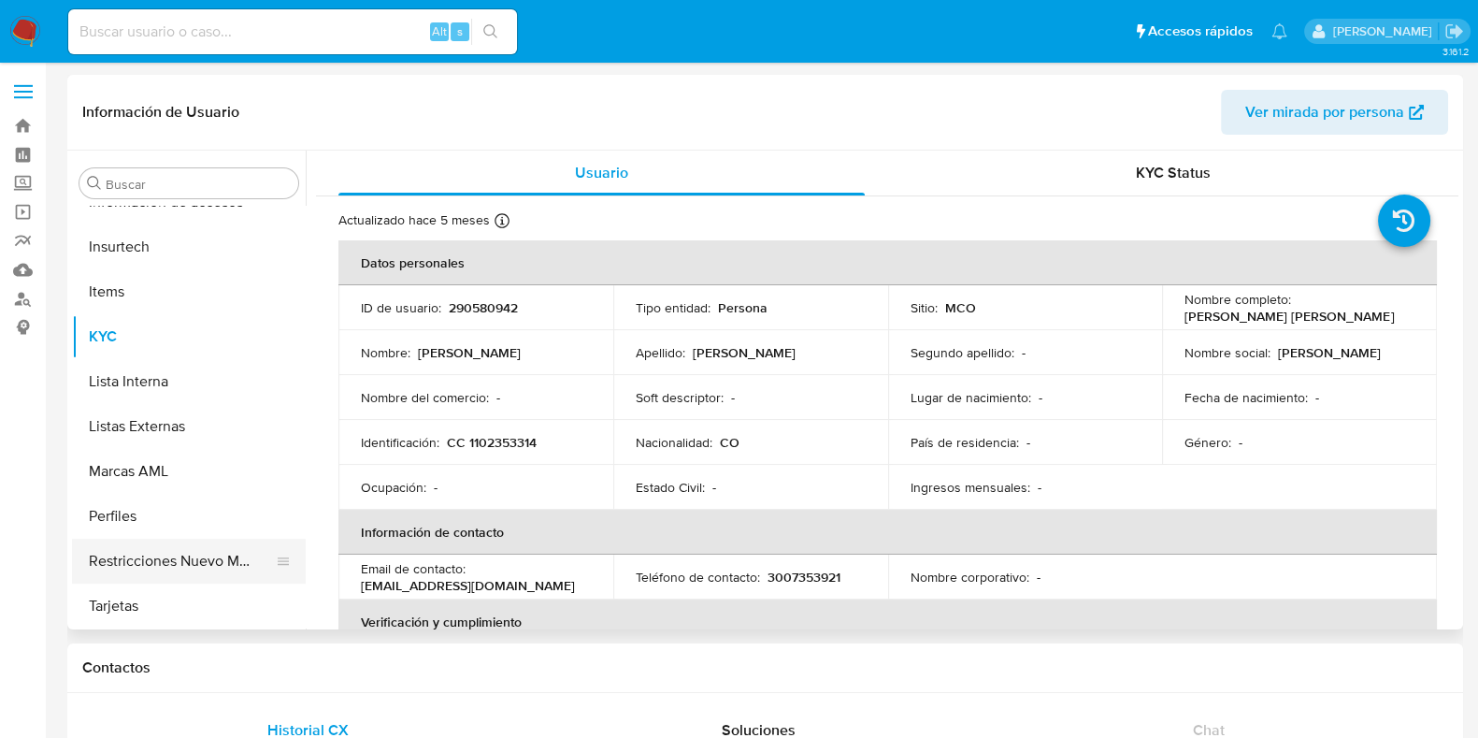
click at [193, 558] on button "Restricciones Nuevo Mundo" at bounding box center [181, 560] width 219 height 45
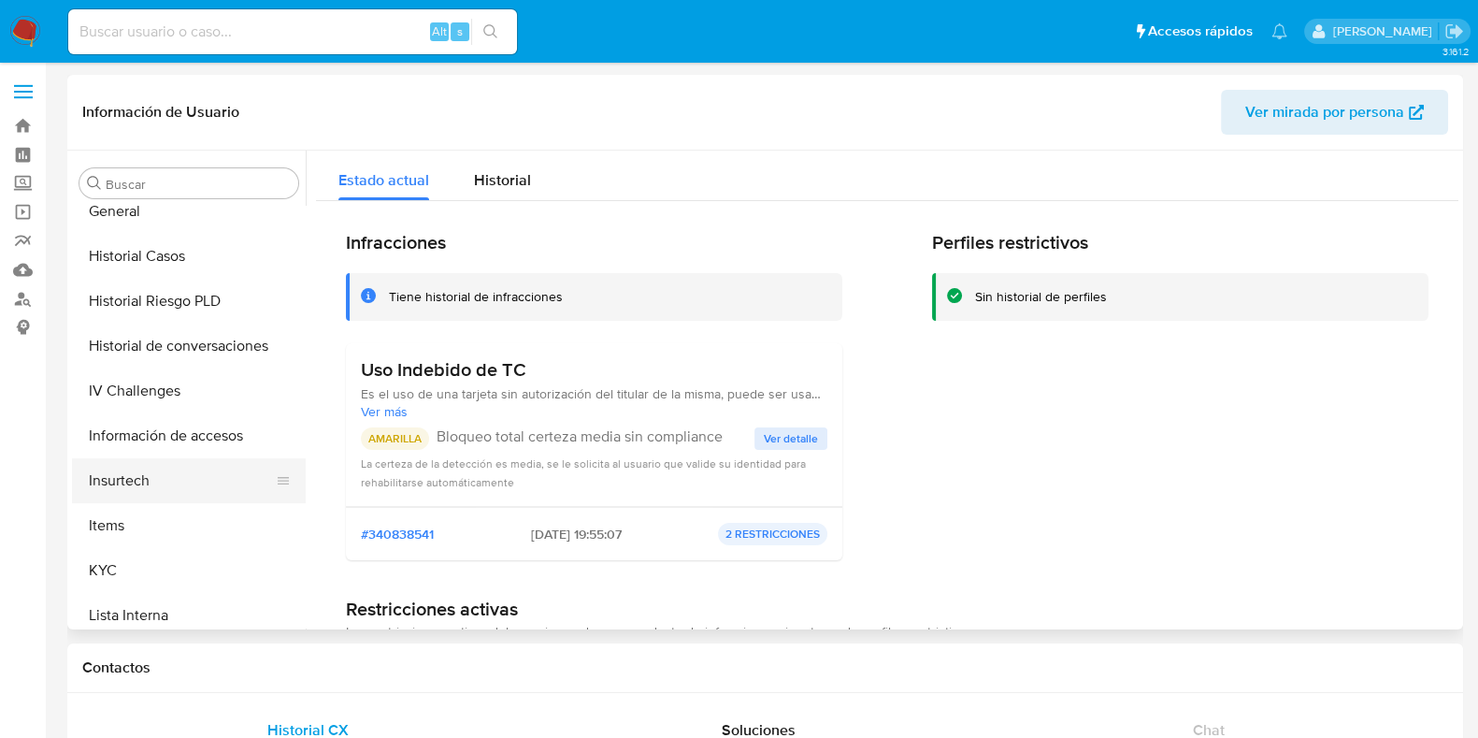
scroll to position [528, 0]
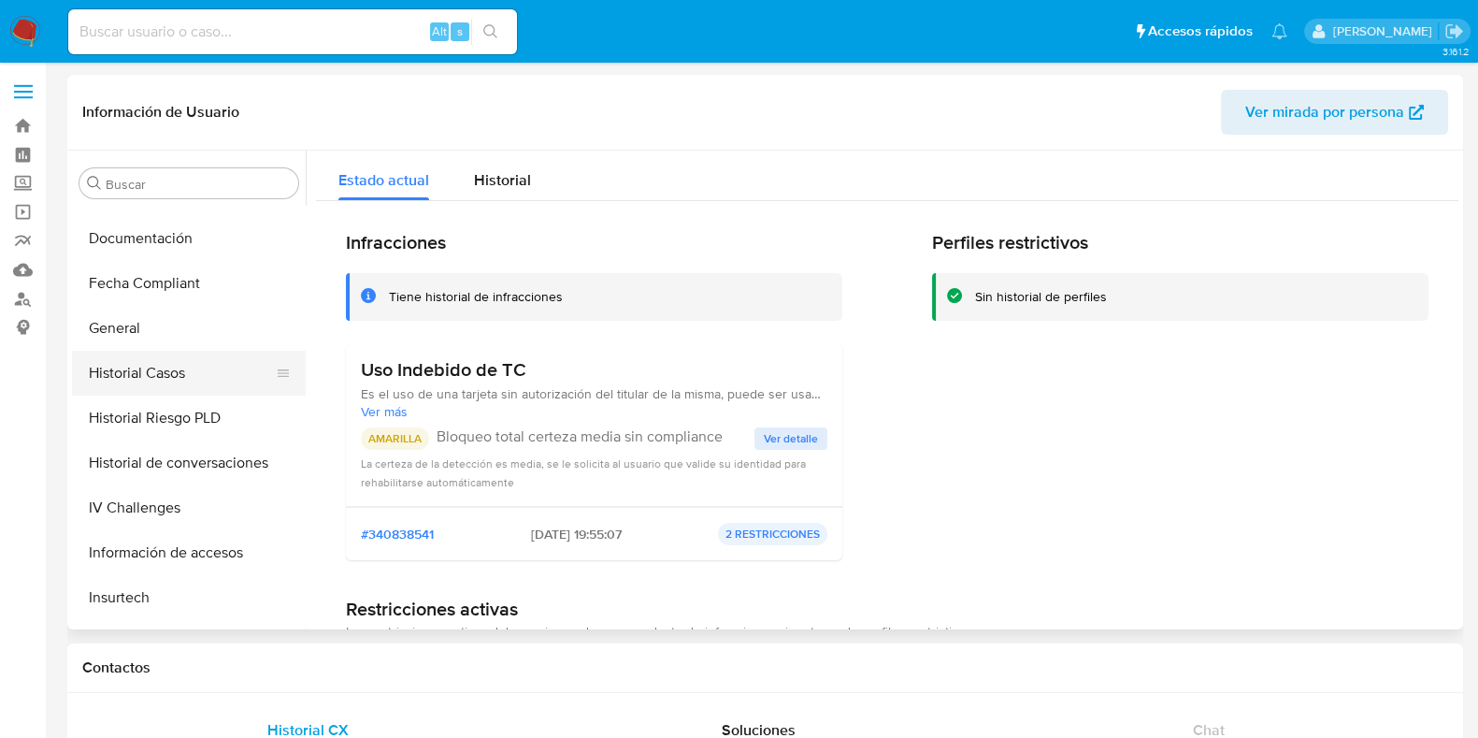
click at [187, 380] on button "Historial Casos" at bounding box center [181, 373] width 219 height 45
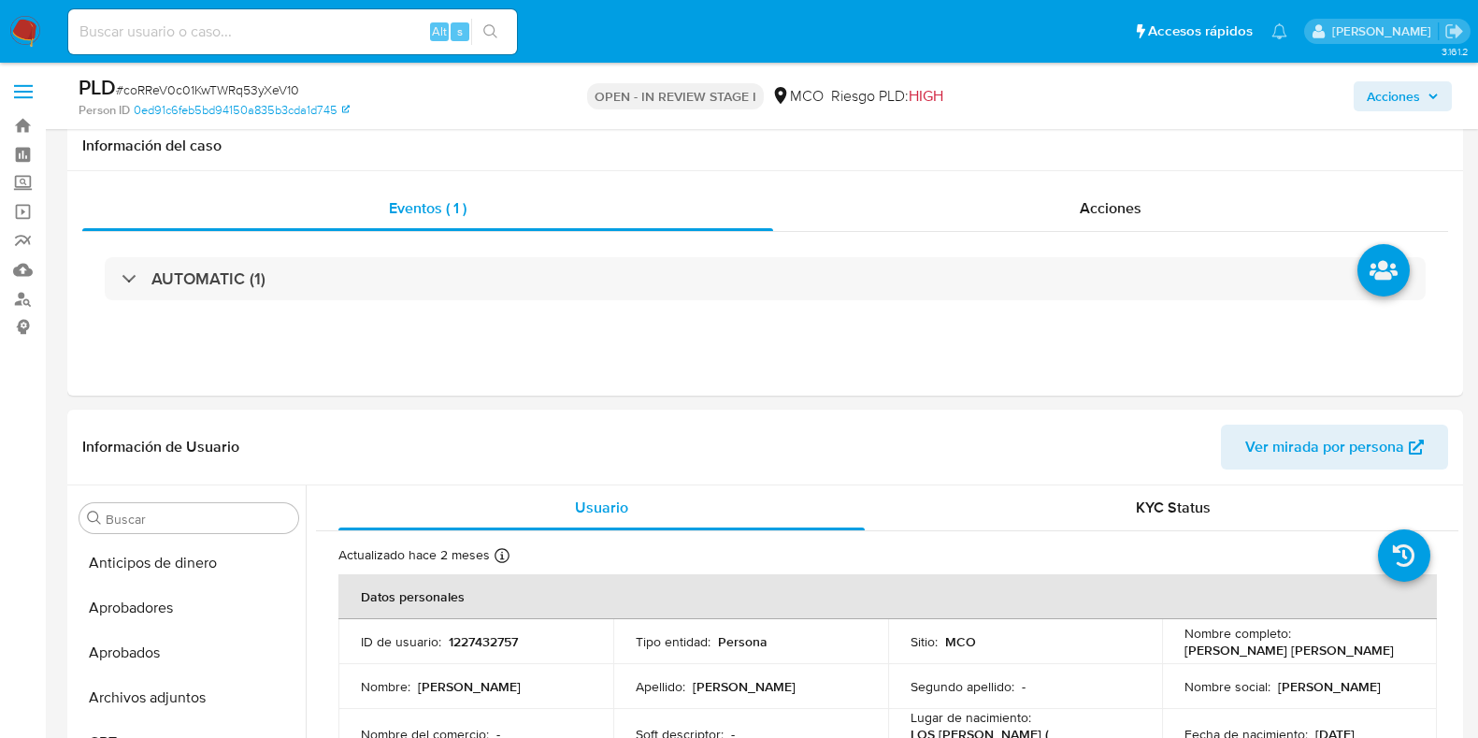
select select "10"
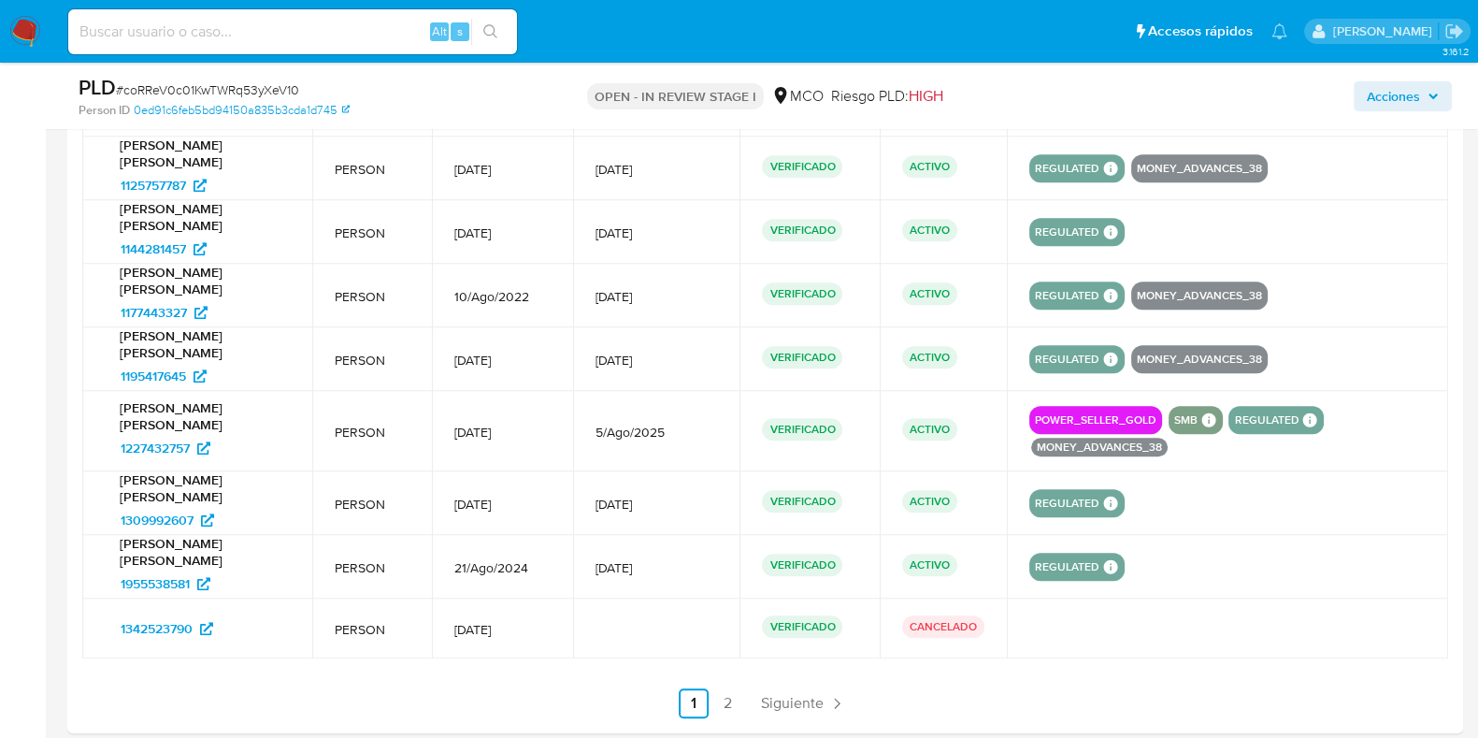
scroll to position [1011, 0]
